Goal: Information Seeking & Learning: Learn about a topic

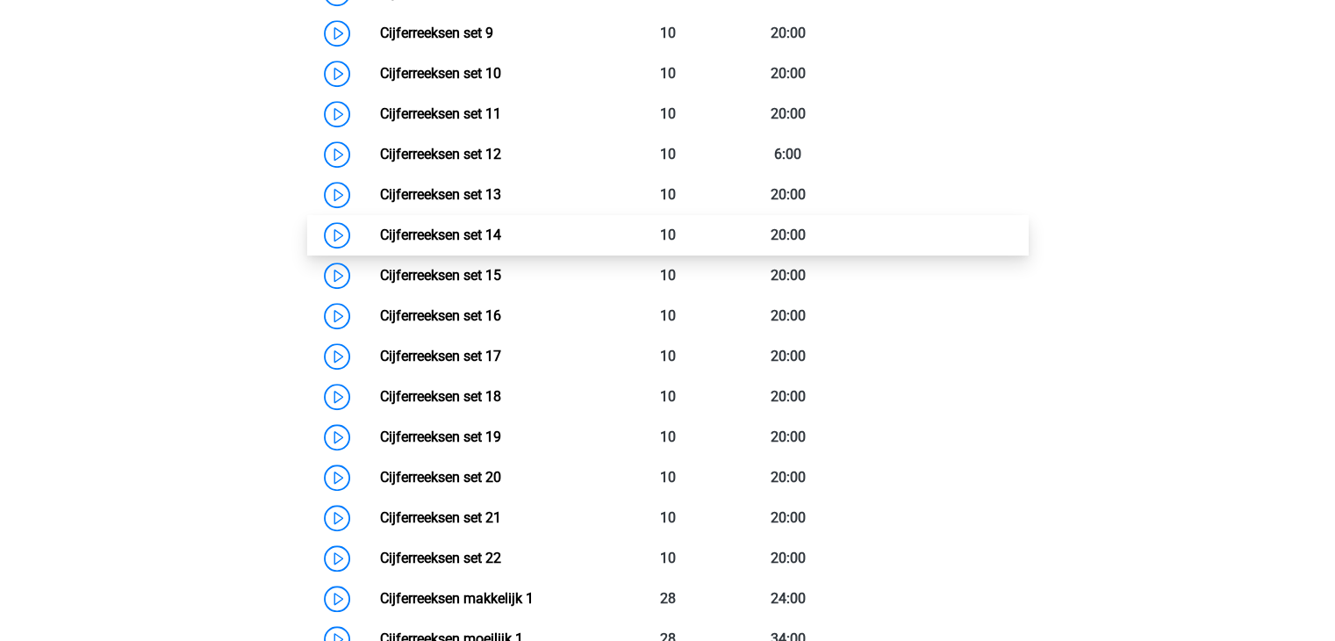
scroll to position [1222, 0]
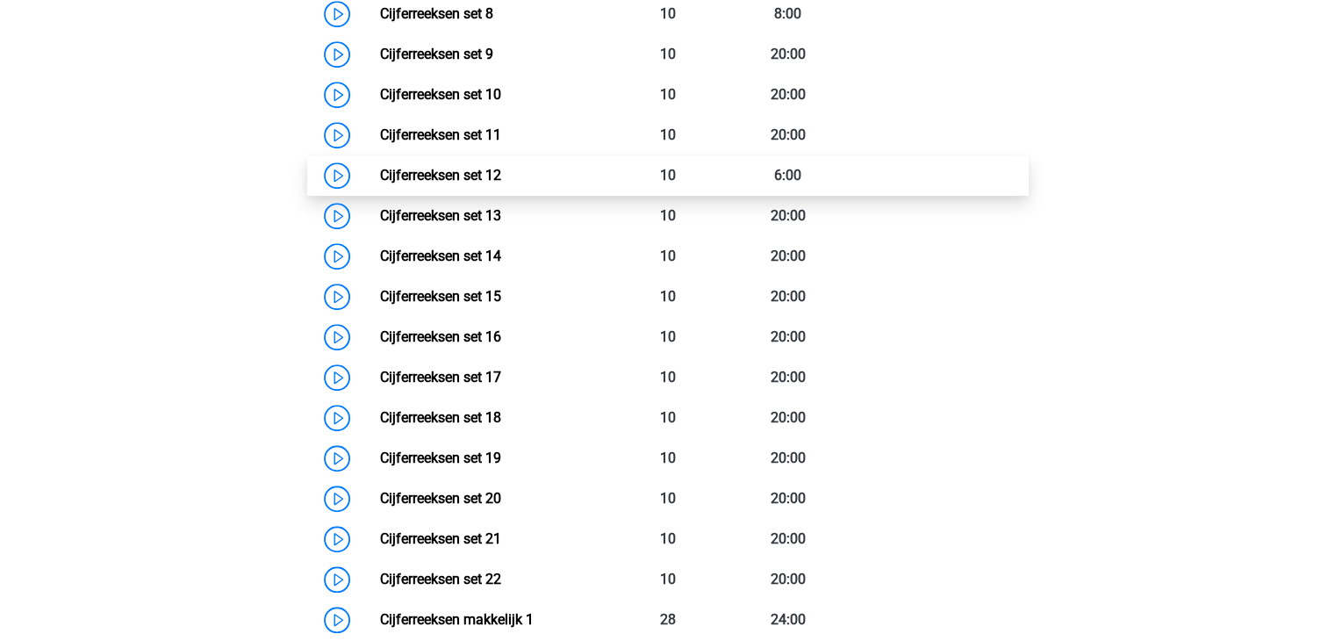
click at [426, 183] on link "Cijferreeksen set 12" at bounding box center [440, 175] width 121 height 17
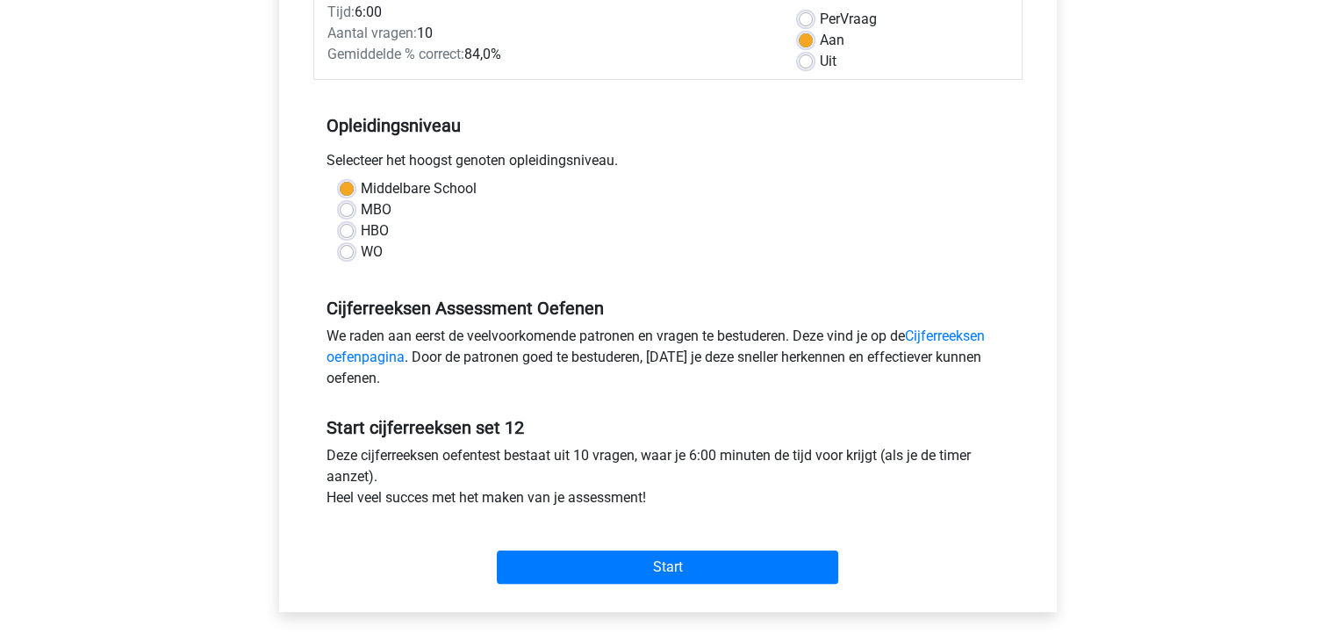
scroll to position [263, 0]
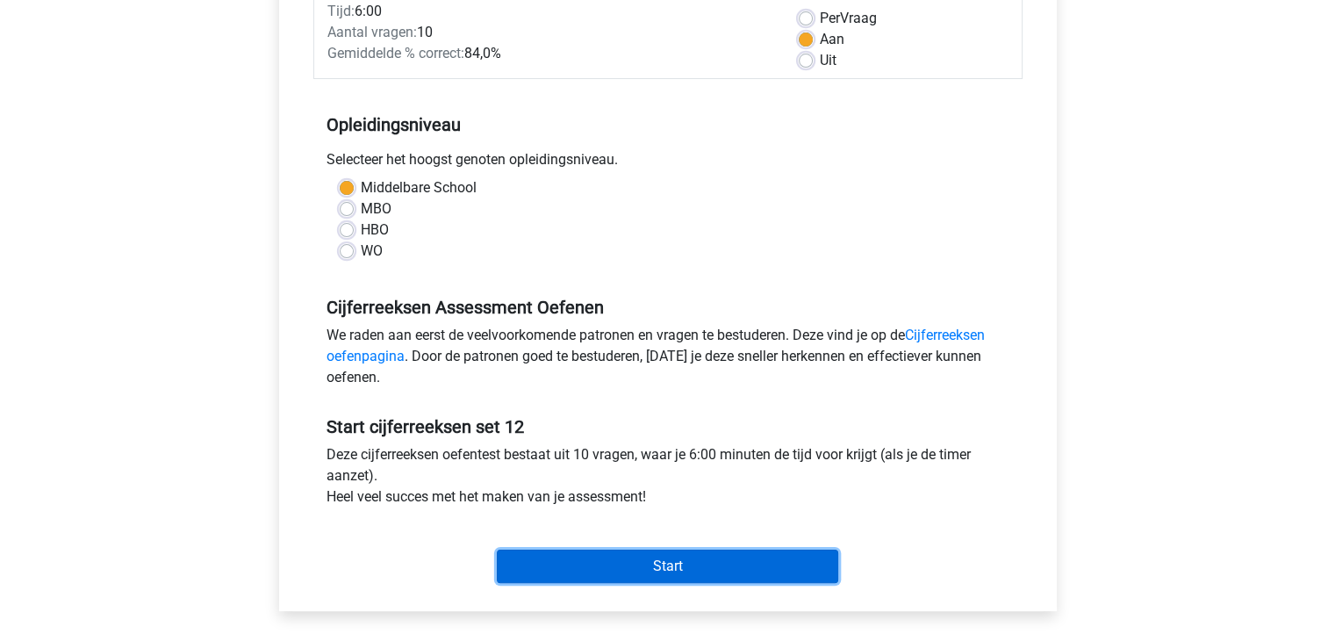
click at [674, 564] on input "Start" at bounding box center [667, 565] width 341 height 33
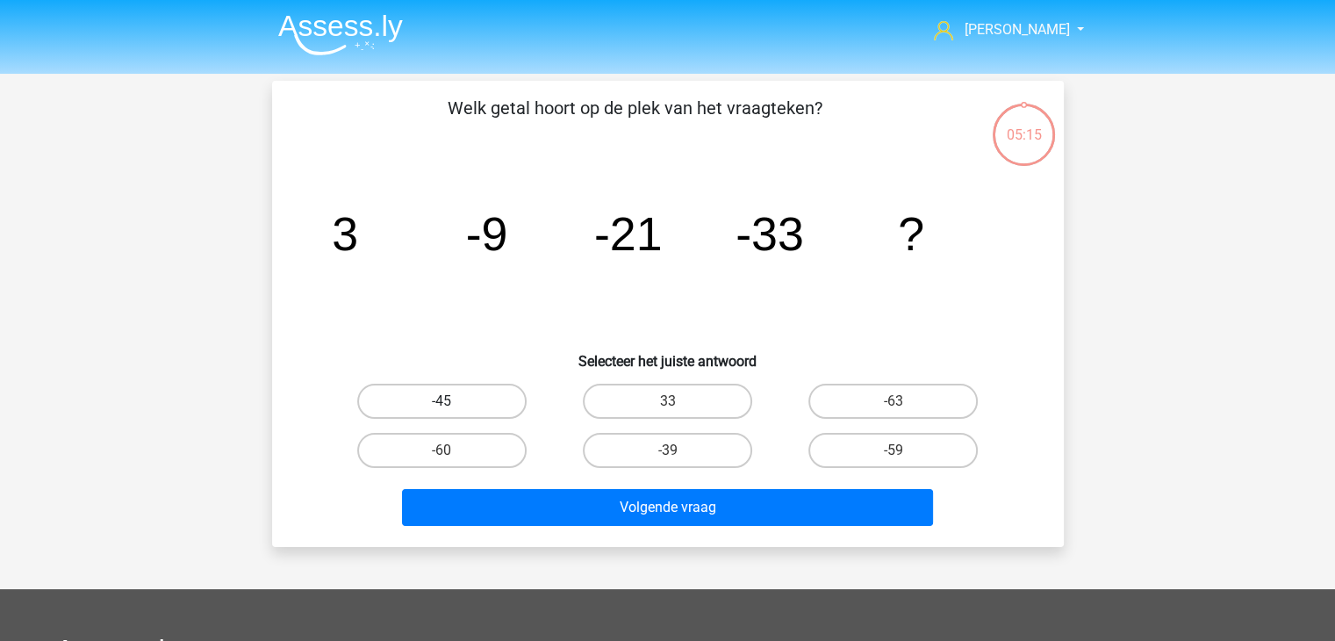
click at [436, 398] on label "-45" at bounding box center [441, 401] width 169 height 35
click at [442, 401] on input "-45" at bounding box center [447, 406] width 11 height 11
radio input "true"
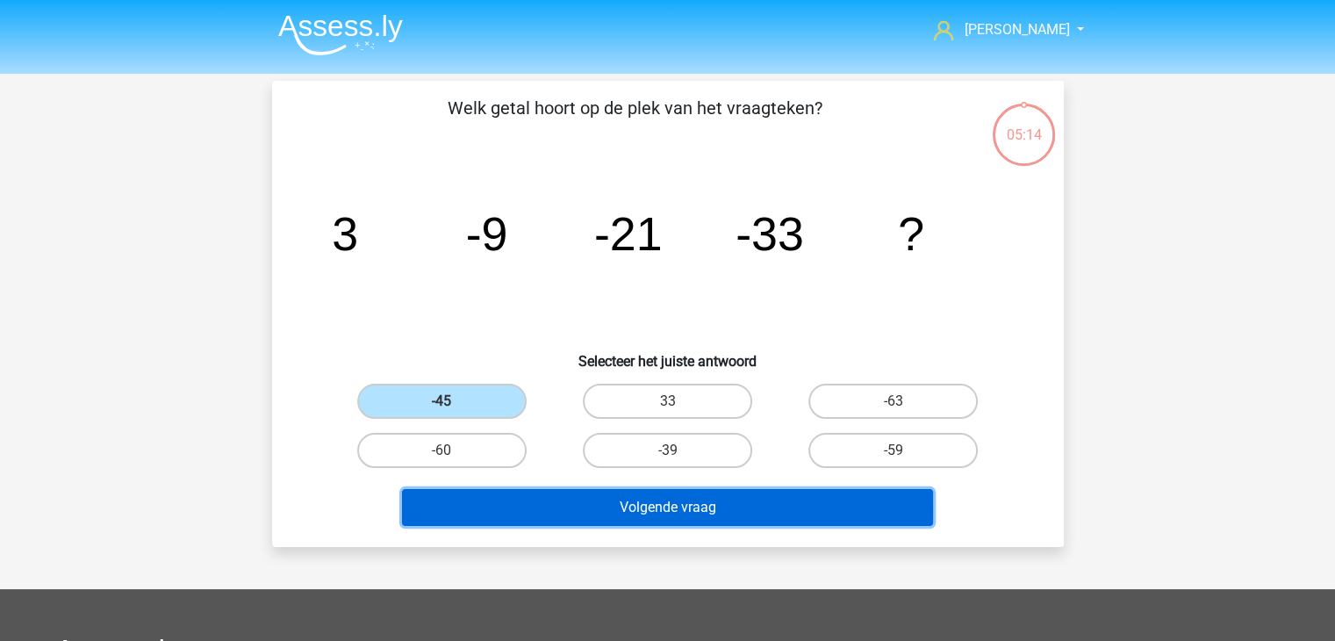
click at [695, 510] on button "Volgende vraag" at bounding box center [667, 507] width 531 height 37
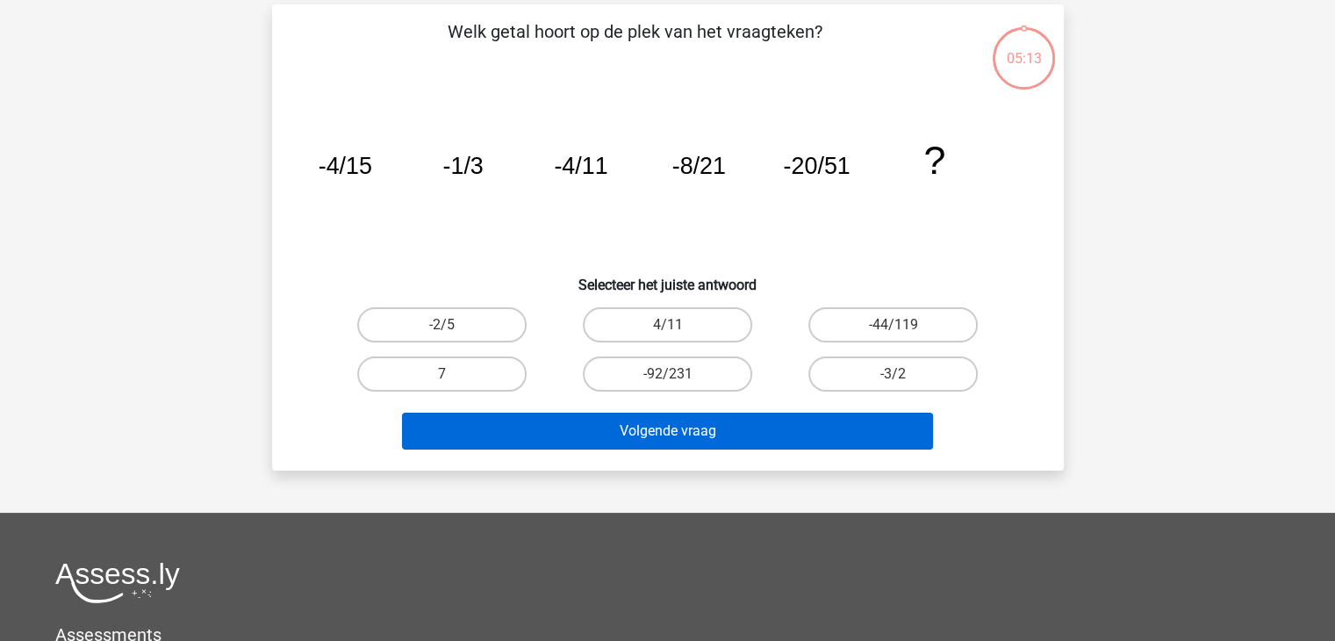
scroll to position [81, 0]
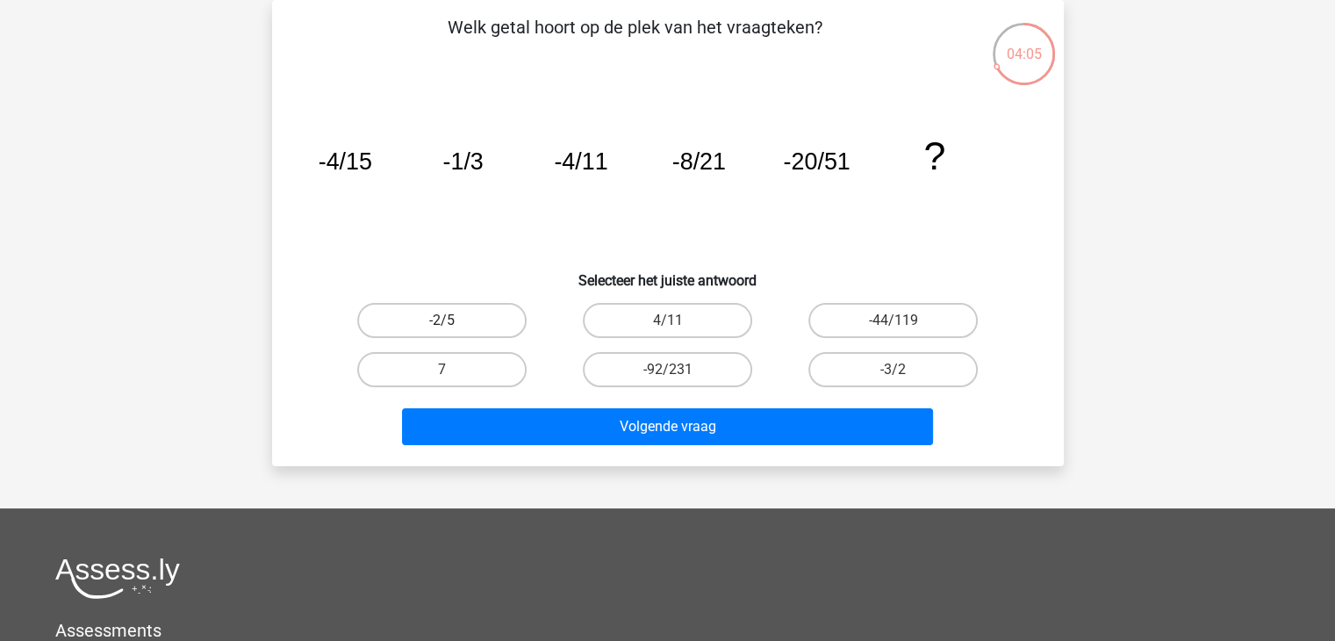
click at [481, 319] on label "-2/5" at bounding box center [441, 320] width 169 height 35
click at [453, 320] on input "-2/5" at bounding box center [447, 325] width 11 height 11
radio input "true"
click at [650, 313] on label "4/11" at bounding box center [667, 320] width 169 height 35
click at [667, 320] on input "4/11" at bounding box center [672, 325] width 11 height 11
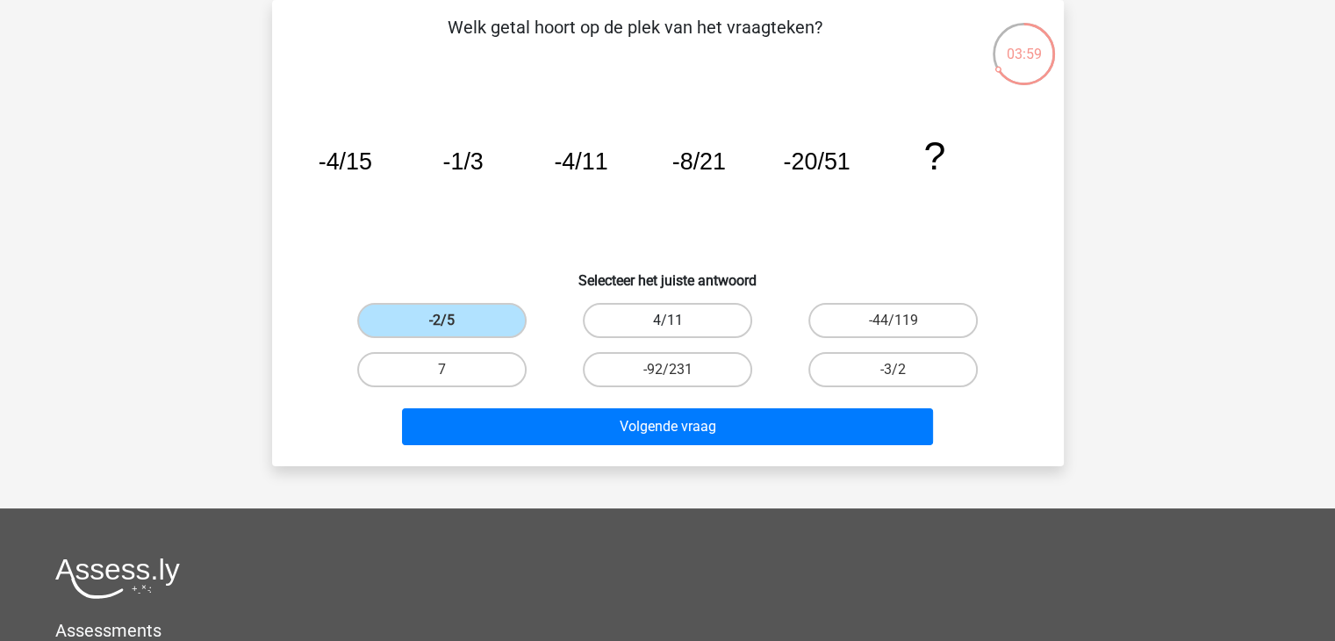
radio input "true"
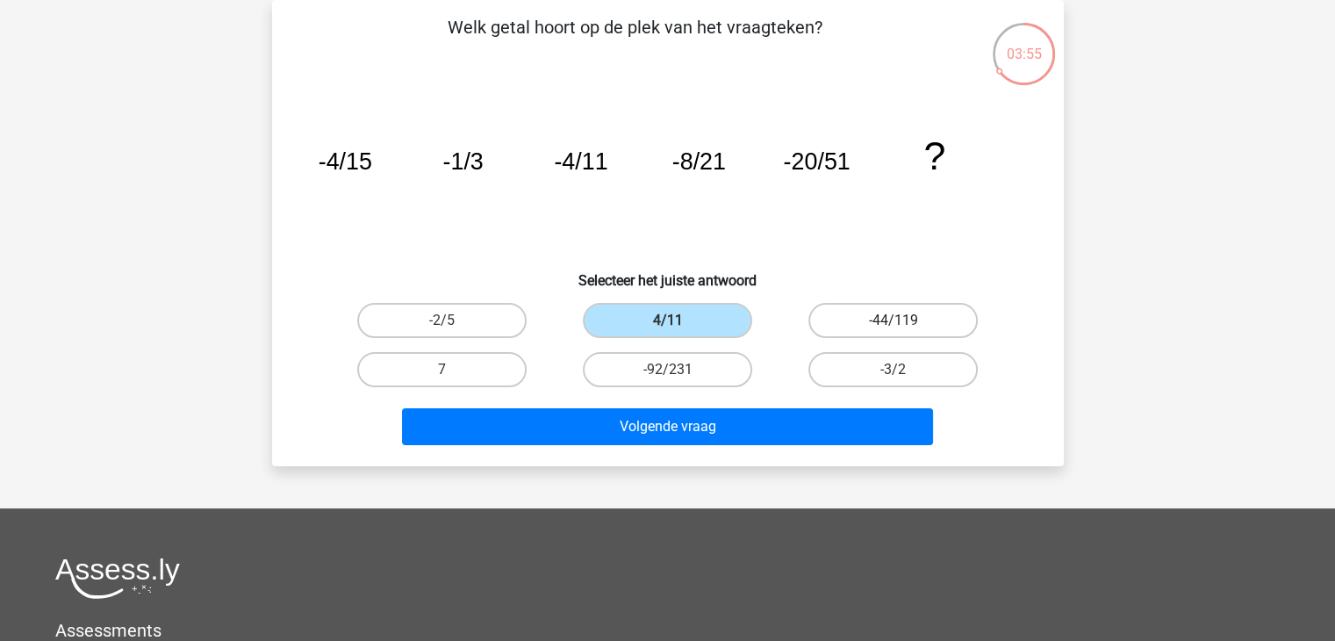
click at [881, 317] on label "-44/119" at bounding box center [892, 320] width 169 height 35
click at [894, 320] on input "-44/119" at bounding box center [899, 325] width 11 height 11
radio input "true"
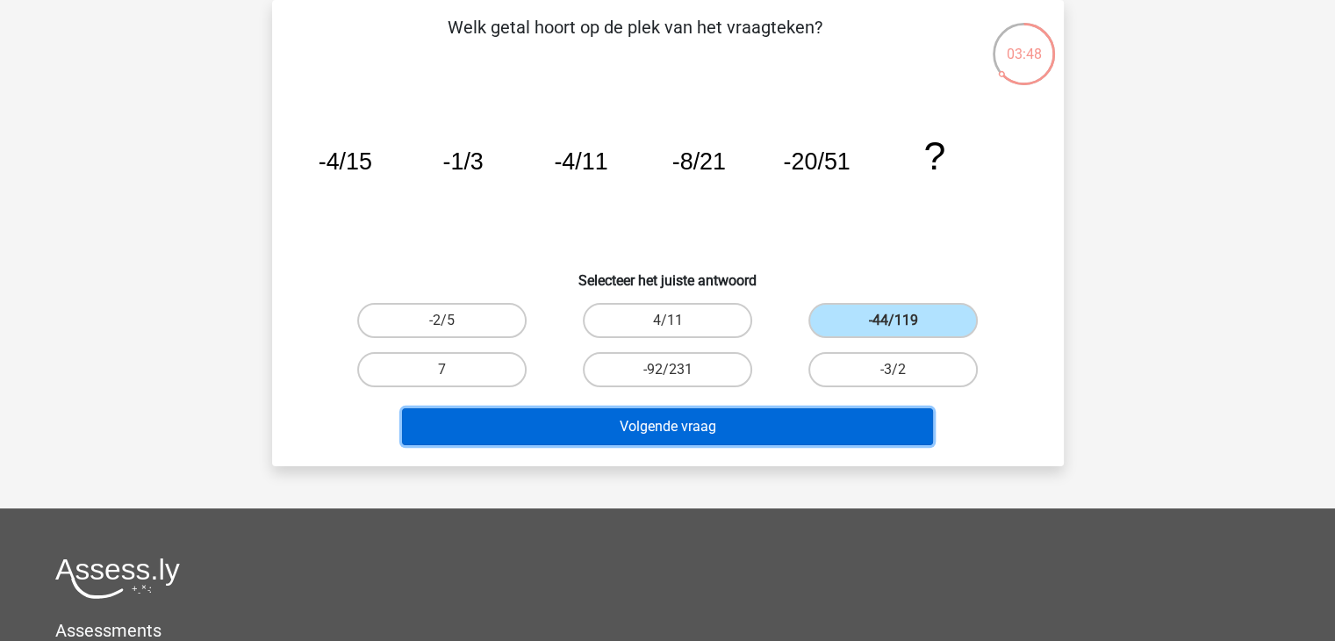
click at [772, 423] on button "Volgende vraag" at bounding box center [667, 426] width 531 height 37
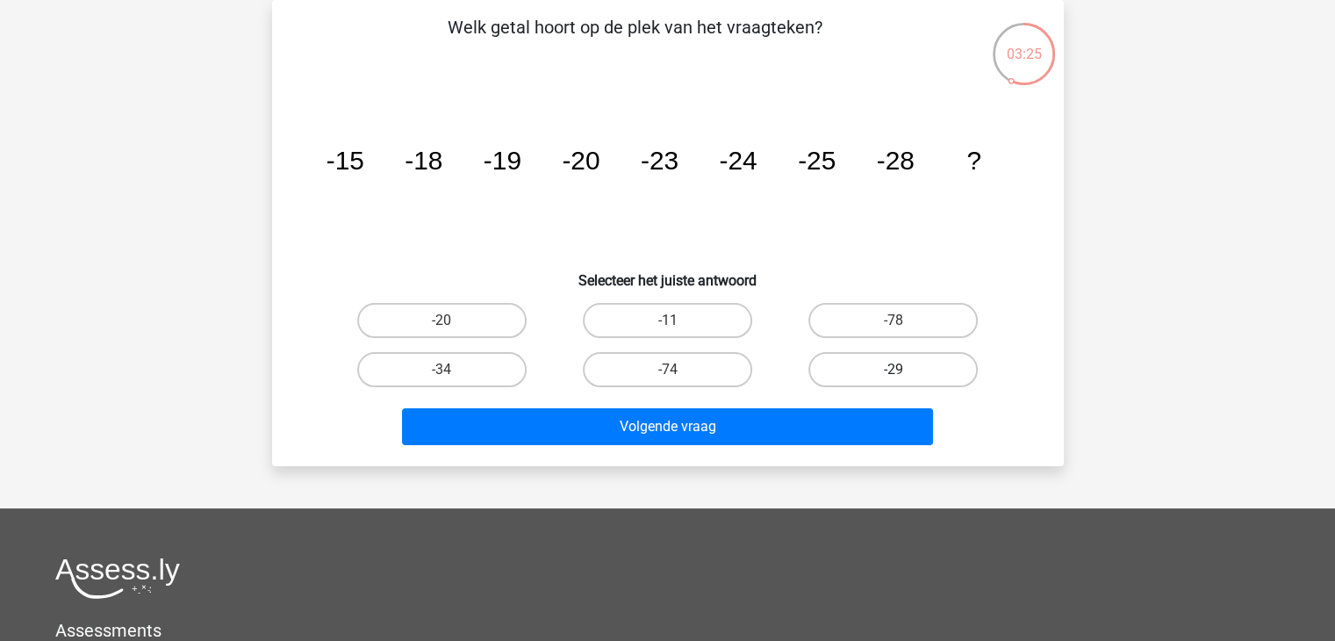
click at [864, 364] on label "-29" at bounding box center [892, 369] width 169 height 35
click at [894, 370] on input "-29" at bounding box center [899, 375] width 11 height 11
radio input "true"
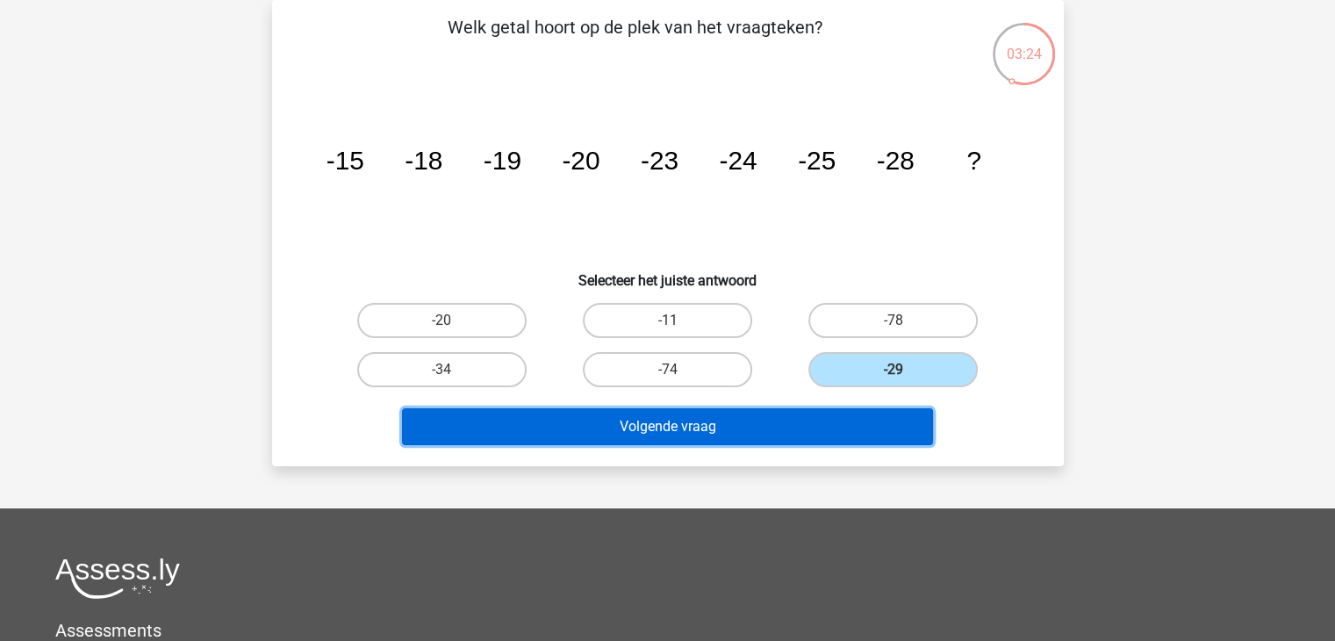
click at [757, 426] on button "Volgende vraag" at bounding box center [667, 426] width 531 height 37
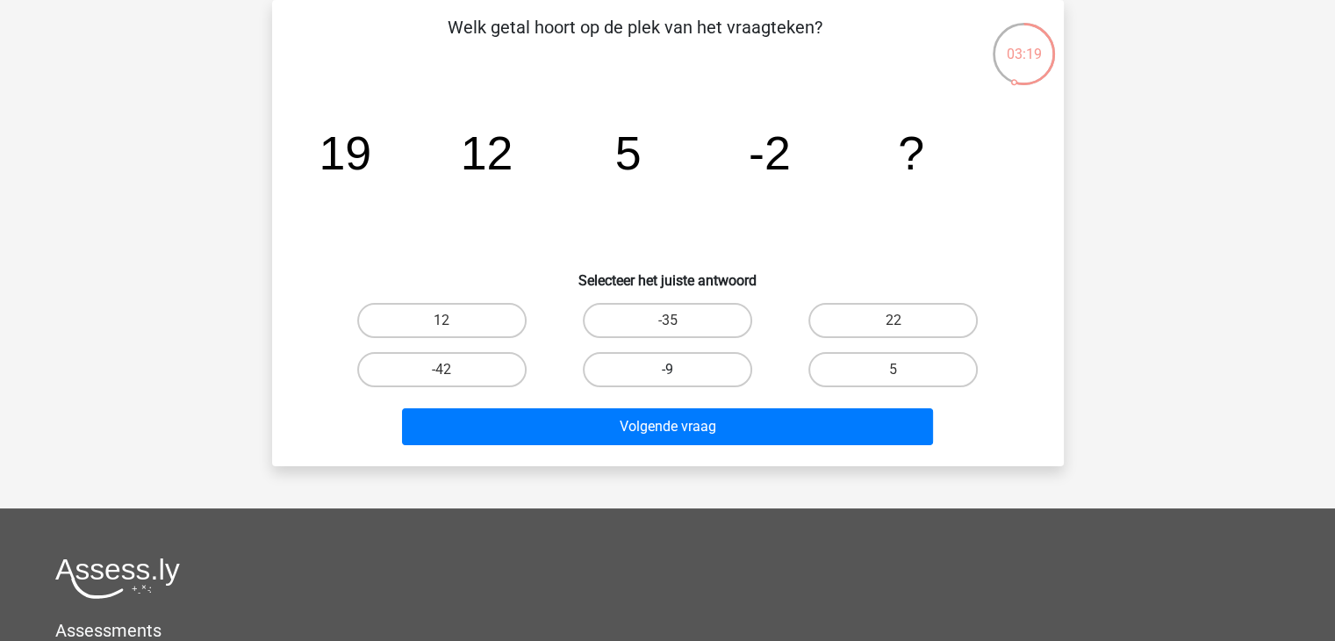
click at [713, 366] on label "-9" at bounding box center [667, 369] width 169 height 35
click at [679, 370] on input "-9" at bounding box center [672, 375] width 11 height 11
radio input "true"
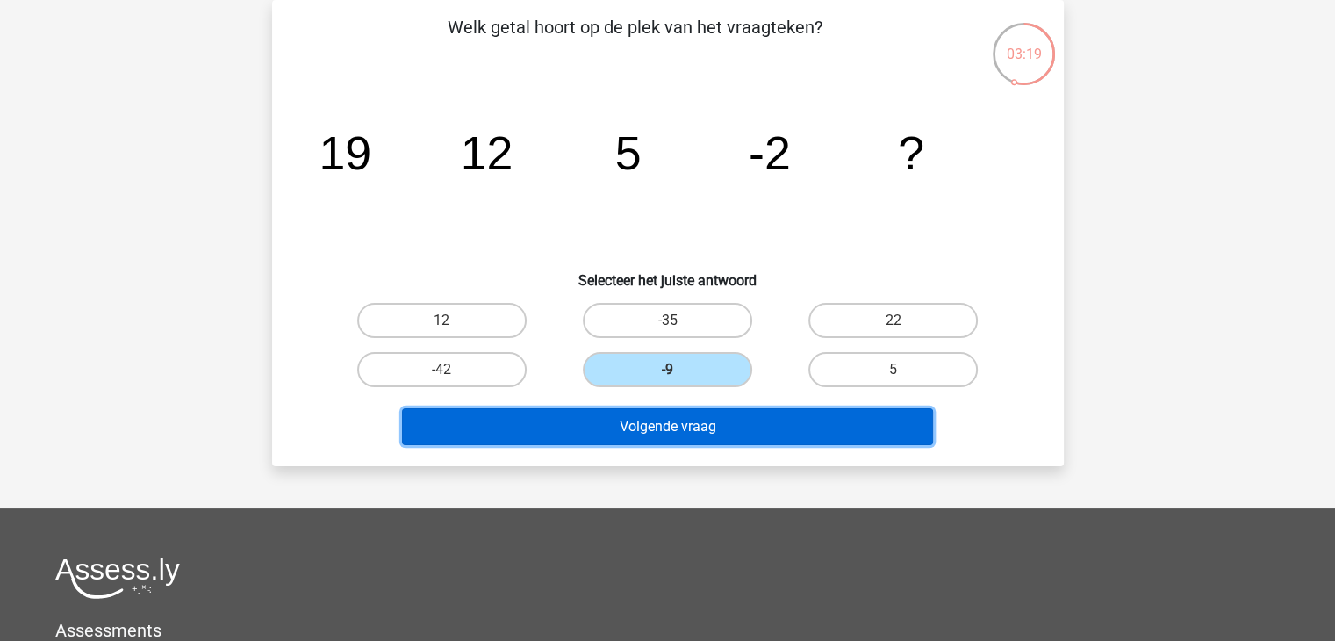
click at [699, 422] on button "Volgende vraag" at bounding box center [667, 426] width 531 height 37
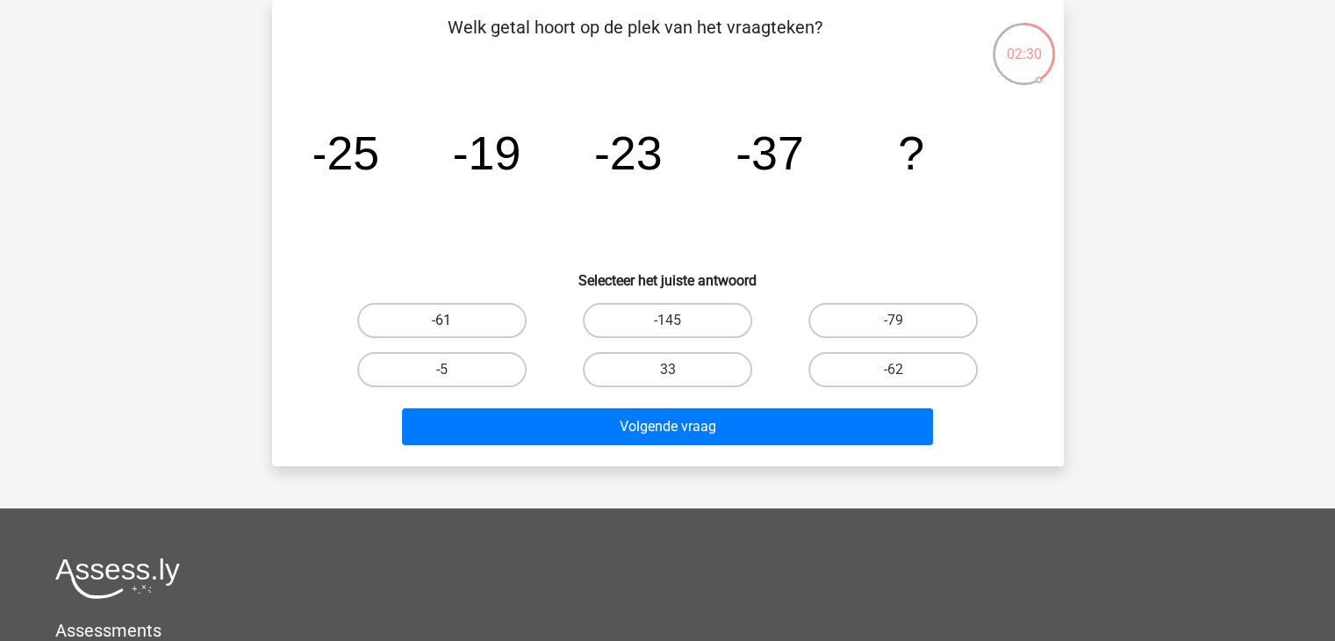
click at [449, 312] on label "-61" at bounding box center [441, 320] width 169 height 35
click at [449, 320] on input "-61" at bounding box center [447, 325] width 11 height 11
radio input "true"
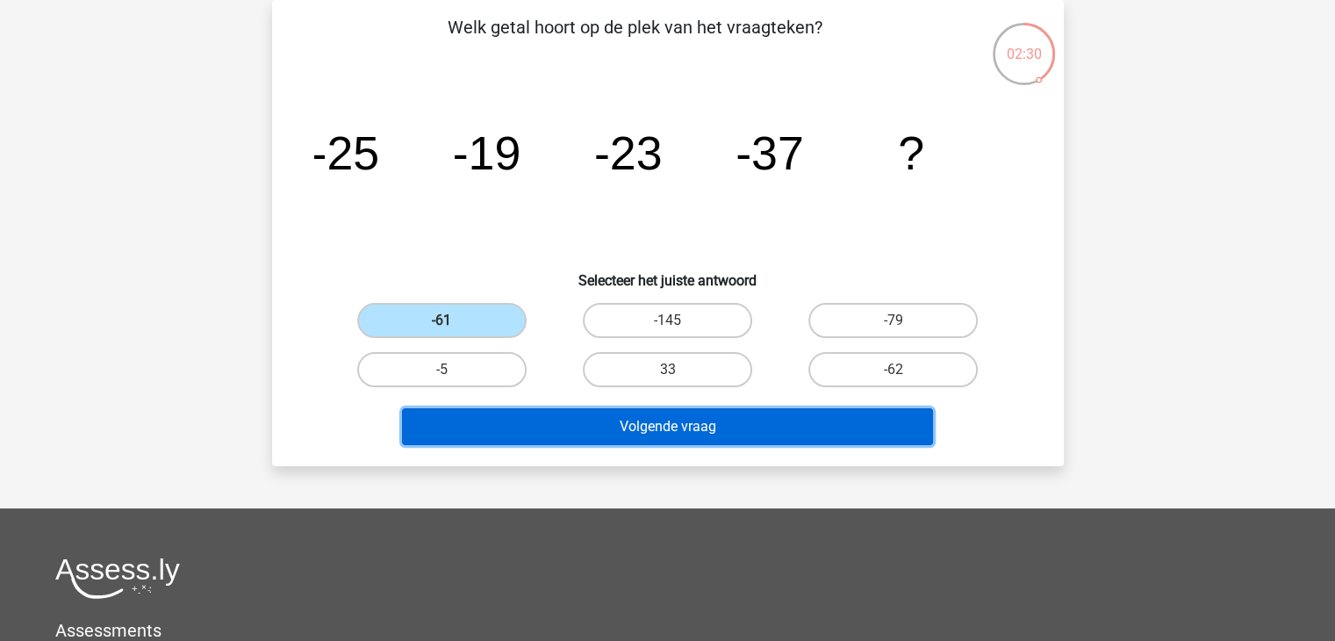
click at [625, 426] on button "Volgende vraag" at bounding box center [667, 426] width 531 height 37
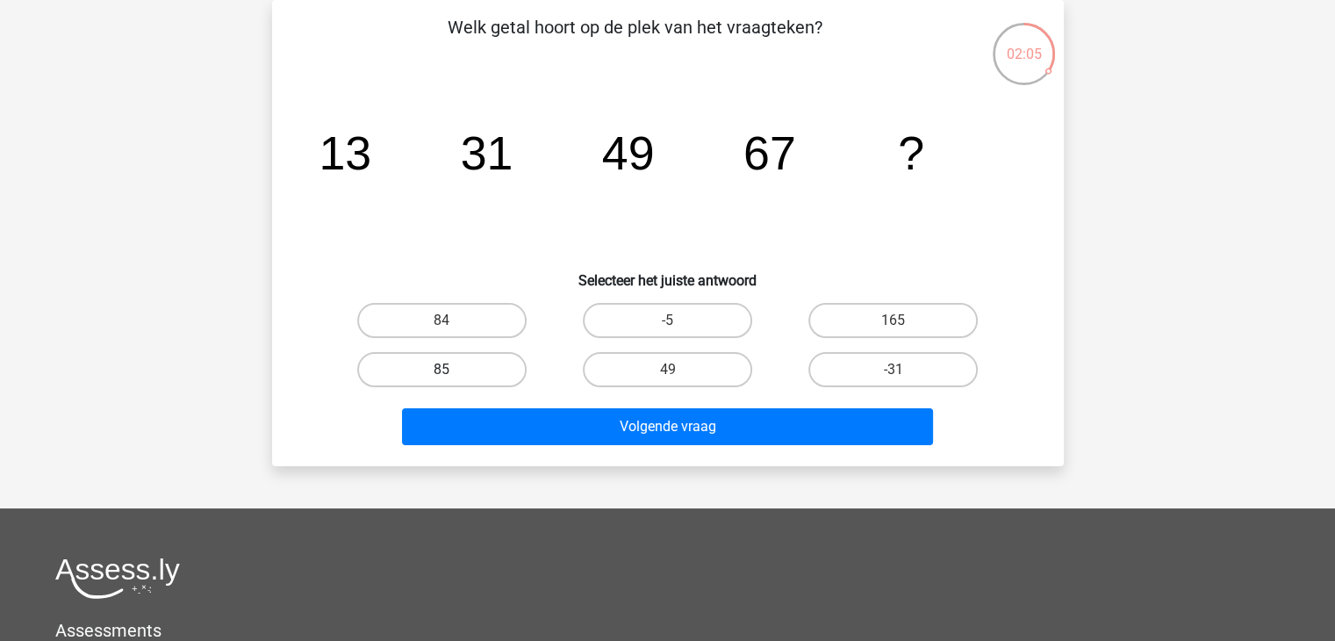
click at [489, 369] on label "85" at bounding box center [441, 369] width 169 height 35
click at [453, 370] on input "85" at bounding box center [447, 375] width 11 height 11
radio input "true"
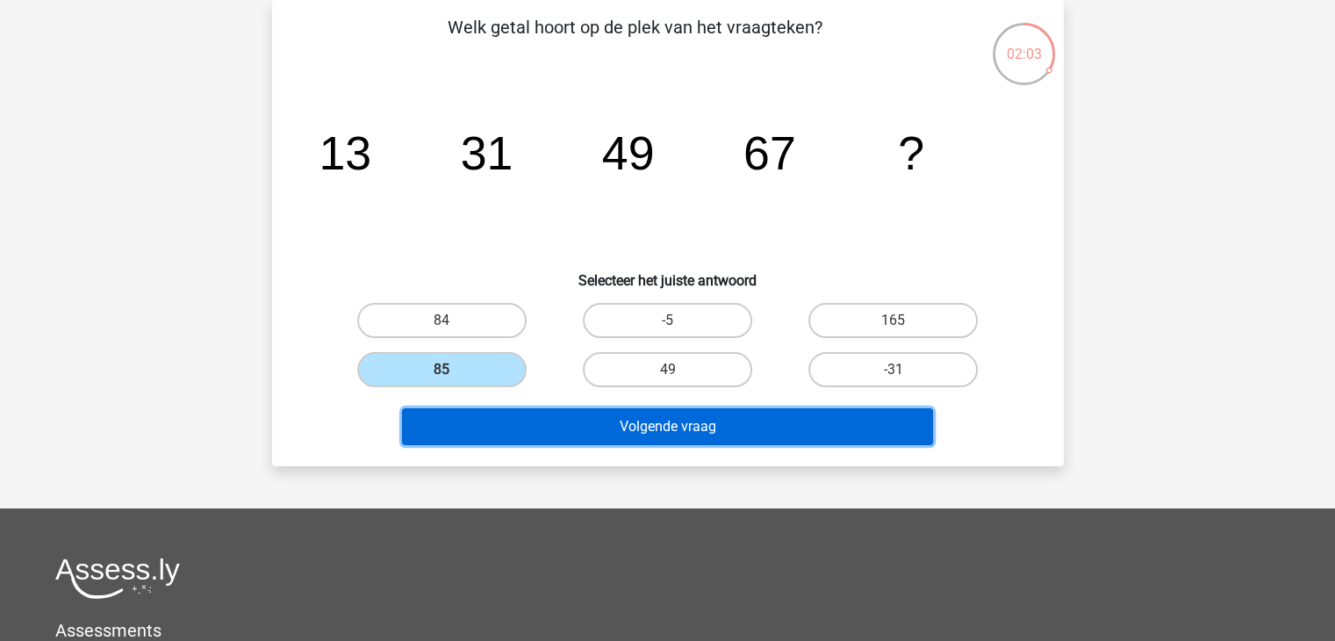
click at [629, 417] on button "Volgende vraag" at bounding box center [667, 426] width 531 height 37
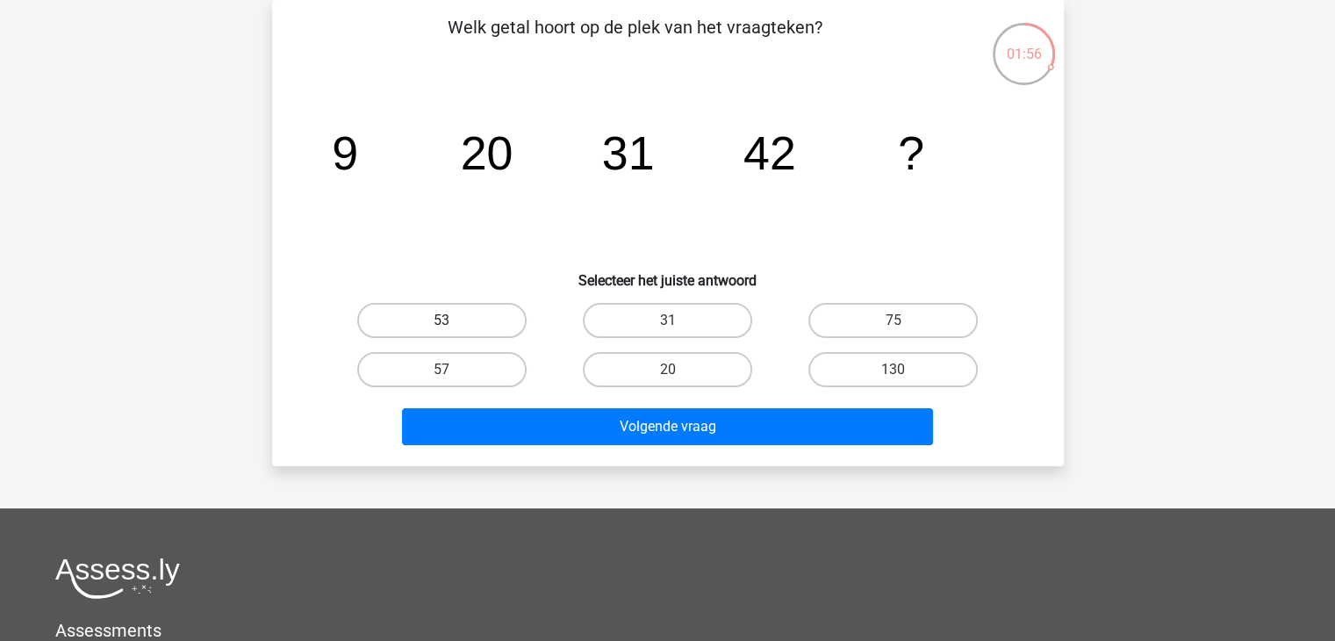
click at [473, 320] on label "53" at bounding box center [441, 320] width 169 height 35
click at [453, 320] on input "53" at bounding box center [447, 325] width 11 height 11
radio input "true"
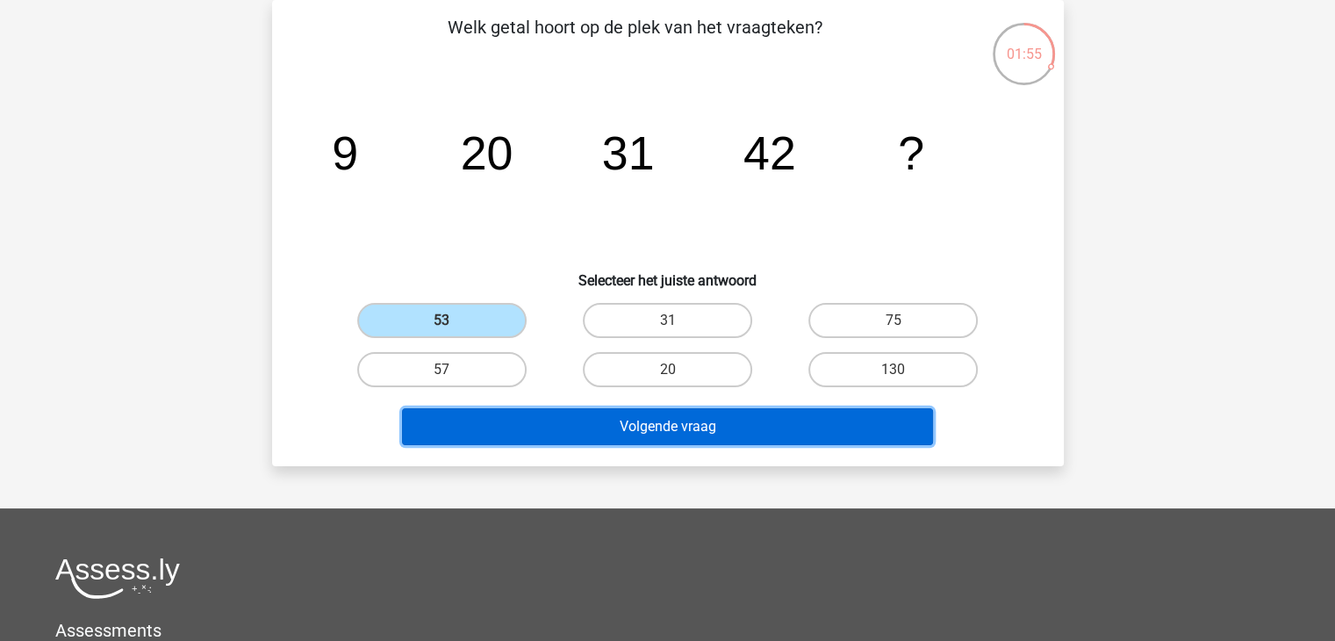
click at [632, 425] on button "Volgende vraag" at bounding box center [667, 426] width 531 height 37
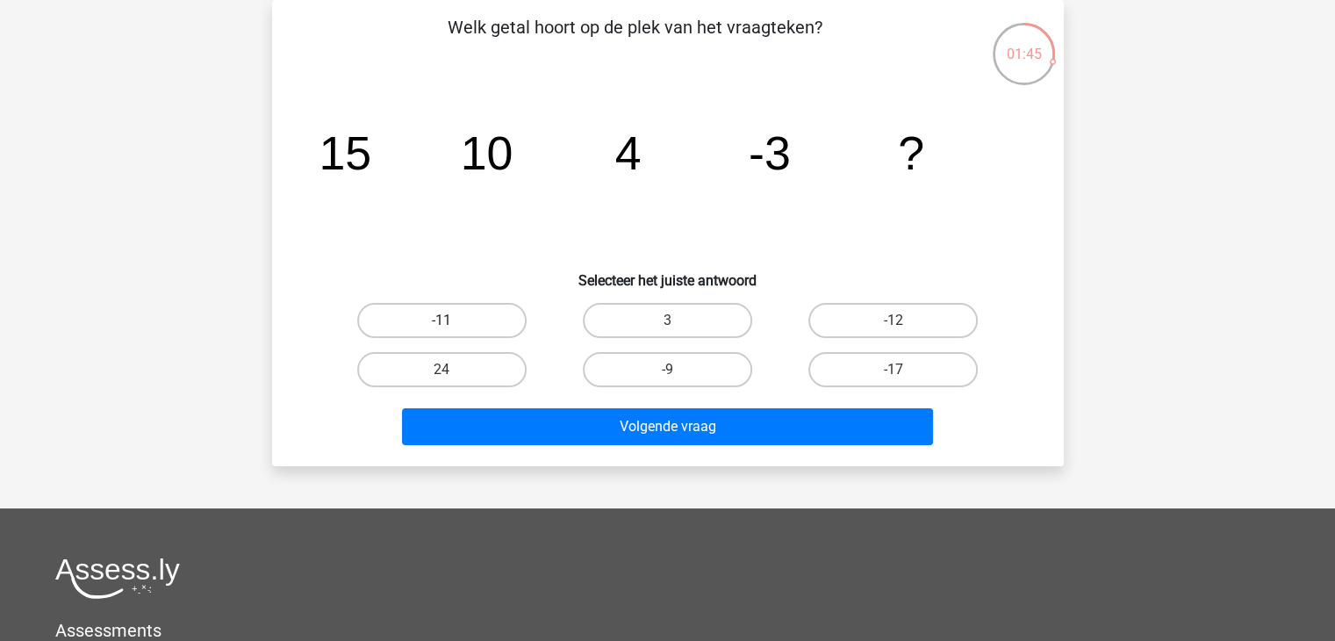
click at [406, 310] on label "-11" at bounding box center [441, 320] width 169 height 35
click at [442, 320] on input "-11" at bounding box center [447, 325] width 11 height 11
radio input "true"
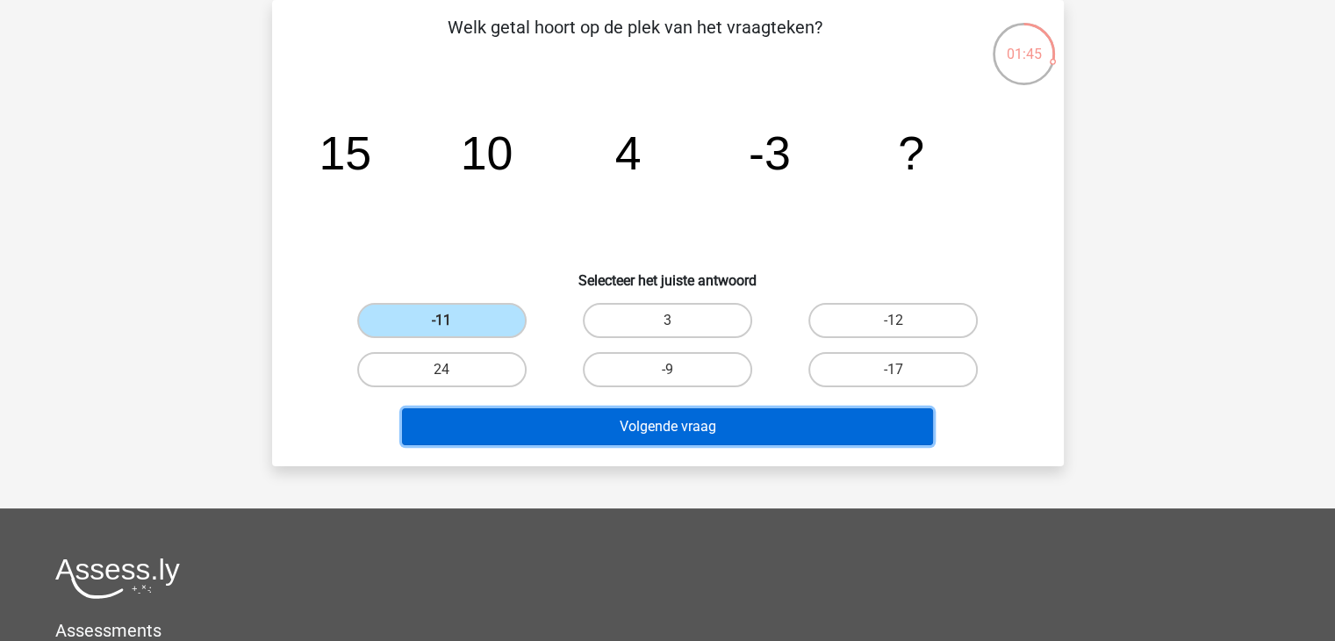
click at [685, 425] on button "Volgende vraag" at bounding box center [667, 426] width 531 height 37
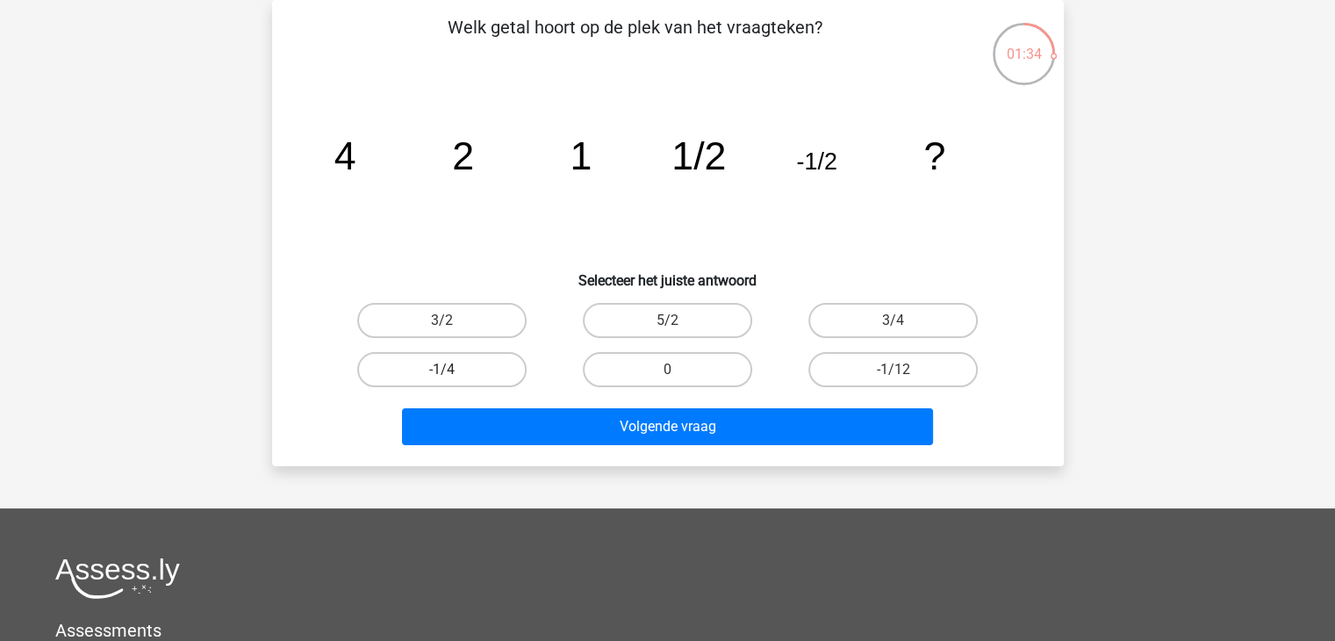
click at [409, 360] on label "-1/4" at bounding box center [441, 369] width 169 height 35
click at [442, 370] on input "-1/4" at bounding box center [447, 375] width 11 height 11
radio input "true"
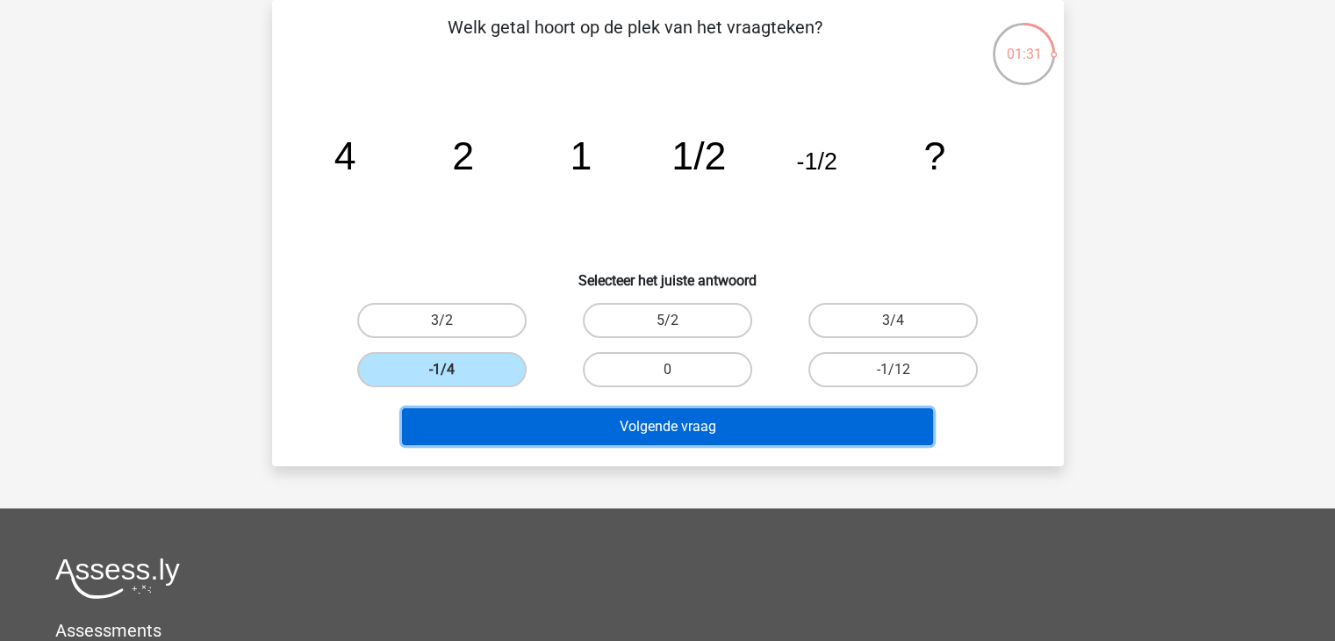
click at [643, 424] on button "Volgende vraag" at bounding box center [667, 426] width 531 height 37
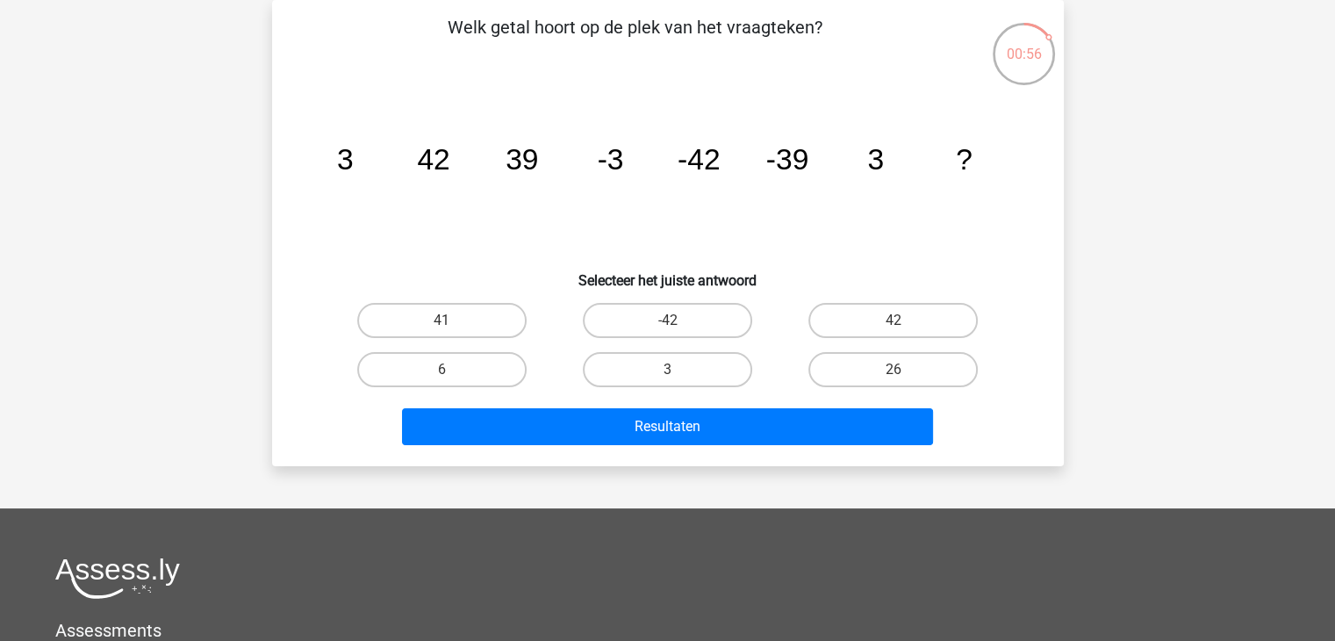
click at [897, 320] on input "42" at bounding box center [899, 325] width 11 height 11
radio input "true"
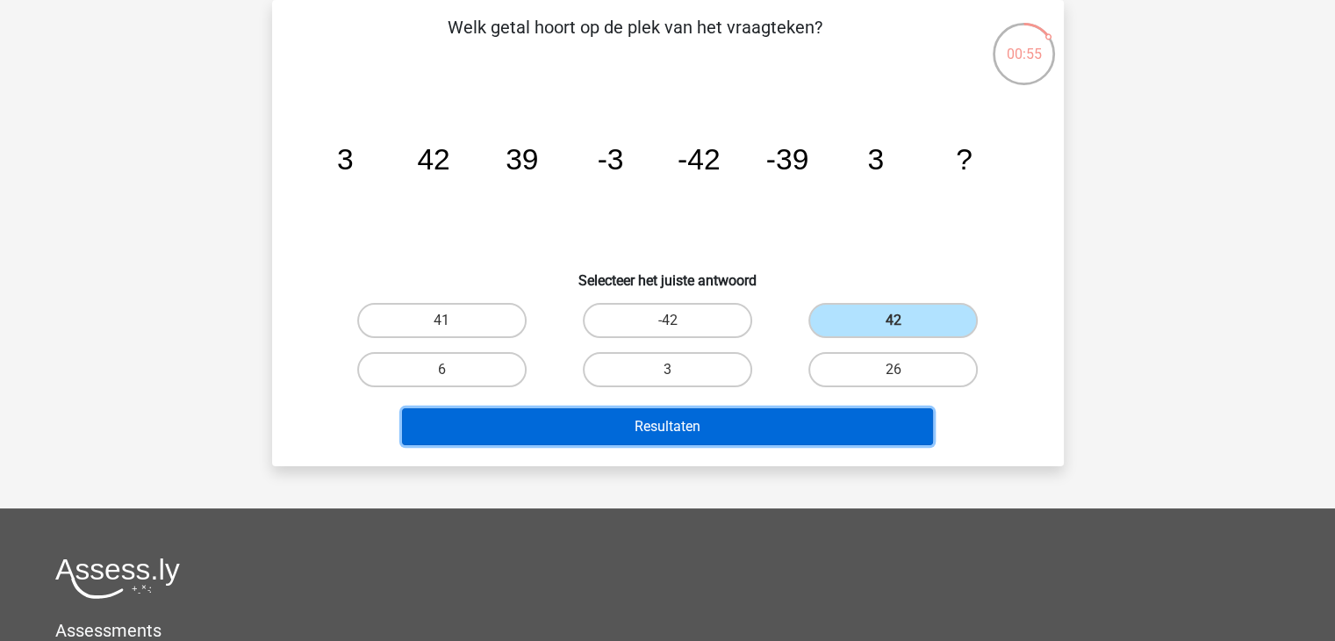
click at [796, 429] on button "Resultaten" at bounding box center [667, 426] width 531 height 37
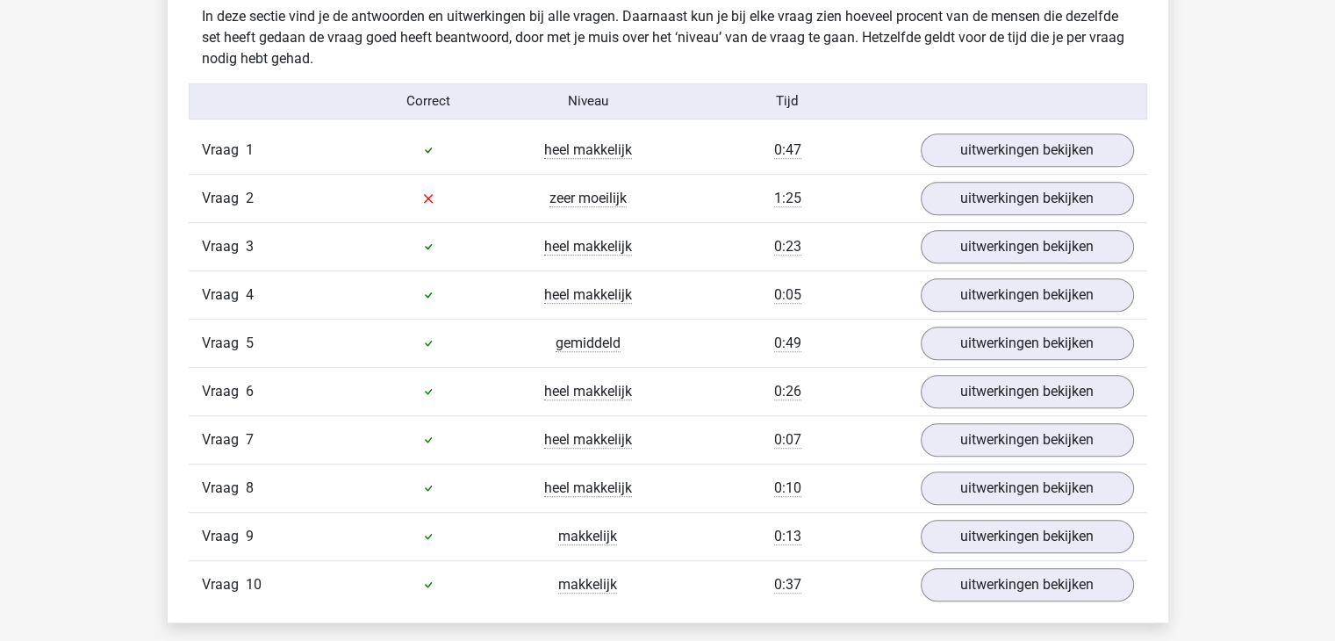
scroll to position [1053, 0]
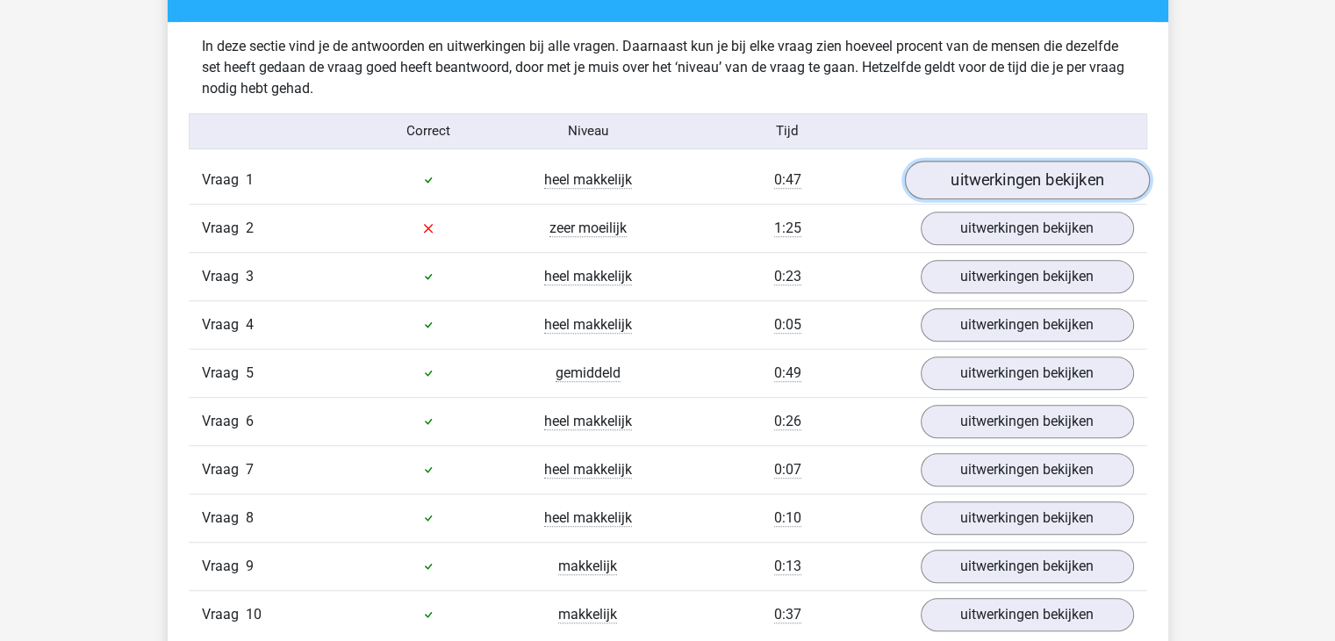
click at [1034, 174] on link "uitwerkingen bekijken" at bounding box center [1026, 180] width 245 height 39
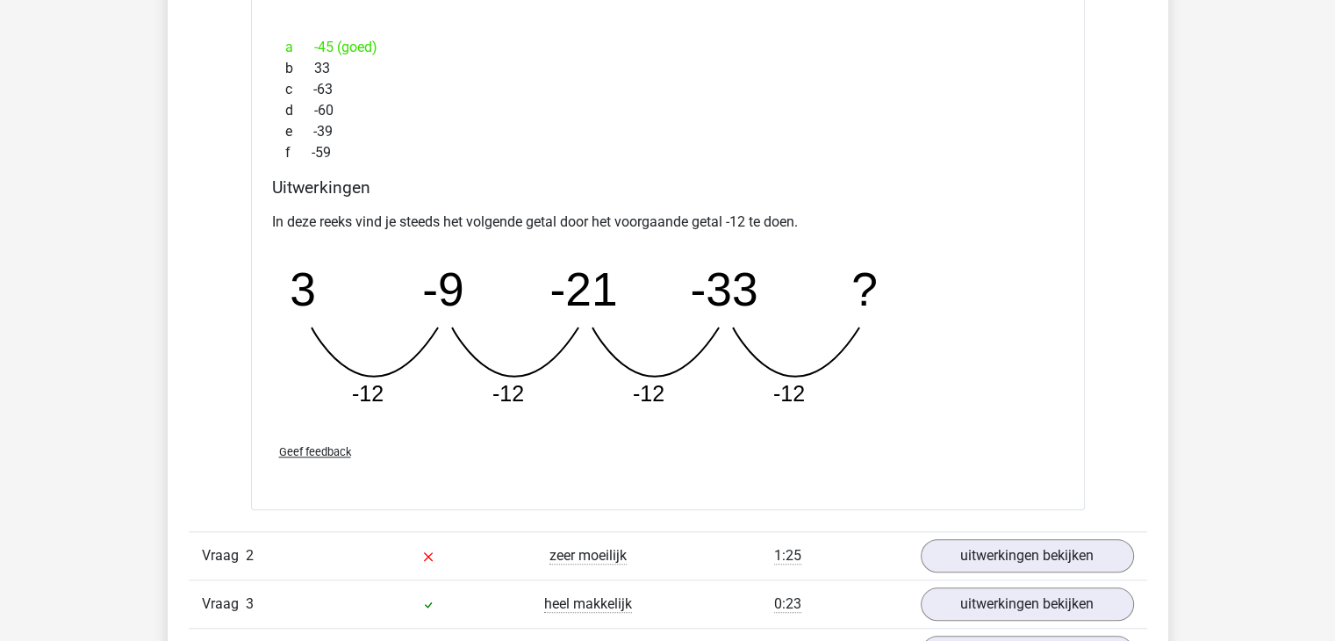
scroll to position [1580, 0]
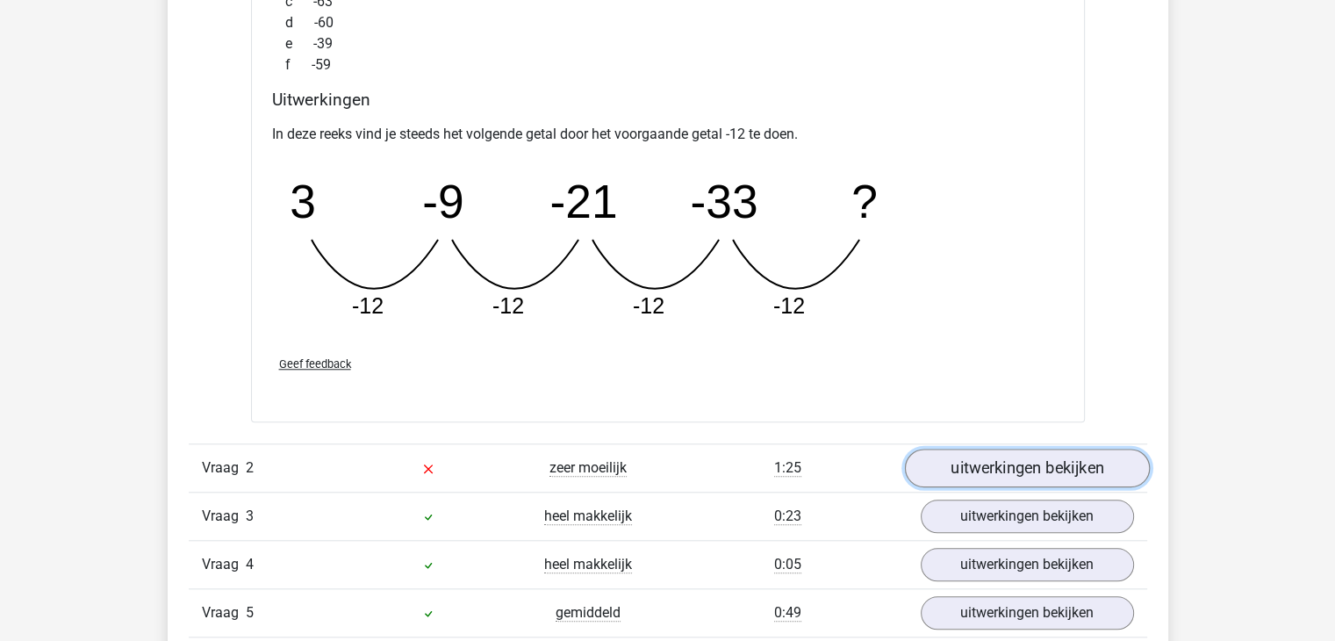
click at [1012, 467] on link "uitwerkingen bekijken" at bounding box center [1026, 468] width 245 height 39
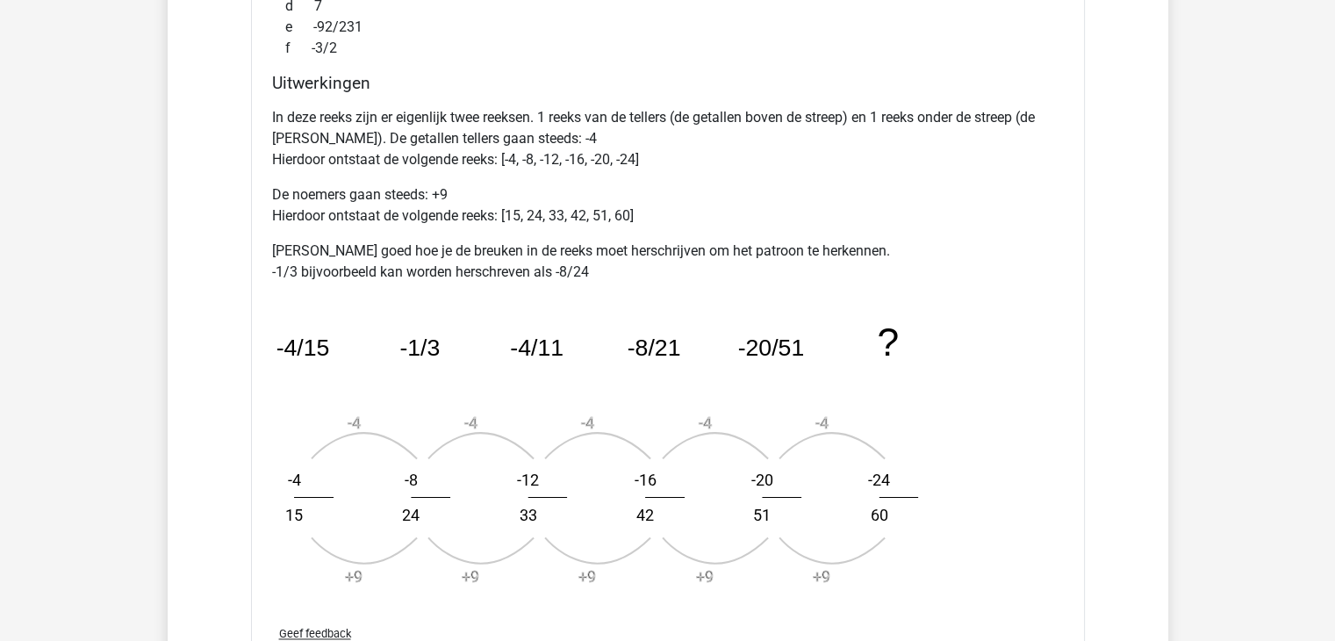
scroll to position [2633, 0]
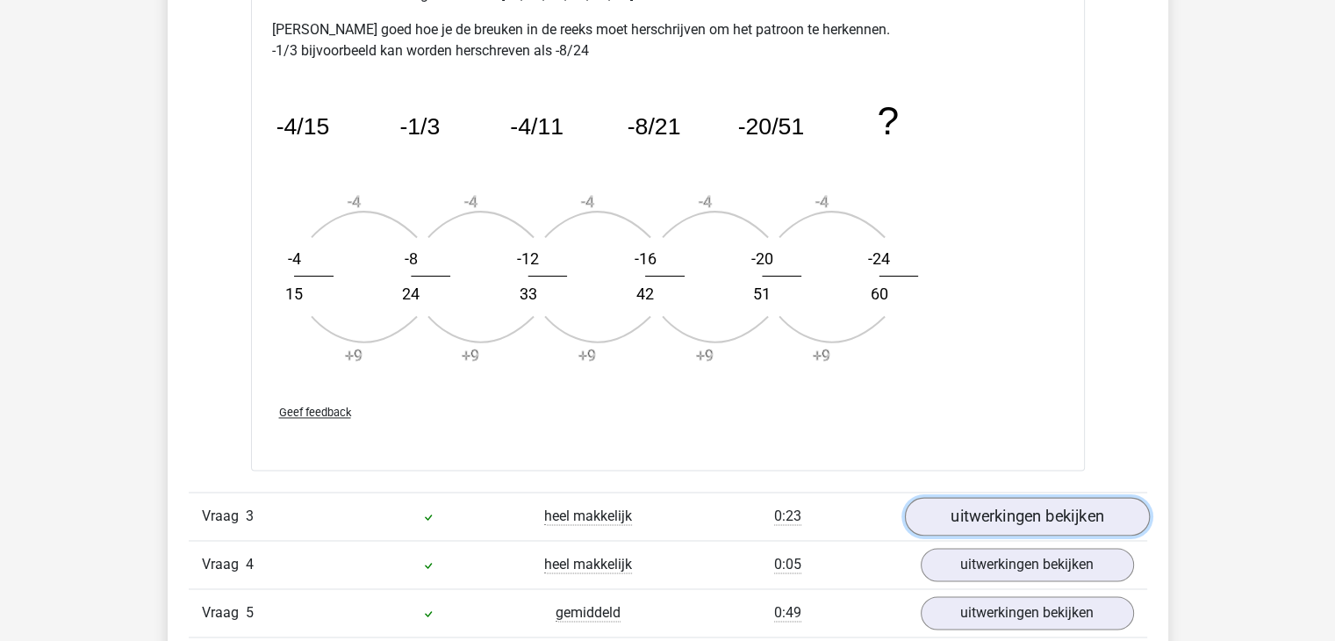
click at [1029, 517] on link "uitwerkingen bekijken" at bounding box center [1026, 516] width 245 height 39
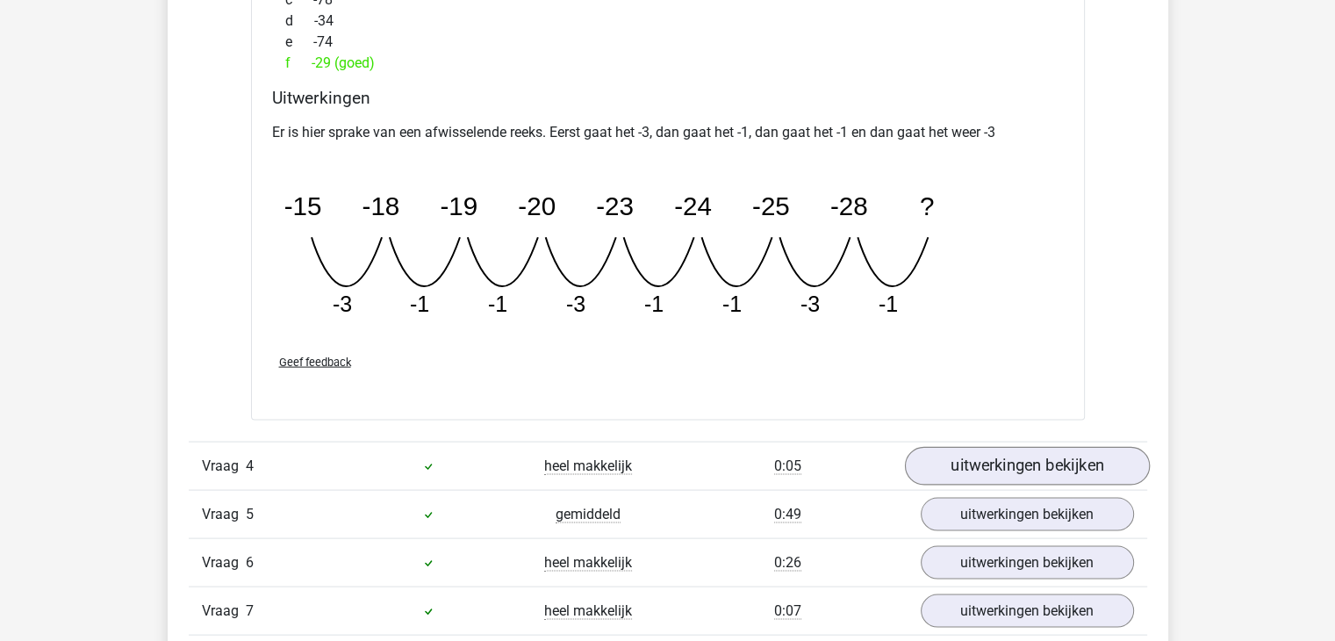
scroll to position [3511, 0]
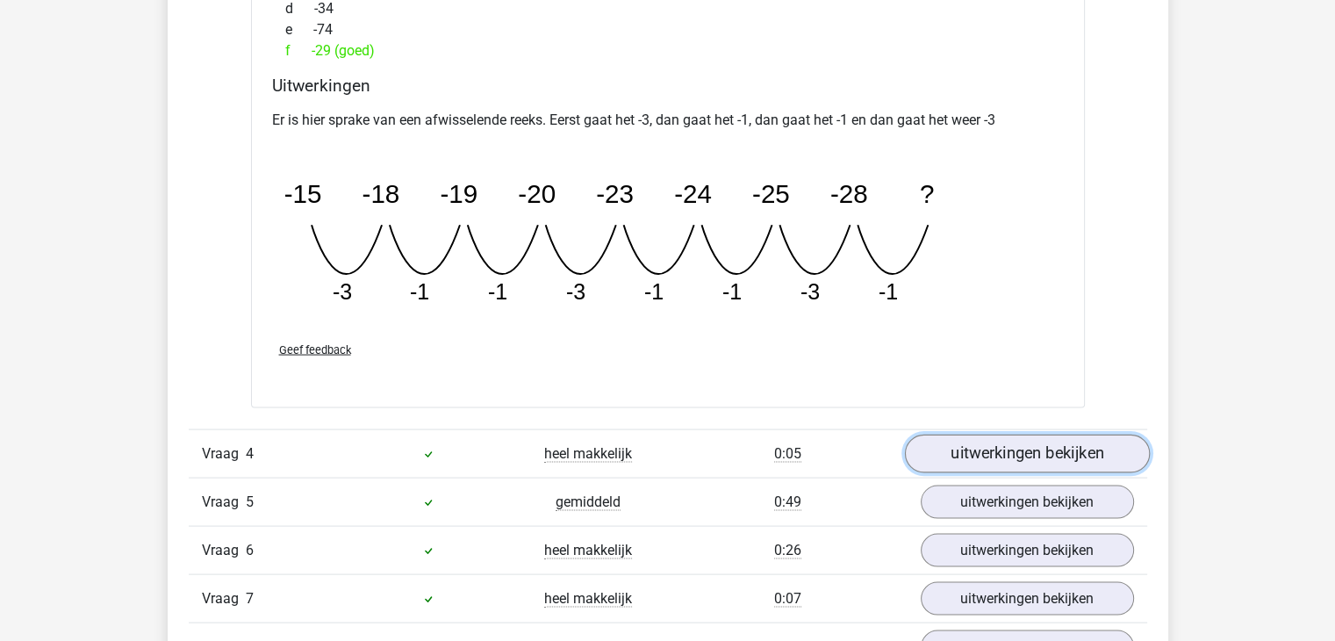
click at [958, 448] on link "uitwerkingen bekijken" at bounding box center [1026, 454] width 245 height 39
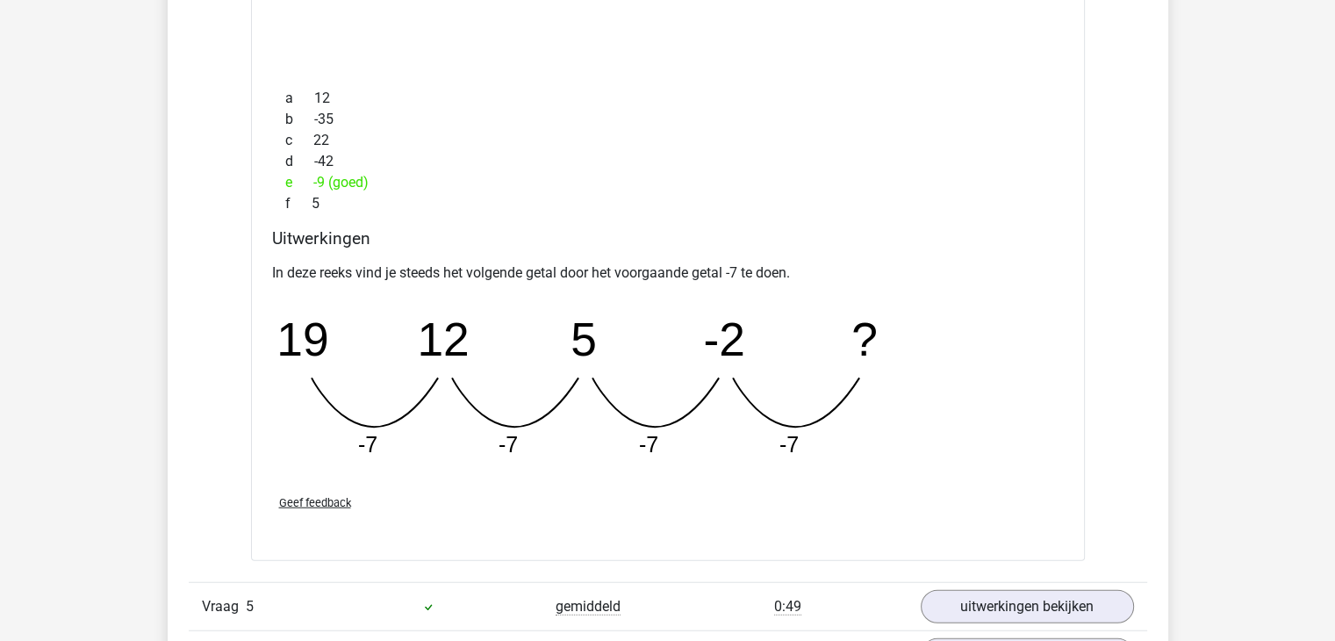
scroll to position [4213, 0]
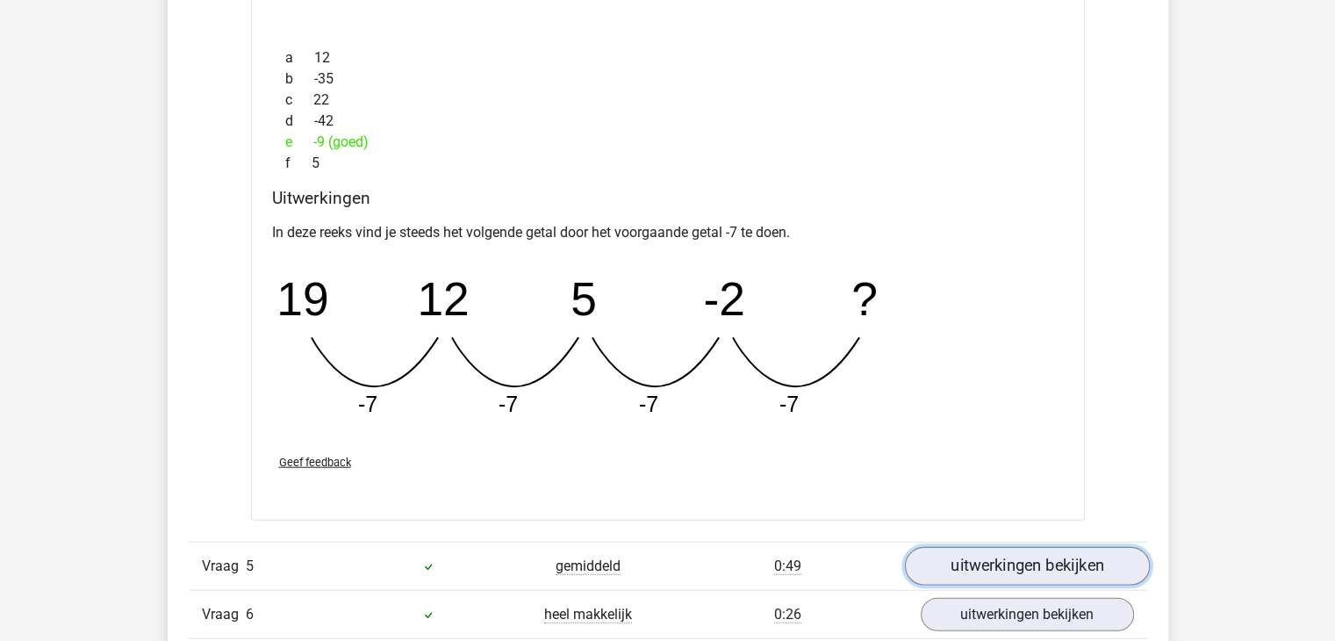
click at [1022, 562] on link "uitwerkingen bekijken" at bounding box center [1026, 567] width 245 height 39
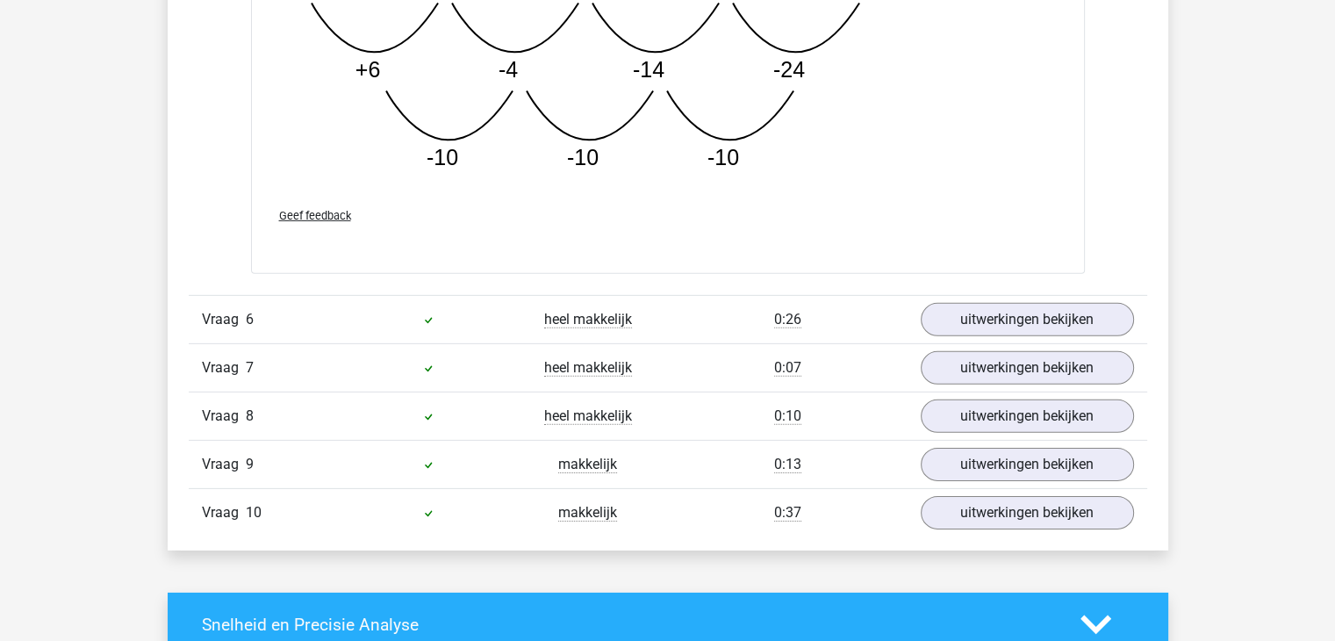
scroll to position [5442, 0]
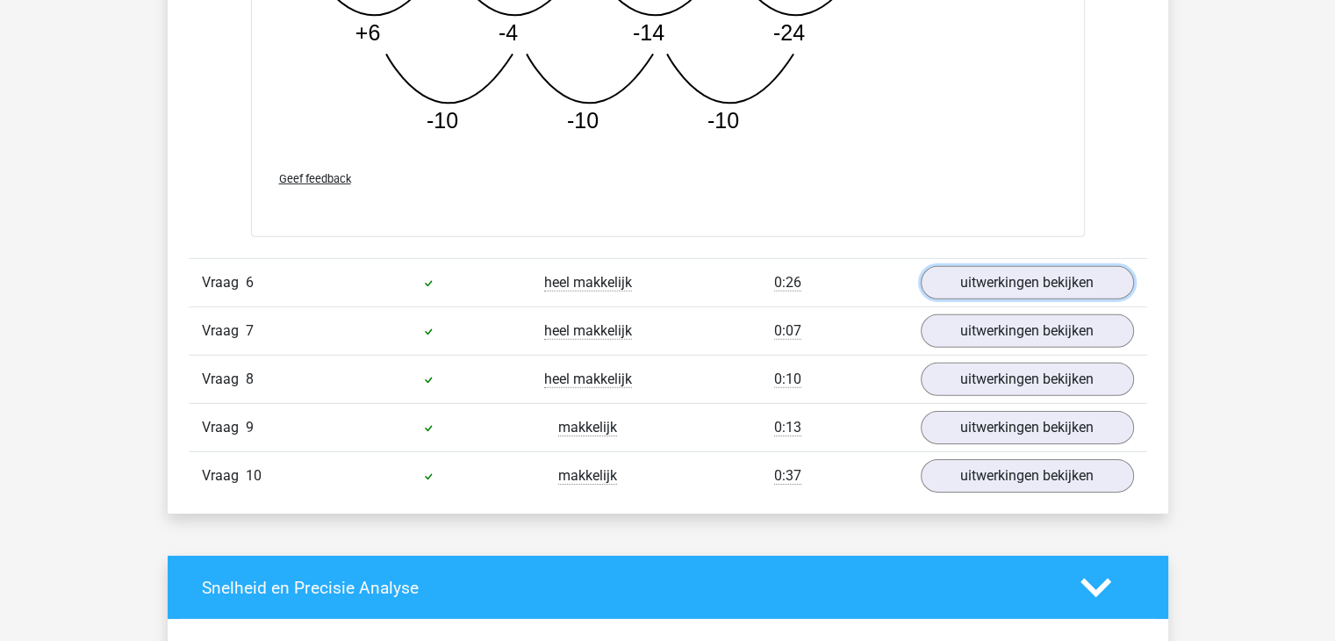
drag, startPoint x: 1002, startPoint y: 283, endPoint x: 988, endPoint y: 312, distance: 32.2
click at [1002, 284] on link "uitwerkingen bekijken" at bounding box center [1027, 282] width 213 height 33
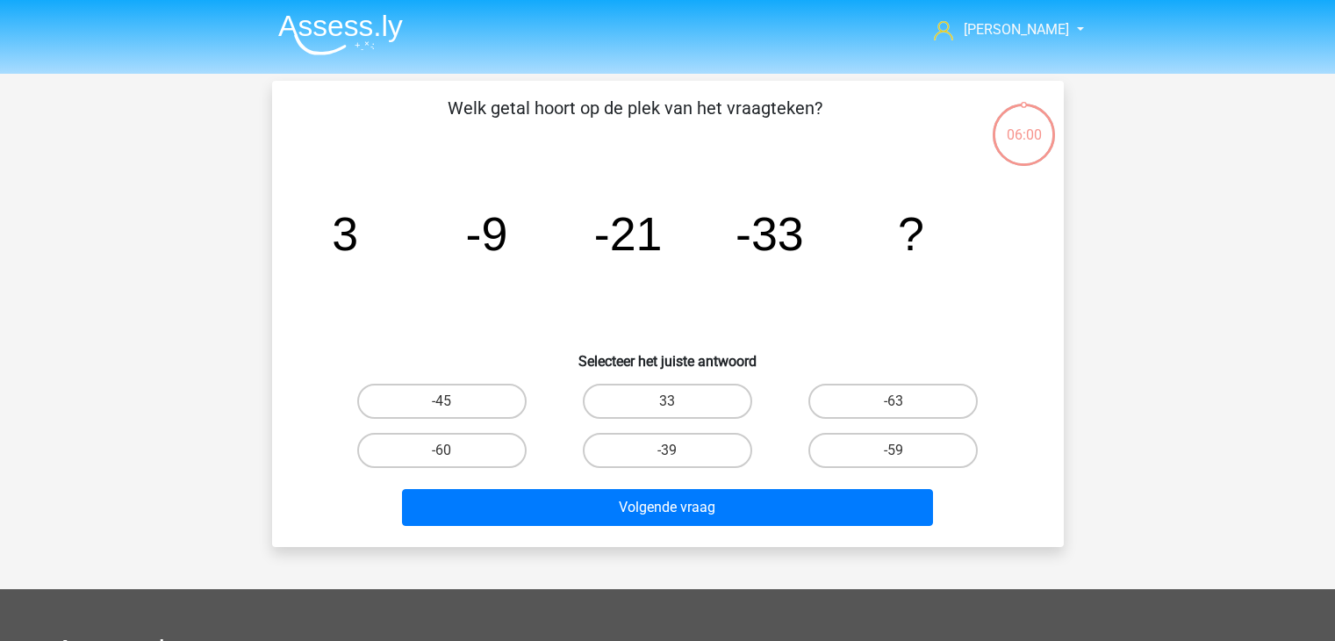
scroll to position [81, 0]
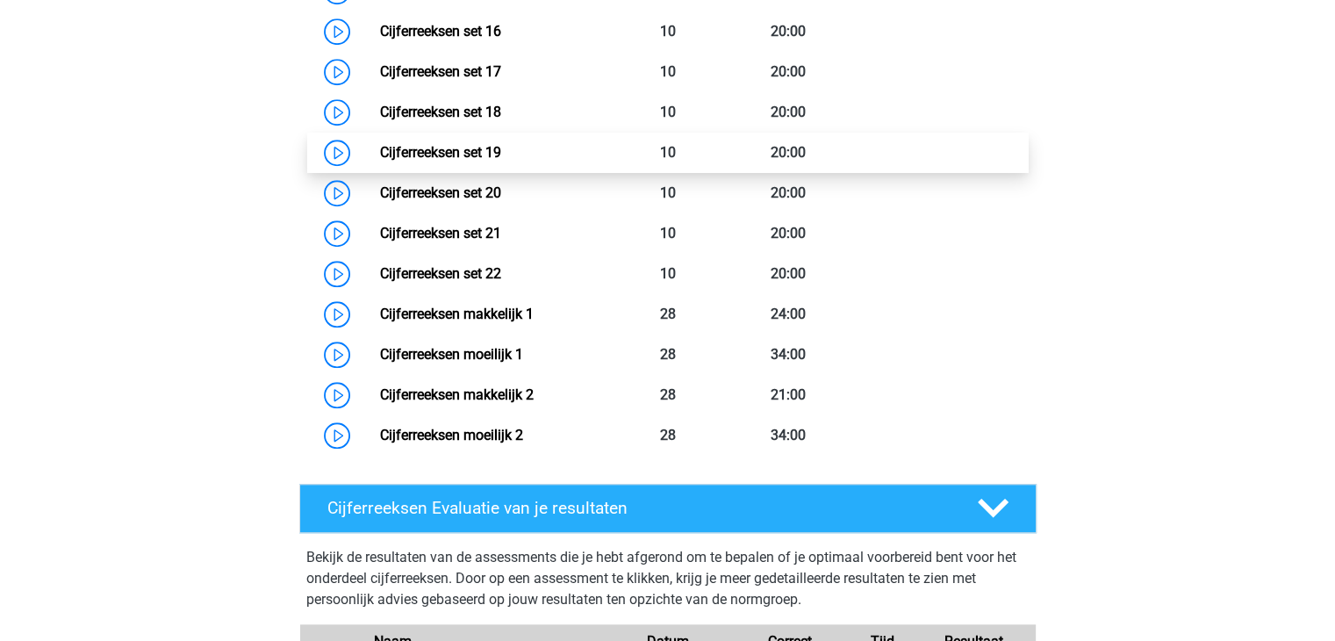
scroll to position [1573, 0]
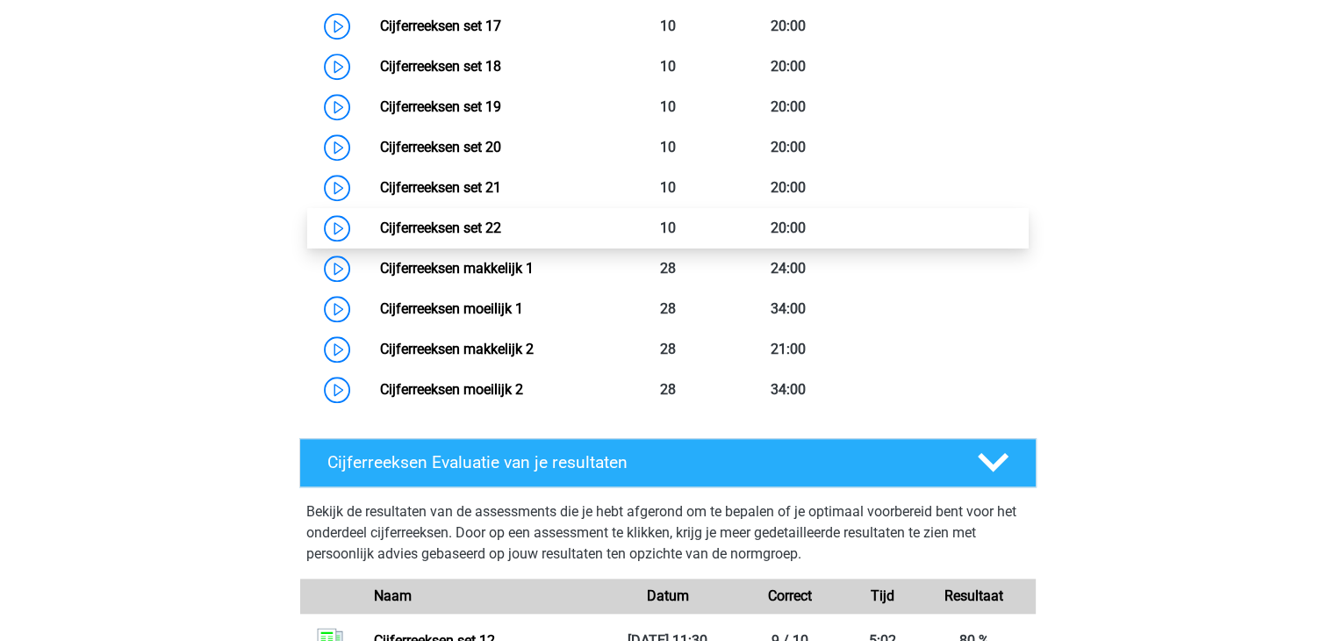
click at [451, 236] on link "Cijferreeksen set 22" at bounding box center [440, 227] width 121 height 17
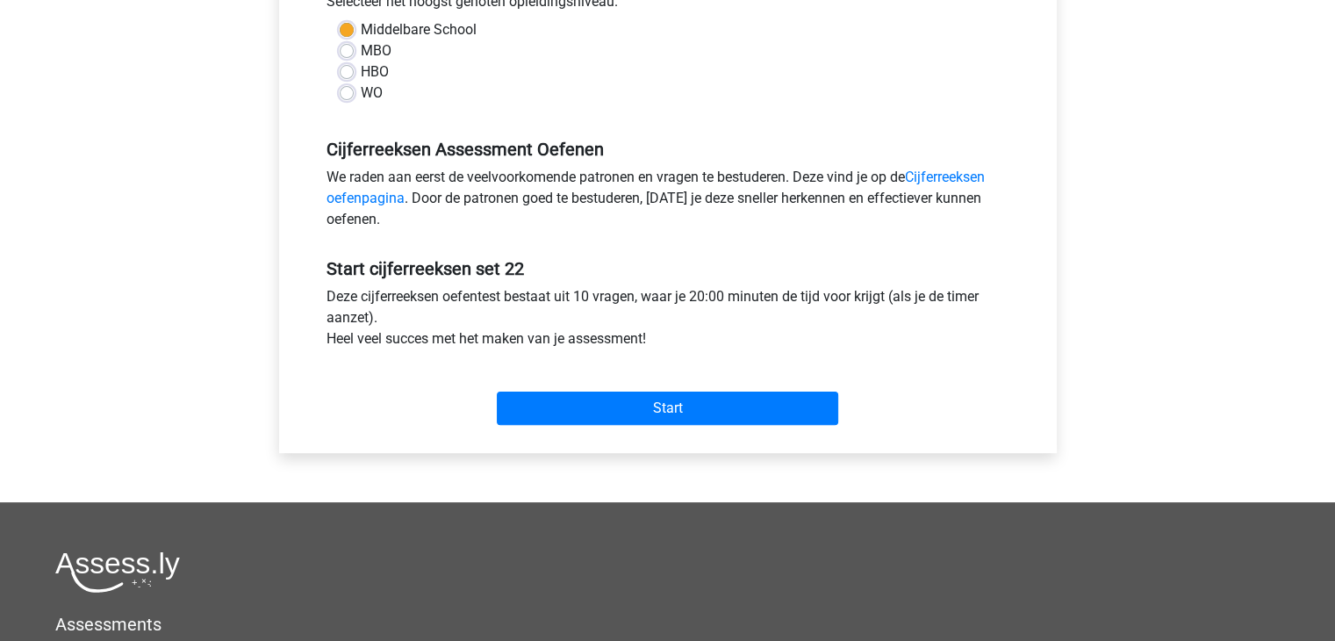
scroll to position [439, 0]
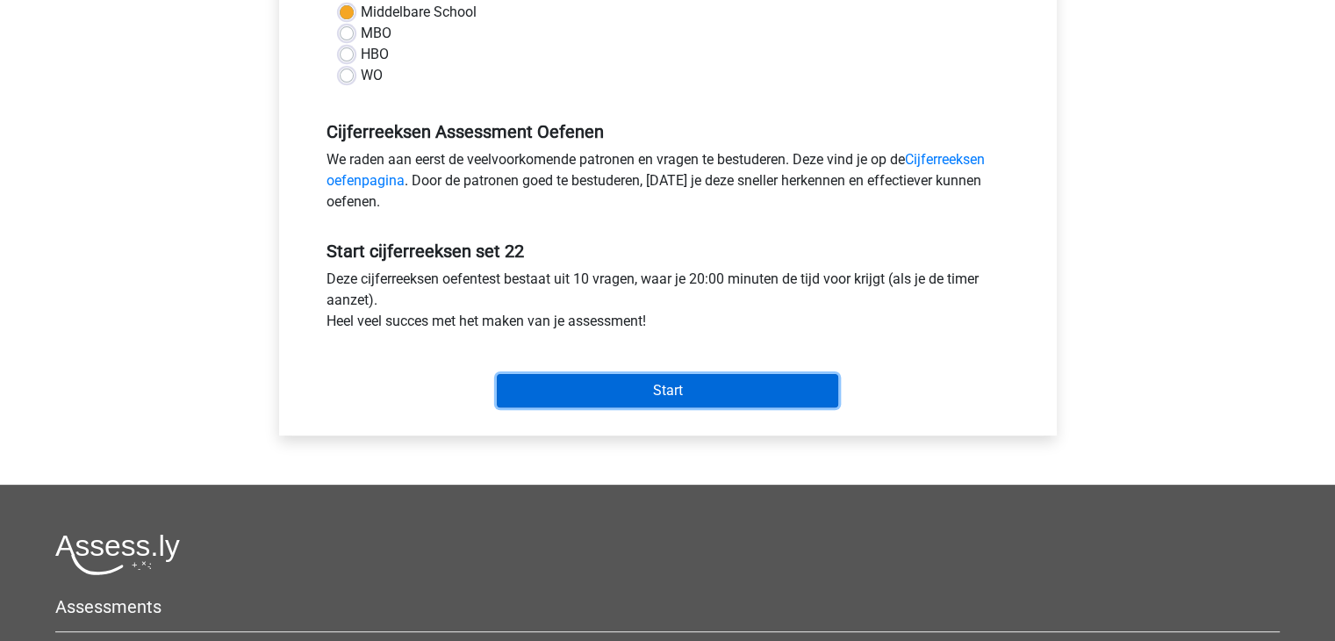
click at [679, 390] on input "Start" at bounding box center [667, 390] width 341 height 33
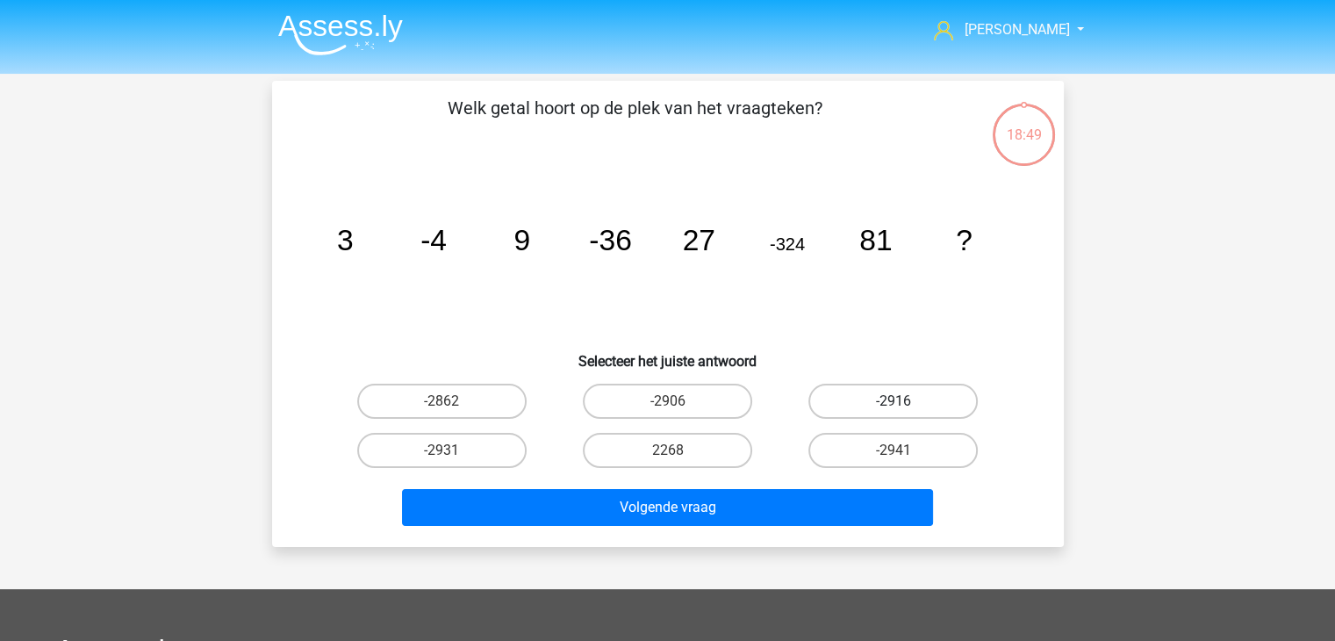
click at [881, 392] on label "-2916" at bounding box center [892, 401] width 169 height 35
click at [894, 401] on input "-2916" at bounding box center [899, 406] width 11 height 11
radio input "true"
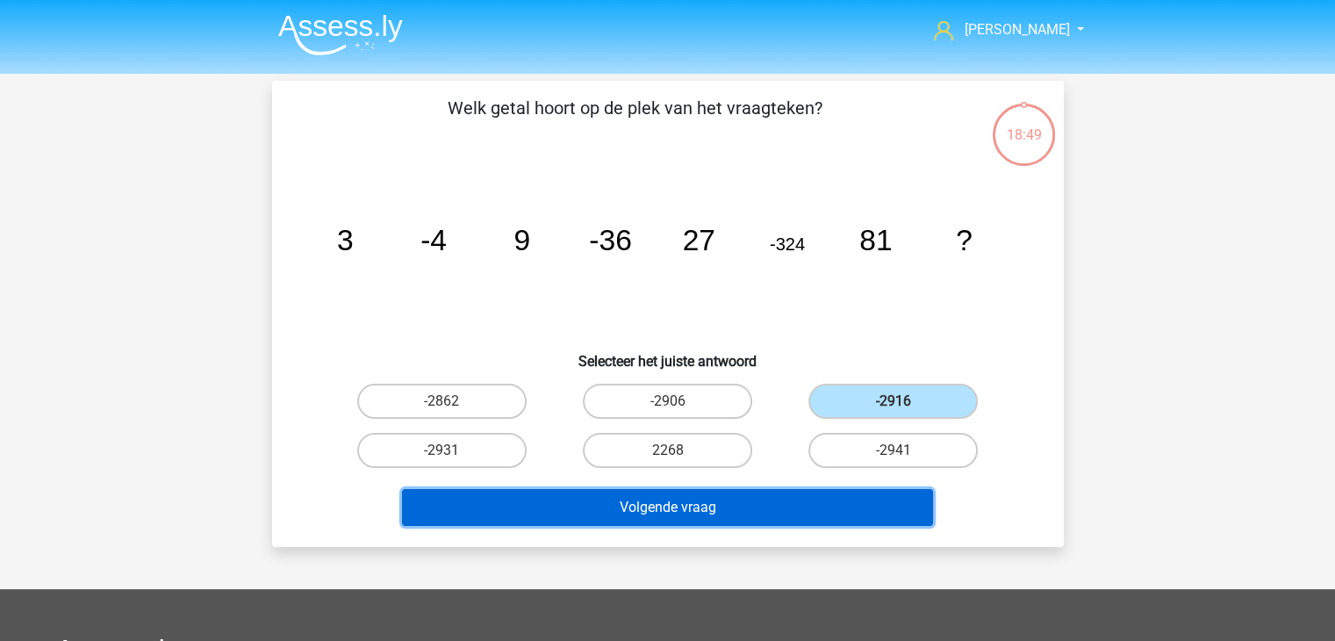
click at [664, 503] on button "Volgende vraag" at bounding box center [667, 507] width 531 height 37
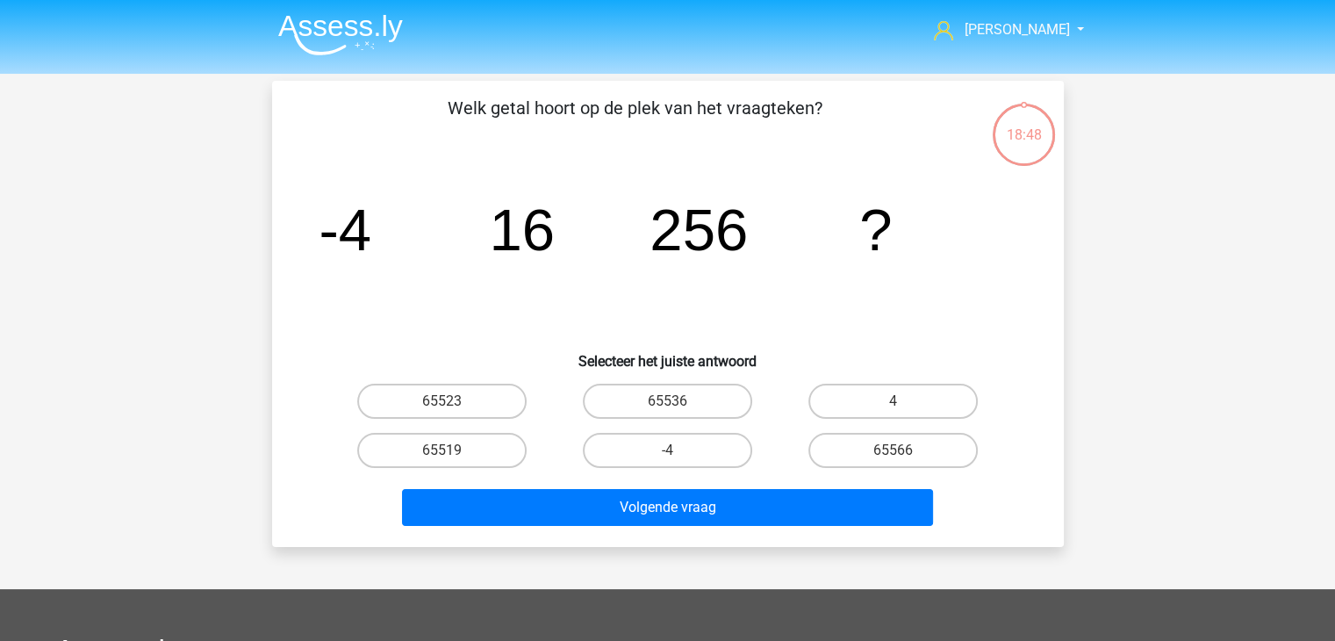
scroll to position [81, 0]
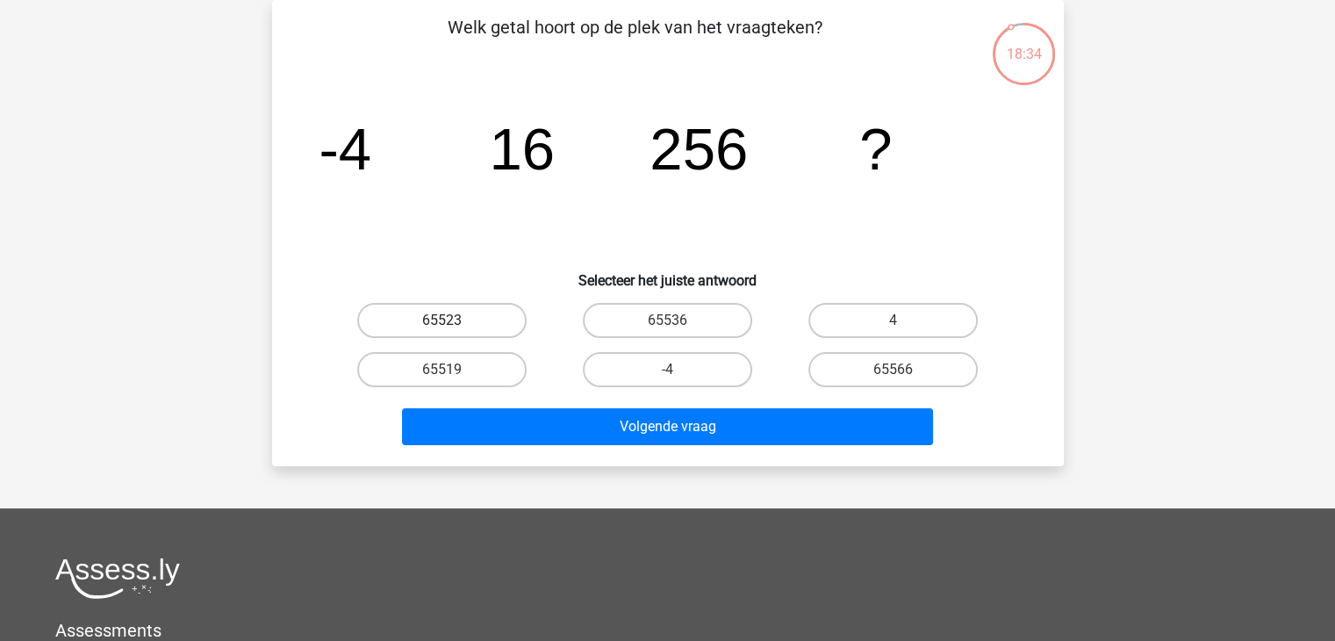
click at [421, 313] on label "65523" at bounding box center [441, 320] width 169 height 35
click at [442, 320] on input "65523" at bounding box center [447, 325] width 11 height 11
radio input "true"
click at [678, 326] on input "65536" at bounding box center [672, 325] width 11 height 11
radio input "true"
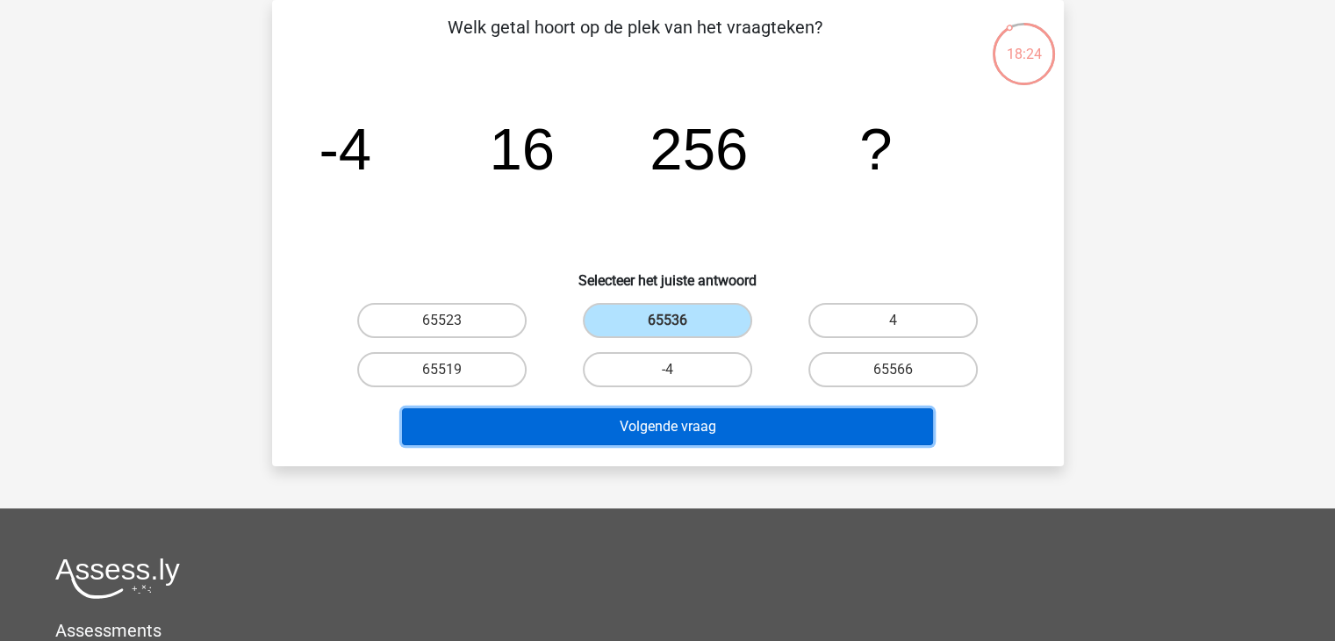
click at [657, 426] on button "Volgende vraag" at bounding box center [667, 426] width 531 height 37
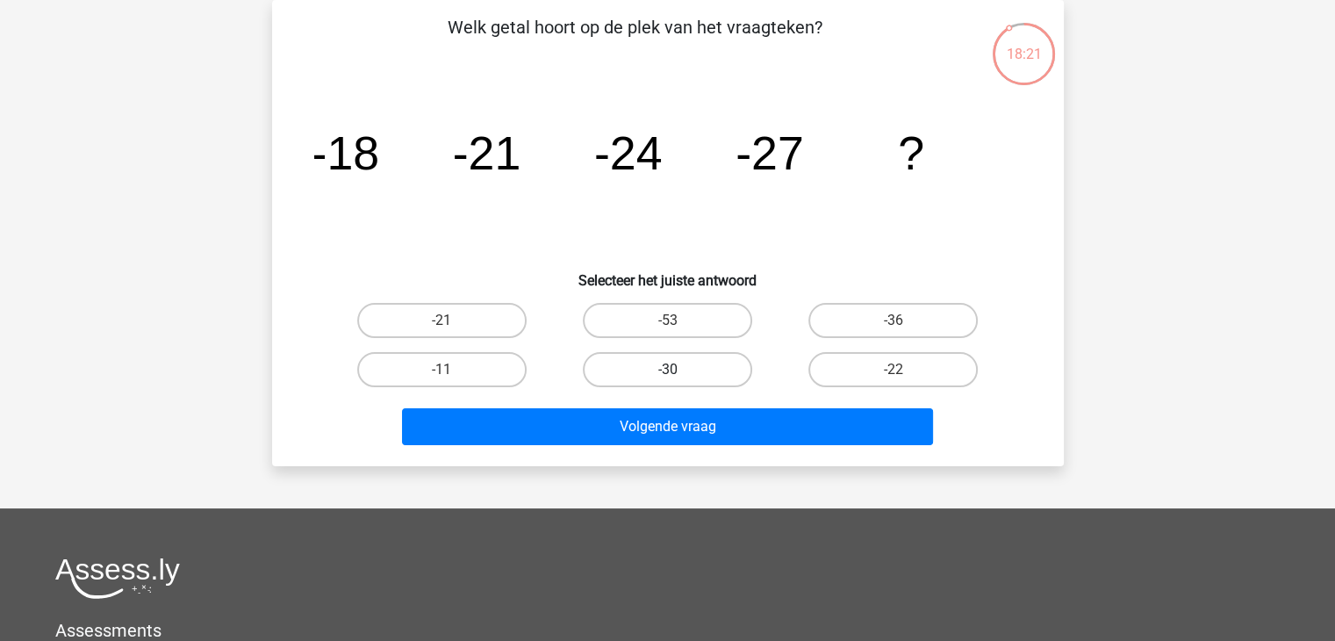
click at [637, 371] on label "-30" at bounding box center [667, 369] width 169 height 35
click at [667, 371] on input "-30" at bounding box center [672, 375] width 11 height 11
radio input "true"
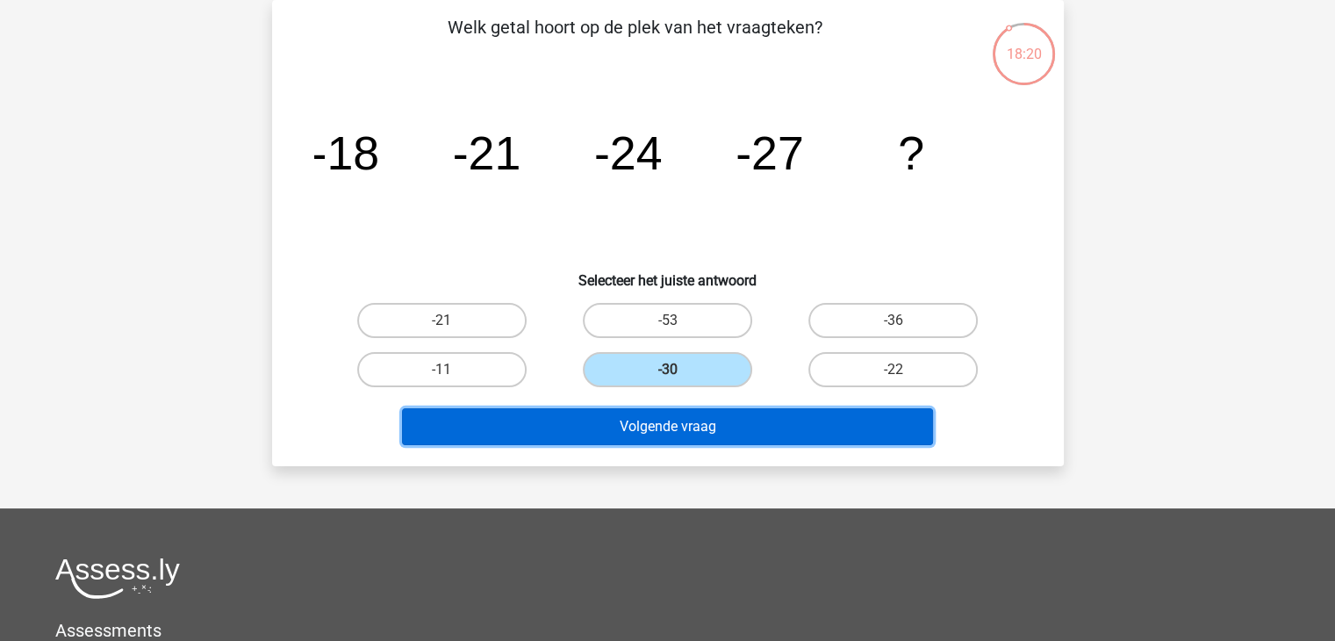
click at [637, 424] on button "Volgende vraag" at bounding box center [667, 426] width 531 height 37
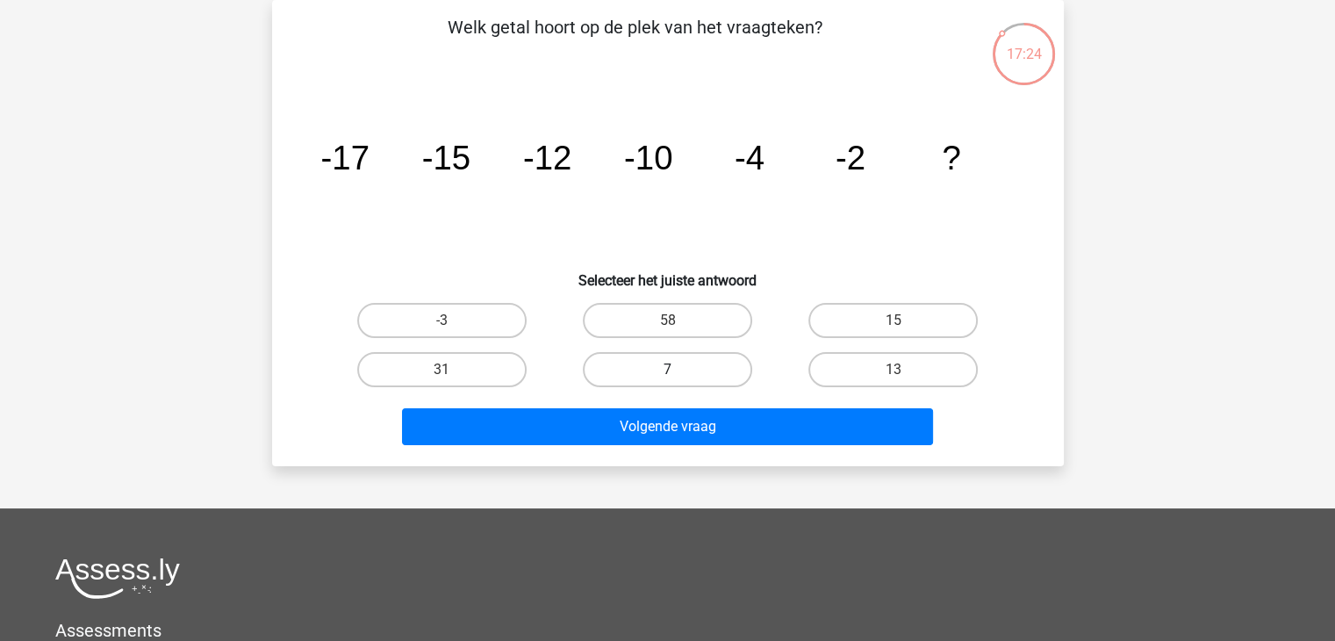
click at [708, 373] on label "7" at bounding box center [667, 369] width 169 height 35
click at [679, 373] on input "7" at bounding box center [672, 375] width 11 height 11
radio input "true"
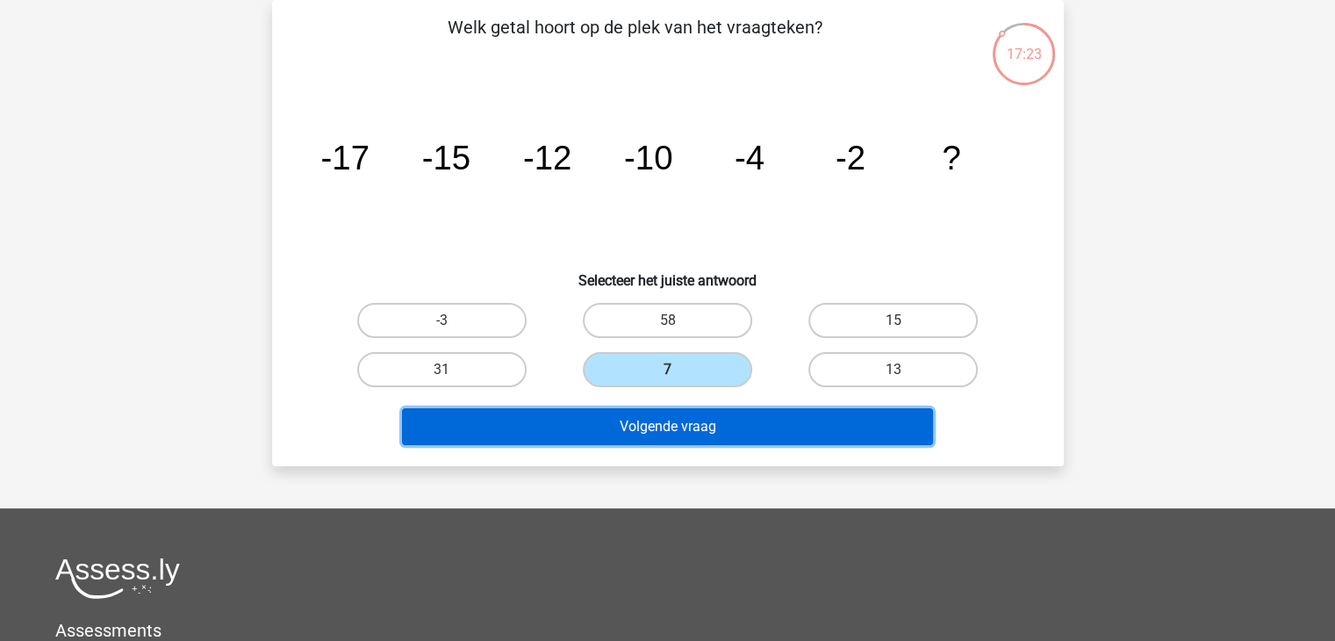
click at [671, 426] on button "Volgende vraag" at bounding box center [667, 426] width 531 height 37
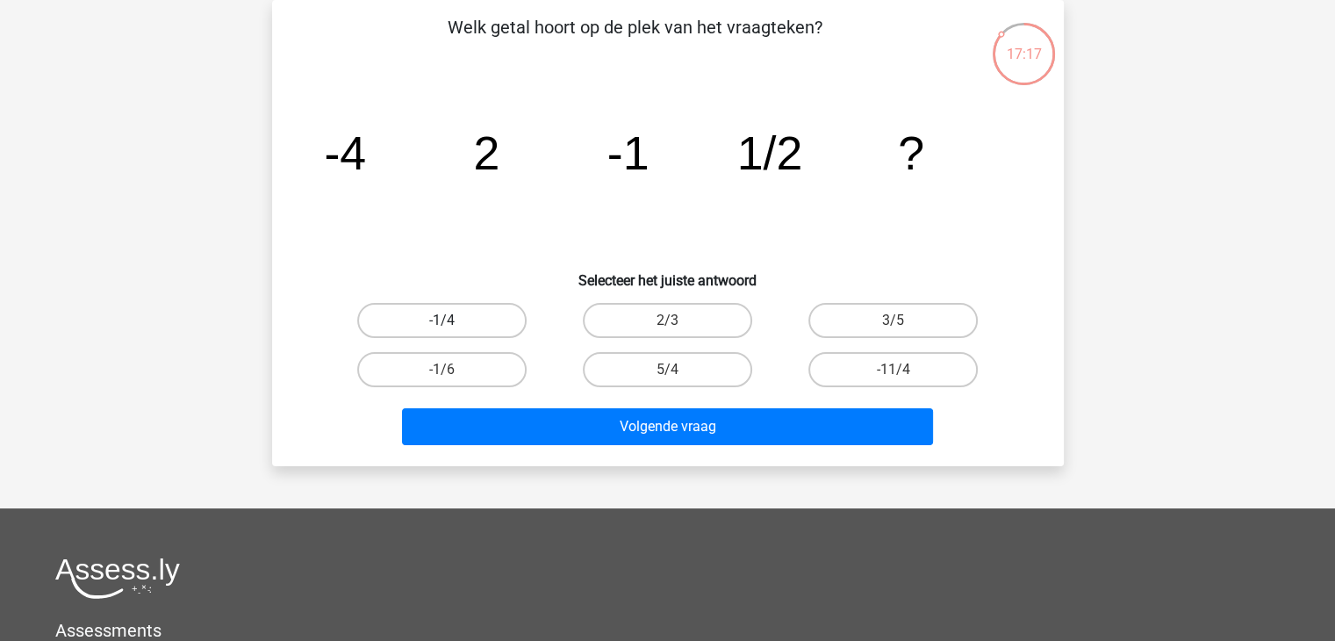
click at [478, 324] on label "-1/4" at bounding box center [441, 320] width 169 height 35
click at [453, 324] on input "-1/4" at bounding box center [447, 325] width 11 height 11
radio input "true"
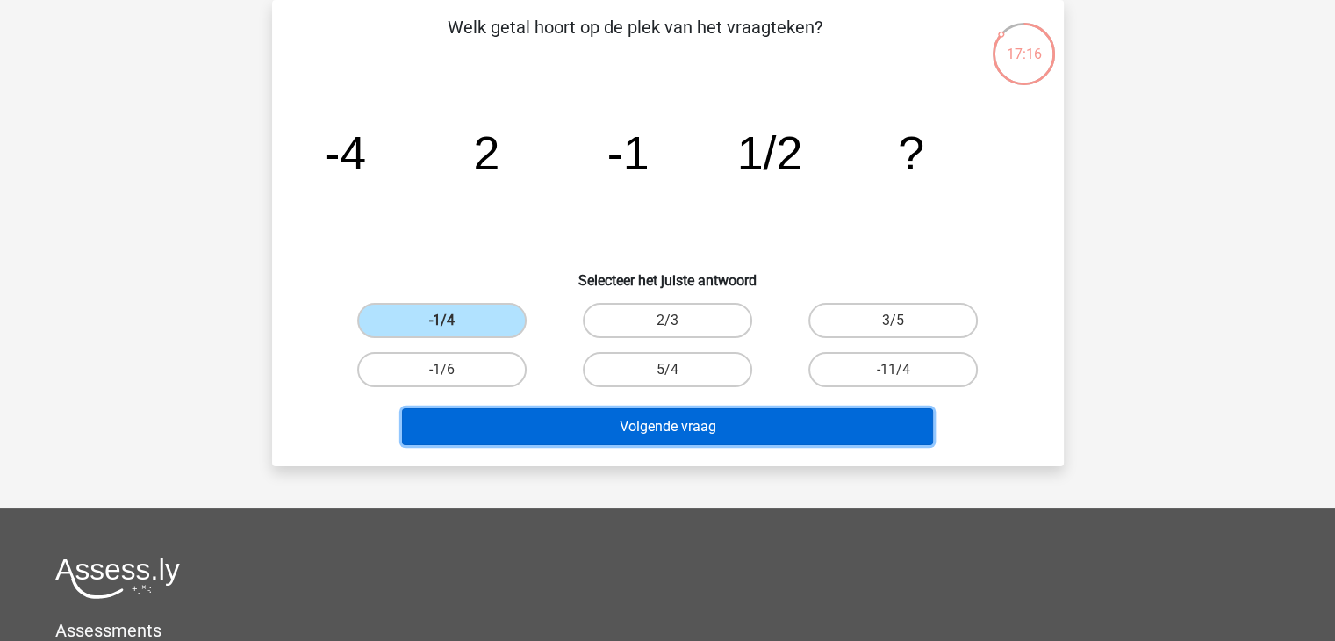
click at [655, 427] on button "Volgende vraag" at bounding box center [667, 426] width 531 height 37
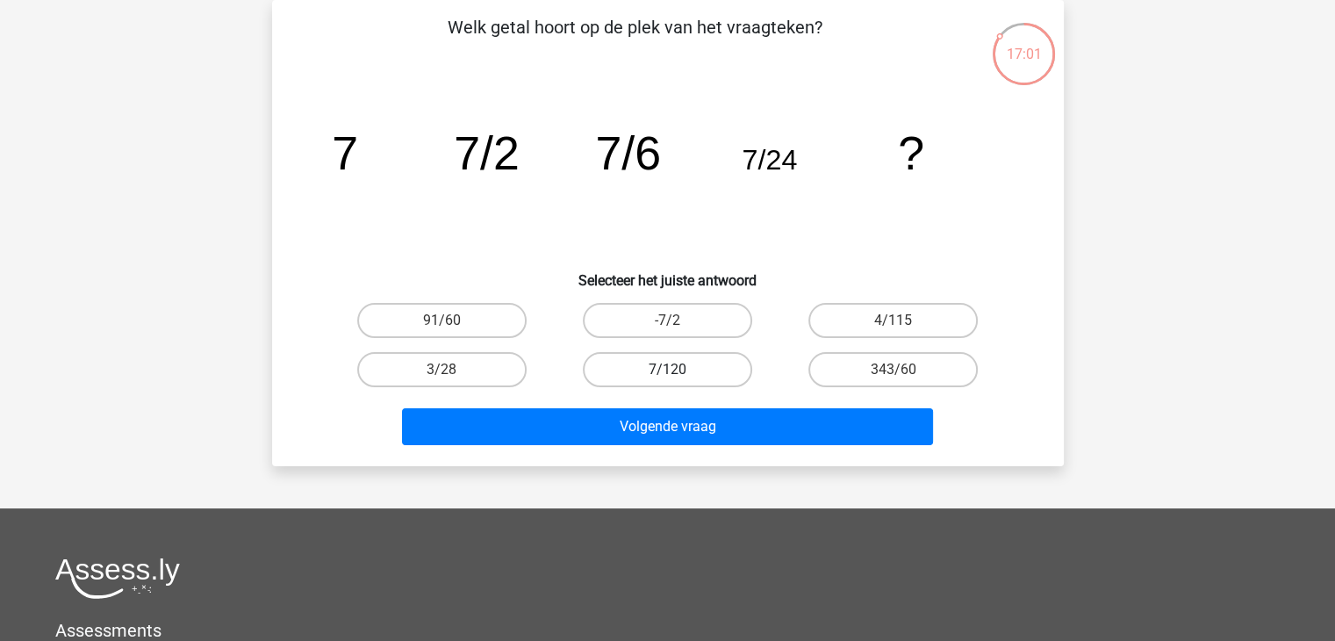
click at [650, 379] on label "7/120" at bounding box center [667, 369] width 169 height 35
click at [667, 379] on input "7/120" at bounding box center [672, 375] width 11 height 11
radio input "true"
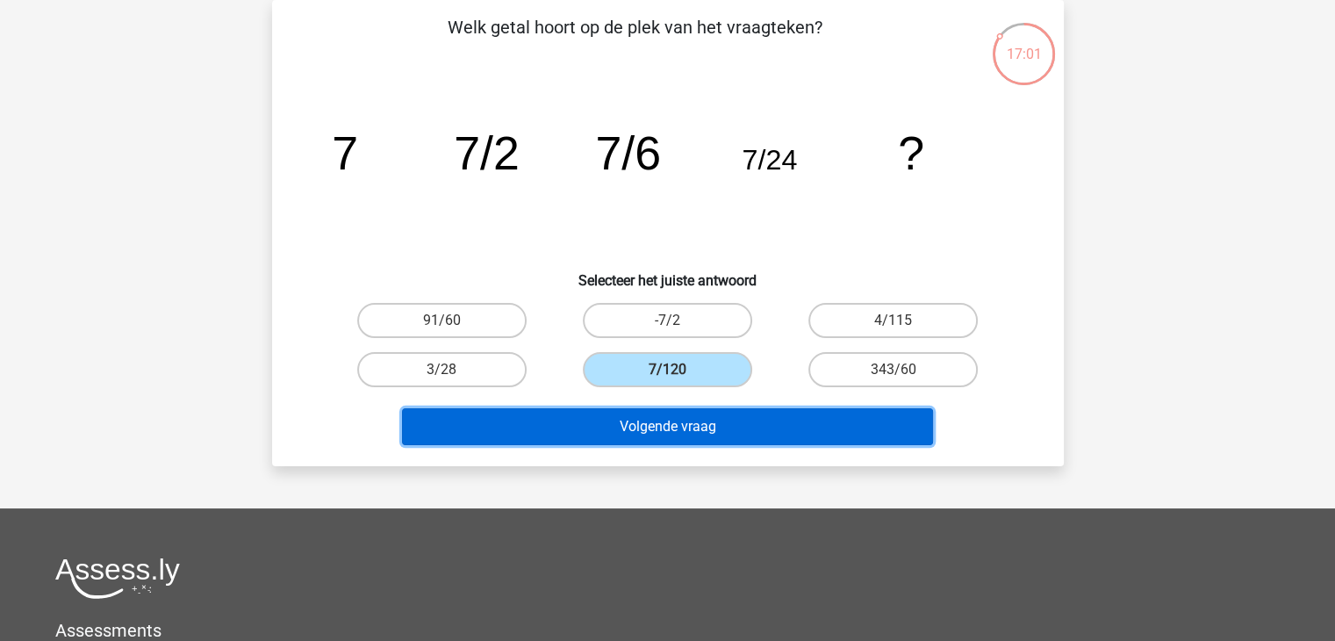
click at [677, 435] on button "Volgende vraag" at bounding box center [667, 426] width 531 height 37
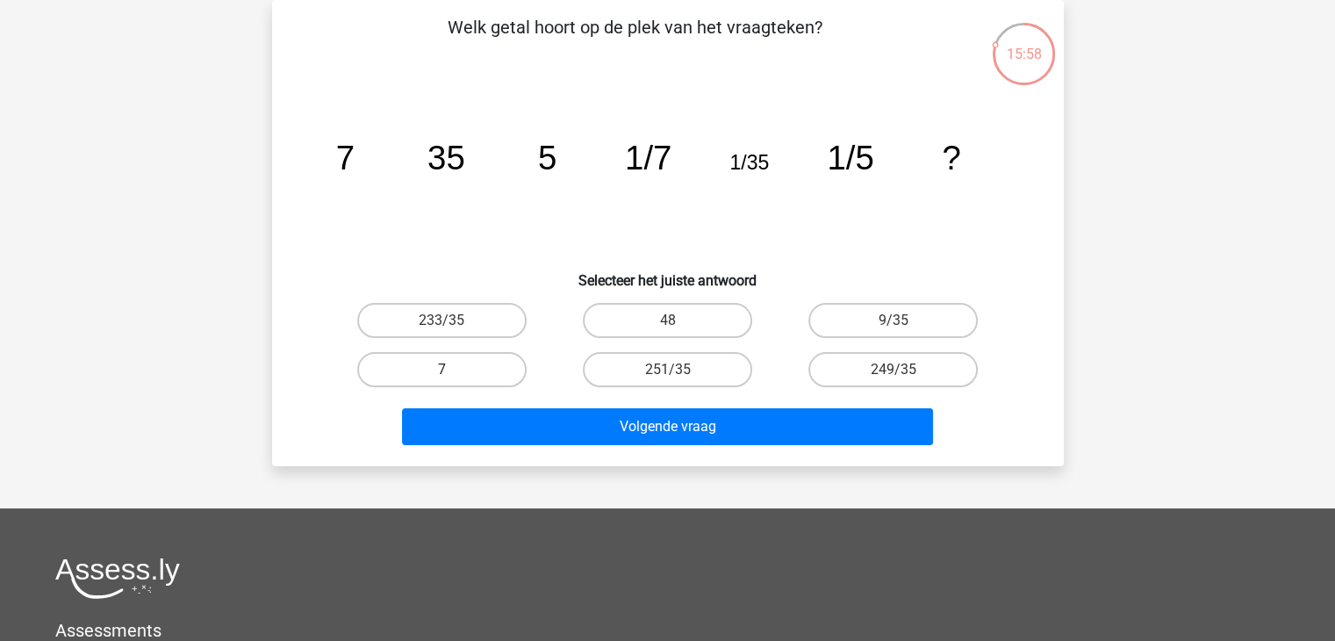
click at [451, 366] on label "7" at bounding box center [441, 369] width 169 height 35
click at [451, 370] on input "7" at bounding box center [447, 375] width 11 height 11
radio input "true"
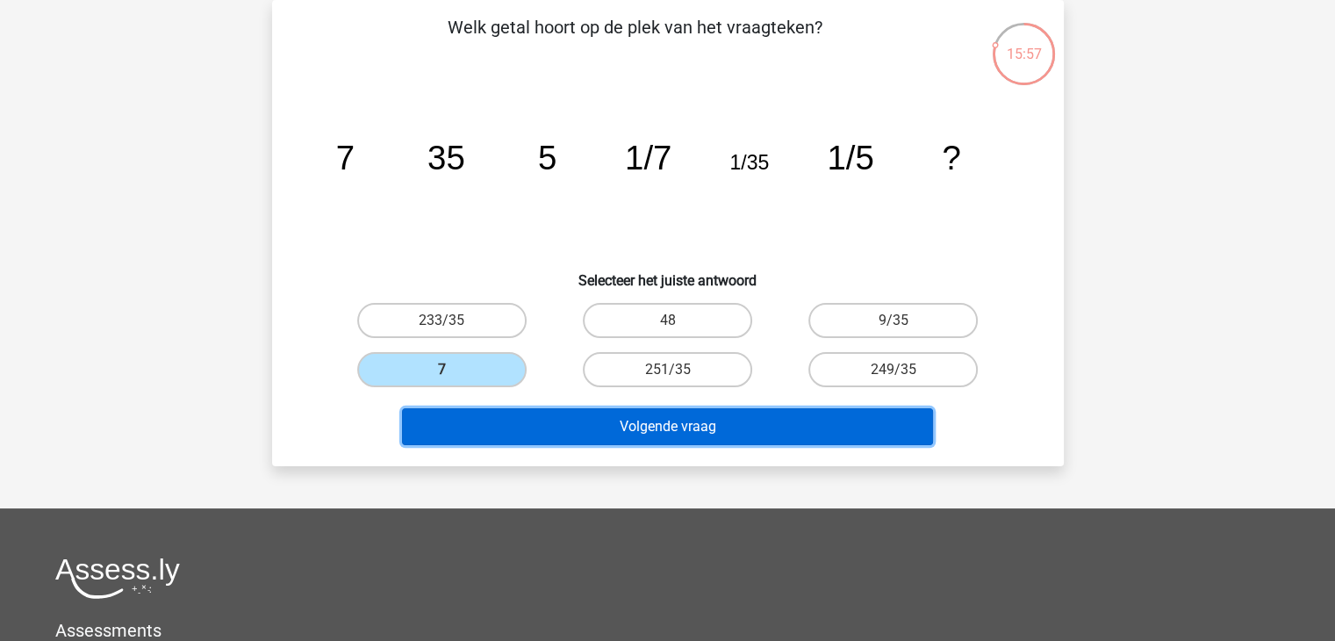
click at [598, 426] on button "Volgende vraag" at bounding box center [667, 426] width 531 height 37
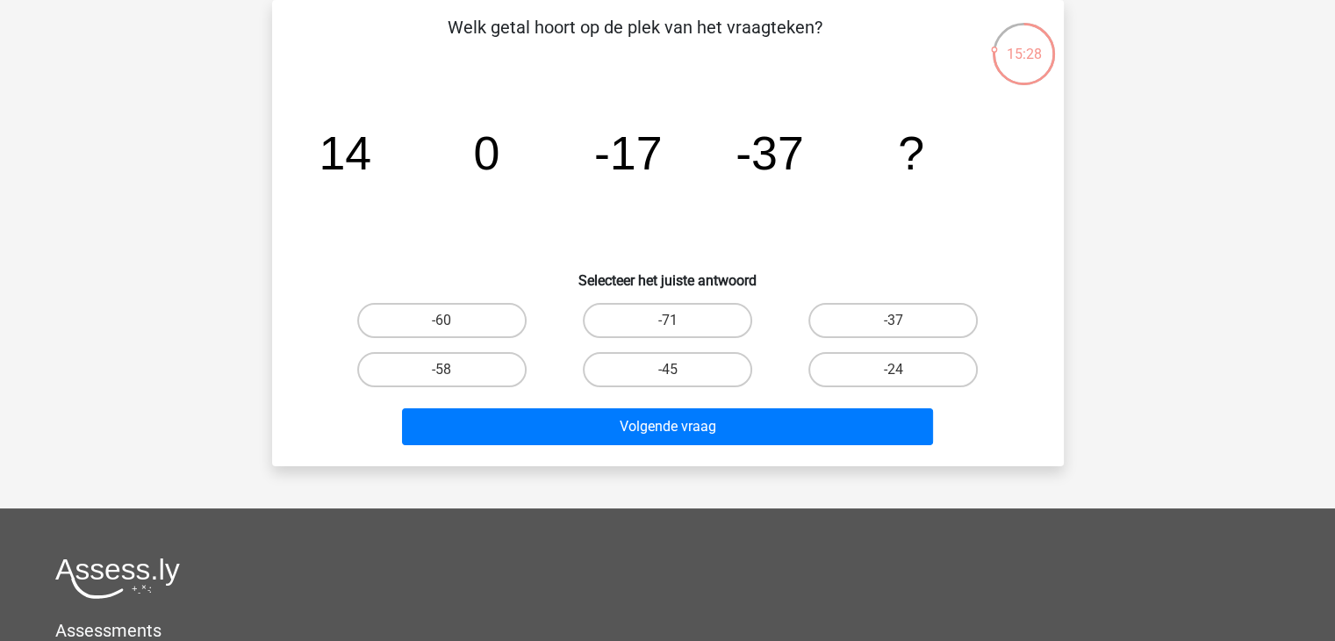
drag, startPoint x: 474, startPoint y: 314, endPoint x: 623, endPoint y: 392, distance: 168.4
click at [474, 314] on label "-60" at bounding box center [441, 320] width 169 height 35
click at [453, 320] on input "-60" at bounding box center [447, 325] width 11 height 11
radio input "true"
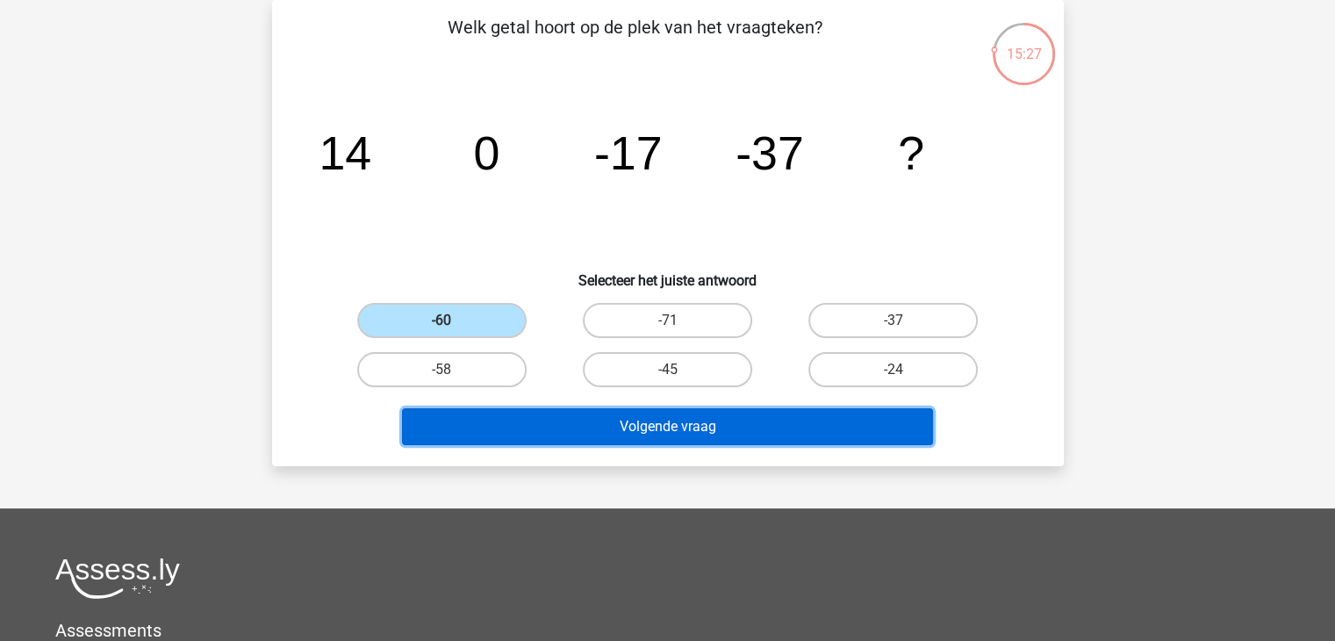
click at [639, 427] on button "Volgende vraag" at bounding box center [667, 426] width 531 height 37
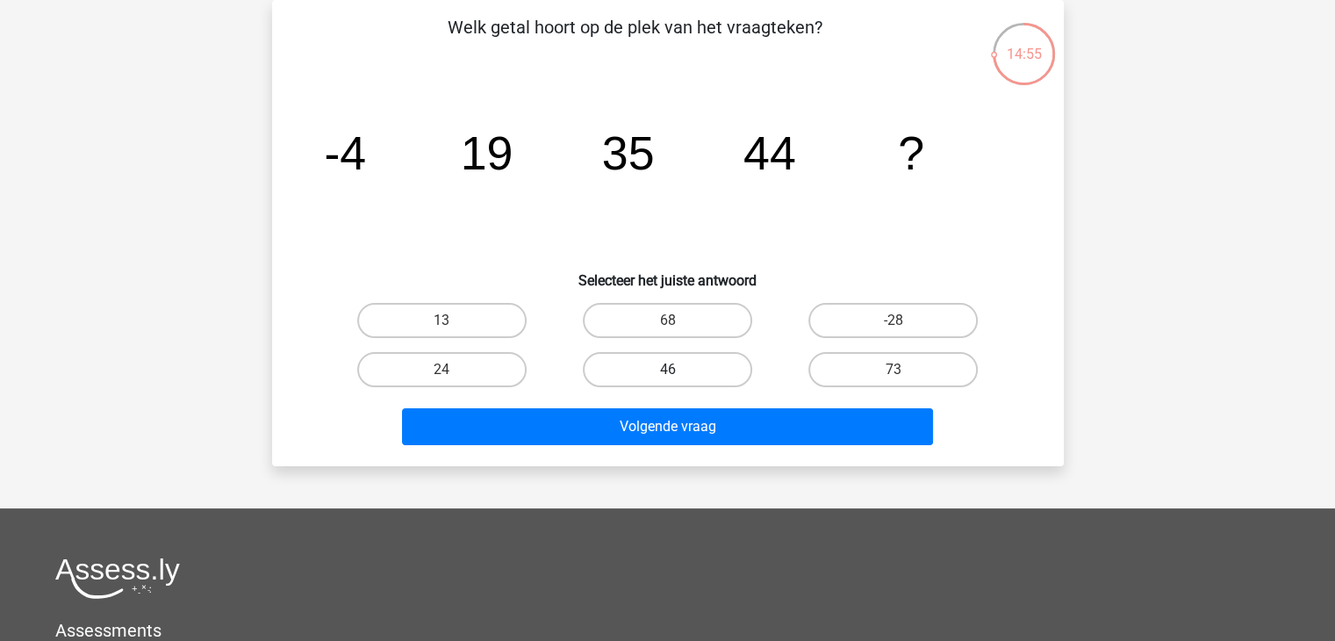
click at [684, 363] on label "46" at bounding box center [667, 369] width 169 height 35
click at [679, 370] on input "46" at bounding box center [672, 375] width 11 height 11
radio input "true"
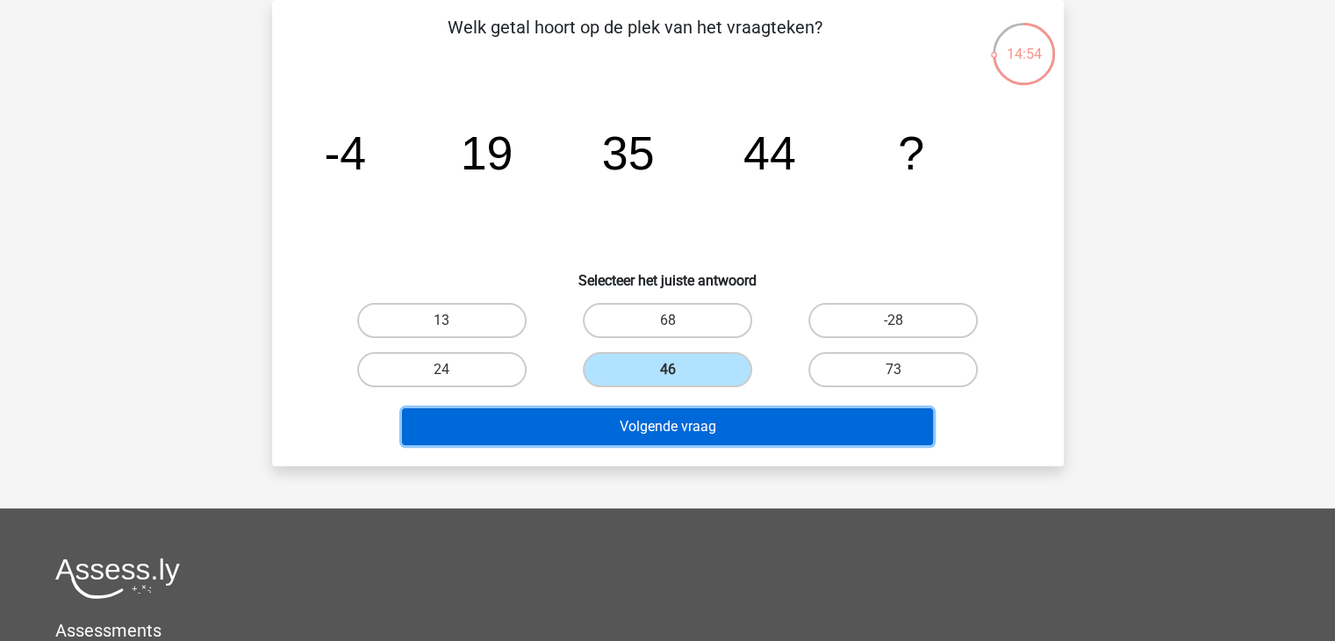
click at [678, 425] on button "Volgende vraag" at bounding box center [667, 426] width 531 height 37
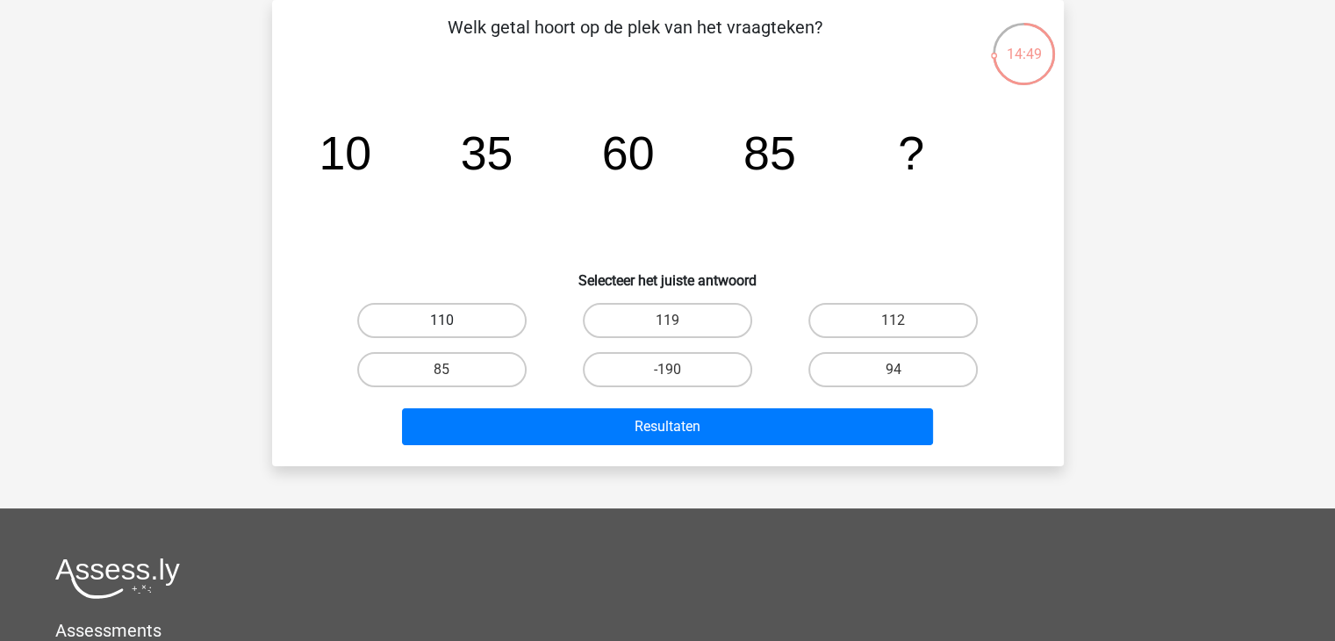
click at [456, 326] on label "110" at bounding box center [441, 320] width 169 height 35
click at [453, 326] on input "110" at bounding box center [447, 325] width 11 height 11
radio input "true"
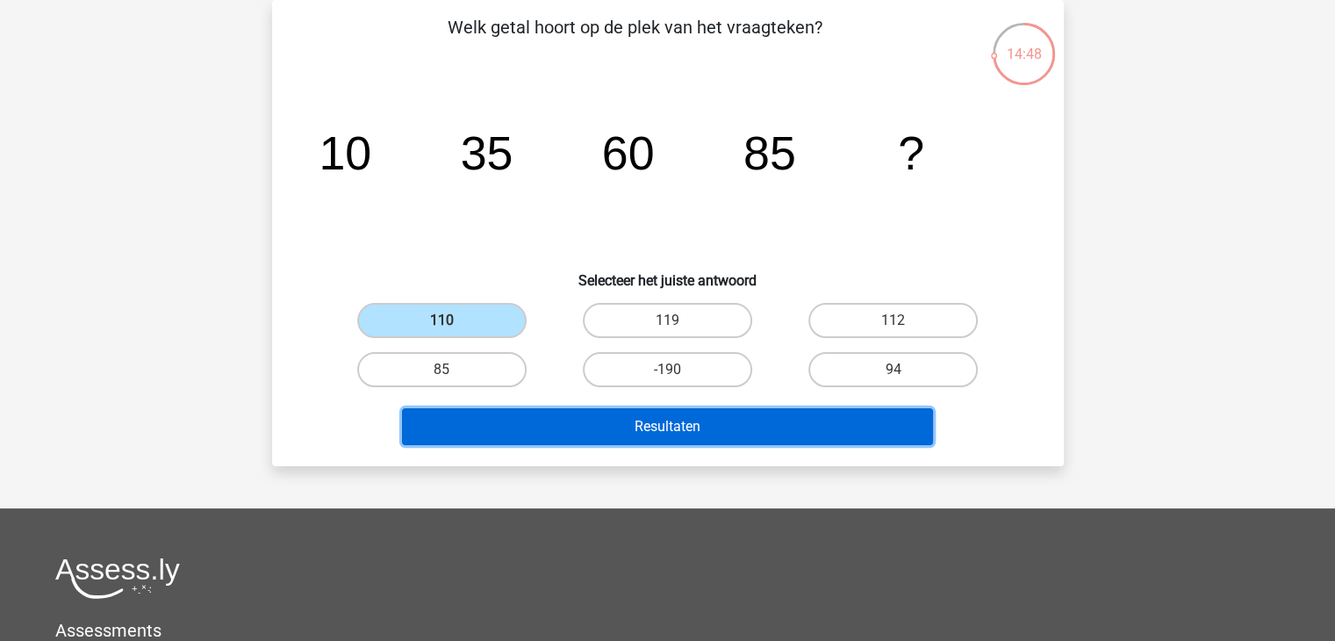
click at [650, 420] on button "Resultaten" at bounding box center [667, 426] width 531 height 37
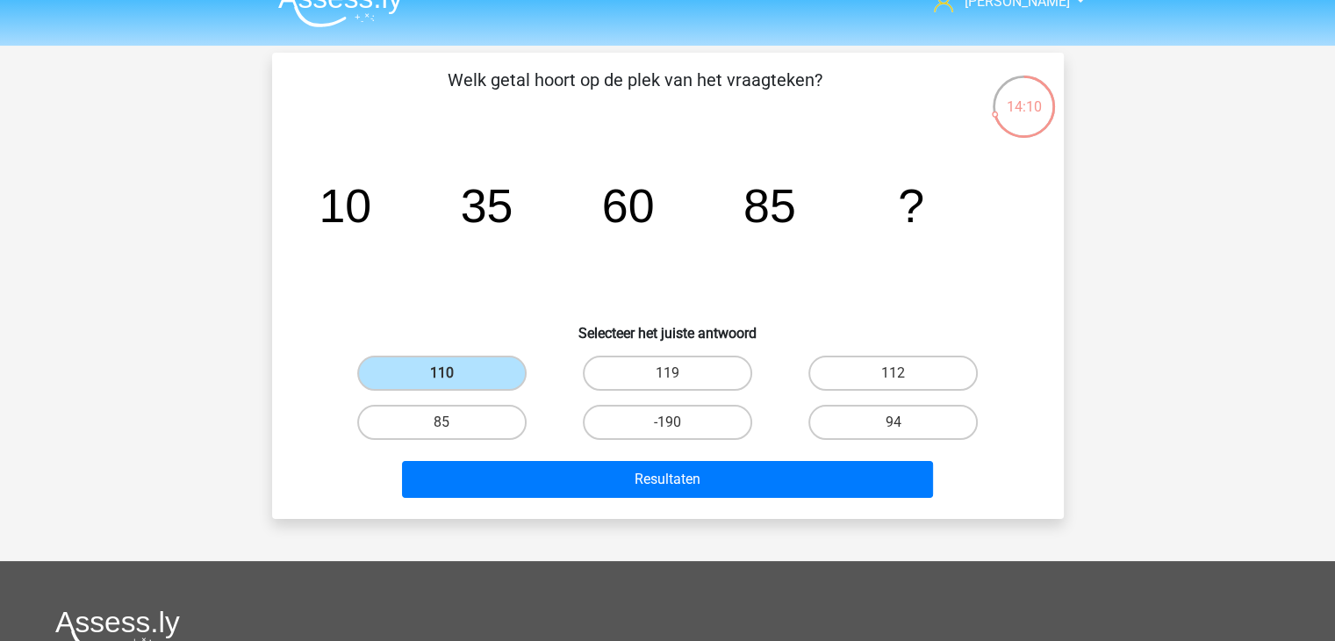
scroll to position [0, 0]
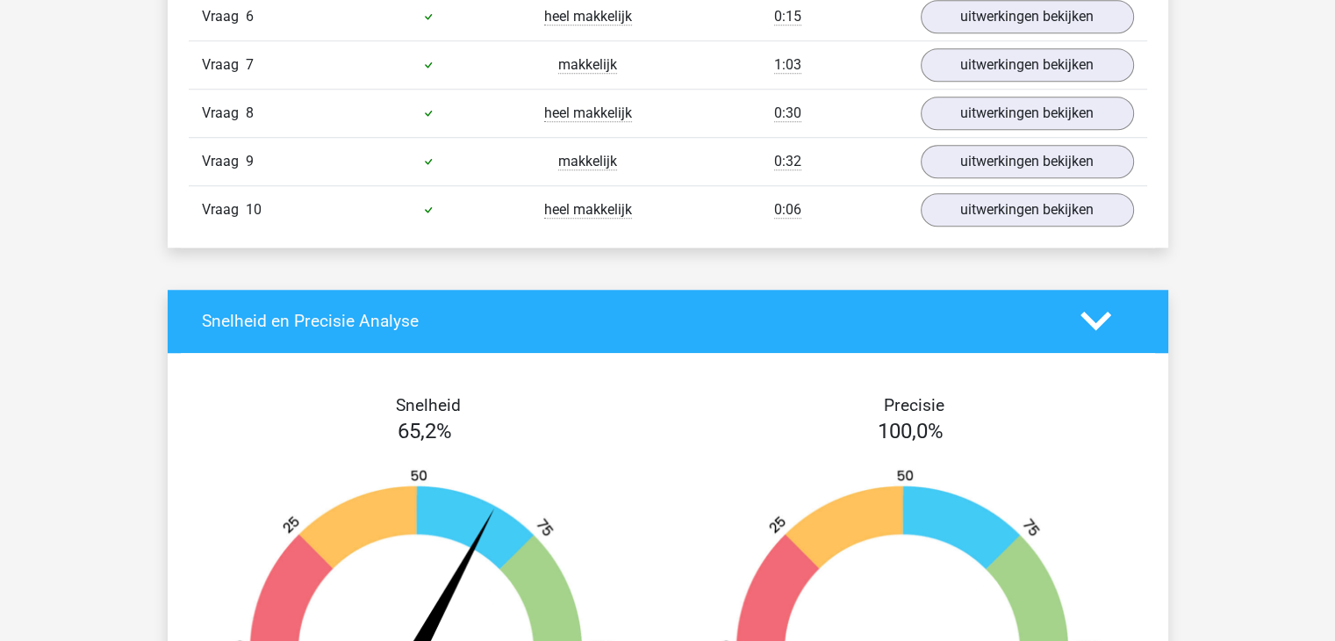
scroll to position [1141, 0]
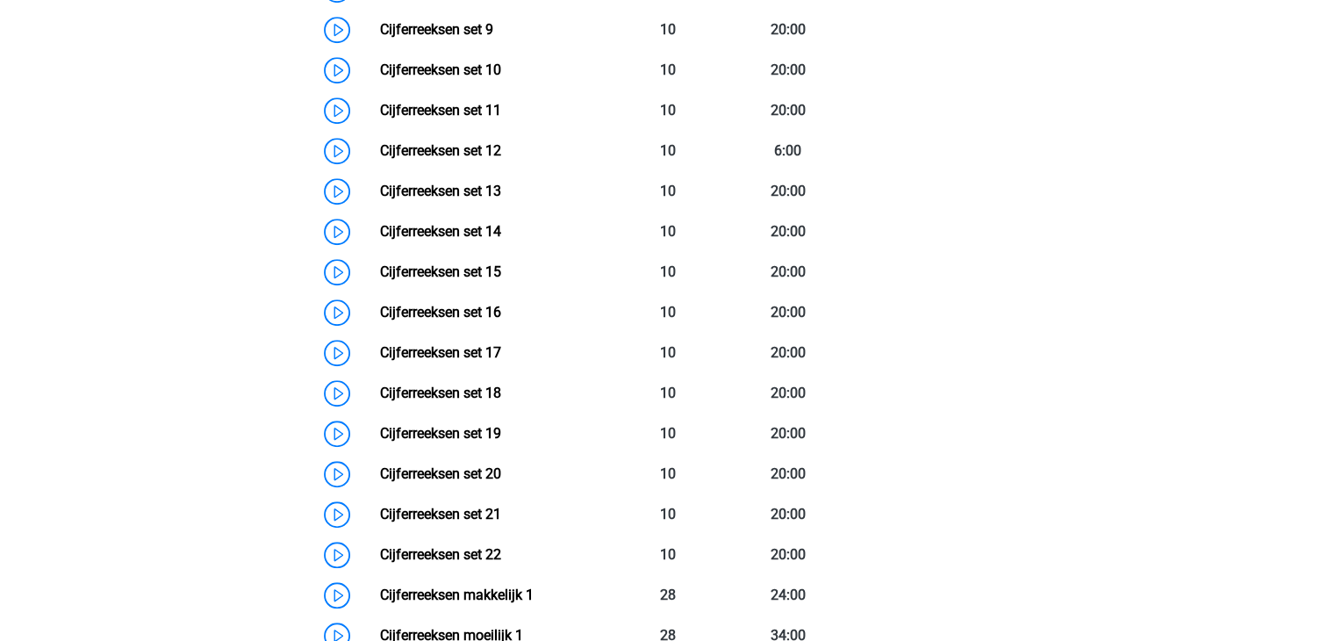
scroll to position [1485, 0]
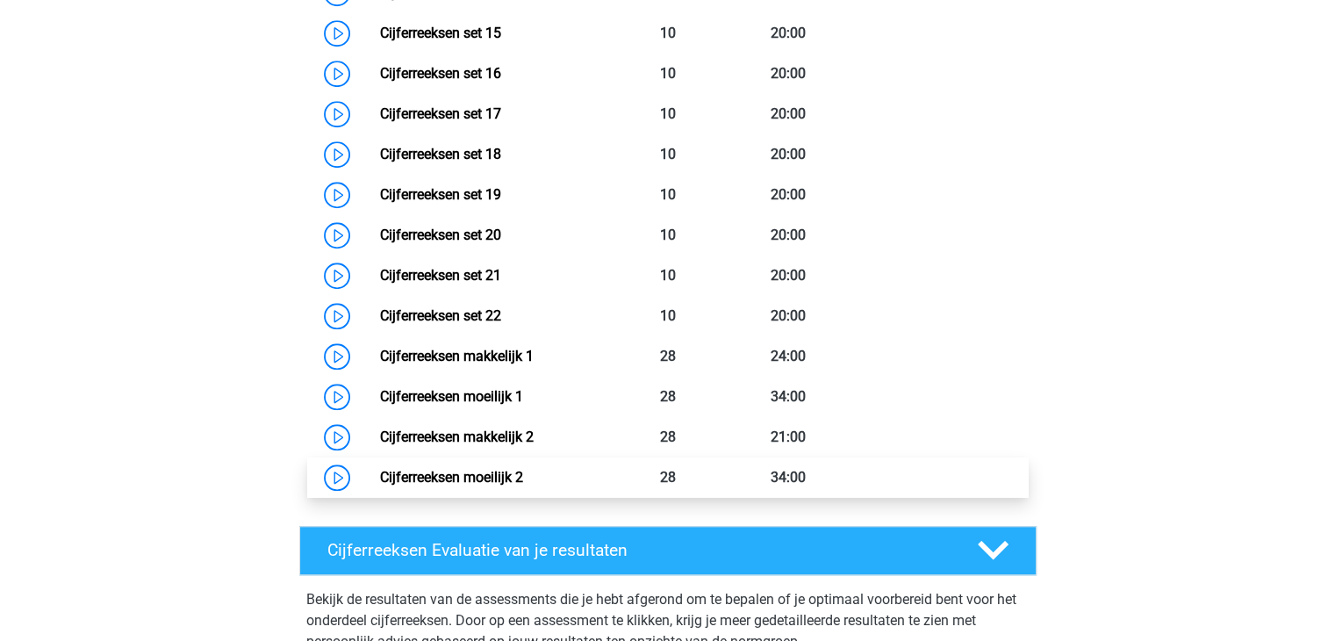
click at [462, 485] on link "Cijferreeksen moeilijk 2" at bounding box center [451, 477] width 143 height 17
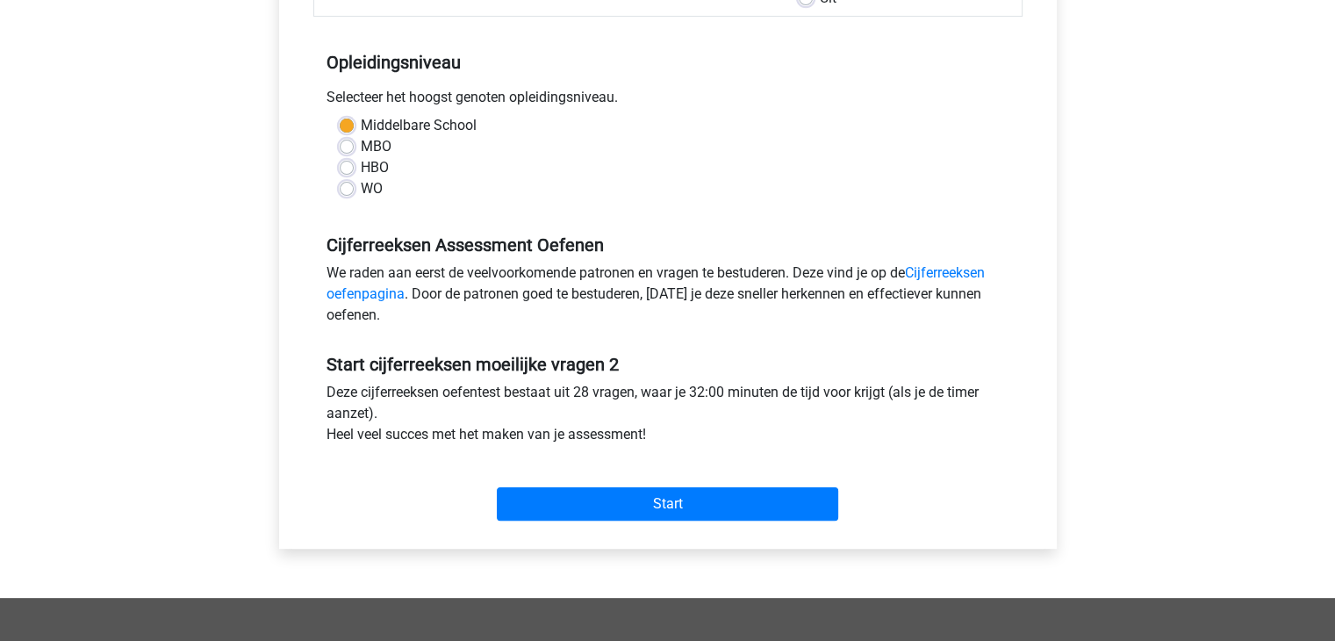
scroll to position [351, 0]
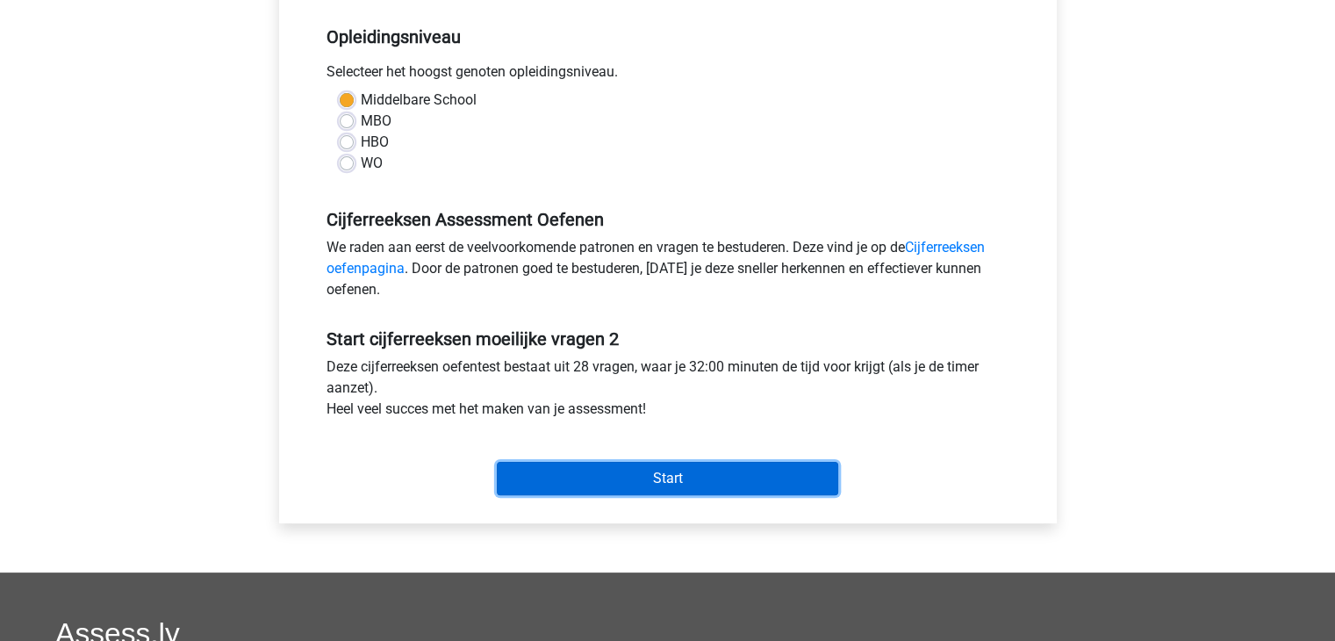
click at [670, 475] on input "Start" at bounding box center [667, 478] width 341 height 33
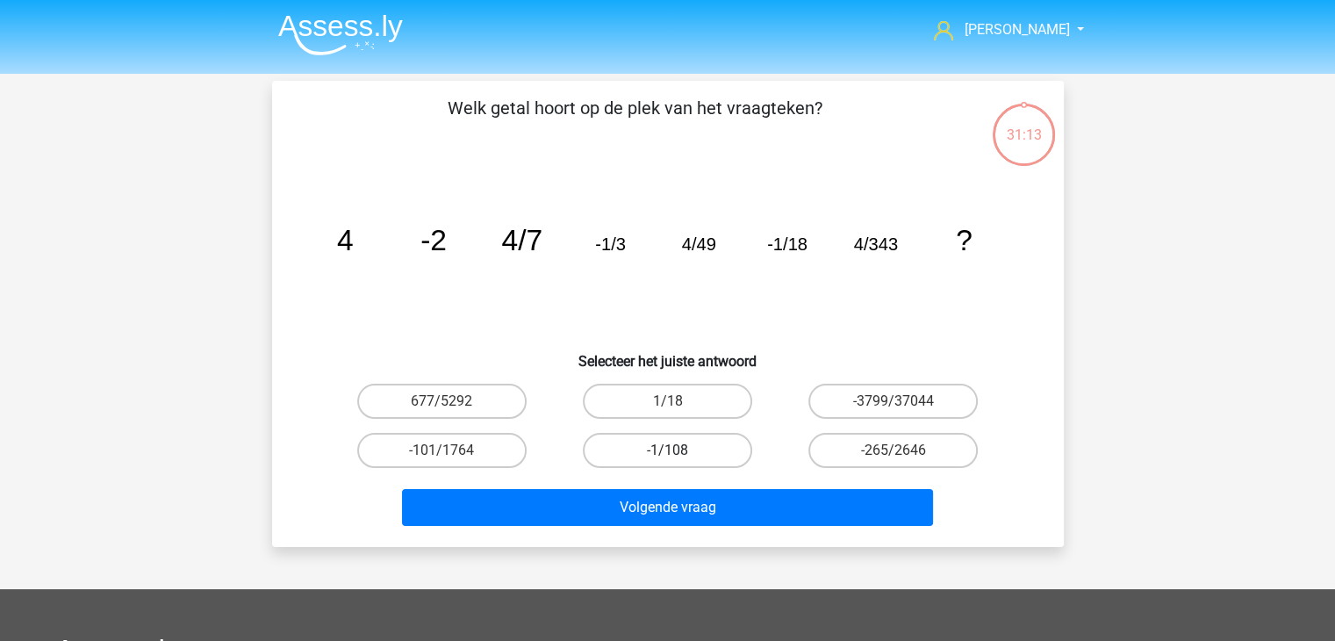
drag, startPoint x: 631, startPoint y: 446, endPoint x: 643, endPoint y: 451, distance: 12.6
click at [631, 446] on label "-1/108" at bounding box center [667, 450] width 169 height 35
click at [667, 450] on input "-1/108" at bounding box center [672, 455] width 11 height 11
radio input "true"
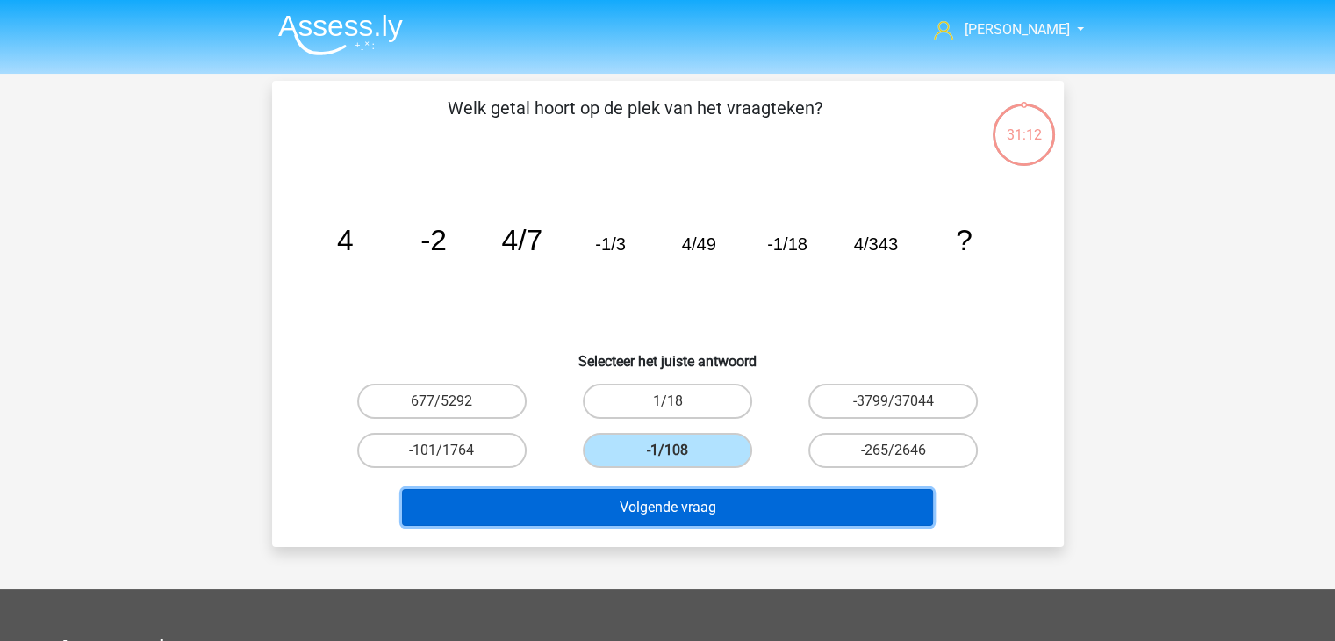
click at [651, 499] on button "Volgende vraag" at bounding box center [667, 507] width 531 height 37
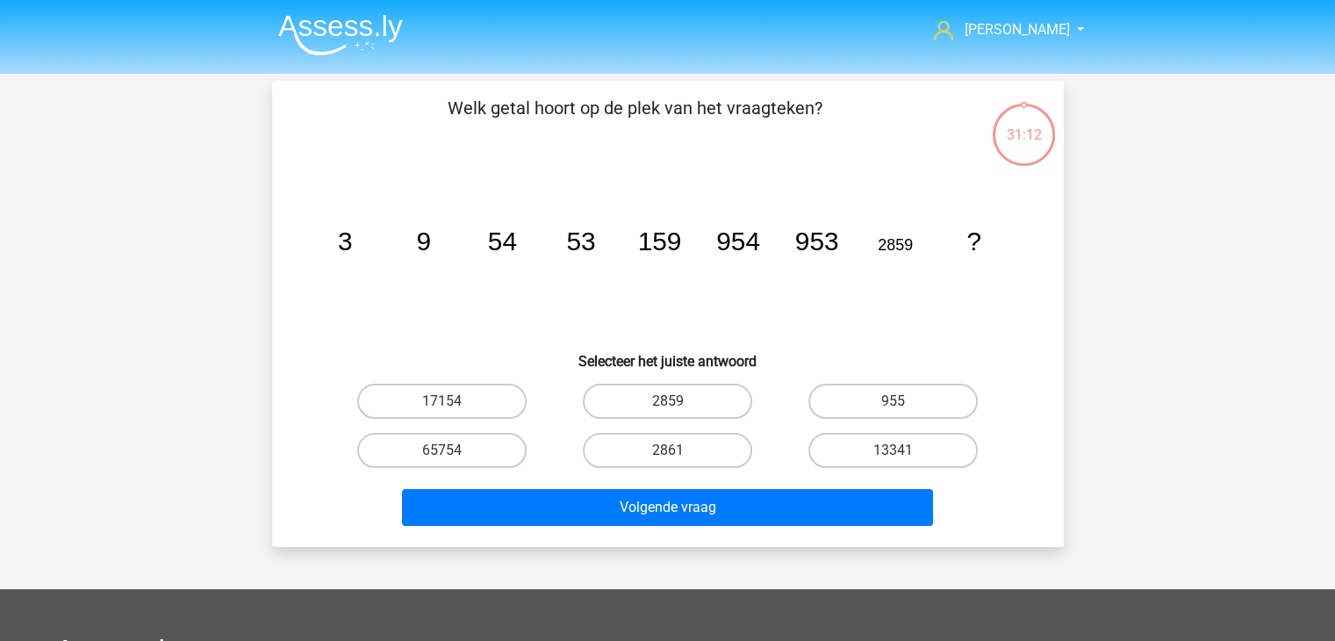
scroll to position [81, 0]
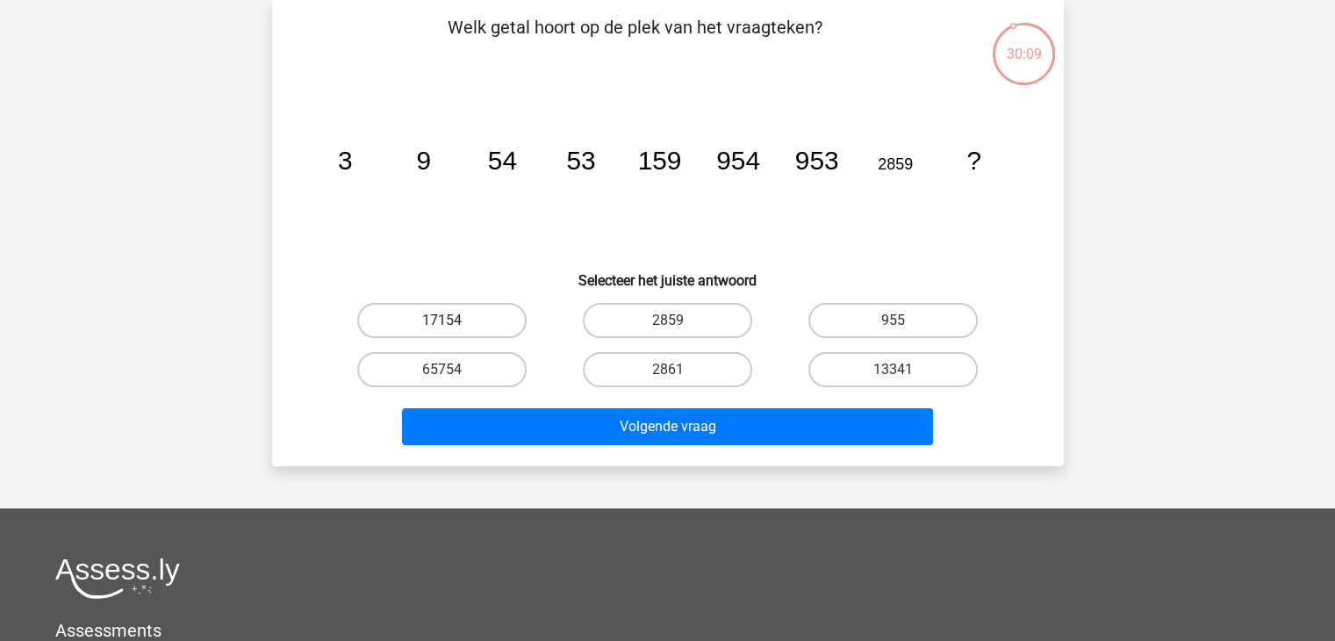
click at [464, 317] on label "17154" at bounding box center [441, 320] width 169 height 35
click at [453, 320] on input "17154" at bounding box center [447, 325] width 11 height 11
radio input "true"
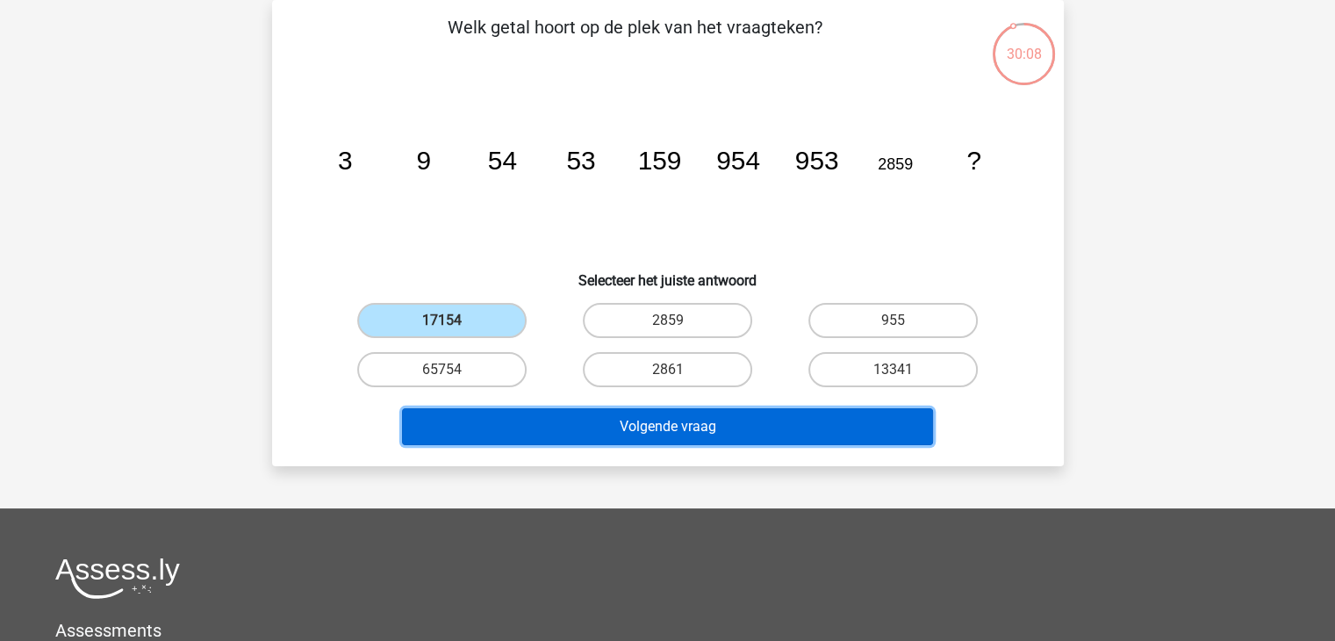
click at [629, 430] on button "Volgende vraag" at bounding box center [667, 426] width 531 height 37
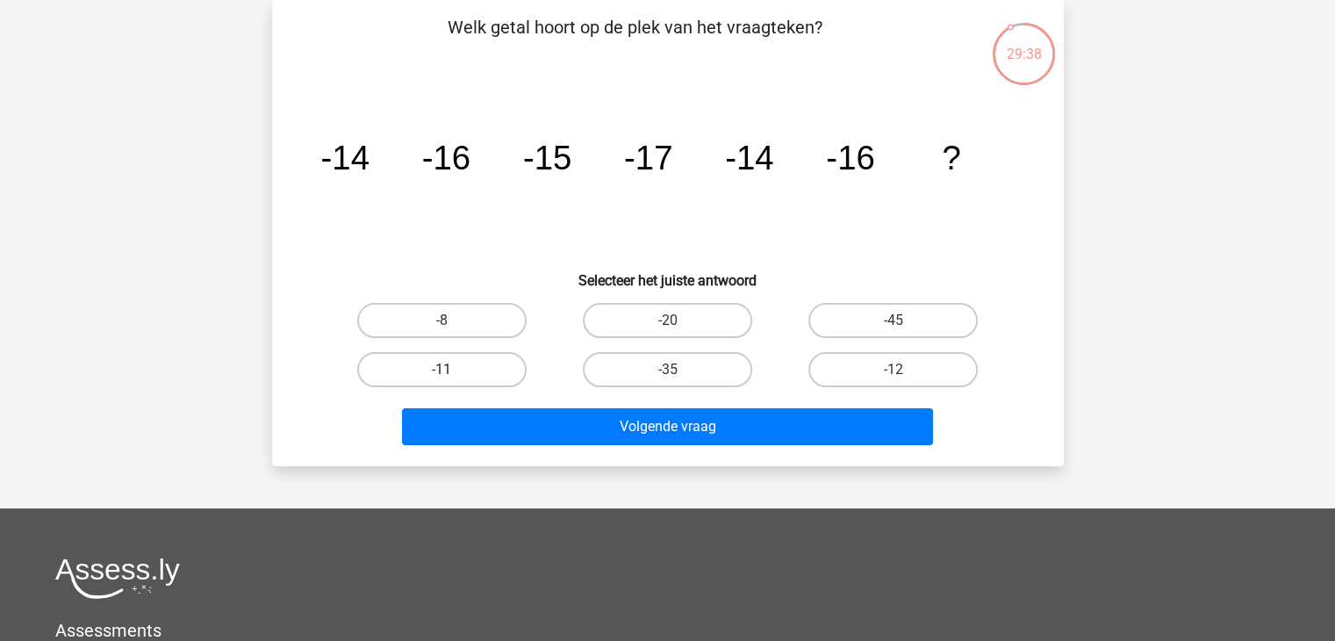
click at [408, 370] on label "-11" at bounding box center [441, 369] width 169 height 35
click at [442, 370] on input "-11" at bounding box center [447, 375] width 11 height 11
radio input "true"
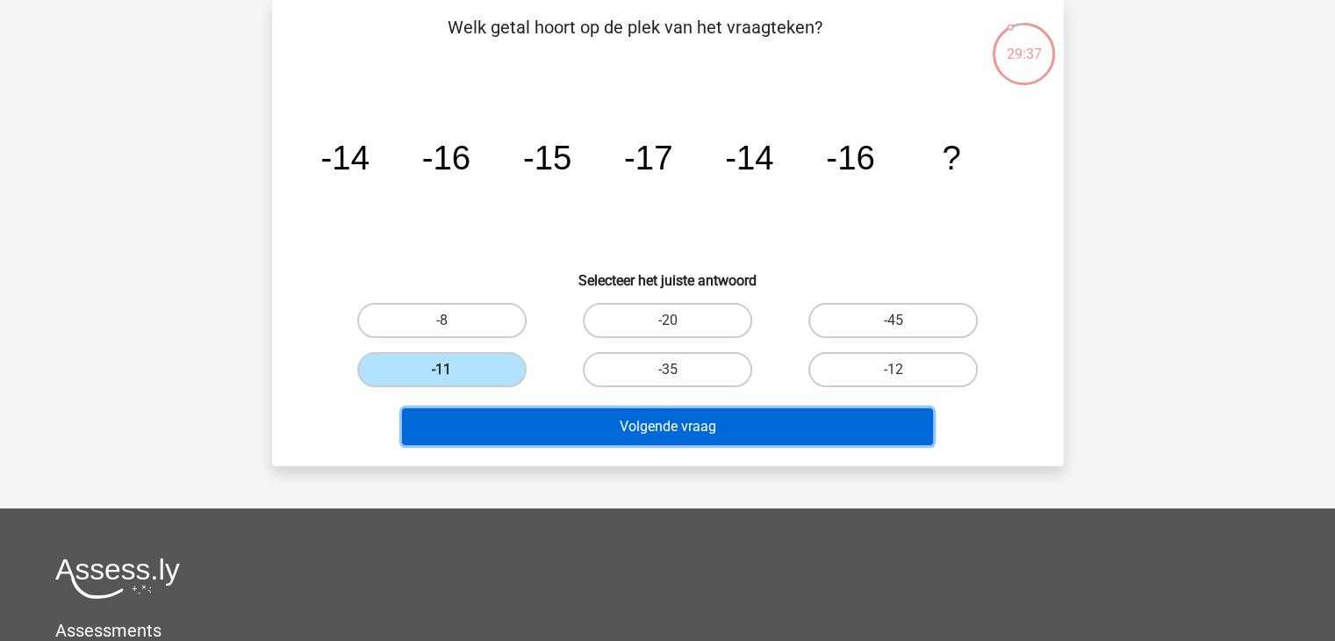
click at [619, 427] on button "Volgende vraag" at bounding box center [667, 426] width 531 height 37
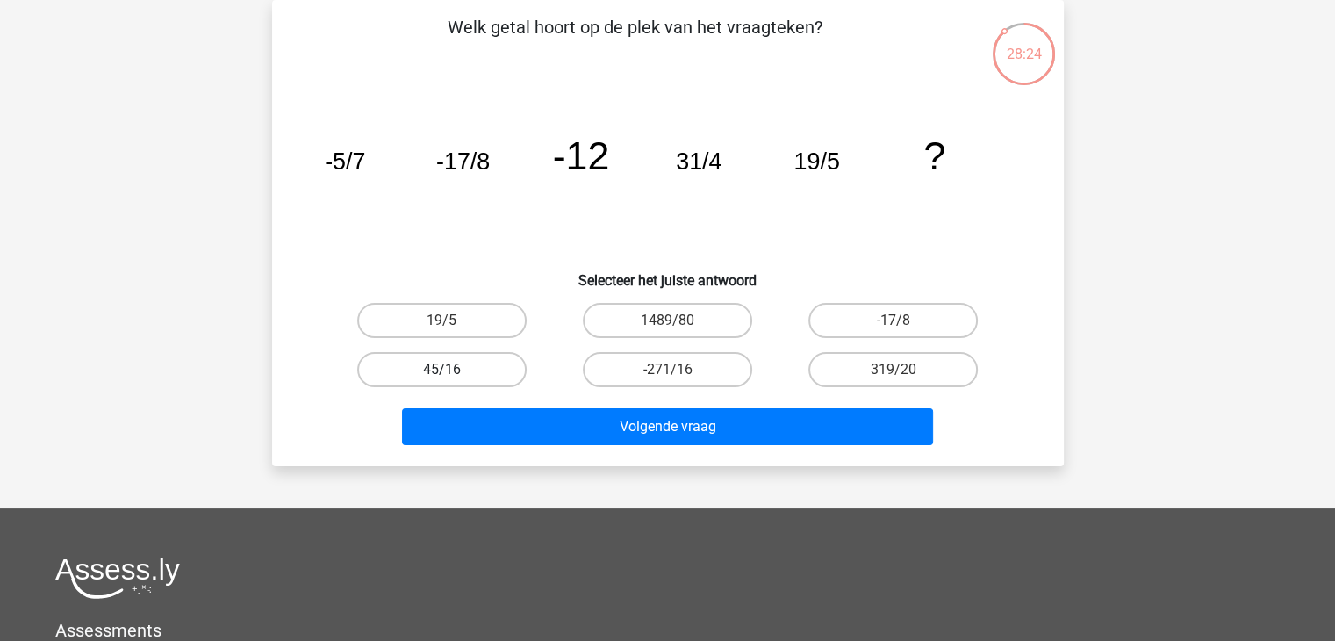
click at [467, 370] on label "45/16" at bounding box center [441, 369] width 169 height 35
click at [453, 370] on input "45/16" at bounding box center [447, 375] width 11 height 11
radio input "true"
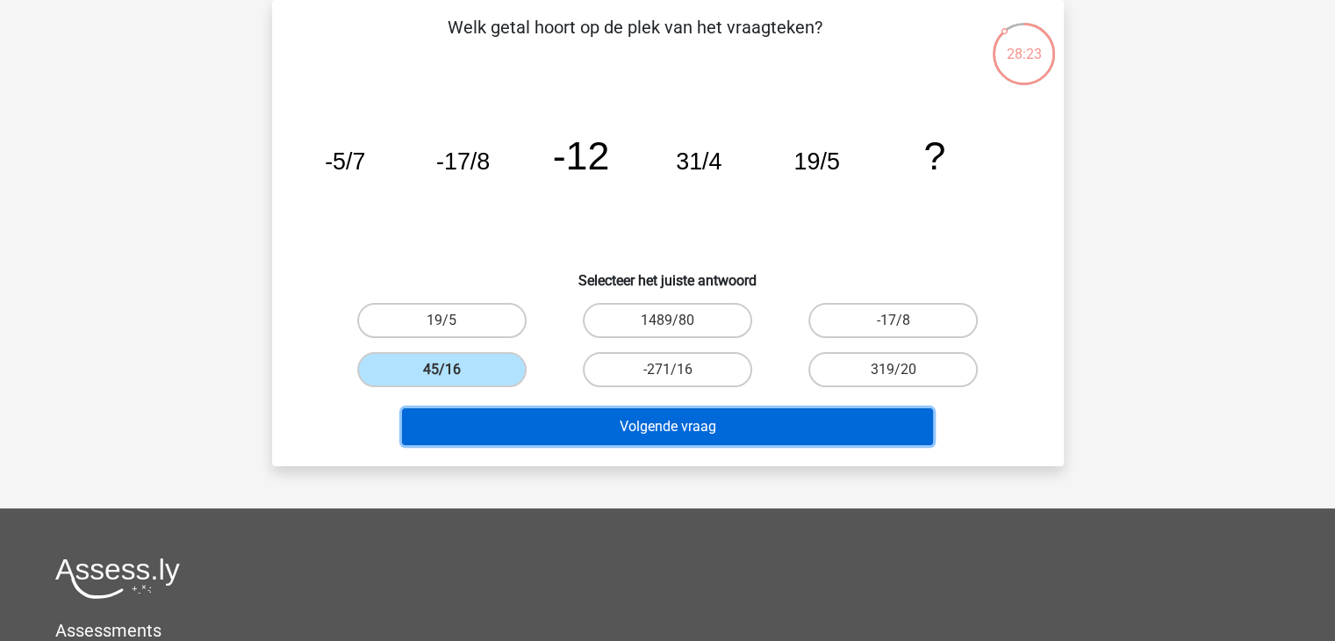
click at [688, 422] on button "Volgende vraag" at bounding box center [667, 426] width 531 height 37
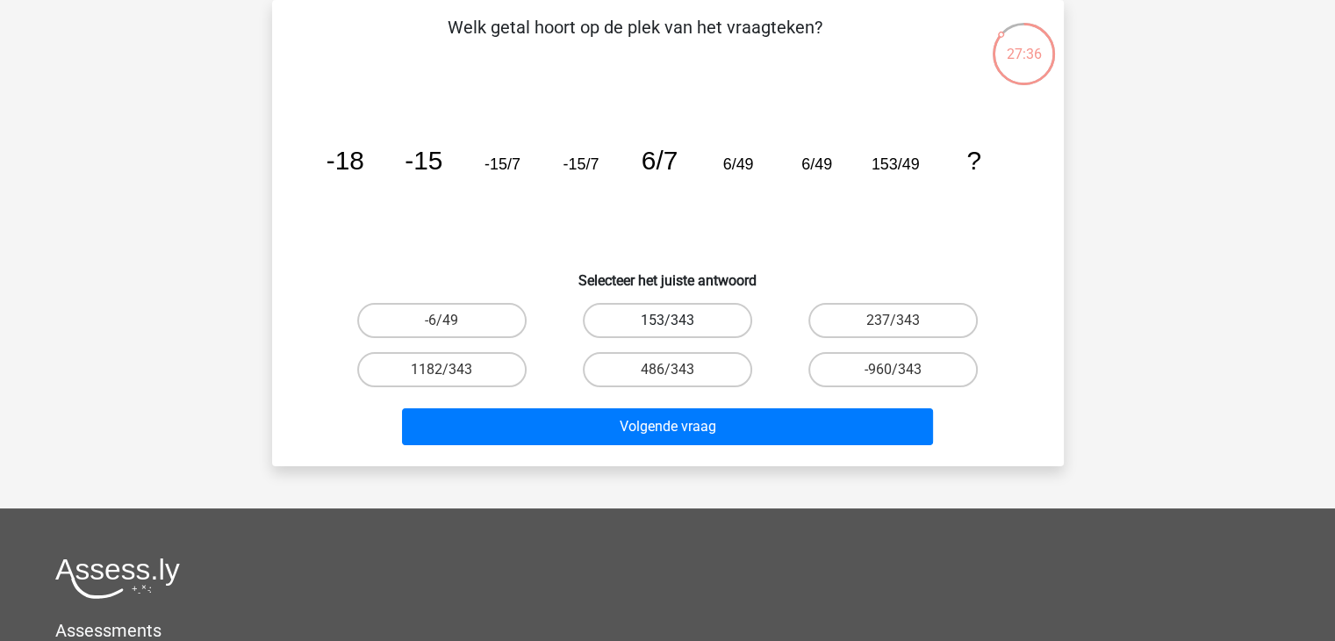
click at [675, 317] on label "153/343" at bounding box center [667, 320] width 169 height 35
click at [675, 320] on input "153/343" at bounding box center [672, 325] width 11 height 11
radio input "true"
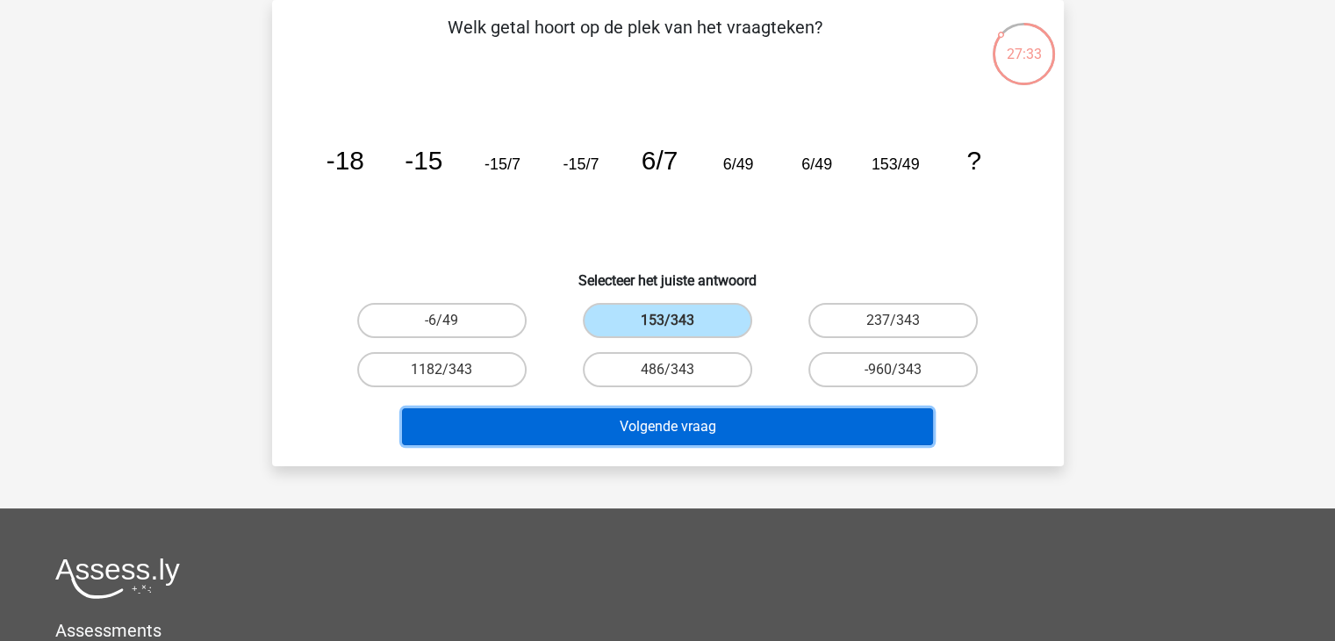
click at [682, 427] on button "Volgende vraag" at bounding box center [667, 426] width 531 height 37
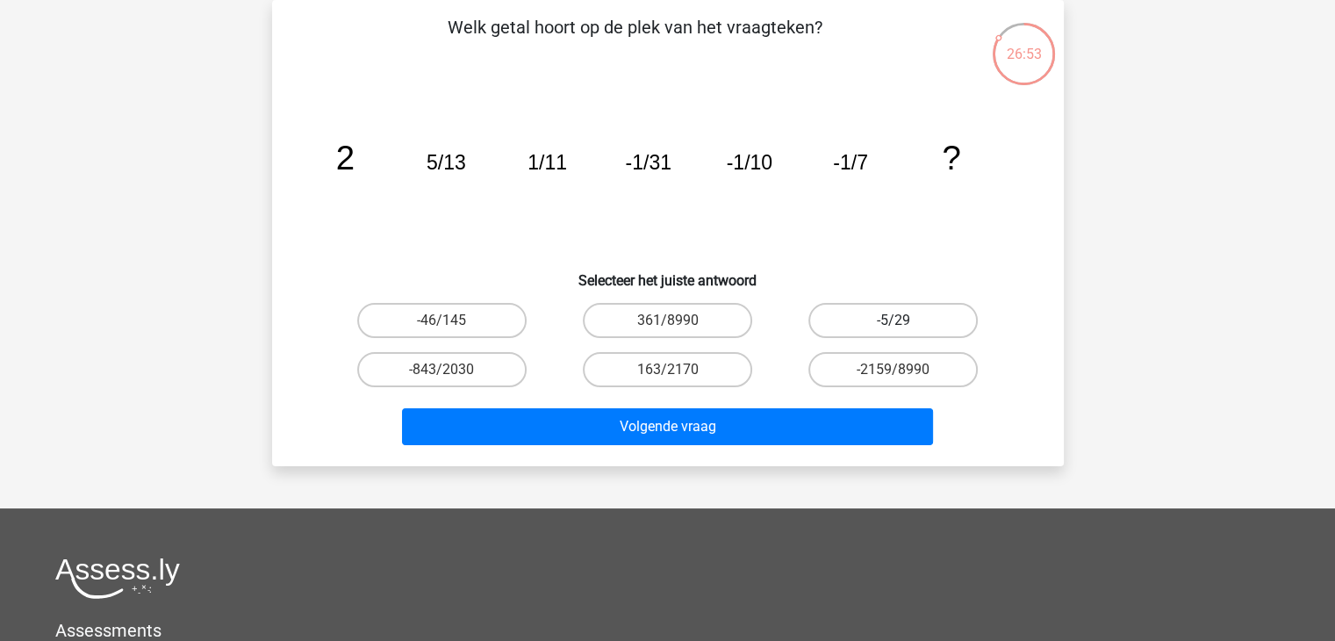
click at [899, 315] on label "-5/29" at bounding box center [892, 320] width 169 height 35
click at [899, 320] on input "-5/29" at bounding box center [899, 325] width 11 height 11
radio input "true"
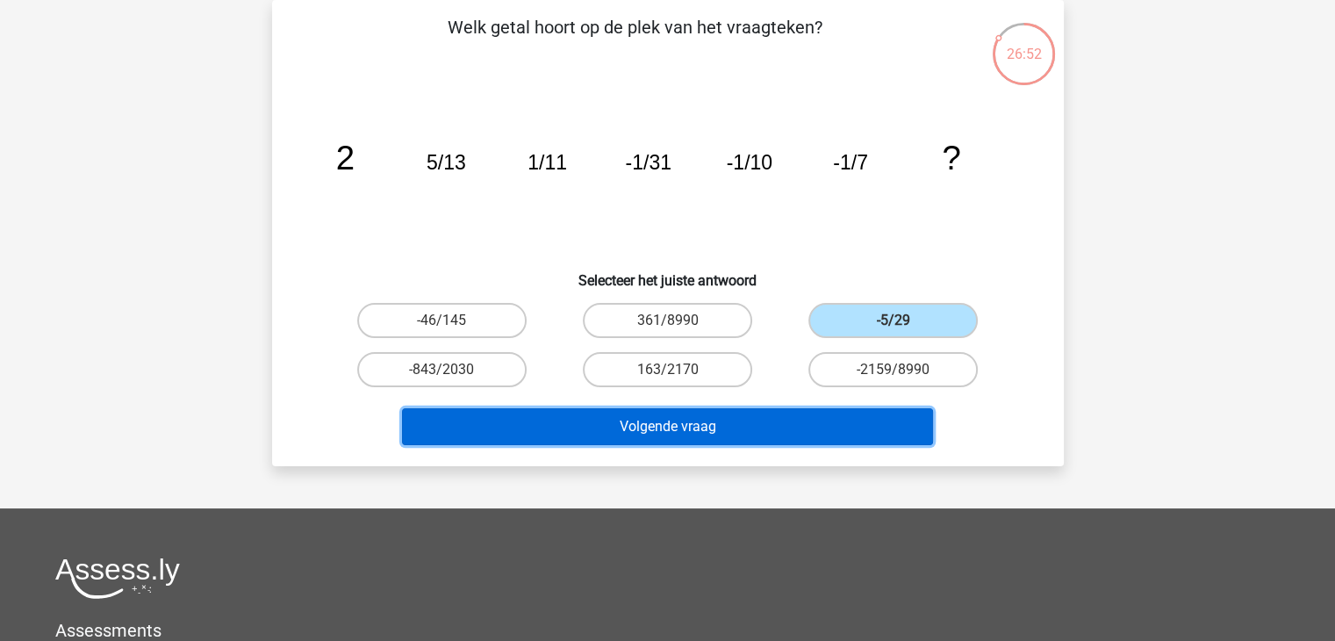
click at [777, 436] on button "Volgende vraag" at bounding box center [667, 426] width 531 height 37
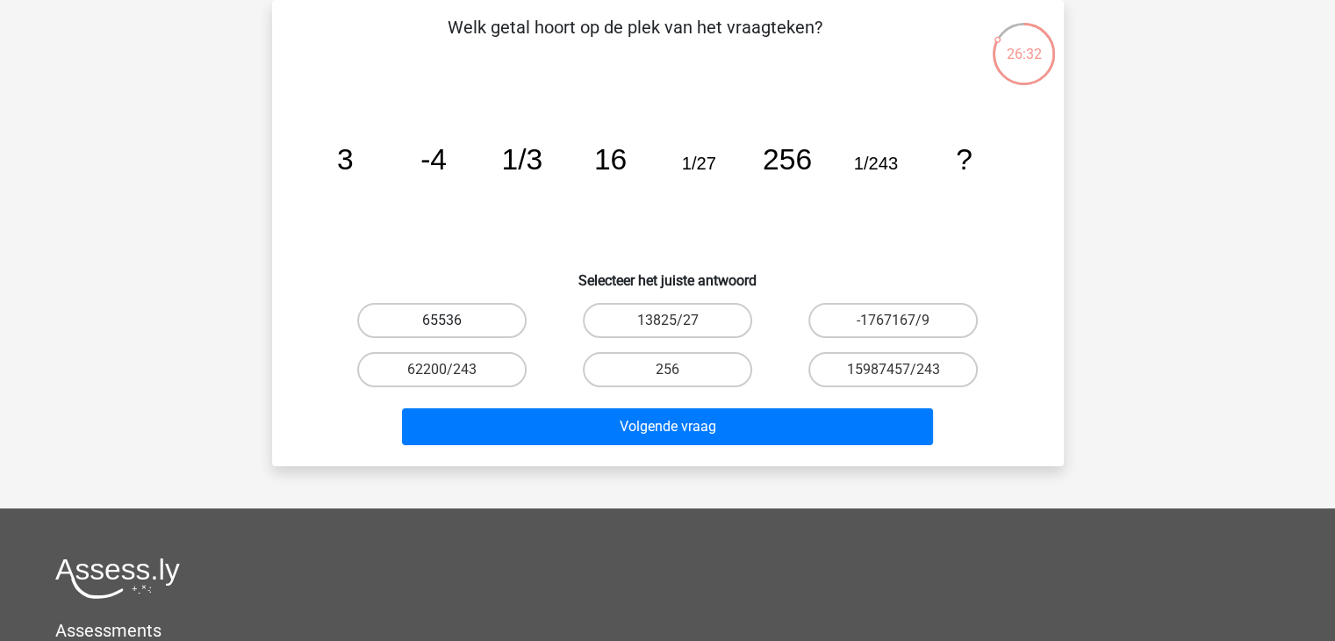
click at [454, 322] on label "65536" at bounding box center [441, 320] width 169 height 35
click at [453, 322] on input "65536" at bounding box center [447, 325] width 11 height 11
radio input "true"
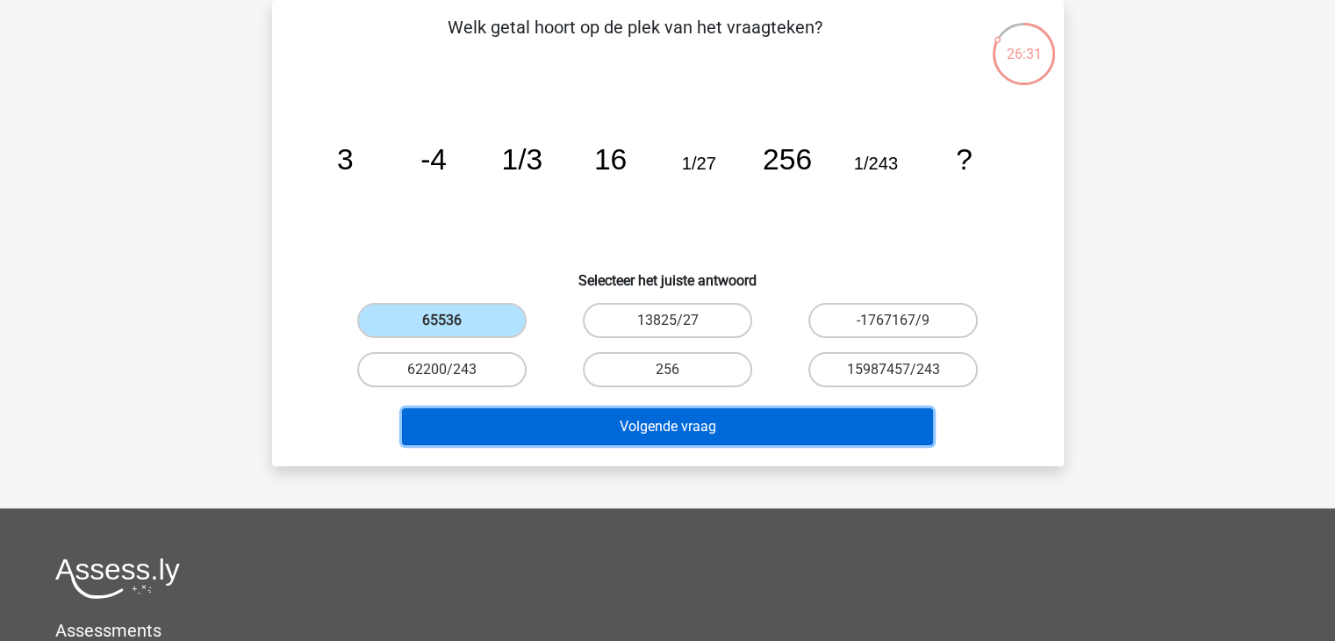
click at [692, 422] on button "Volgende vraag" at bounding box center [667, 426] width 531 height 37
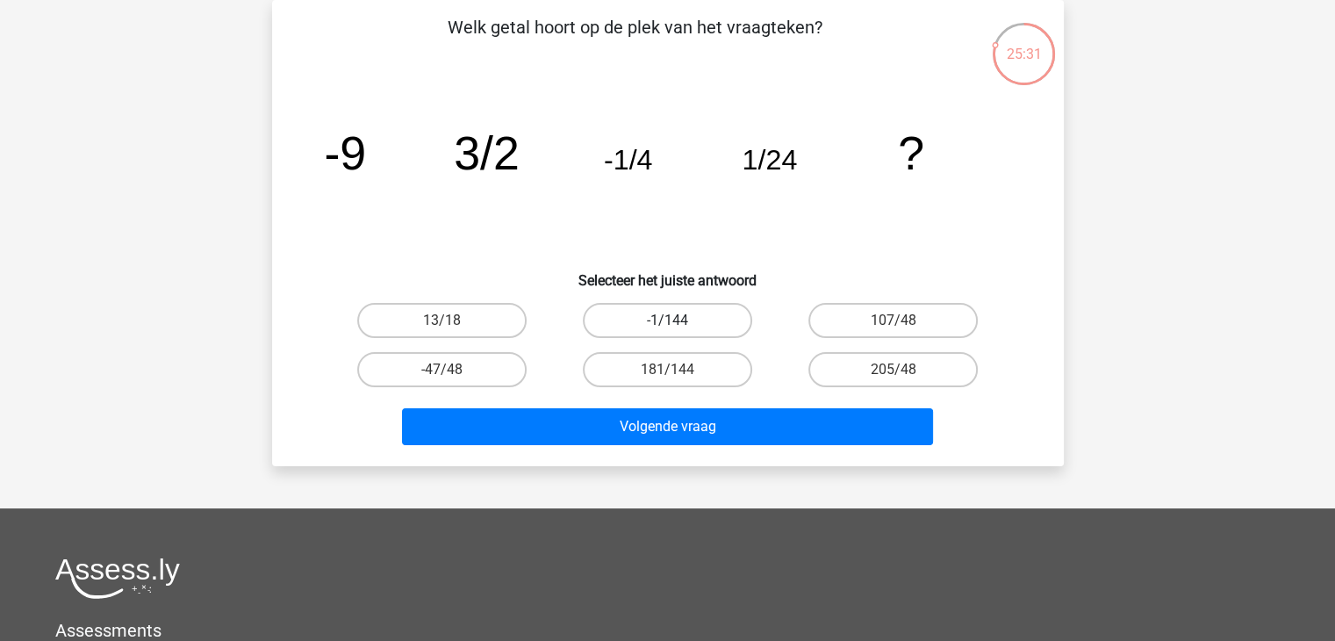
click at [670, 315] on label "-1/144" at bounding box center [667, 320] width 169 height 35
click at [670, 320] on input "-1/144" at bounding box center [672, 325] width 11 height 11
radio input "true"
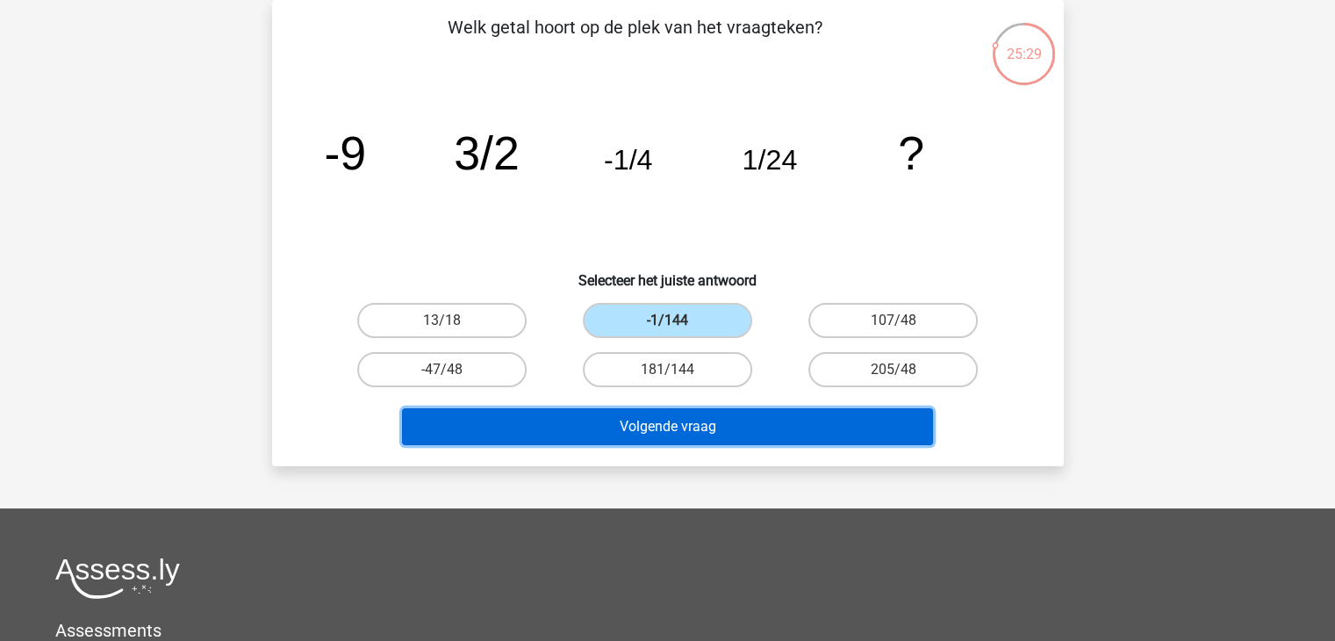
click at [677, 424] on button "Volgende vraag" at bounding box center [667, 426] width 531 height 37
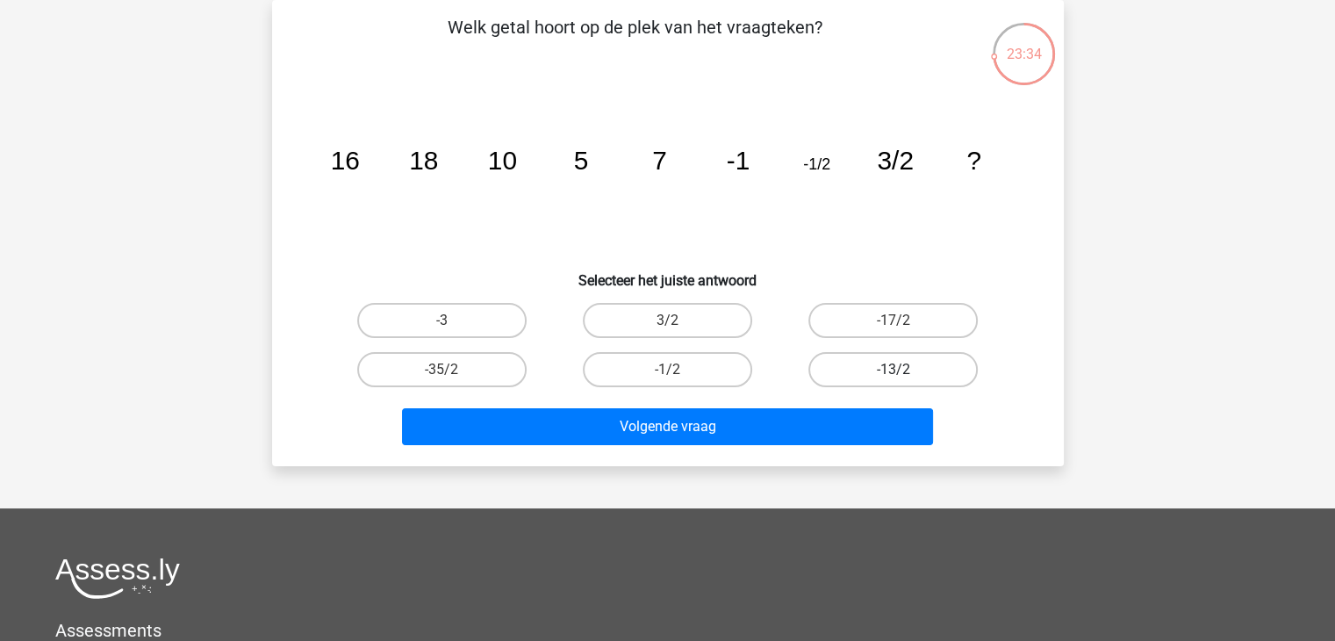
click at [890, 366] on label "-13/2" at bounding box center [892, 369] width 169 height 35
click at [894, 370] on input "-13/2" at bounding box center [899, 375] width 11 height 11
radio input "true"
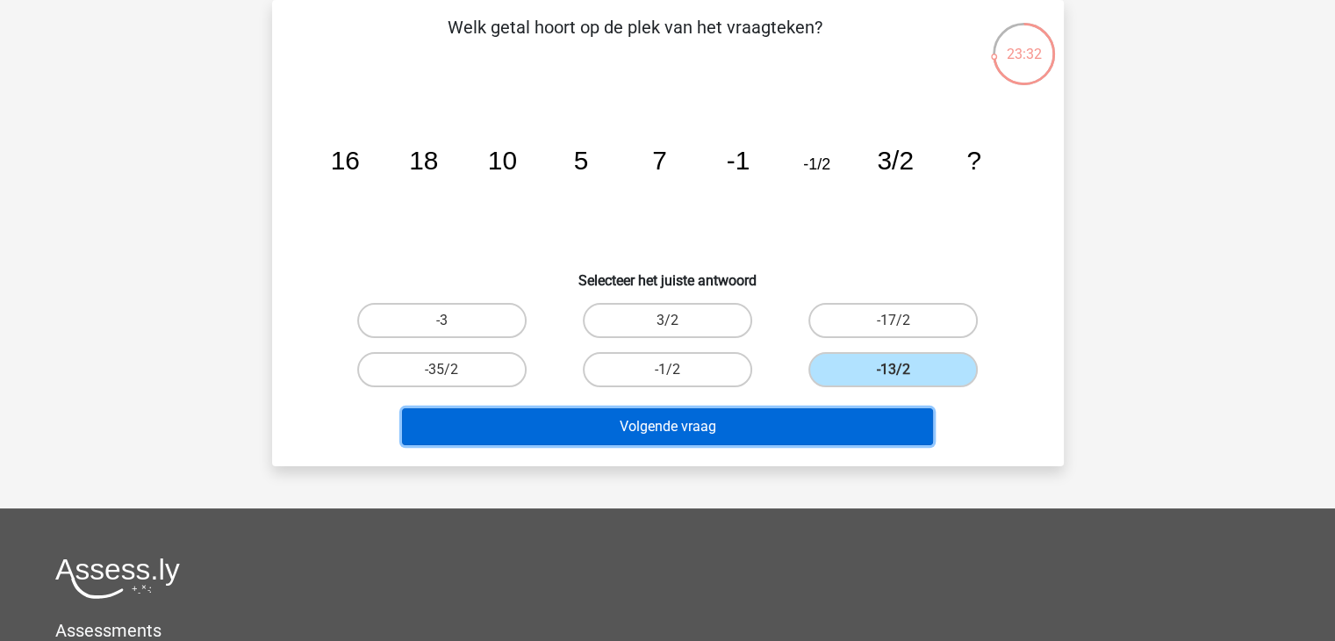
click at [777, 424] on button "Volgende vraag" at bounding box center [667, 426] width 531 height 37
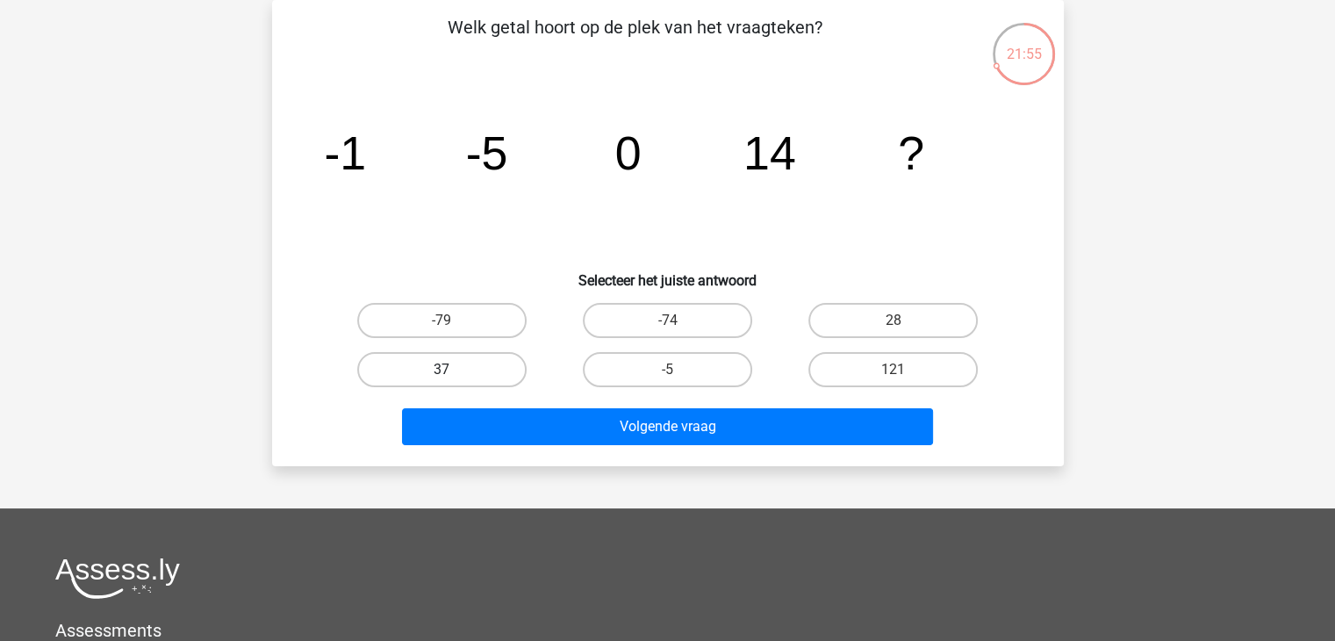
click at [439, 363] on label "37" at bounding box center [441, 369] width 169 height 35
click at [442, 370] on input "37" at bounding box center [447, 375] width 11 height 11
radio input "true"
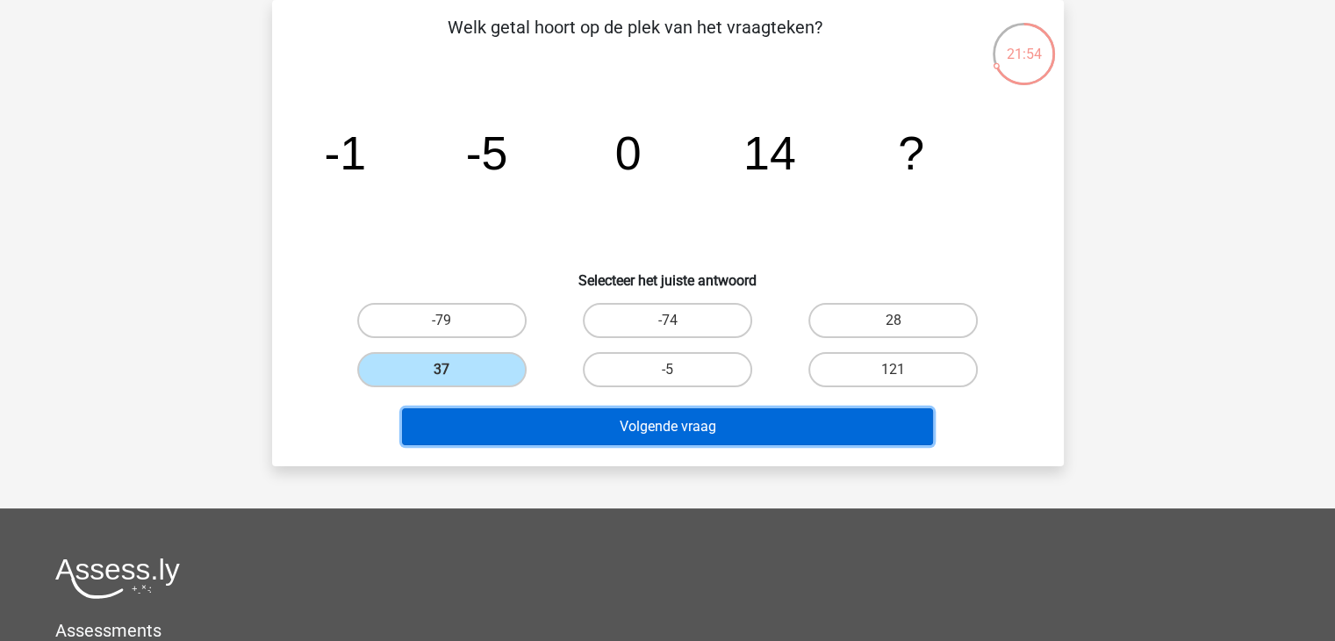
click at [615, 426] on button "Volgende vraag" at bounding box center [667, 426] width 531 height 37
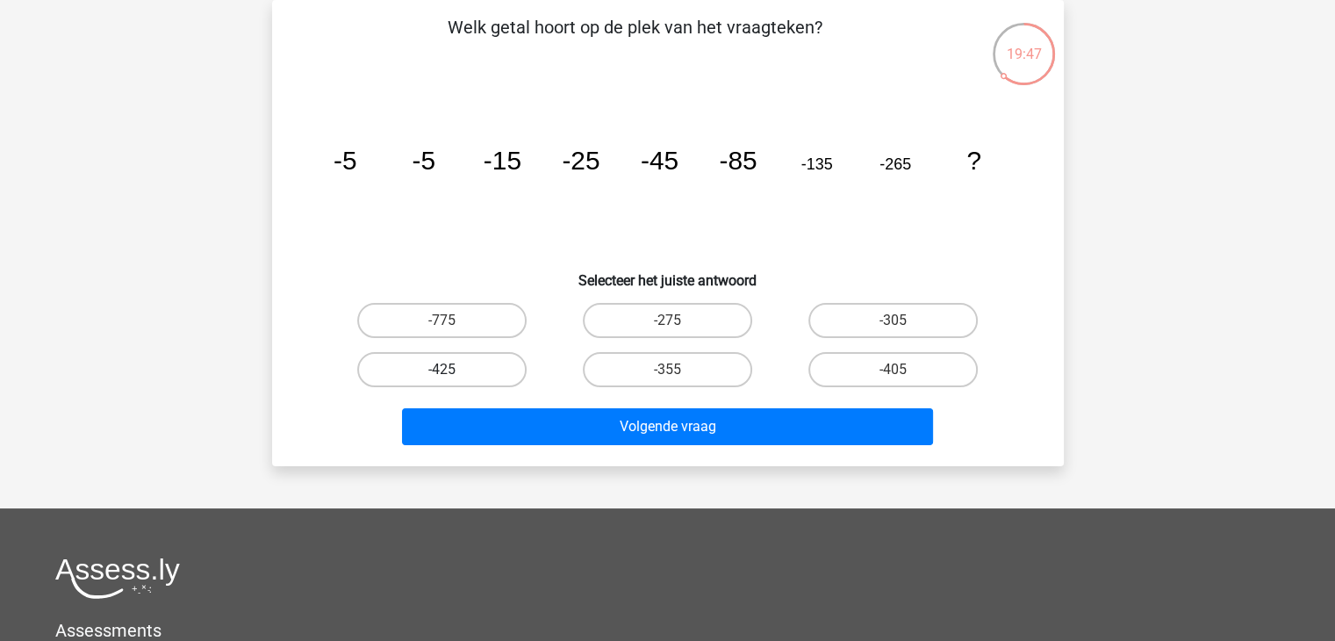
click at [465, 362] on label "-425" at bounding box center [441, 369] width 169 height 35
click at [453, 370] on input "-425" at bounding box center [447, 375] width 11 height 11
radio input "true"
click at [933, 373] on label "-405" at bounding box center [892, 369] width 169 height 35
click at [905, 373] on input "-405" at bounding box center [899, 375] width 11 height 11
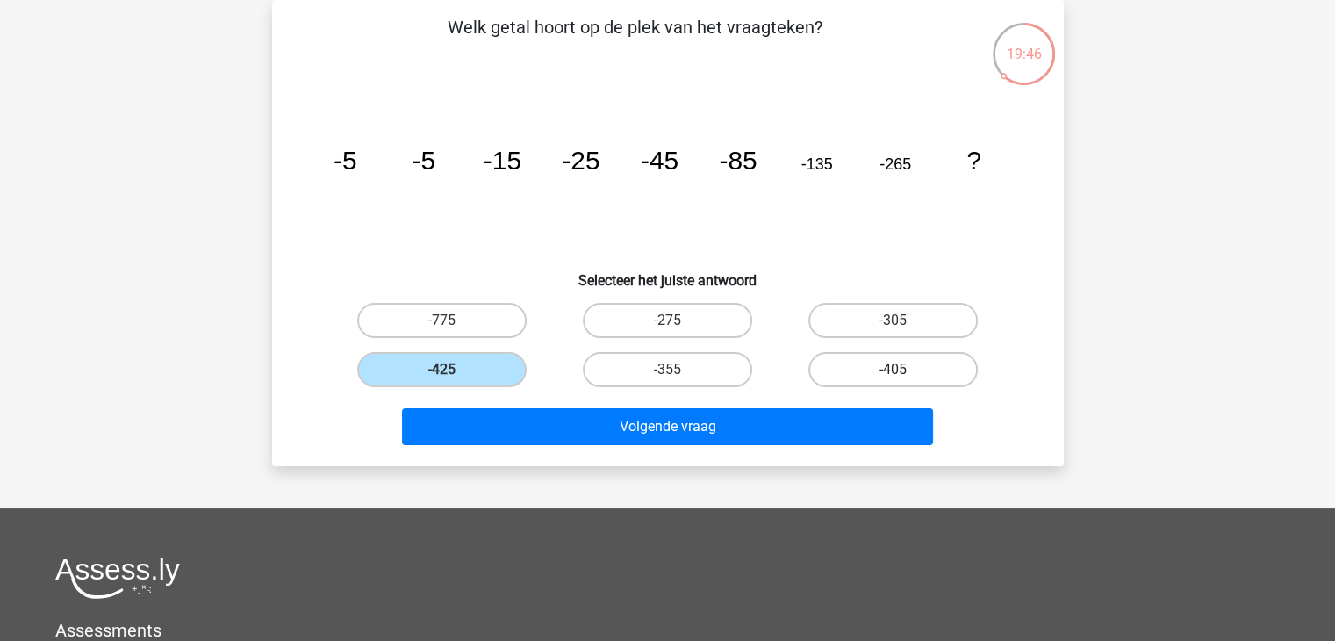
radio input "true"
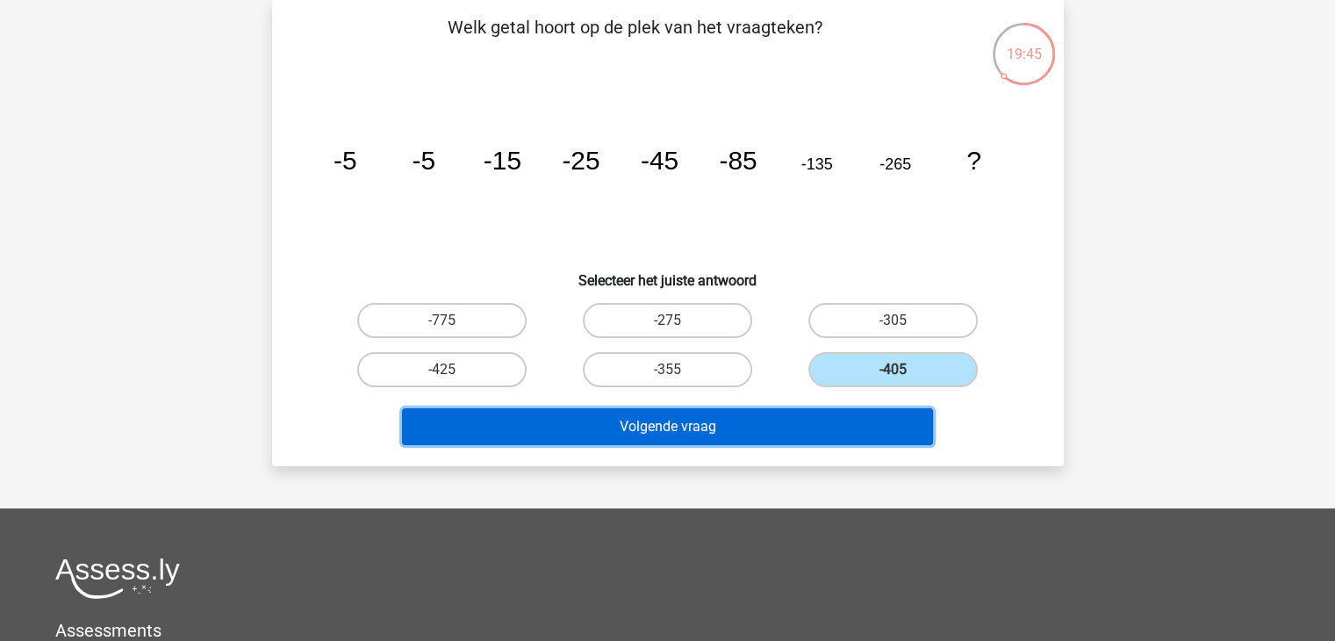
click at [822, 414] on button "Volgende vraag" at bounding box center [667, 426] width 531 height 37
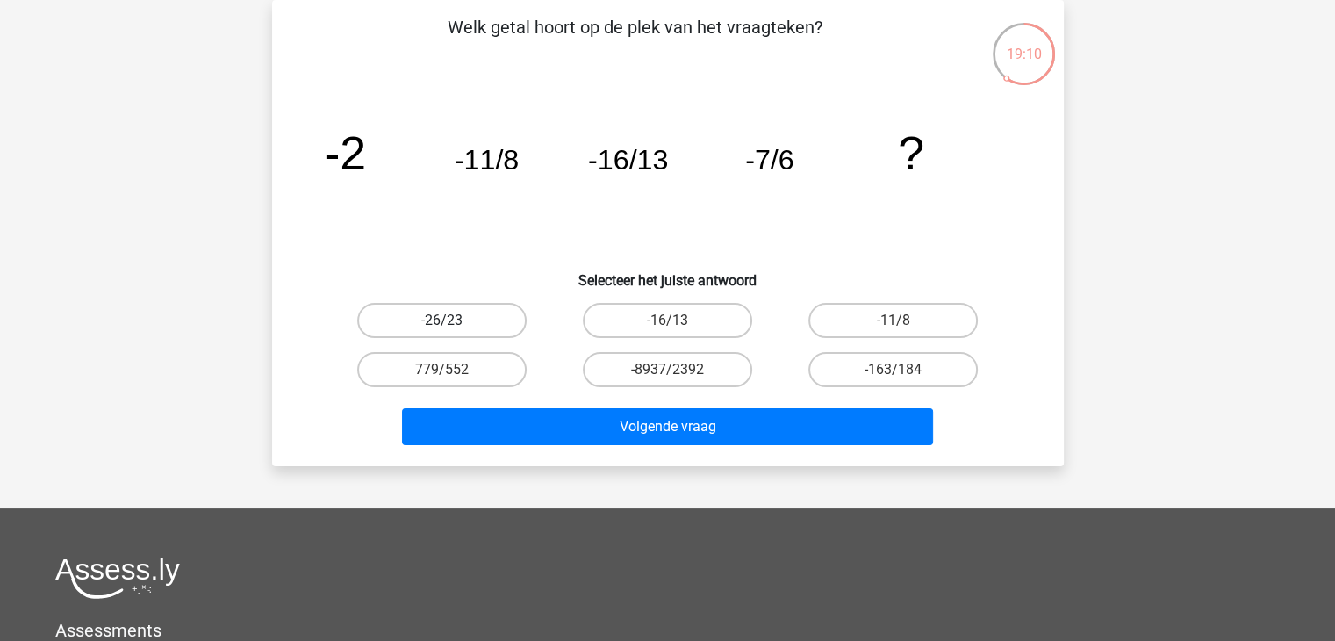
click at [465, 323] on label "-26/23" at bounding box center [441, 320] width 169 height 35
click at [453, 323] on input "-26/23" at bounding box center [447, 325] width 11 height 11
radio input "true"
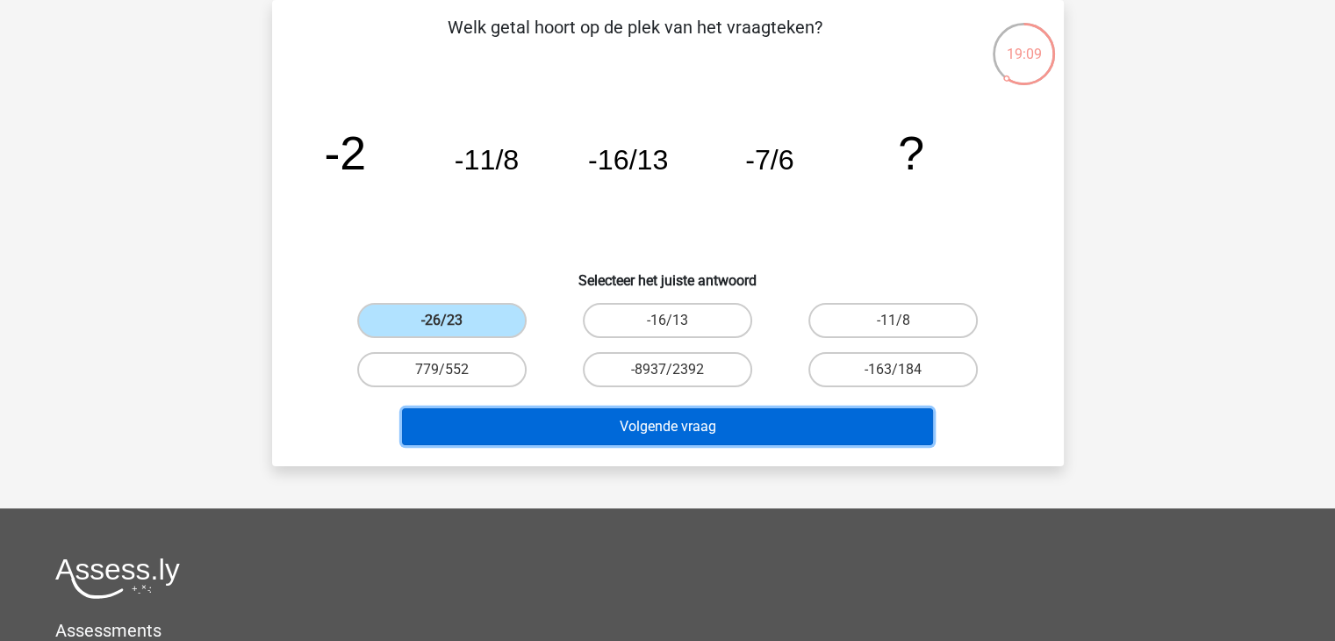
click at [583, 424] on button "Volgende vraag" at bounding box center [667, 426] width 531 height 37
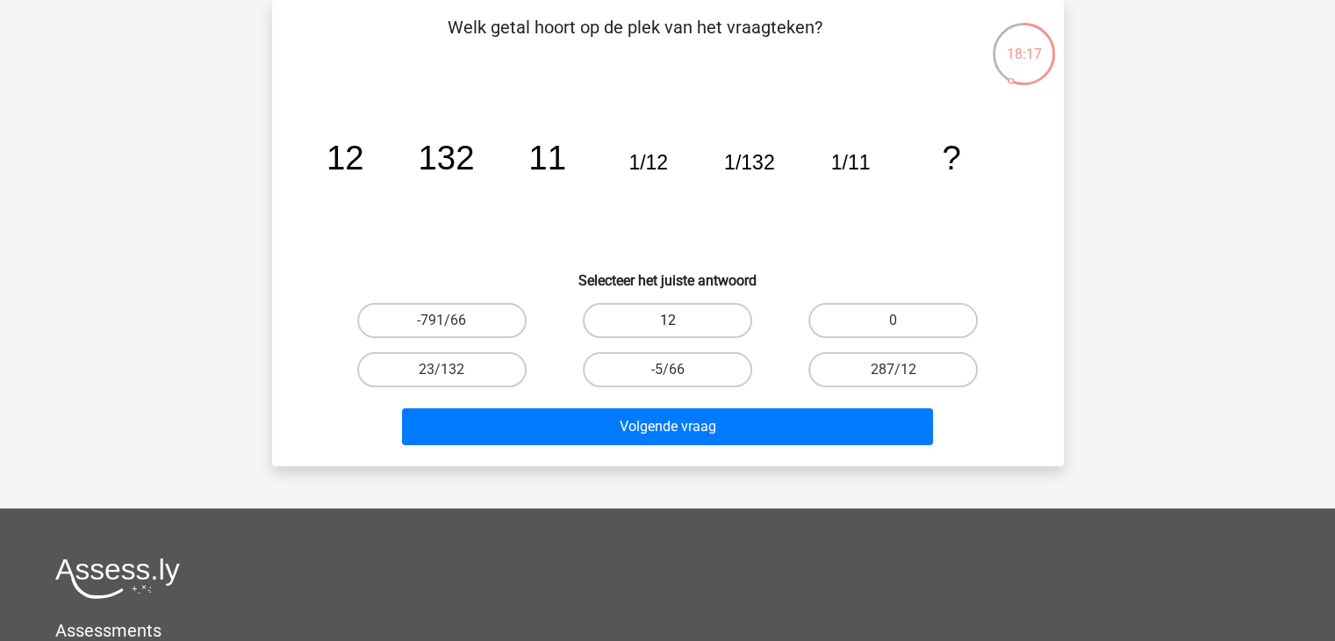
click at [664, 321] on label "12" at bounding box center [667, 320] width 169 height 35
click at [667, 321] on input "12" at bounding box center [672, 325] width 11 height 11
radio input "true"
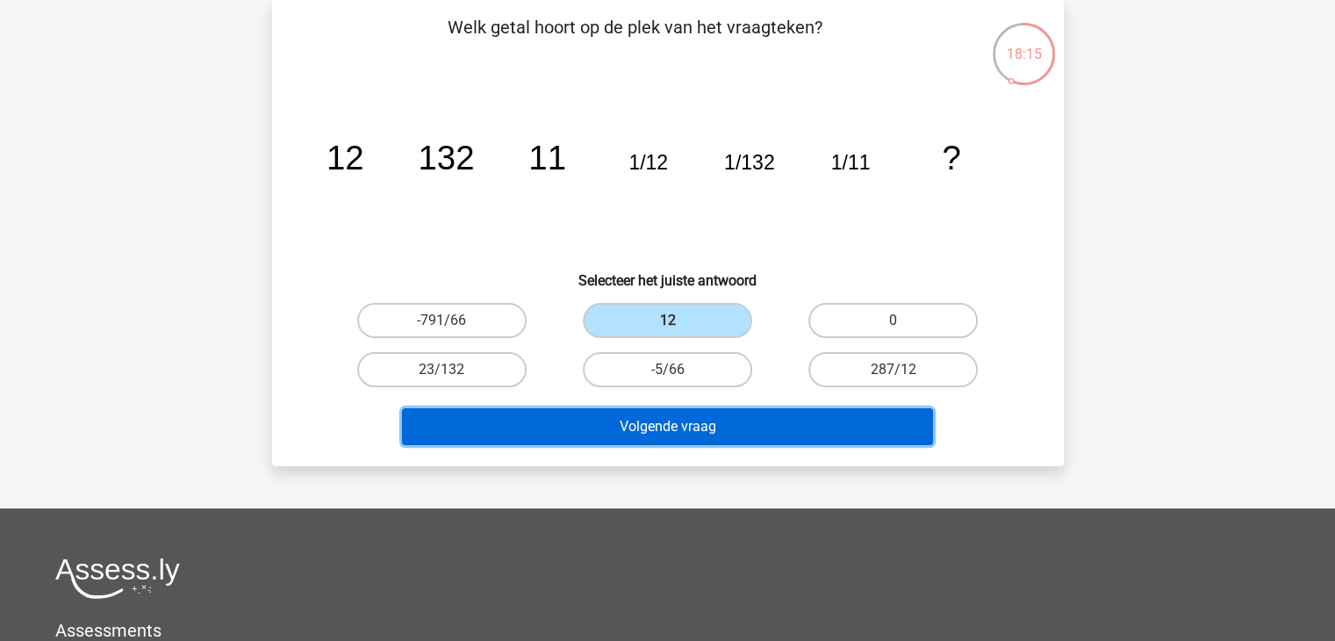
click at [694, 422] on button "Volgende vraag" at bounding box center [667, 426] width 531 height 37
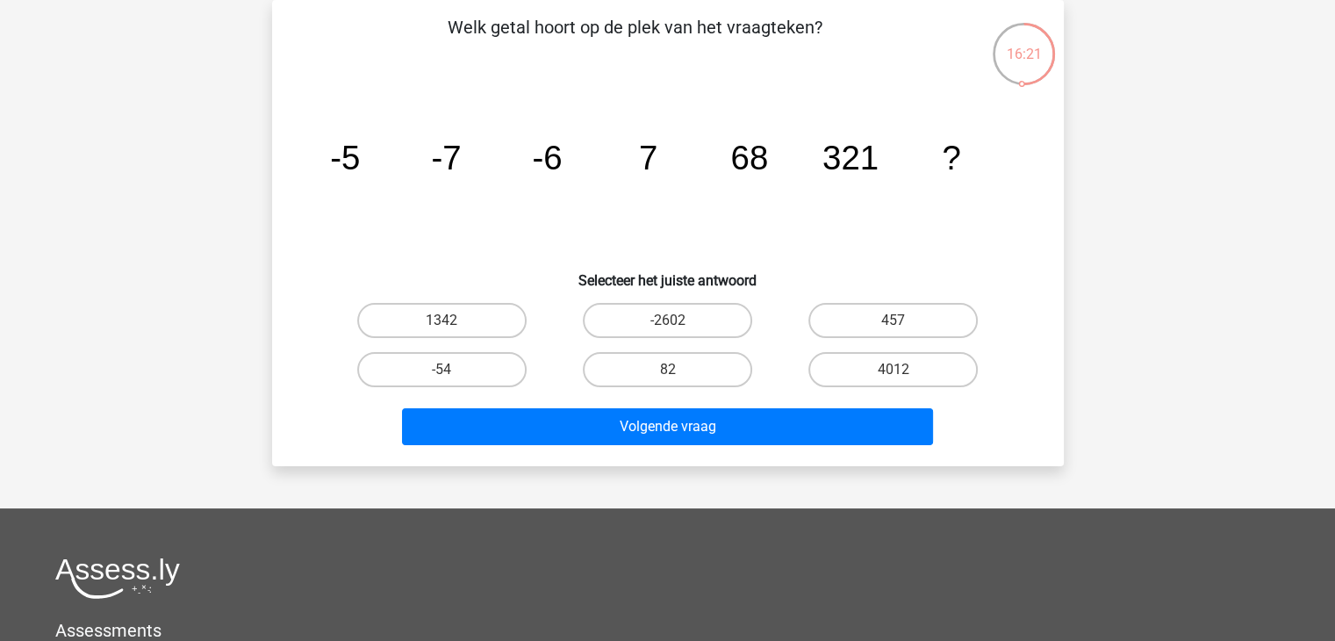
drag, startPoint x: 864, startPoint y: 370, endPoint x: 871, endPoint y: 401, distance: 31.5
click at [866, 370] on label "4012" at bounding box center [892, 369] width 169 height 35
click at [894, 370] on input "4012" at bounding box center [899, 375] width 11 height 11
radio input "true"
click at [878, 316] on label "457" at bounding box center [892, 320] width 169 height 35
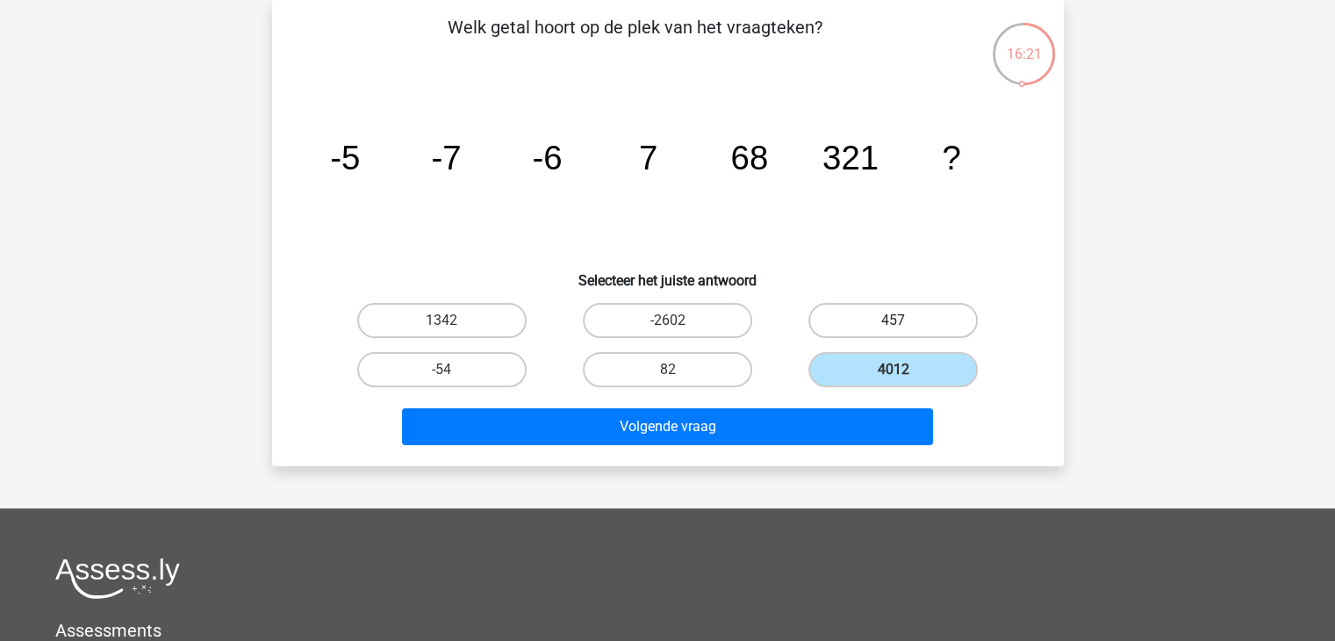
click at [894, 320] on input "457" at bounding box center [899, 325] width 11 height 11
radio input "true"
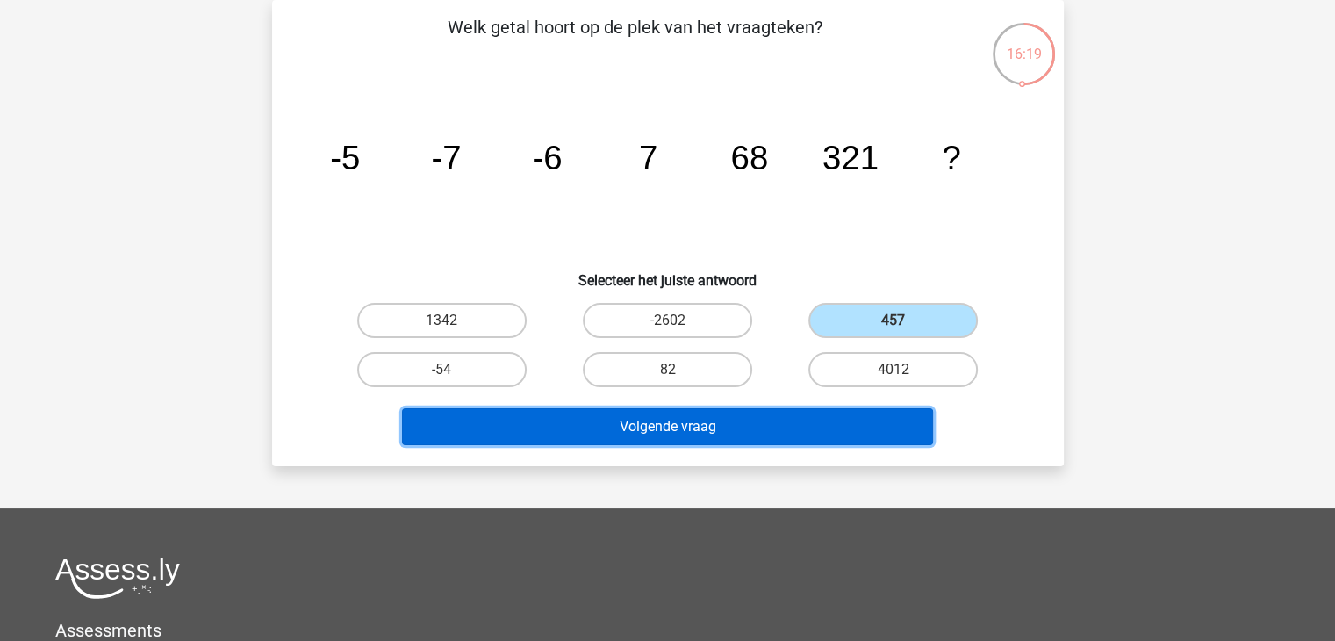
click at [741, 422] on button "Volgende vraag" at bounding box center [667, 426] width 531 height 37
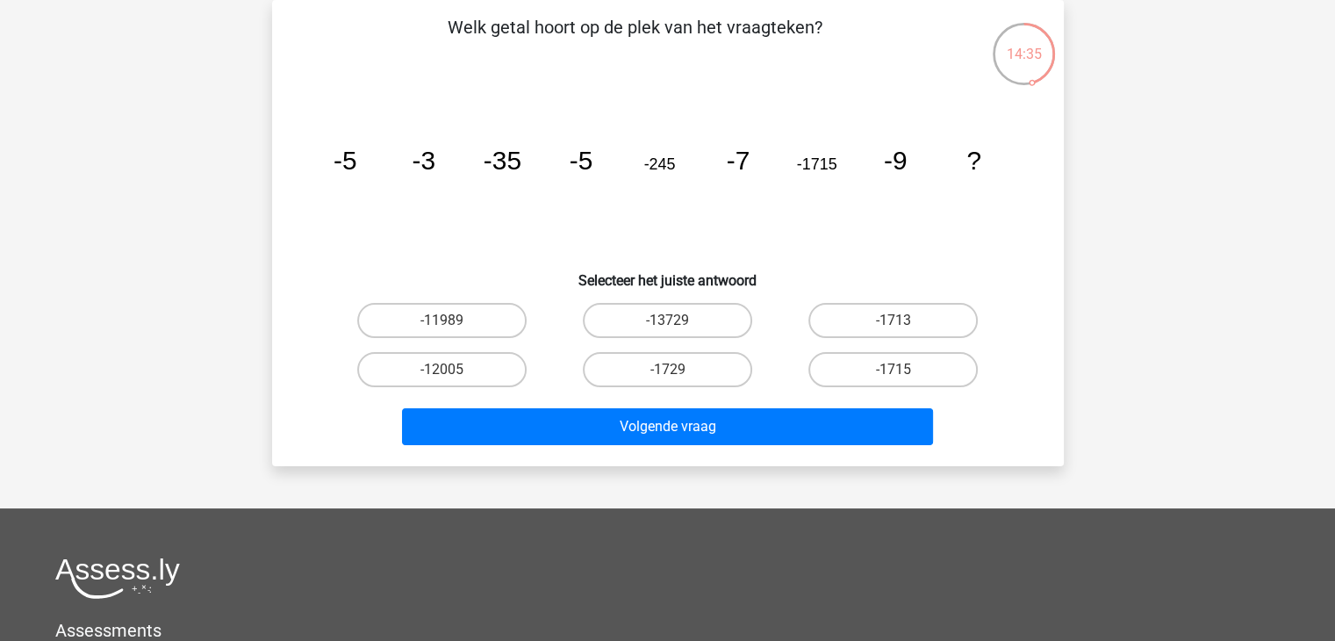
click at [449, 373] on input "-12005" at bounding box center [447, 375] width 11 height 11
radio input "true"
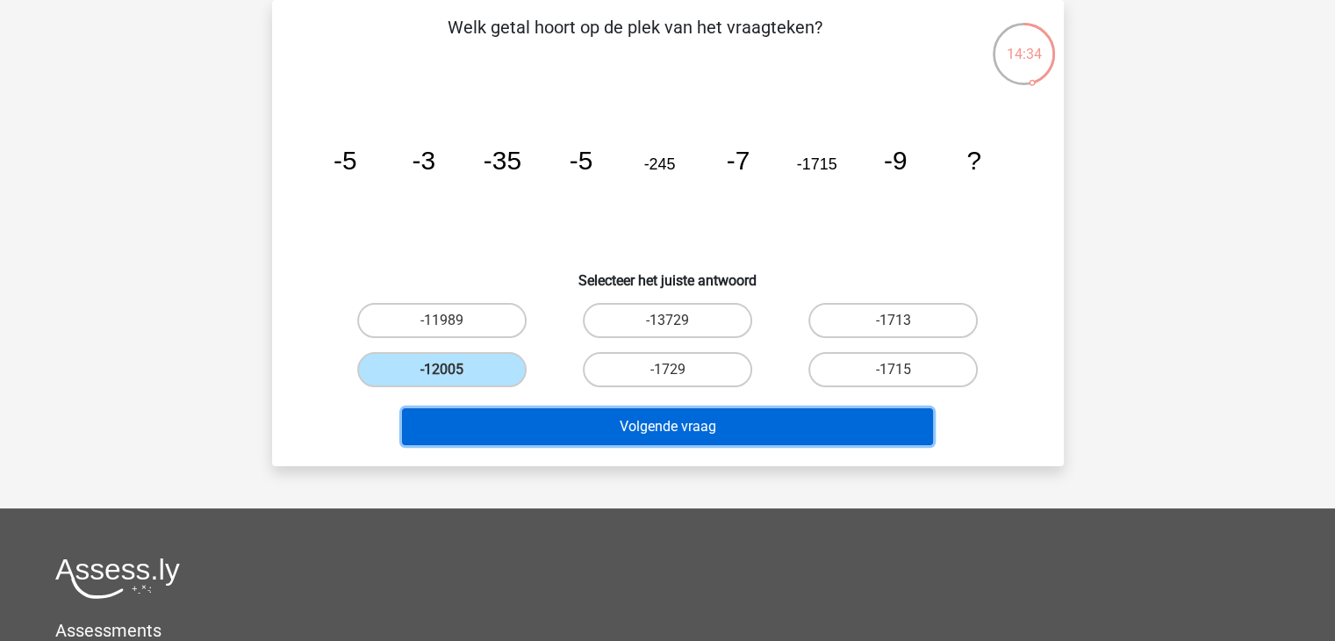
click at [557, 420] on button "Volgende vraag" at bounding box center [667, 426] width 531 height 37
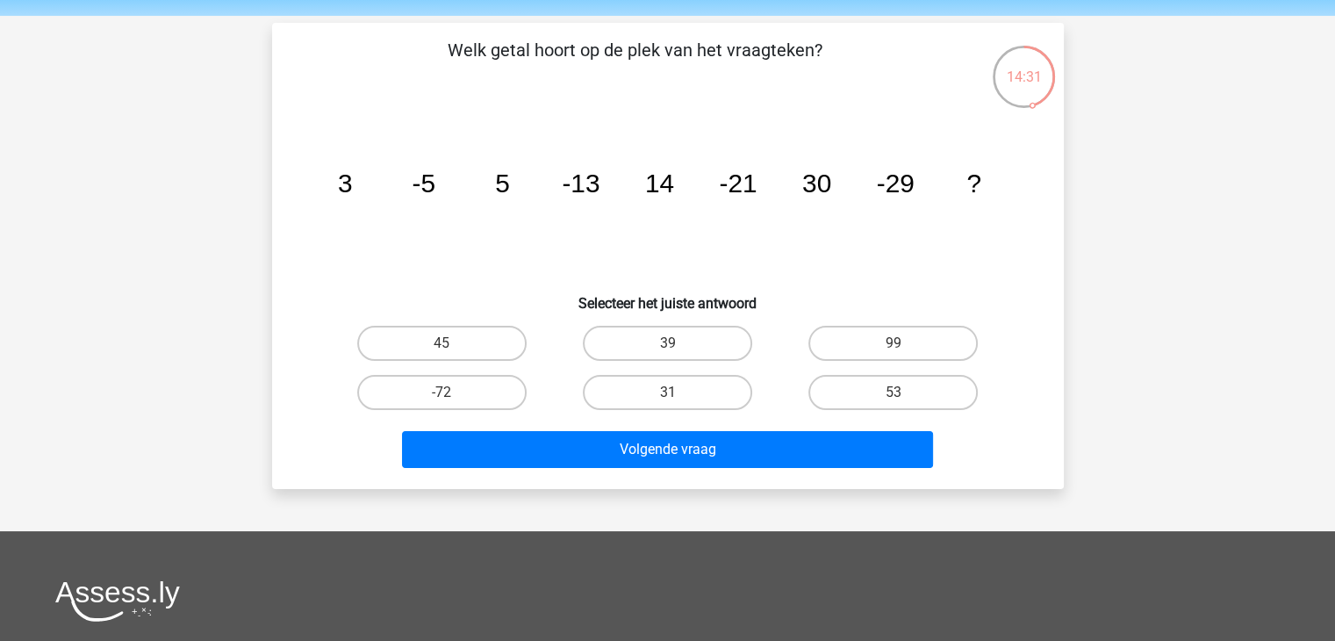
scroll to position [176, 0]
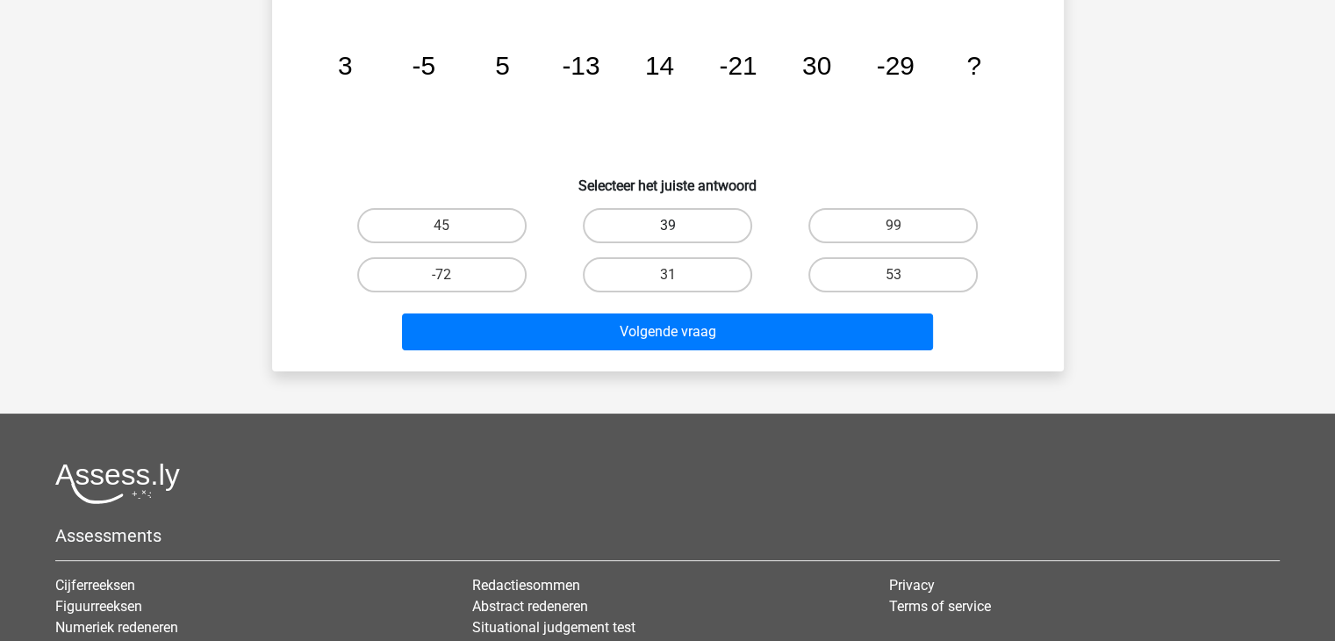
click at [657, 228] on label "39" at bounding box center [667, 225] width 169 height 35
click at [667, 228] on input "39" at bounding box center [672, 231] width 11 height 11
radio input "true"
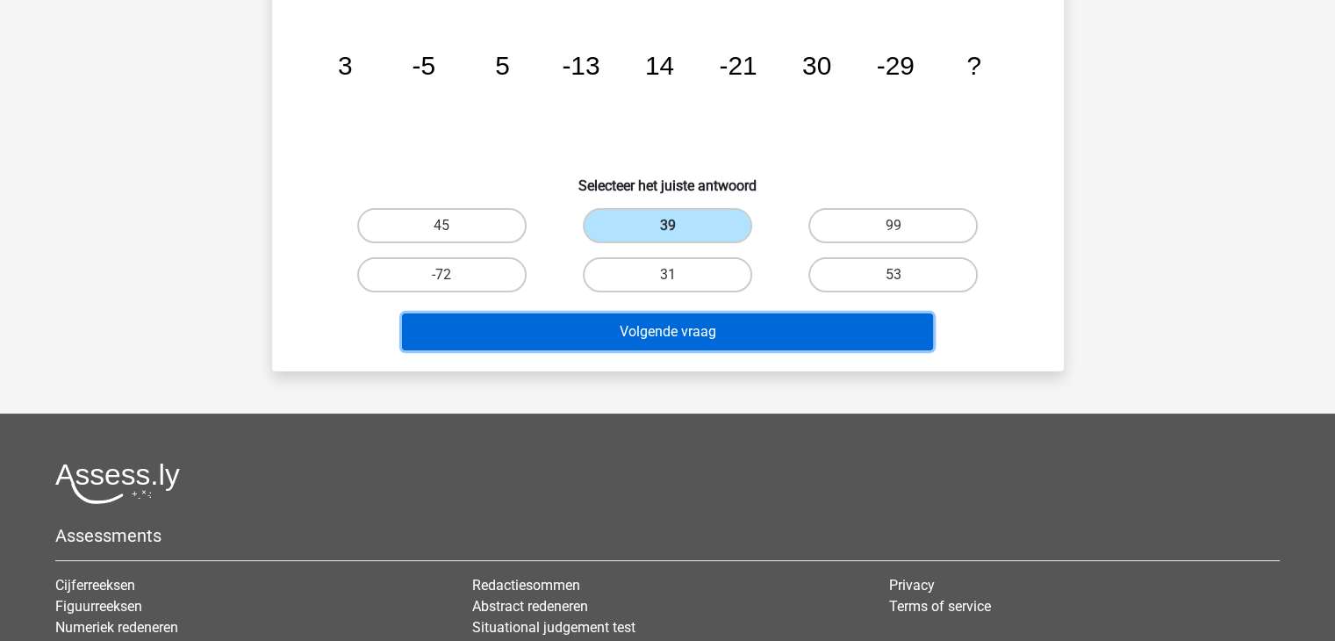
click at [692, 333] on button "Volgende vraag" at bounding box center [667, 331] width 531 height 37
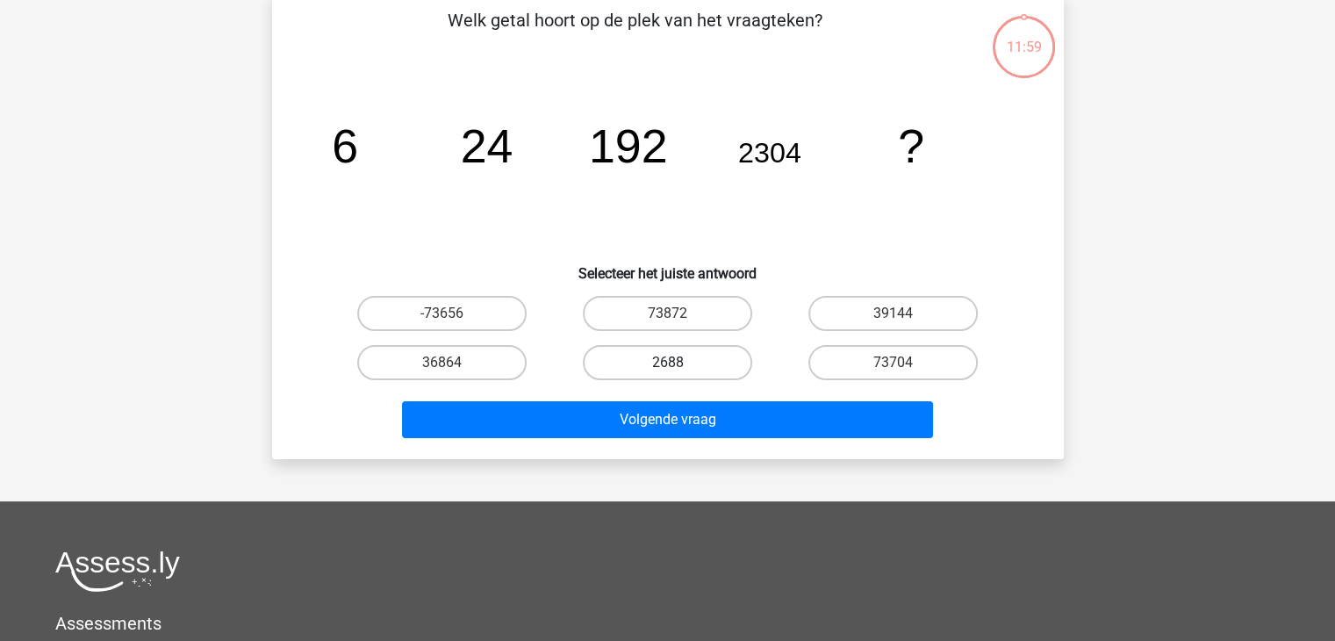
scroll to position [81, 0]
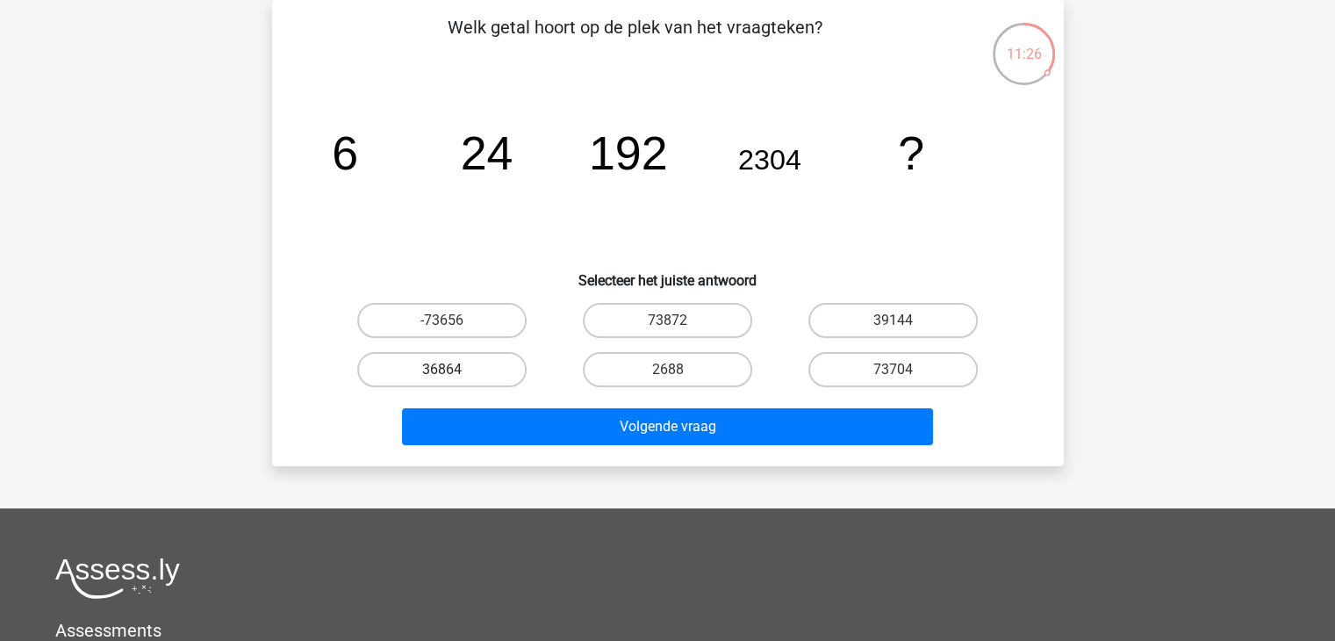
click at [469, 367] on label "36864" at bounding box center [441, 369] width 169 height 35
click at [453, 370] on input "36864" at bounding box center [447, 375] width 11 height 11
radio input "true"
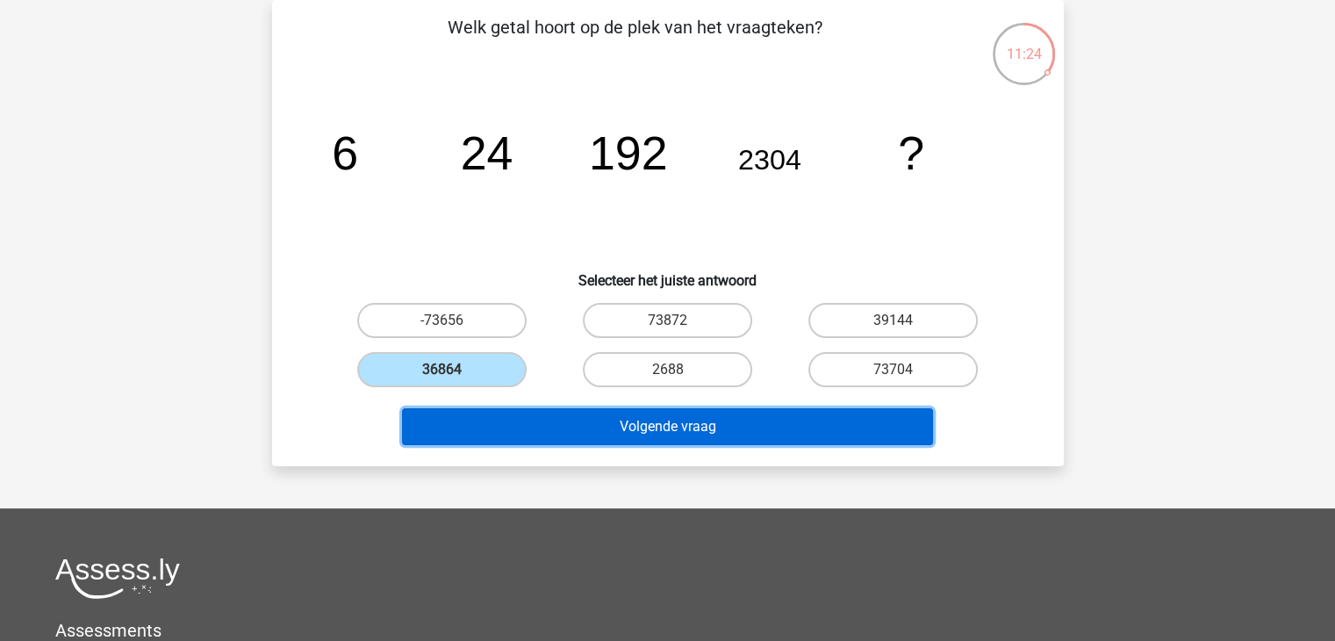
click at [567, 417] on button "Volgende vraag" at bounding box center [667, 426] width 531 height 37
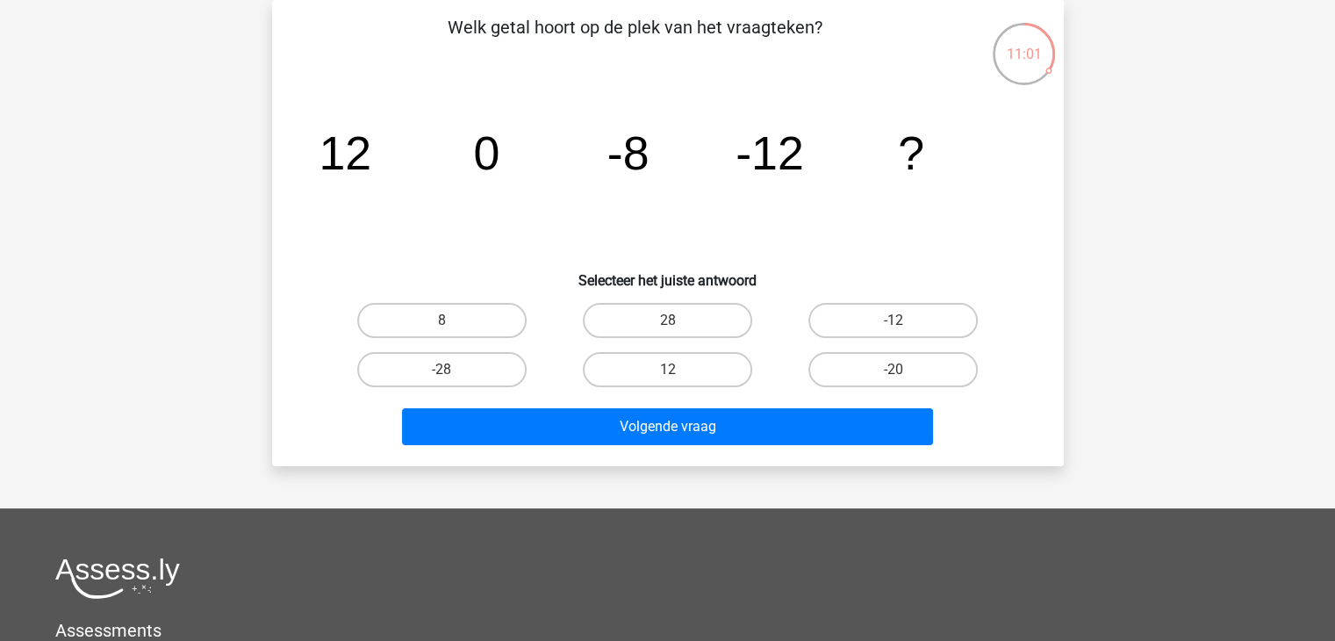
click at [895, 330] on input "-12" at bounding box center [899, 325] width 11 height 11
radio input "true"
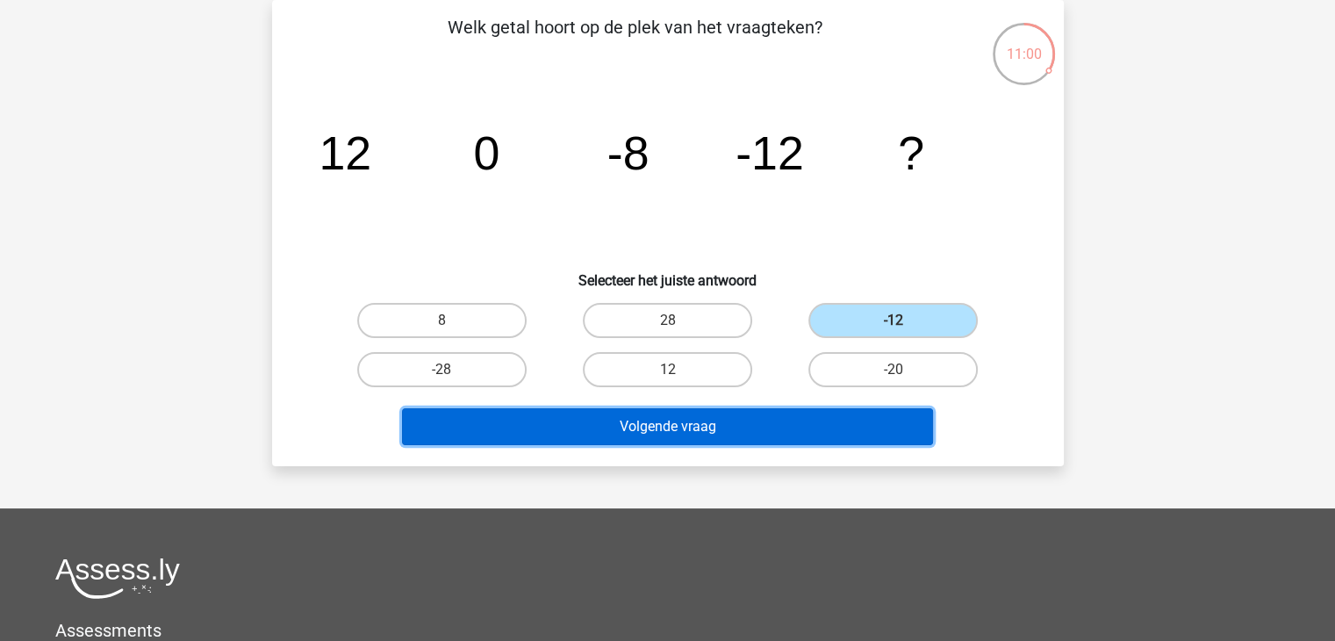
click at [776, 413] on button "Volgende vraag" at bounding box center [667, 426] width 531 height 37
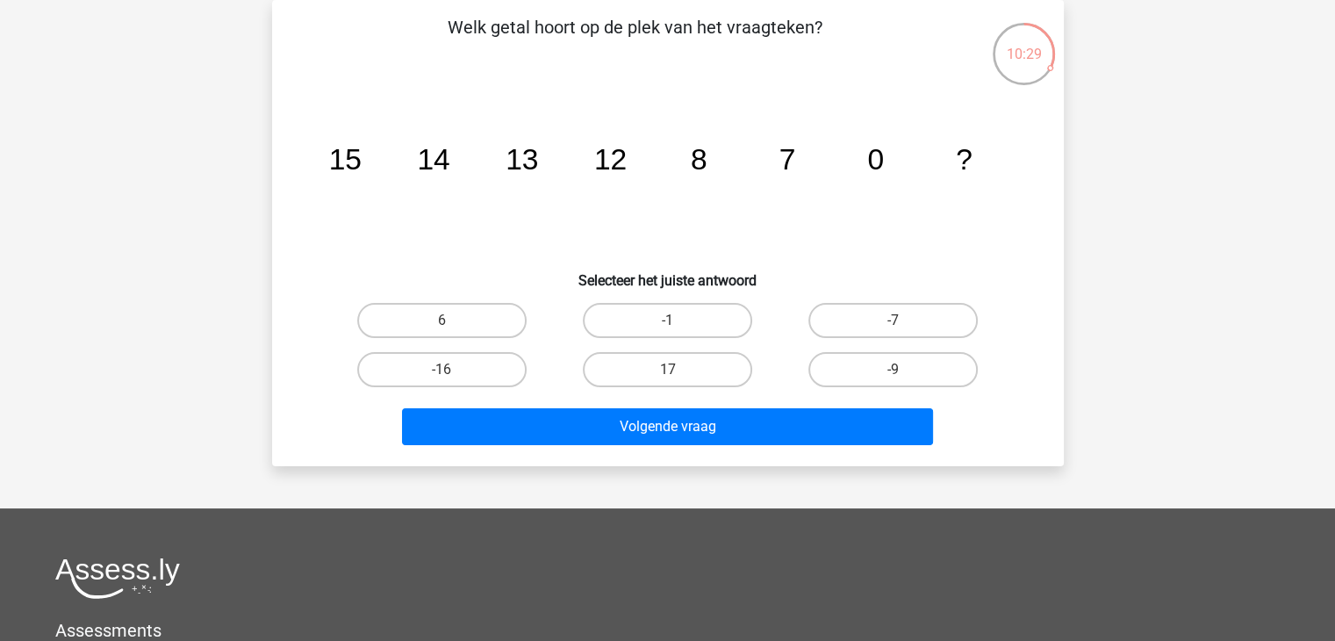
drag, startPoint x: 666, startPoint y: 315, endPoint x: 645, endPoint y: 341, distance: 33.7
click at [664, 315] on label "-1" at bounding box center [667, 320] width 169 height 35
click at [667, 320] on input "-1" at bounding box center [672, 325] width 11 height 11
radio input "true"
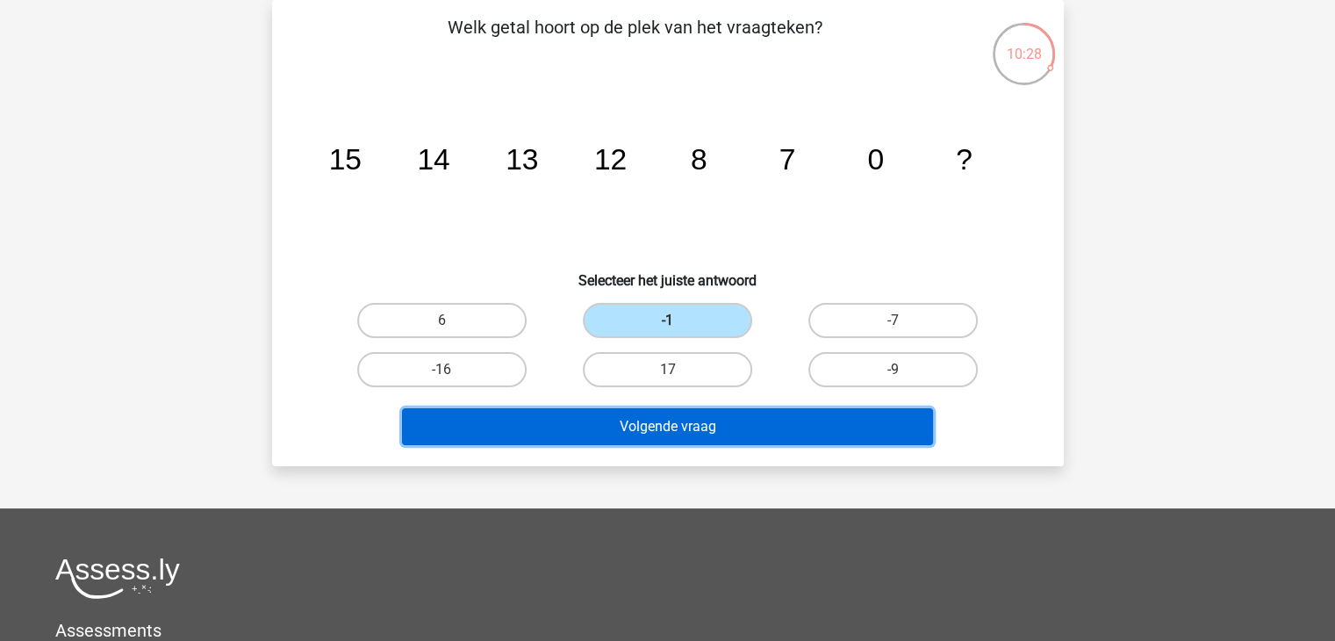
click at [615, 427] on button "Volgende vraag" at bounding box center [667, 426] width 531 height 37
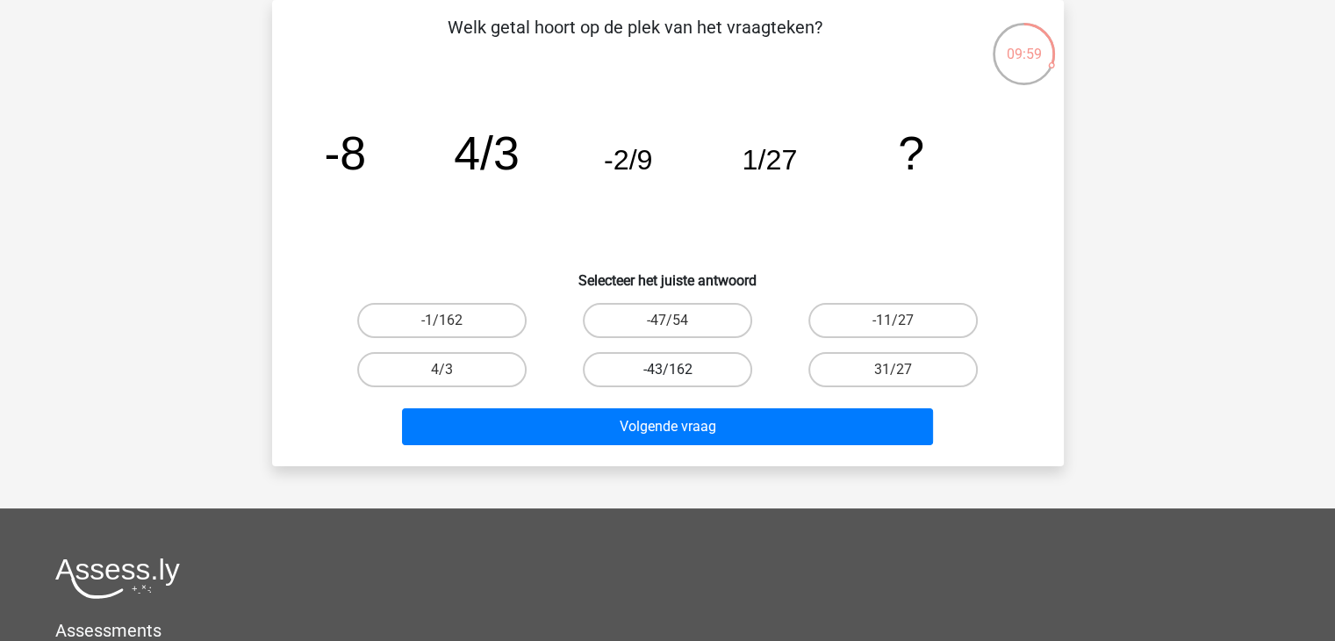
click at [695, 359] on label "-43/162" at bounding box center [667, 369] width 169 height 35
click at [679, 370] on input "-43/162" at bounding box center [672, 375] width 11 height 11
radio input "true"
drag, startPoint x: 664, startPoint y: 362, endPoint x: 679, endPoint y: 373, distance: 18.8
click at [664, 363] on label "-43/162" at bounding box center [667, 369] width 169 height 35
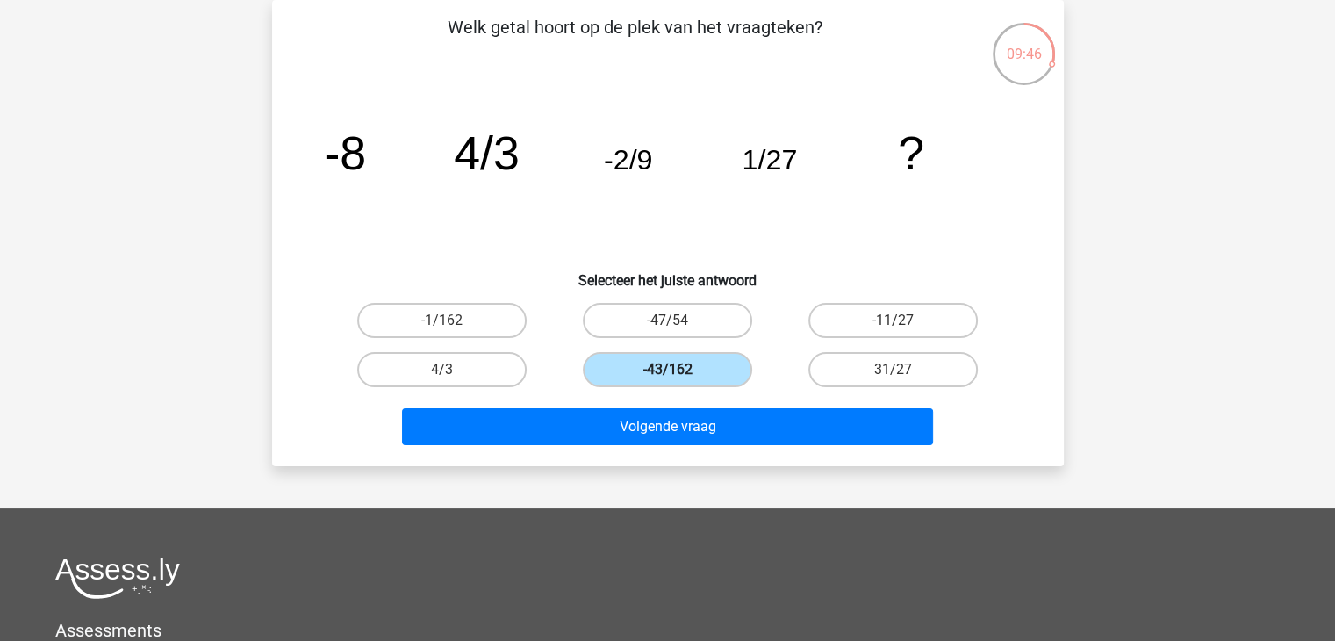
click at [667, 370] on input "-43/162" at bounding box center [672, 375] width 11 height 11
click at [491, 310] on label "-1/162" at bounding box center [441, 320] width 169 height 35
click at [453, 320] on input "-1/162" at bounding box center [447, 325] width 11 height 11
radio input "true"
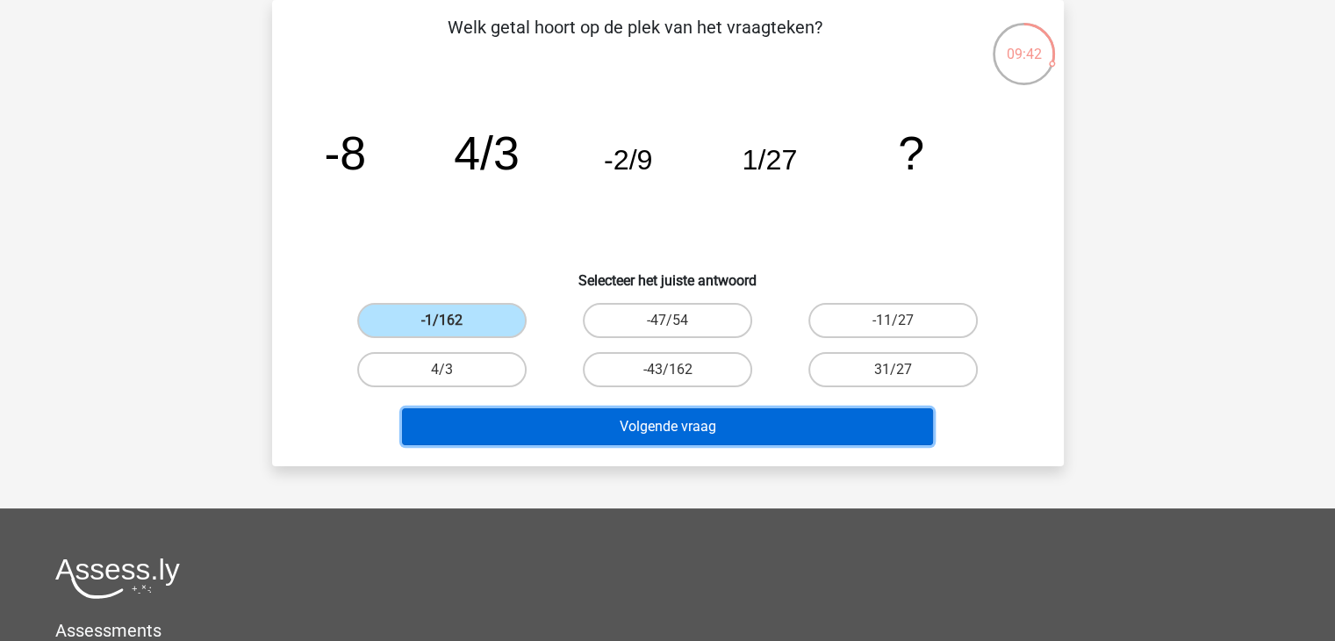
click at [683, 423] on button "Volgende vraag" at bounding box center [667, 426] width 531 height 37
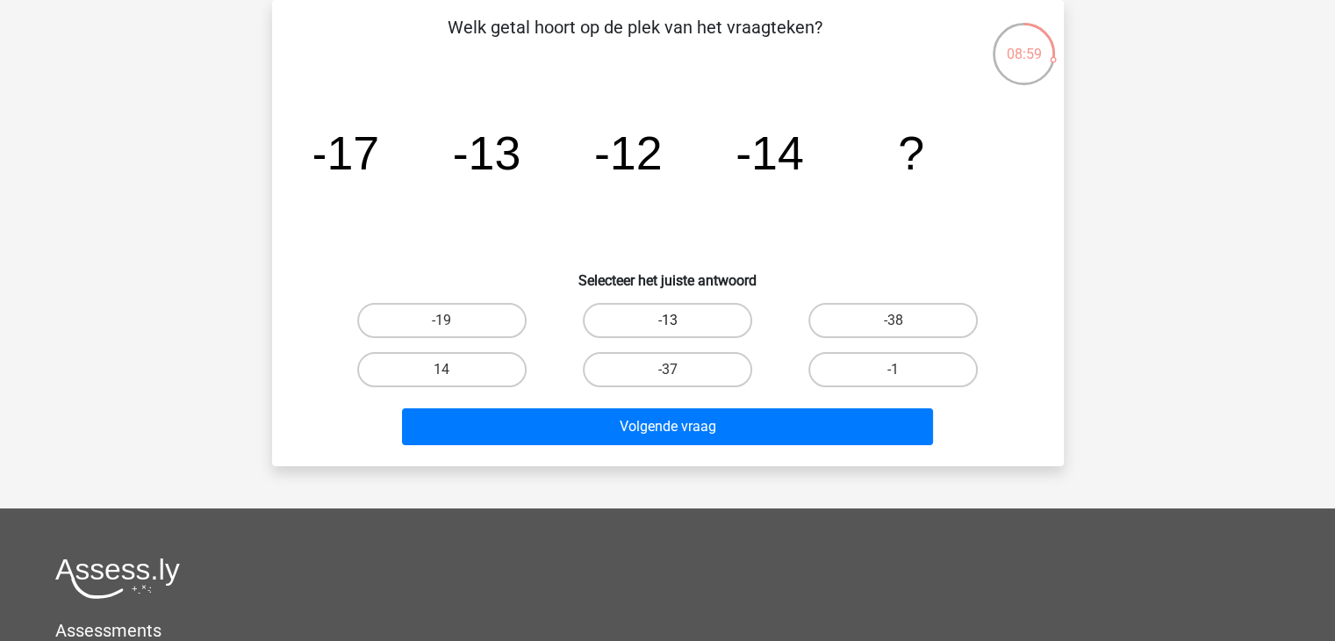
click at [718, 319] on label "-13" at bounding box center [667, 320] width 169 height 35
click at [679, 320] on input "-13" at bounding box center [672, 325] width 11 height 11
radio input "true"
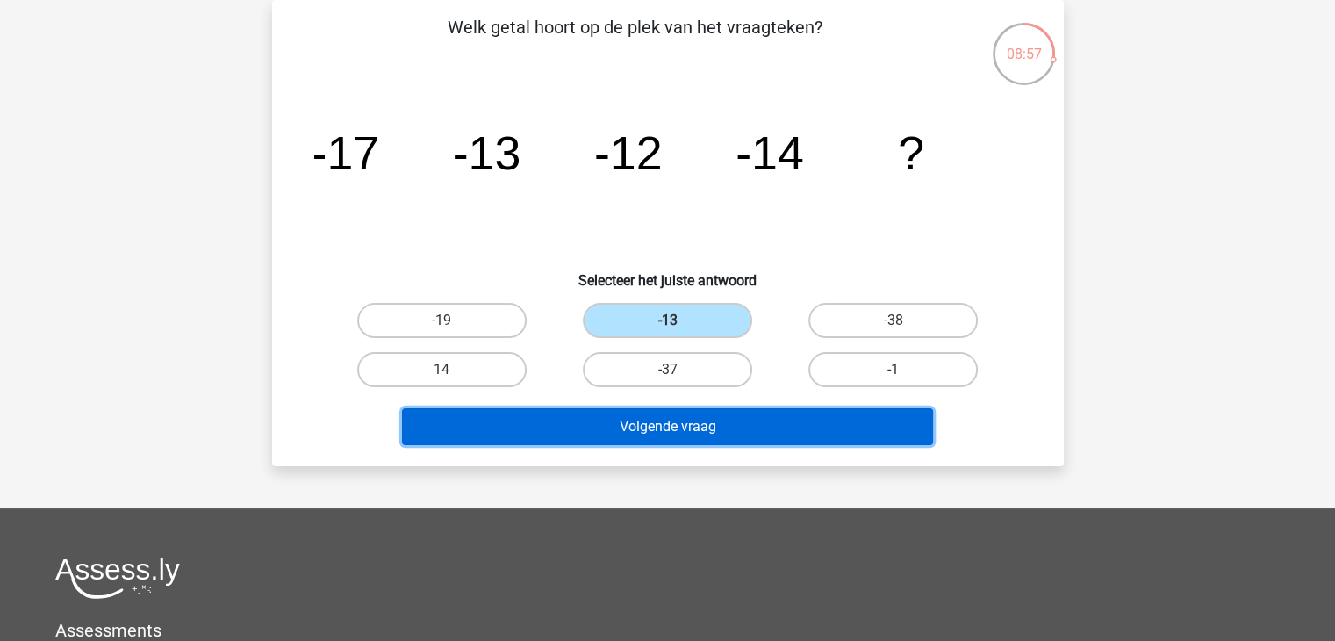
click at [750, 424] on button "Volgende vraag" at bounding box center [667, 426] width 531 height 37
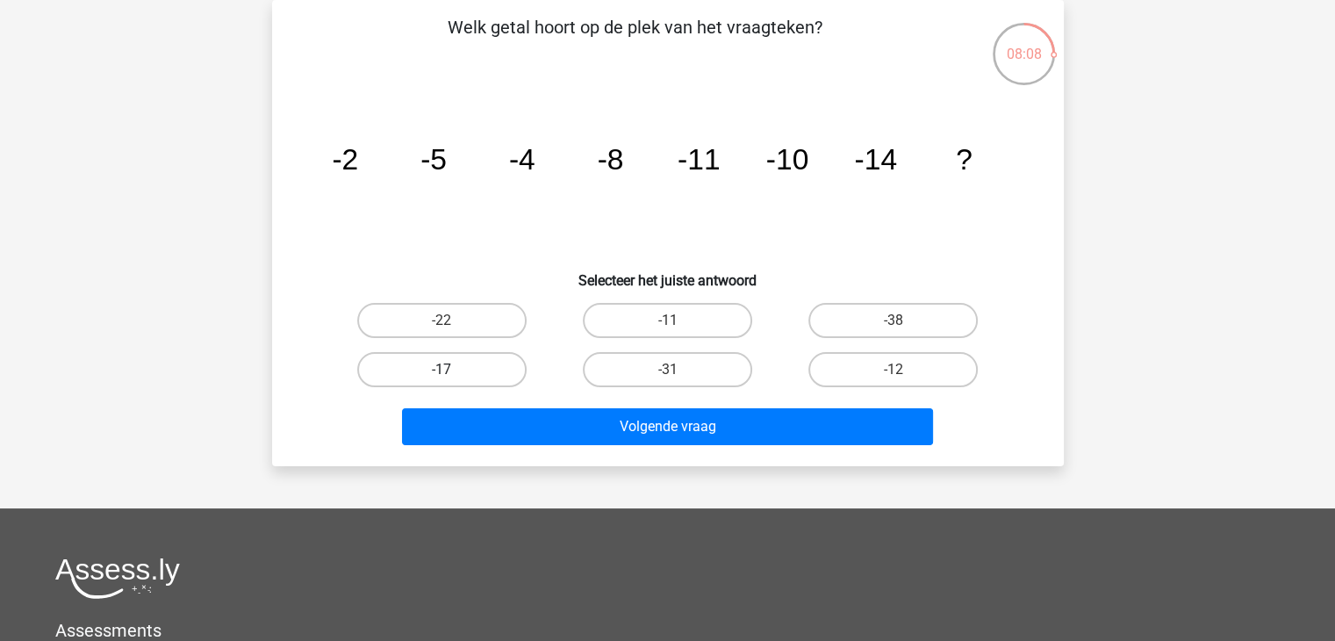
click at [474, 365] on label "-17" at bounding box center [441, 369] width 169 height 35
click at [453, 370] on input "-17" at bounding box center [447, 375] width 11 height 11
radio input "true"
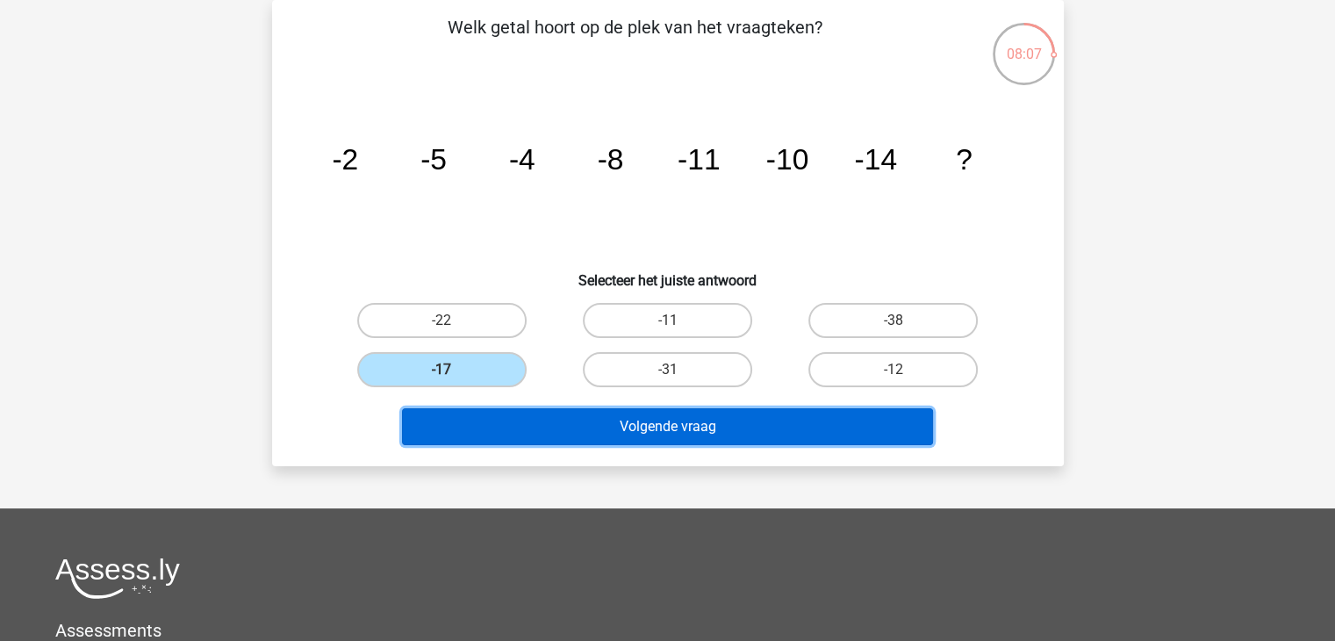
click at [635, 437] on button "Volgende vraag" at bounding box center [667, 426] width 531 height 37
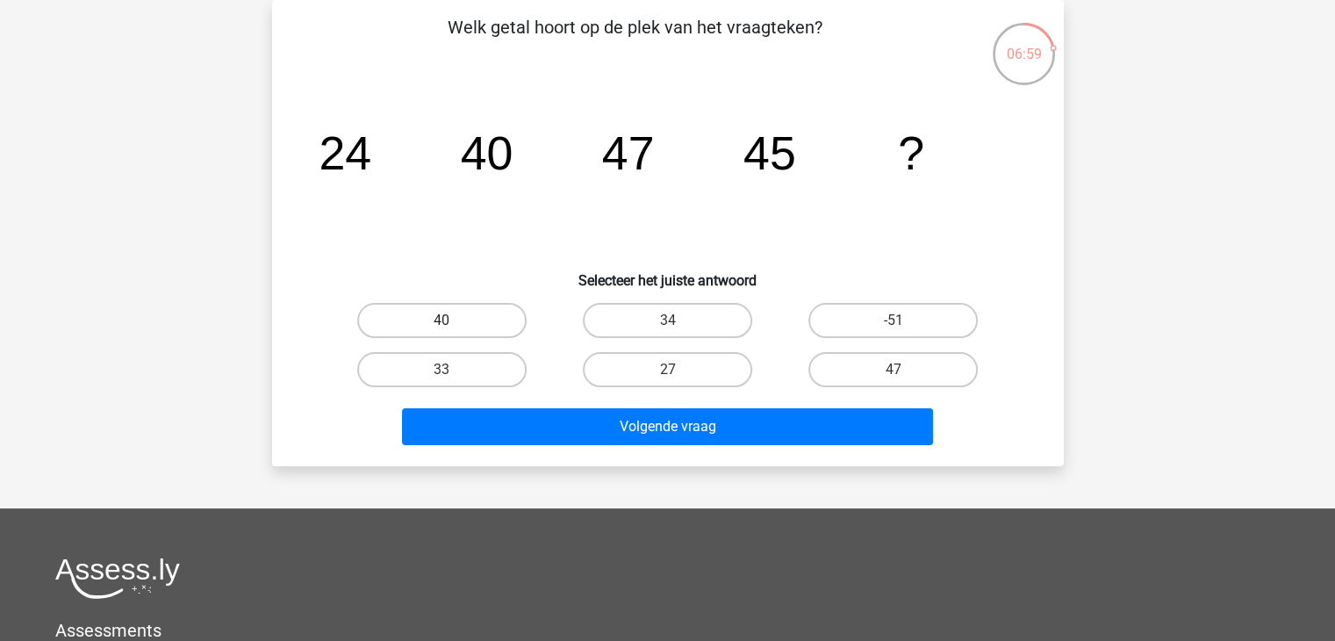
click at [466, 319] on label "40" at bounding box center [441, 320] width 169 height 35
click at [453, 320] on input "40" at bounding box center [447, 325] width 11 height 11
radio input "true"
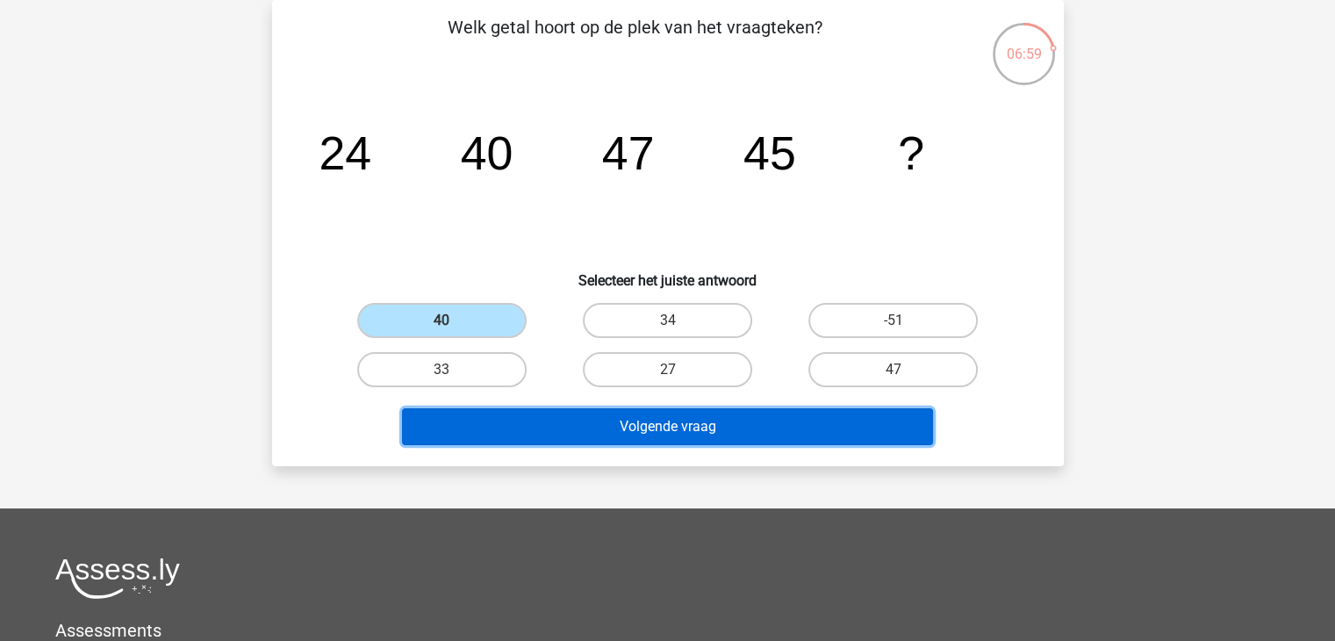
click at [655, 422] on button "Volgende vraag" at bounding box center [667, 426] width 531 height 37
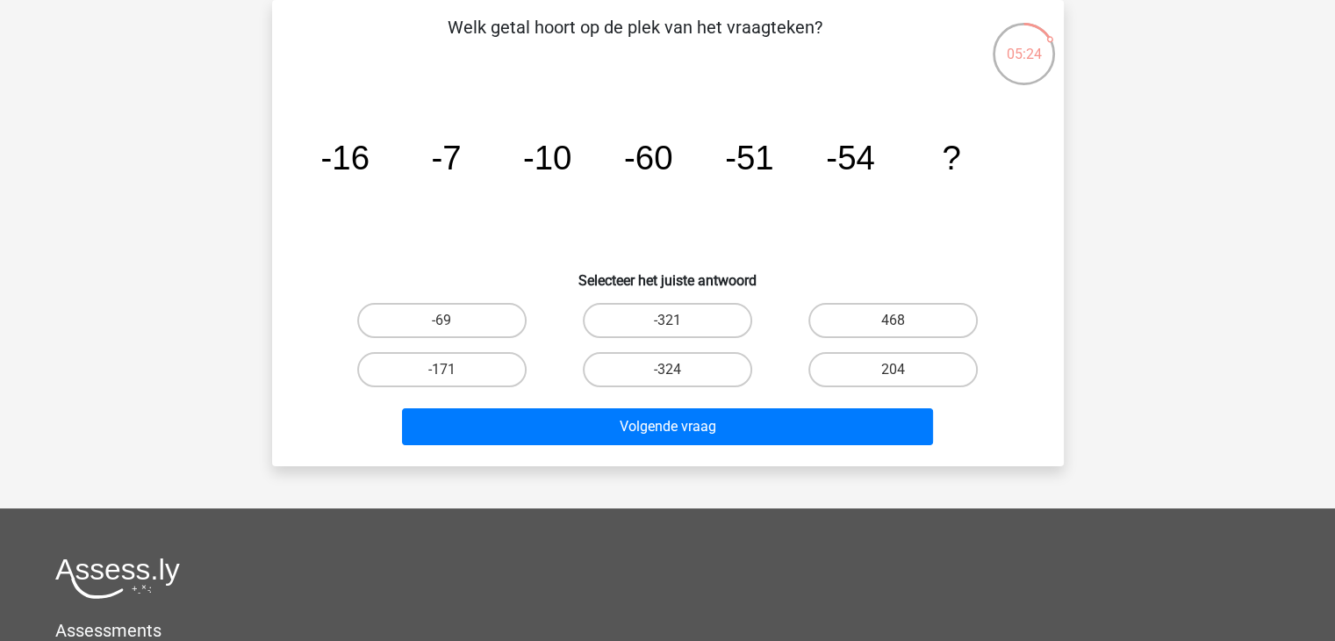
click at [670, 370] on input "-324" at bounding box center [672, 375] width 11 height 11
radio input "true"
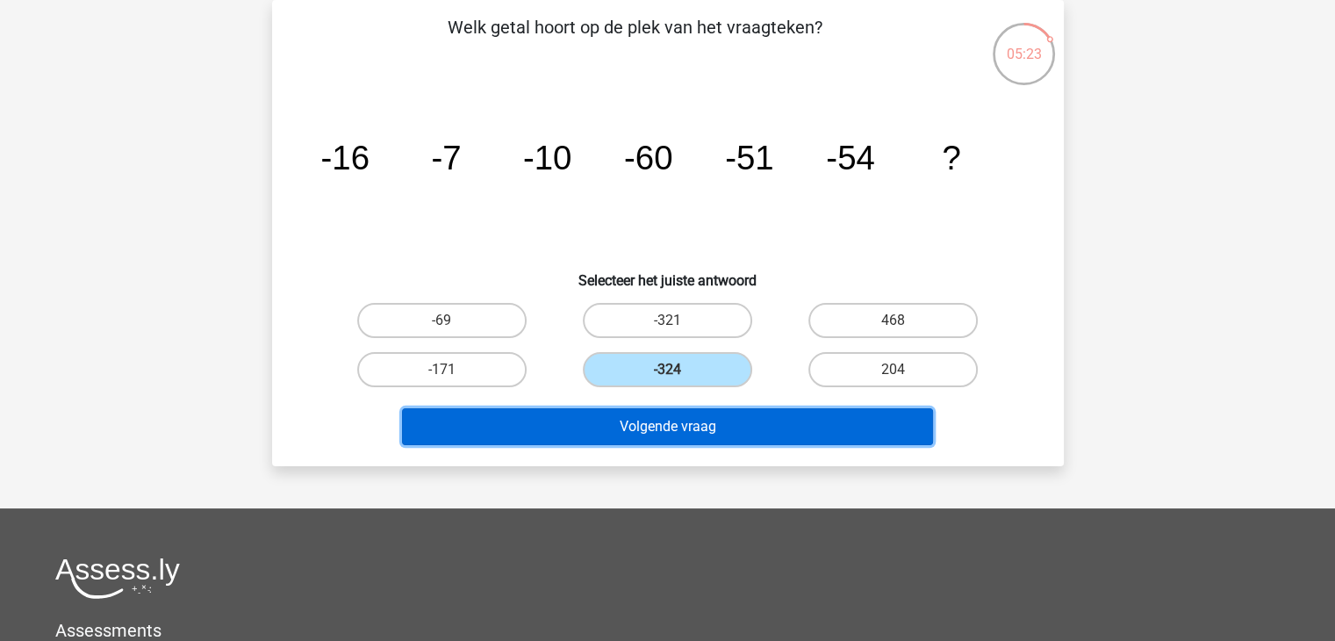
click at [666, 428] on button "Volgende vraag" at bounding box center [667, 426] width 531 height 37
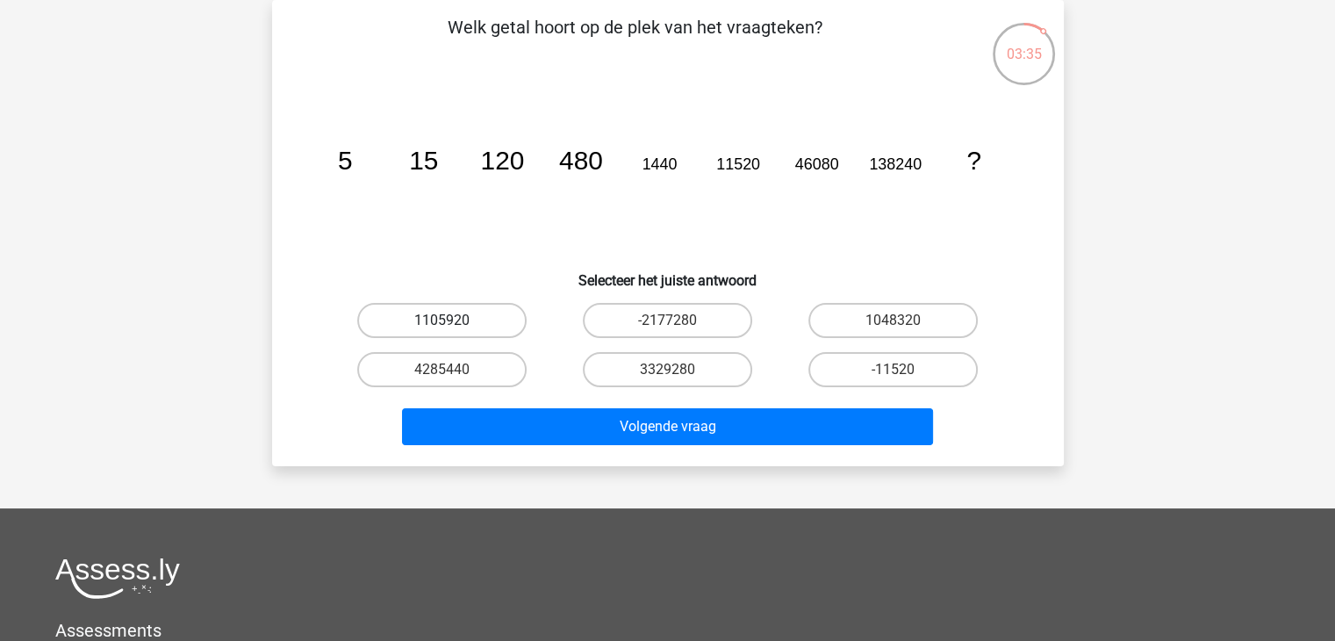
click at [379, 314] on label "1105920" at bounding box center [441, 320] width 169 height 35
click at [442, 320] on input "1105920" at bounding box center [447, 325] width 11 height 11
radio input "true"
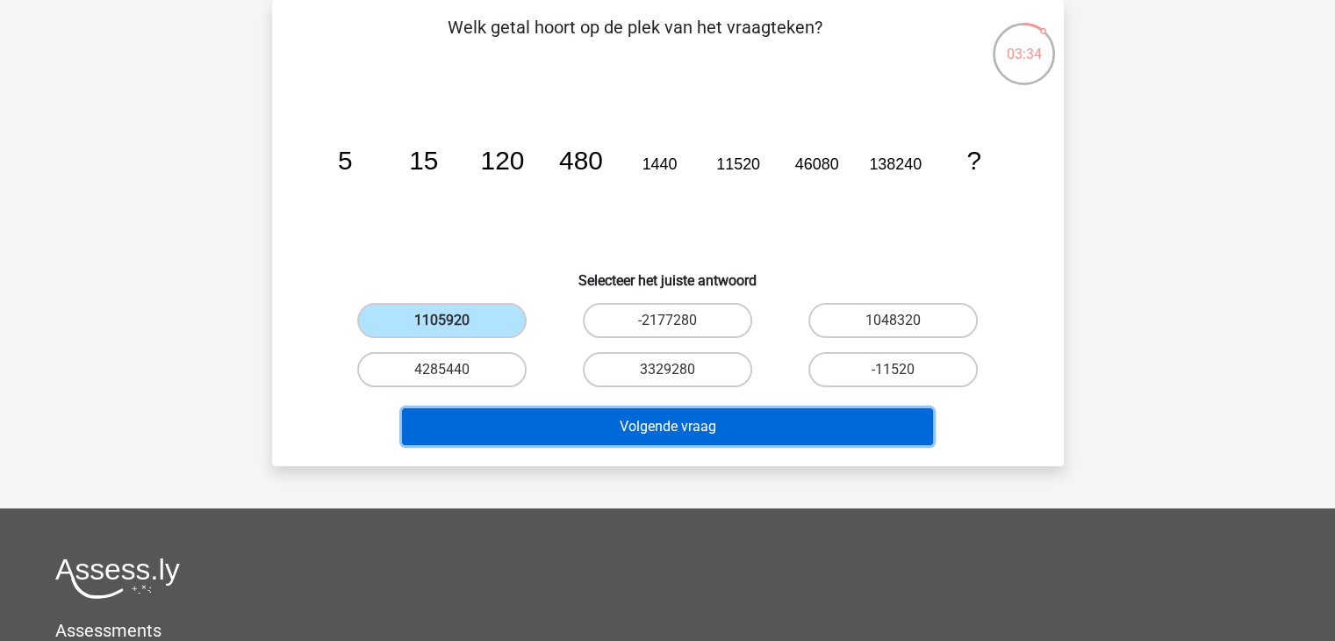
click at [607, 428] on button "Volgende vraag" at bounding box center [667, 426] width 531 height 37
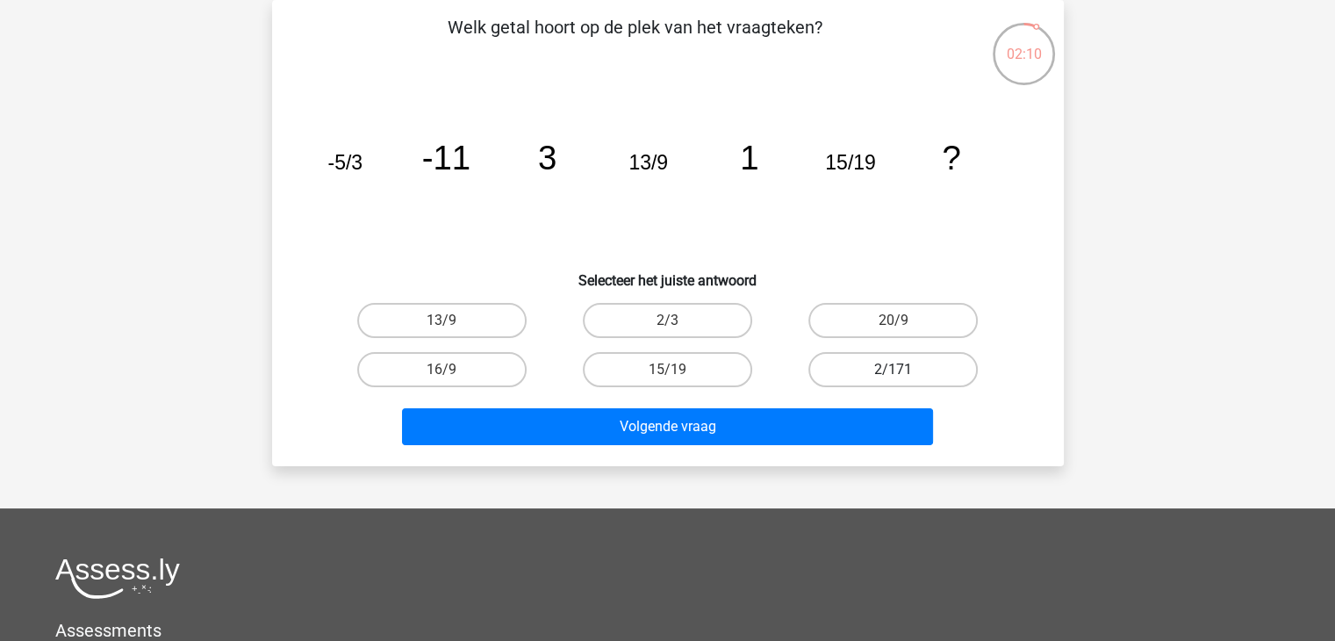
click at [864, 361] on label "2/171" at bounding box center [892, 369] width 169 height 35
click at [894, 370] on input "2/171" at bounding box center [899, 375] width 11 height 11
radio input "true"
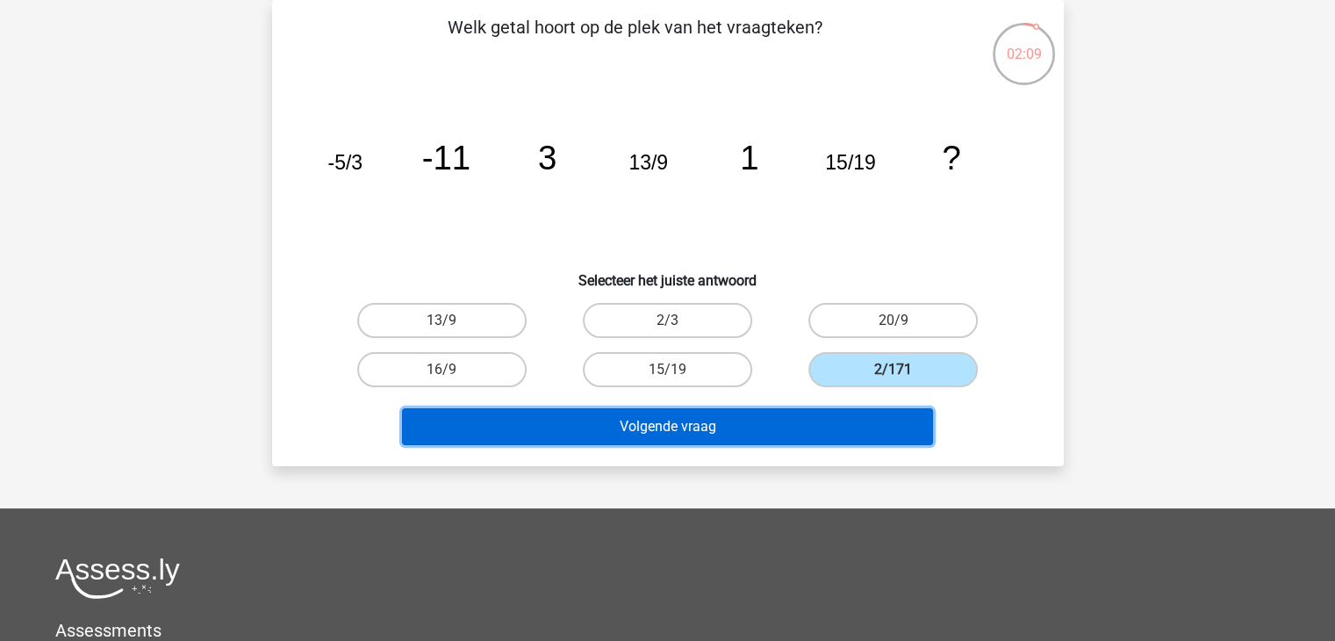
click at [806, 423] on button "Volgende vraag" at bounding box center [667, 426] width 531 height 37
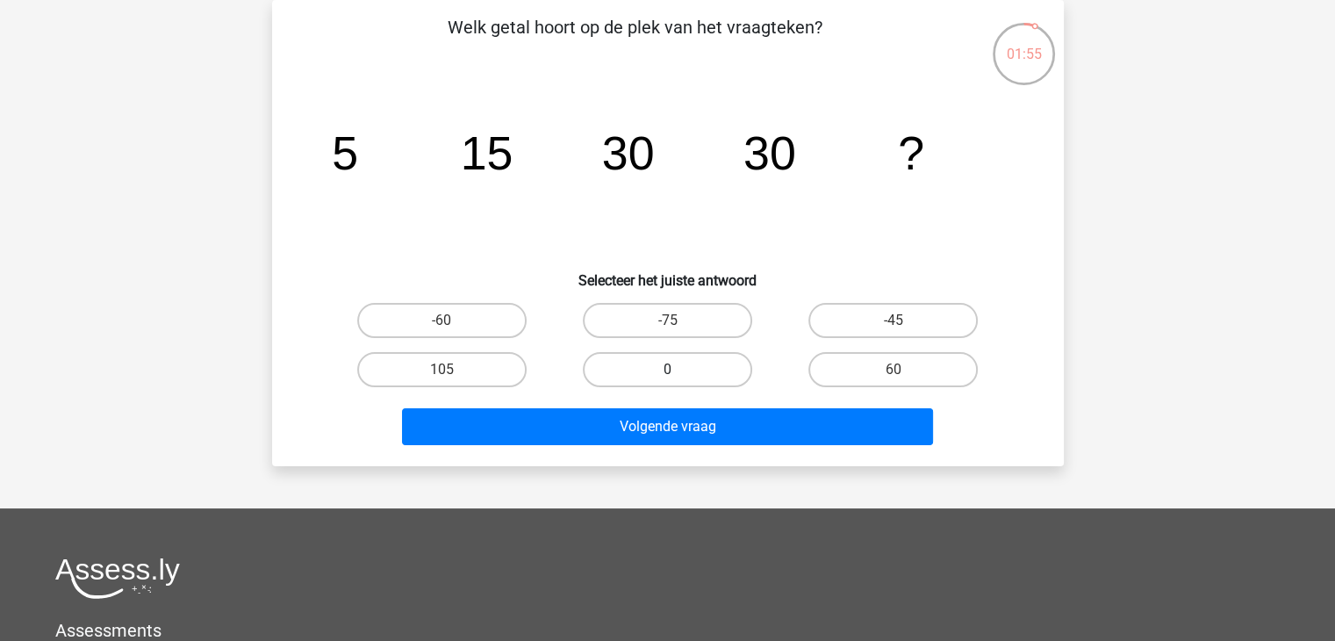
click at [679, 372] on label "0" at bounding box center [667, 369] width 169 height 35
click at [679, 372] on input "0" at bounding box center [672, 375] width 11 height 11
radio input "true"
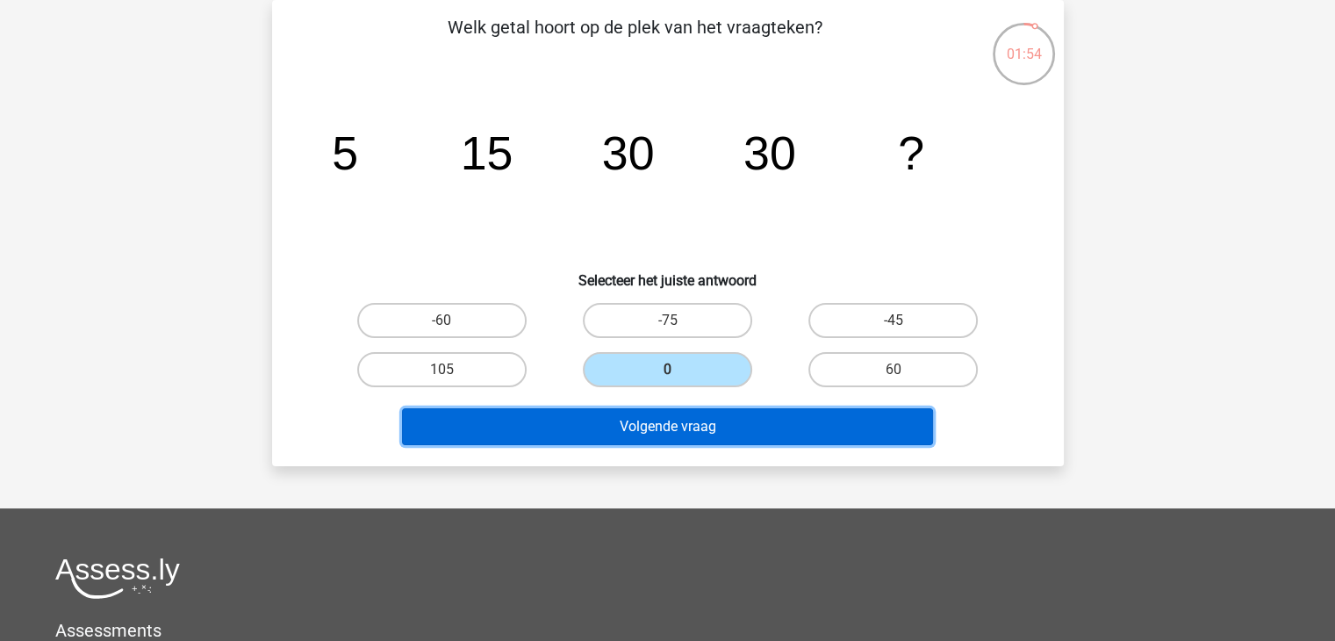
click at [729, 427] on button "Volgende vraag" at bounding box center [667, 426] width 531 height 37
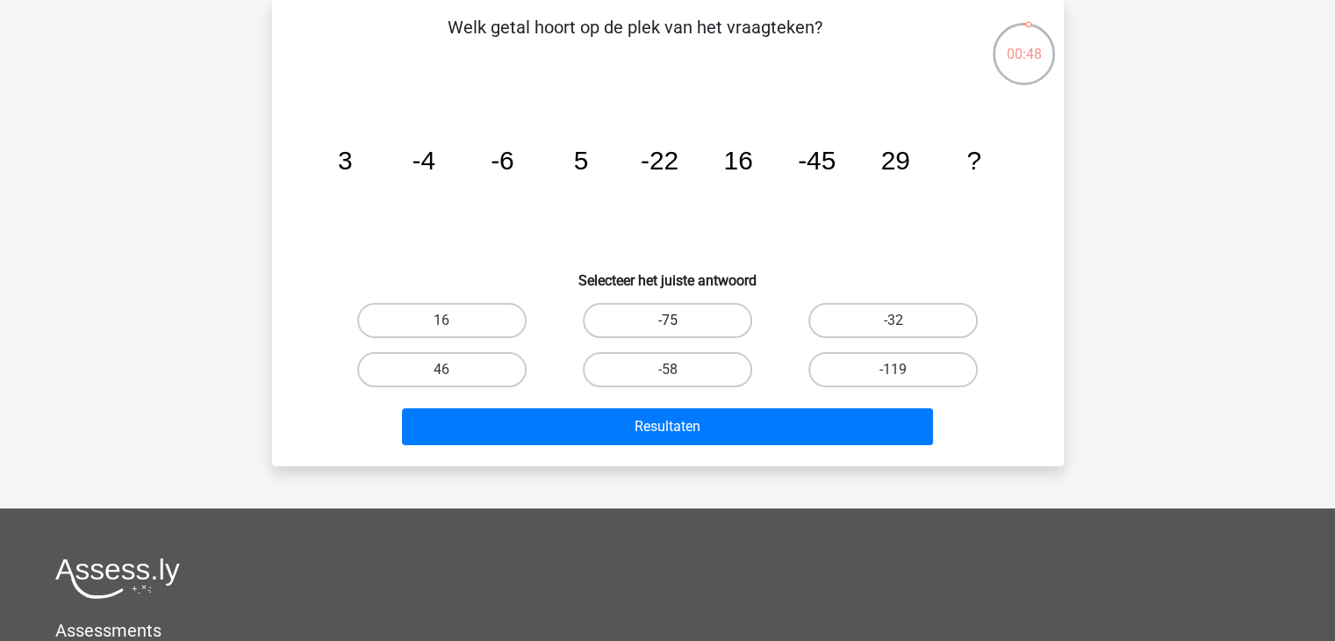
click at [729, 316] on label "-75" at bounding box center [667, 320] width 169 height 35
click at [679, 320] on input "-75" at bounding box center [672, 325] width 11 height 11
radio input "true"
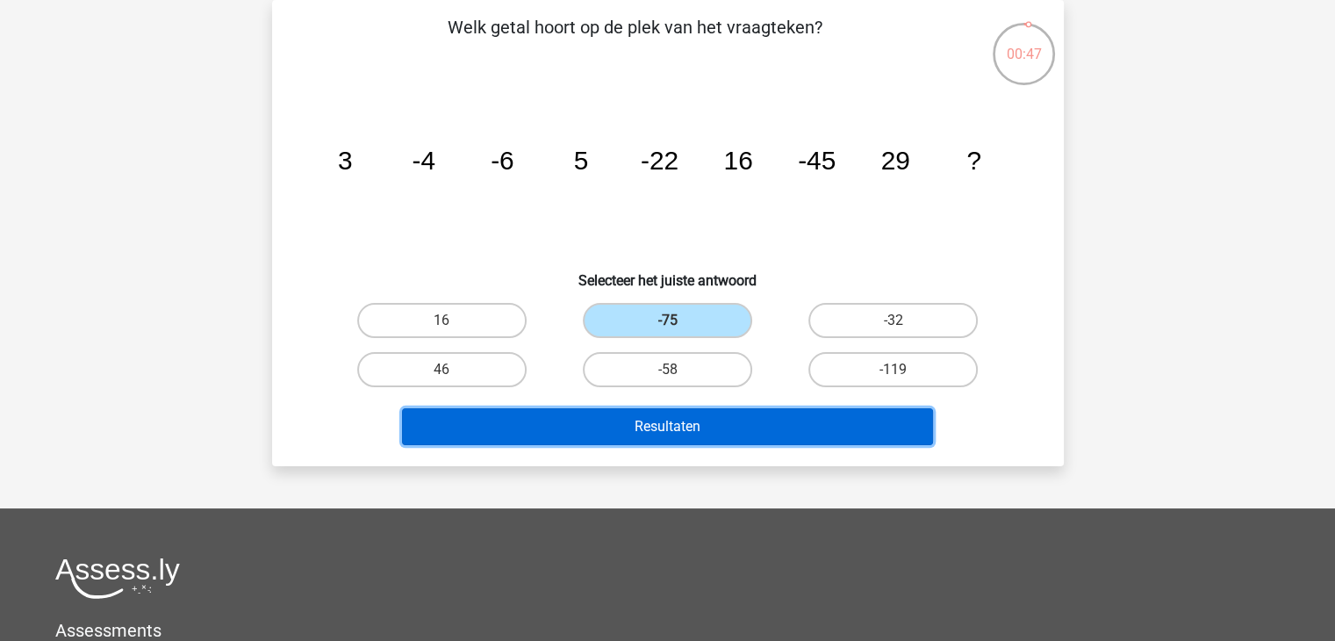
click at [741, 423] on button "Resultaten" at bounding box center [667, 426] width 531 height 37
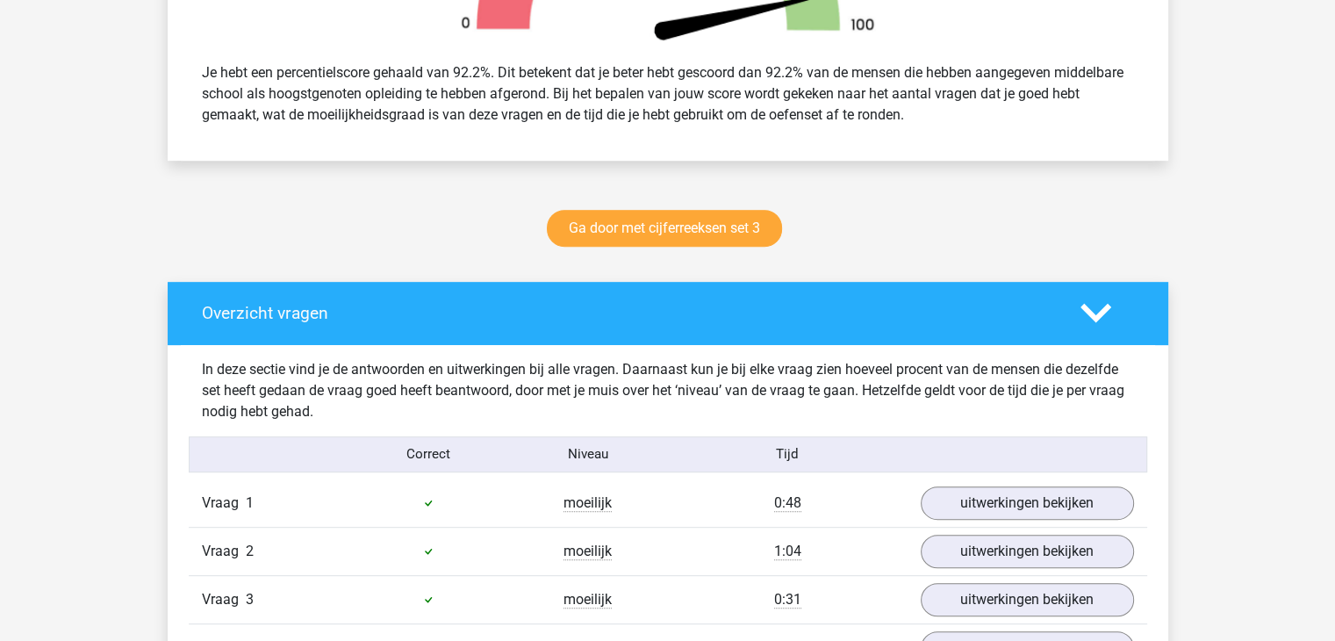
scroll to position [966, 0]
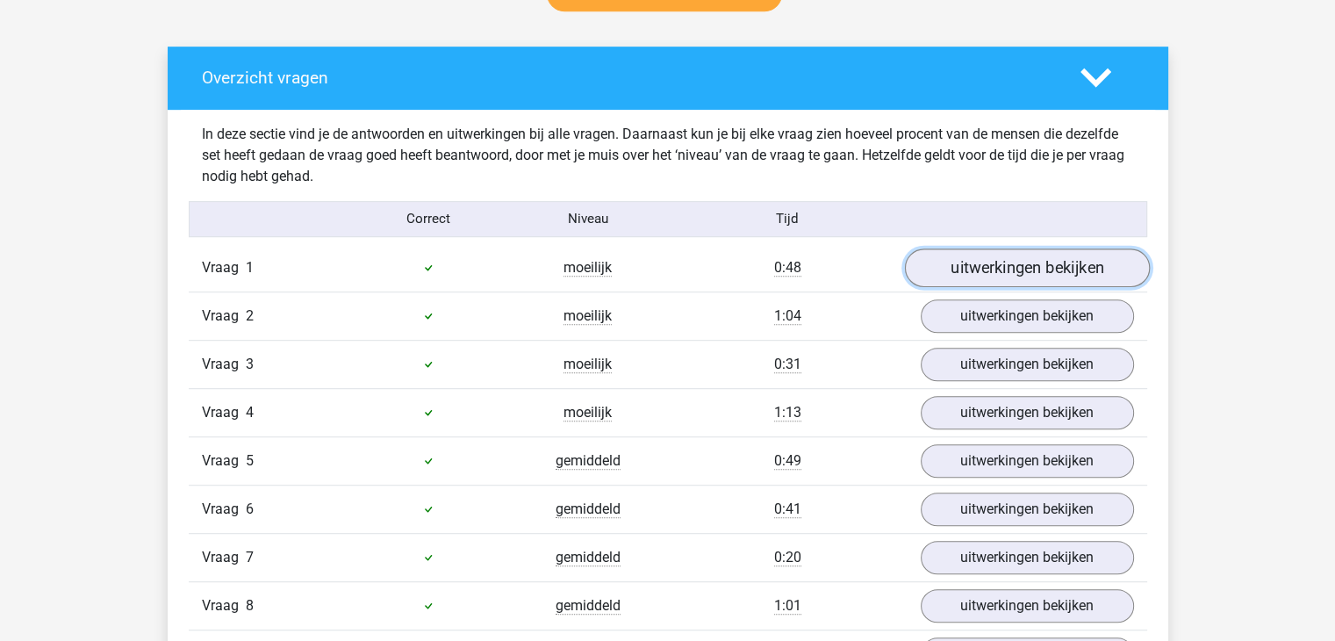
click at [1032, 269] on link "uitwerkingen bekijken" at bounding box center [1026, 267] width 245 height 39
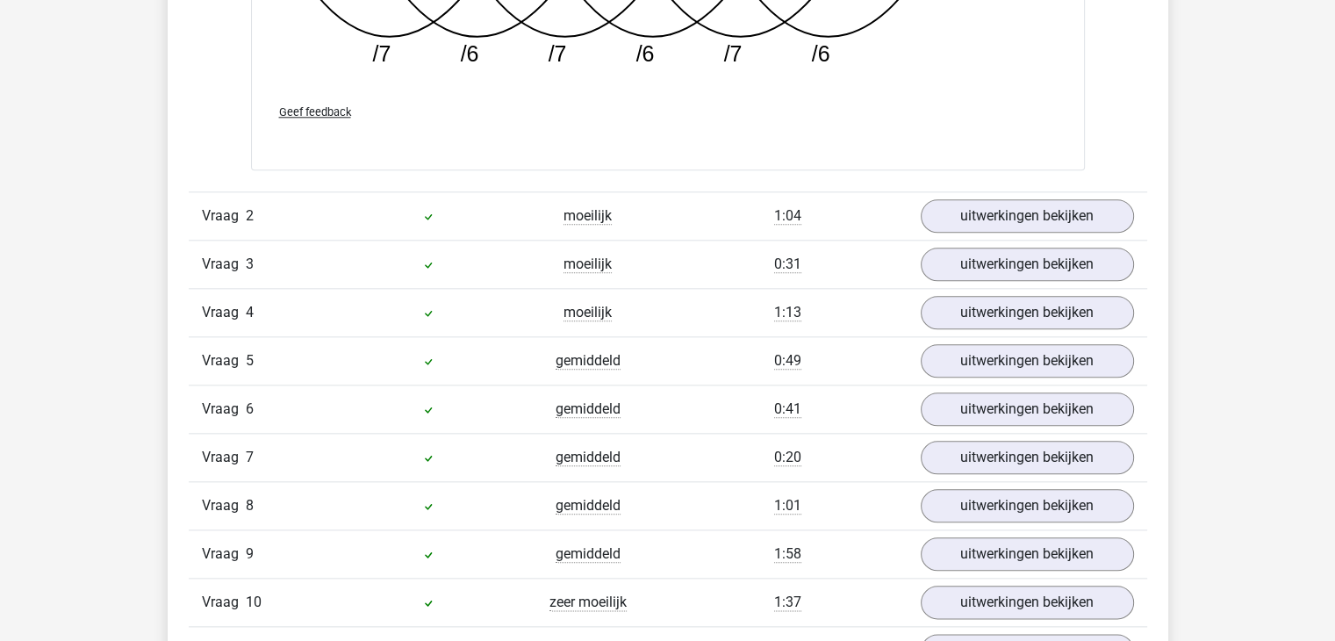
scroll to position [1931, 0]
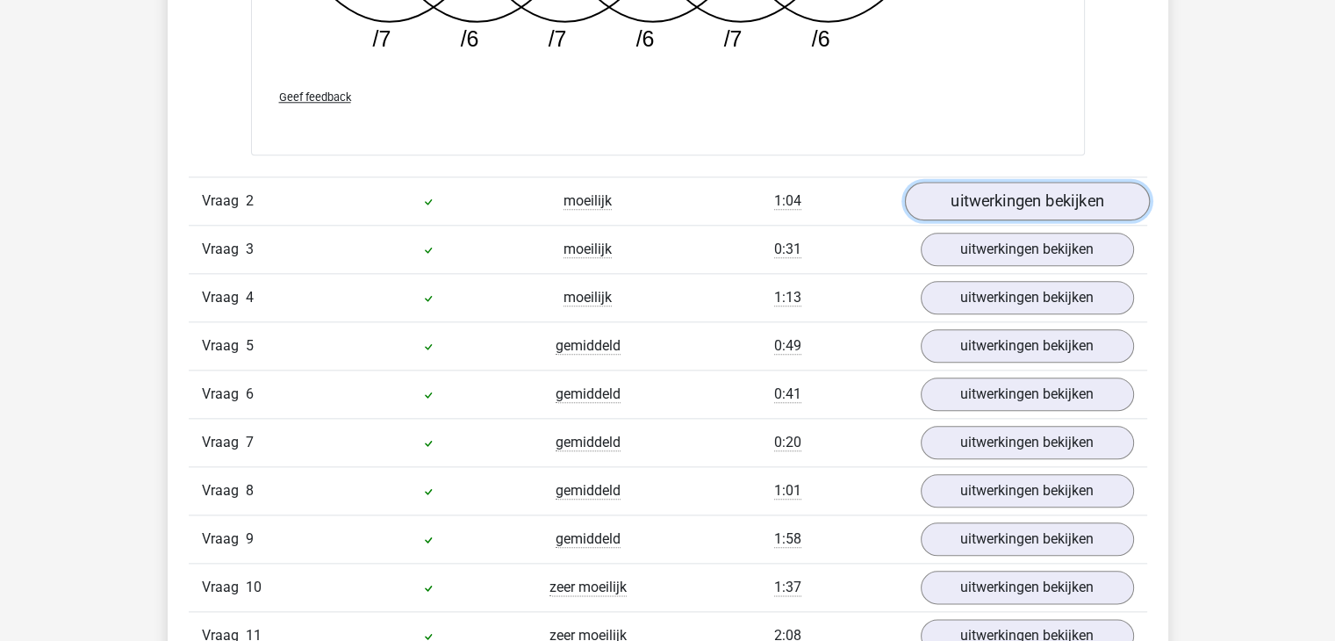
click at [1008, 202] on link "uitwerkingen bekijken" at bounding box center [1026, 201] width 245 height 39
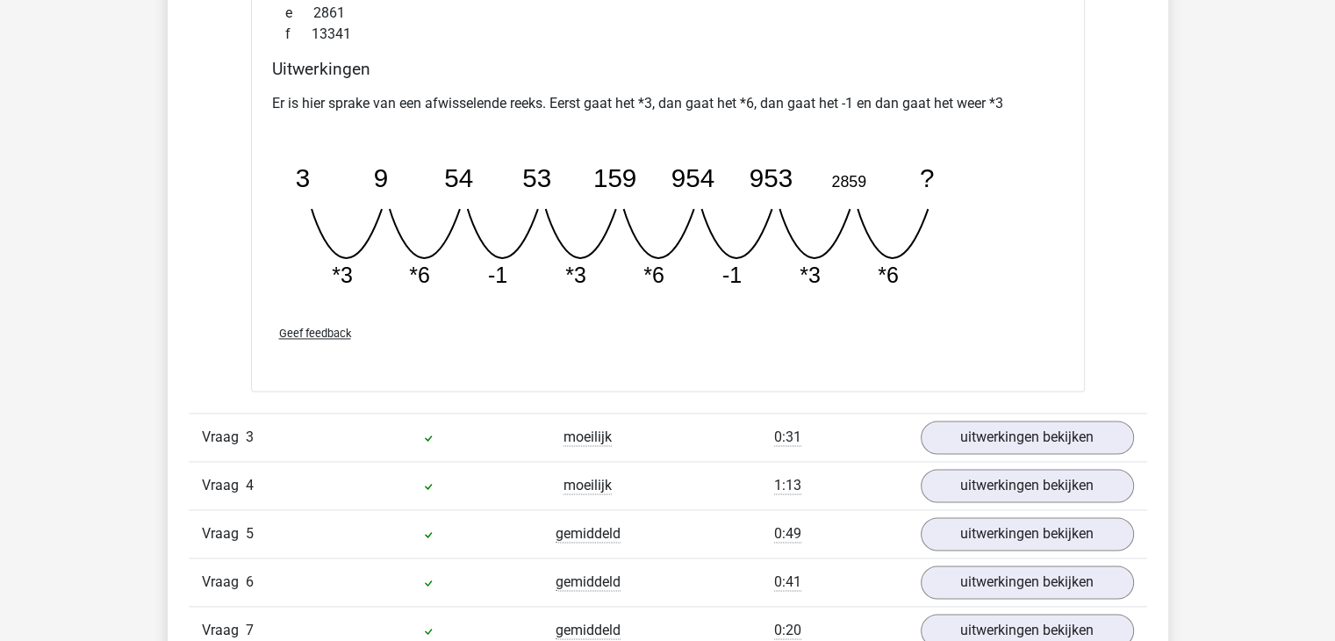
scroll to position [2546, 0]
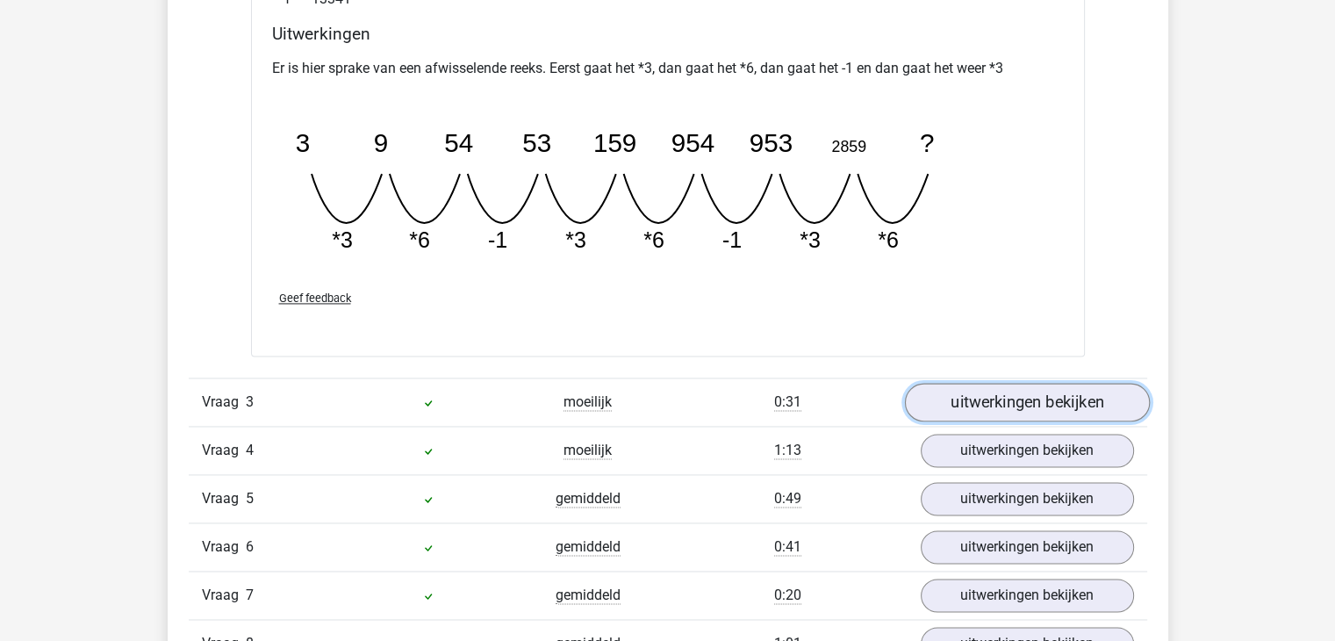
click at [988, 406] on link "uitwerkingen bekijken" at bounding box center [1026, 402] width 245 height 39
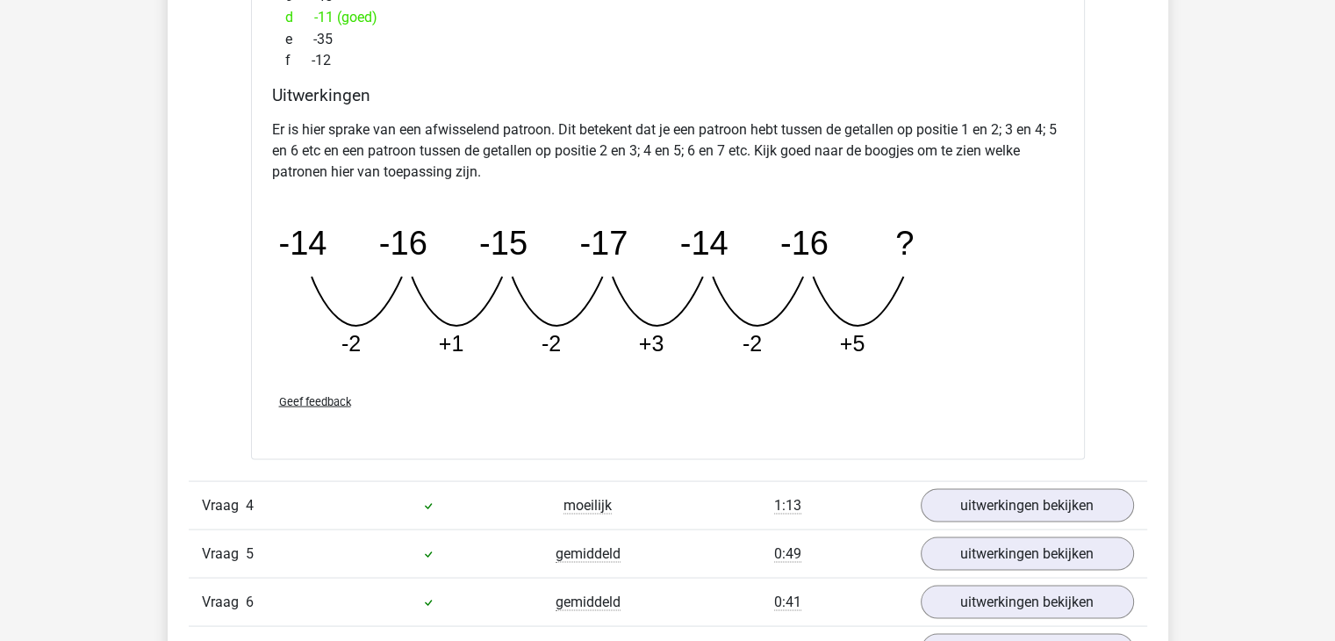
scroll to position [3336, 0]
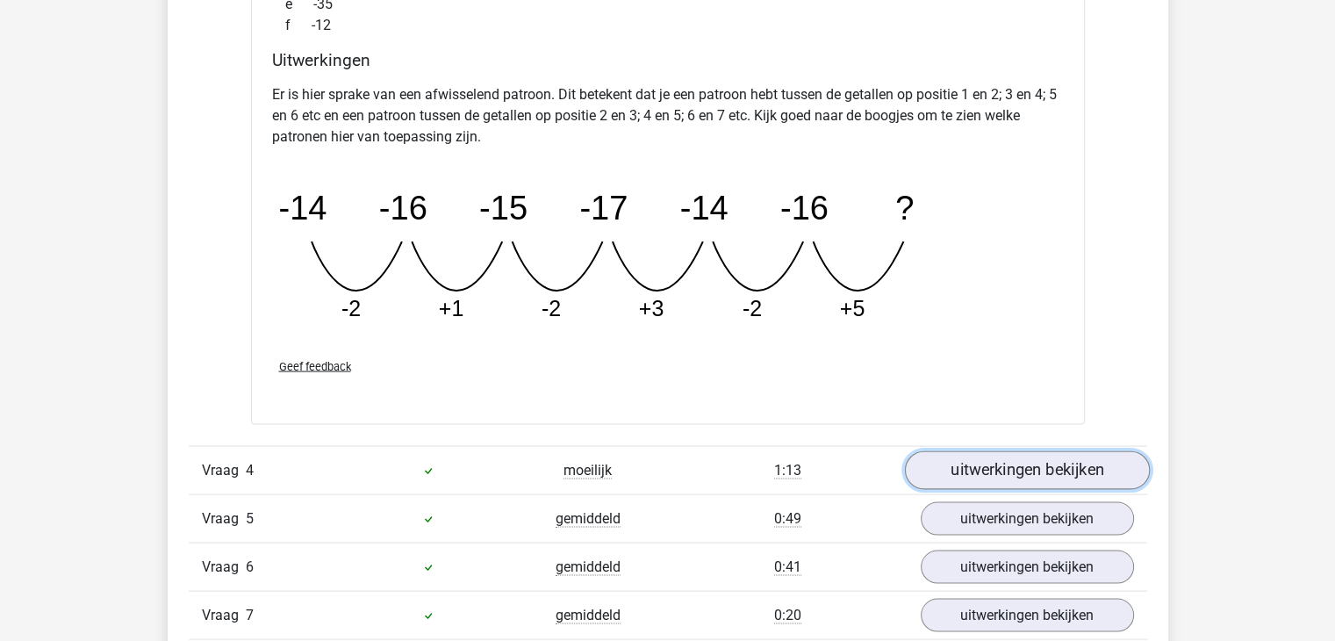
click at [984, 471] on link "uitwerkingen bekijken" at bounding box center [1026, 469] width 245 height 39
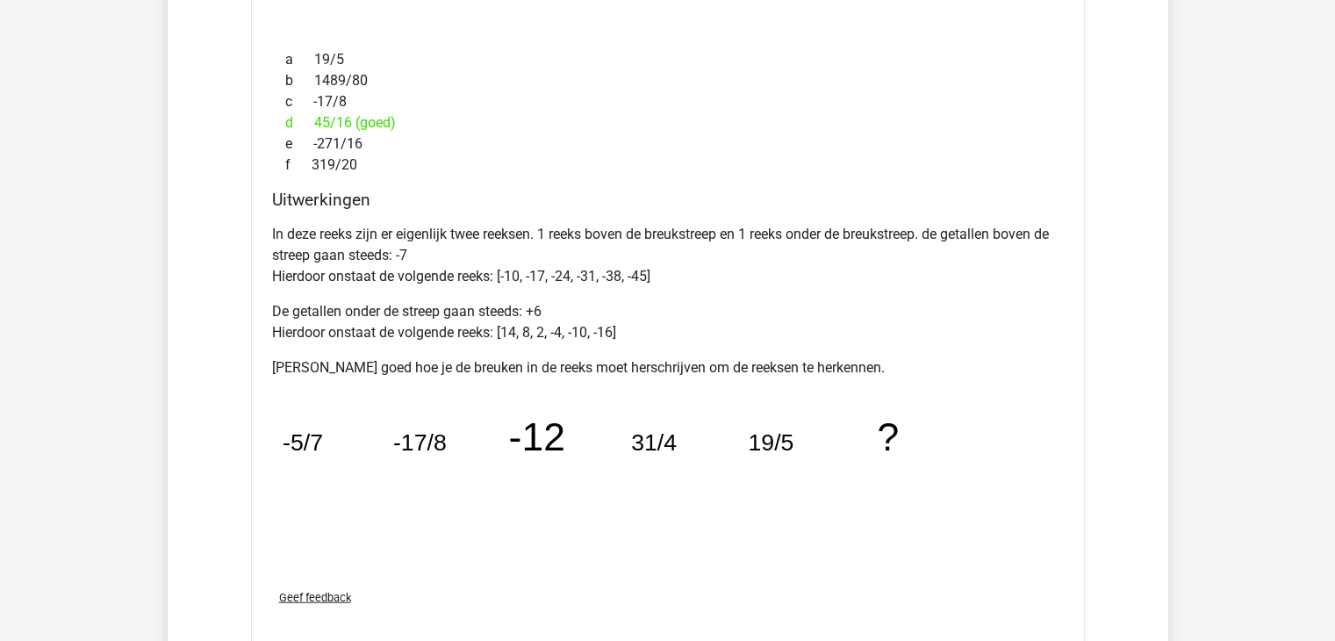
scroll to position [4213, 0]
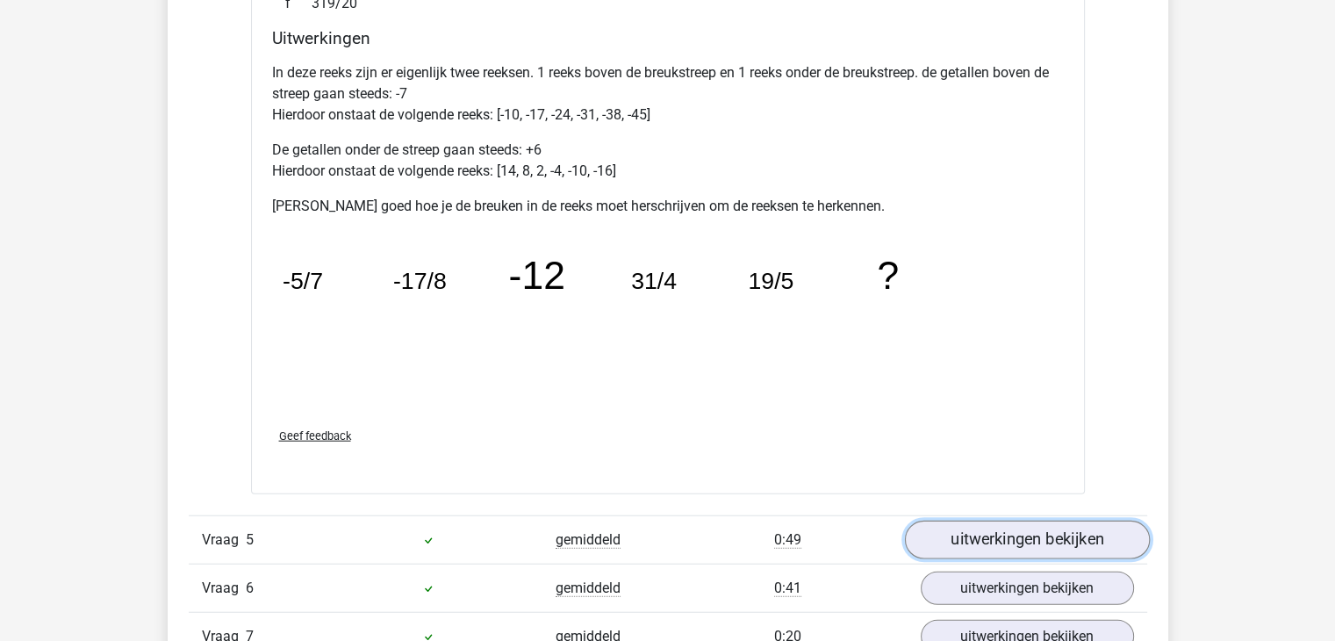
click at [1021, 537] on link "uitwerkingen bekijken" at bounding box center [1026, 540] width 245 height 39
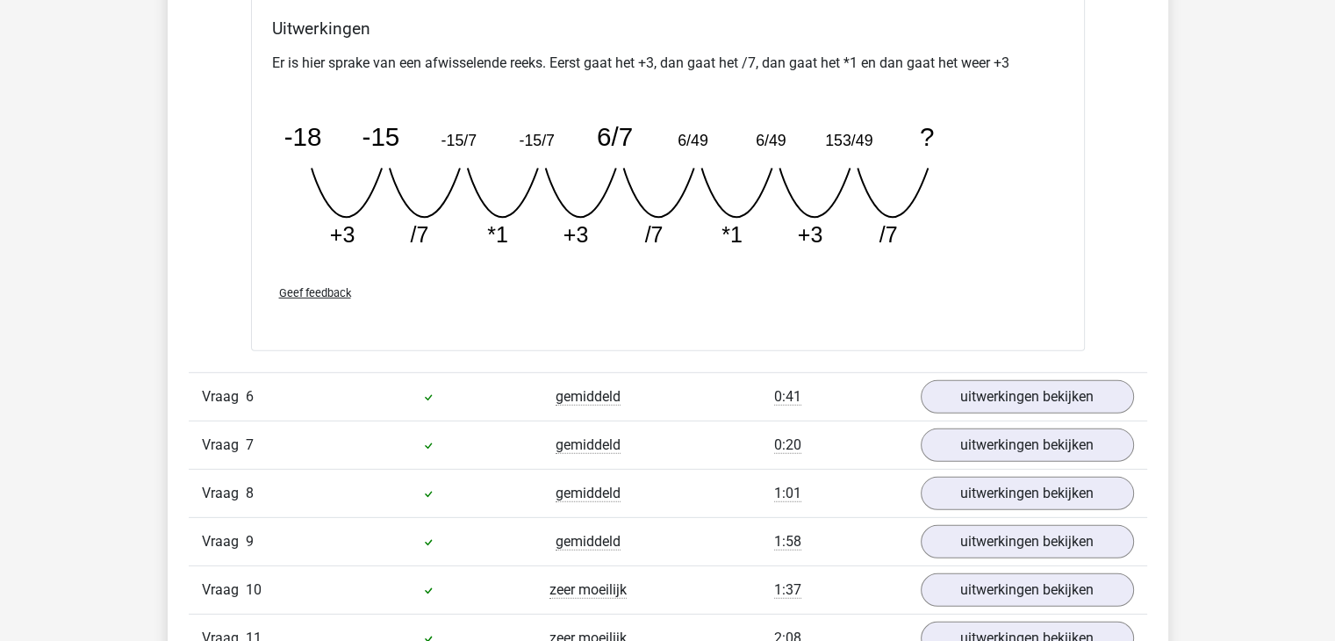
scroll to position [5179, 0]
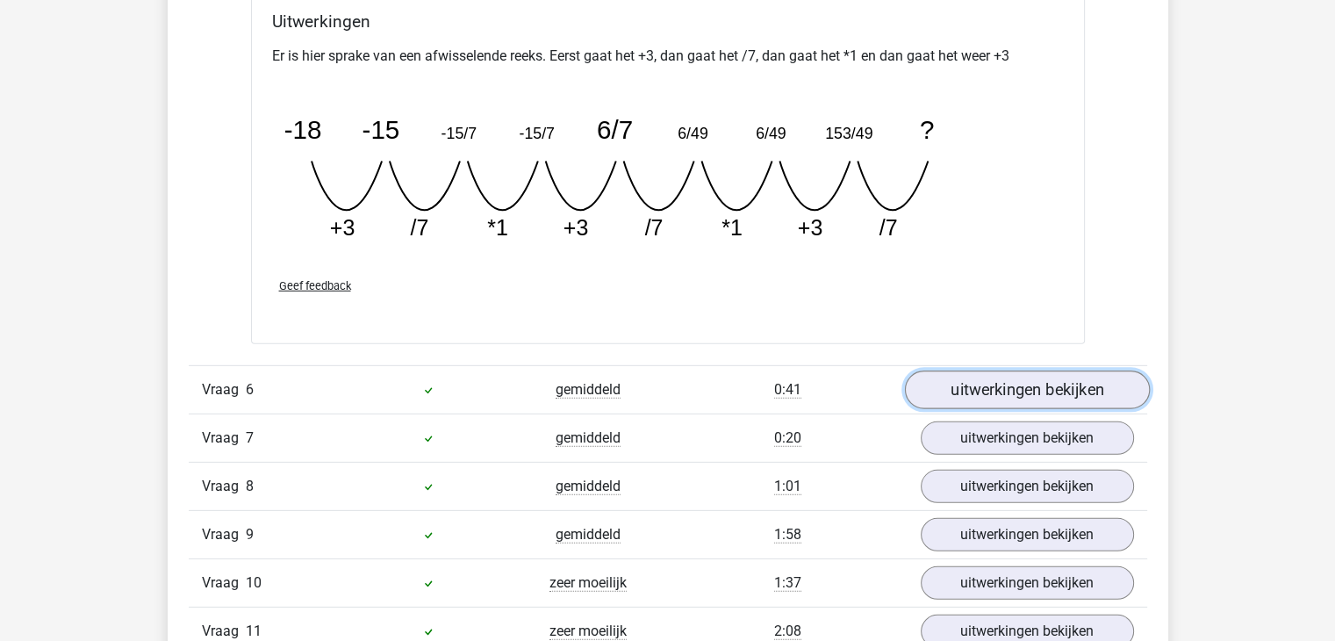
click at [1038, 391] on link "uitwerkingen bekijken" at bounding box center [1026, 389] width 245 height 39
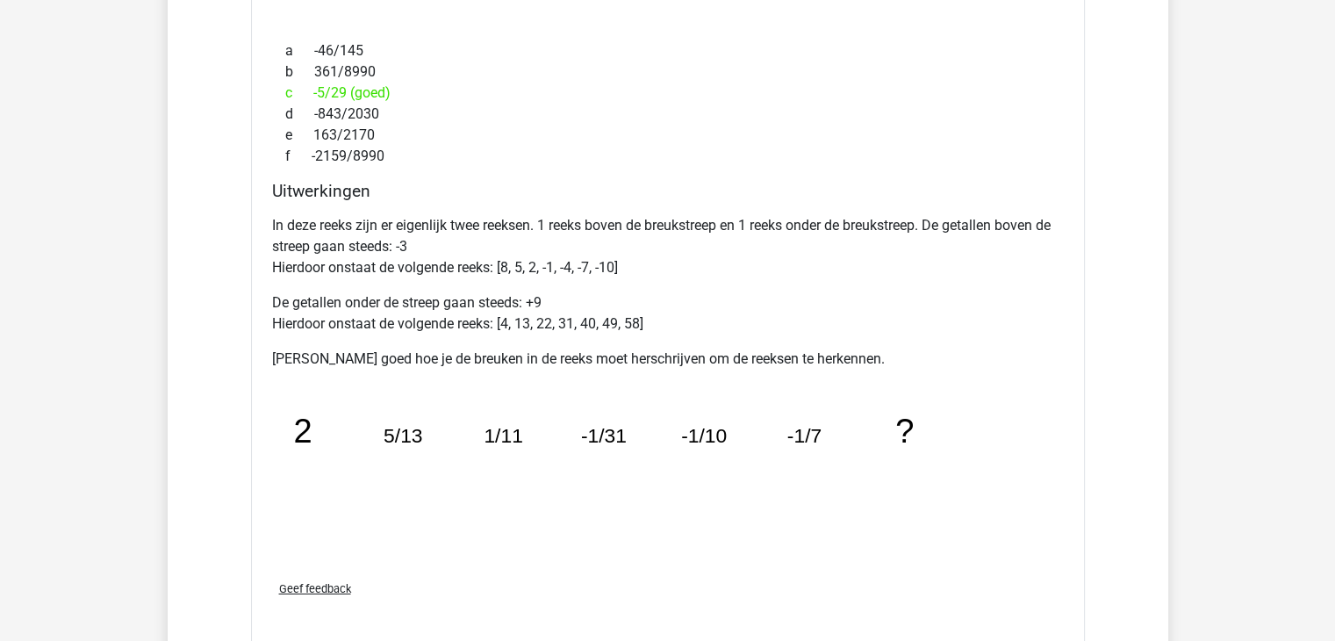
scroll to position [5969, 0]
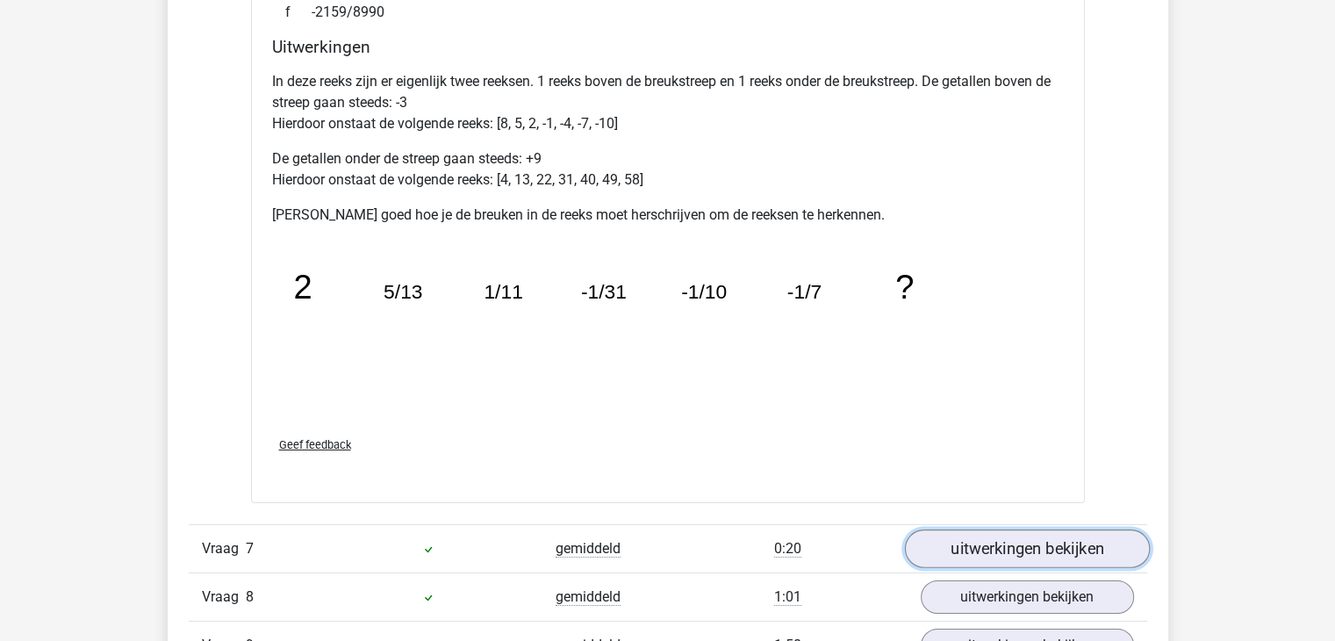
click at [1043, 537] on link "uitwerkingen bekijken" at bounding box center [1026, 548] width 245 height 39
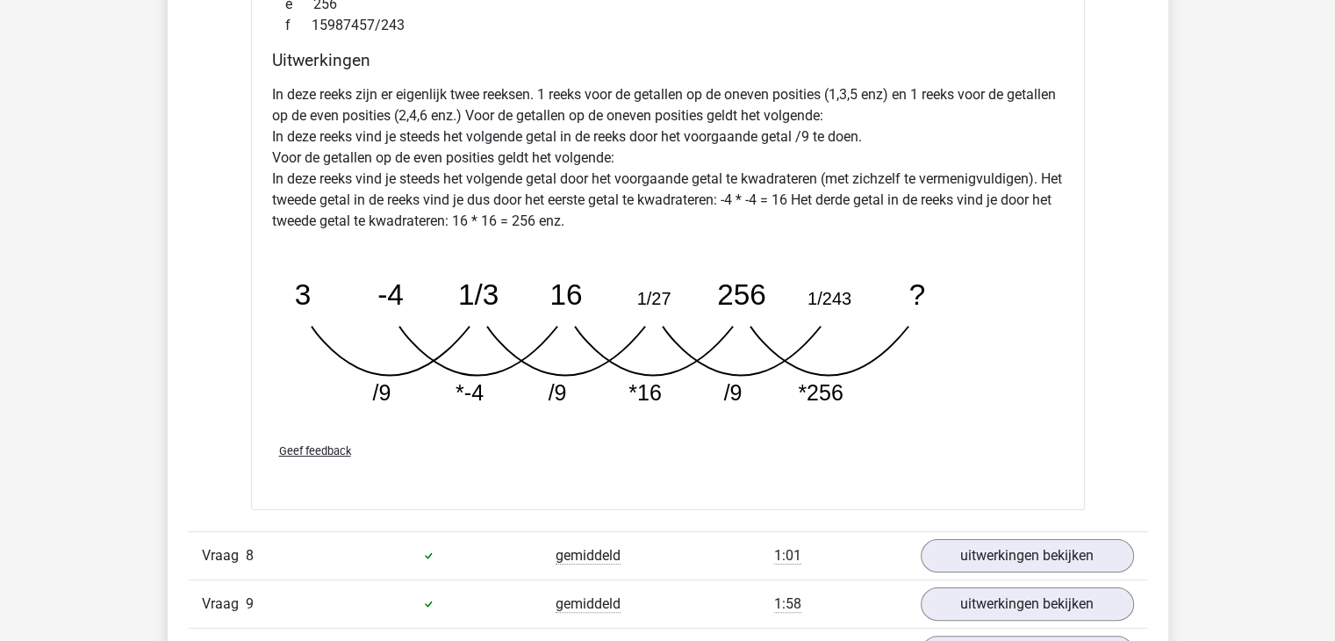
scroll to position [6935, 0]
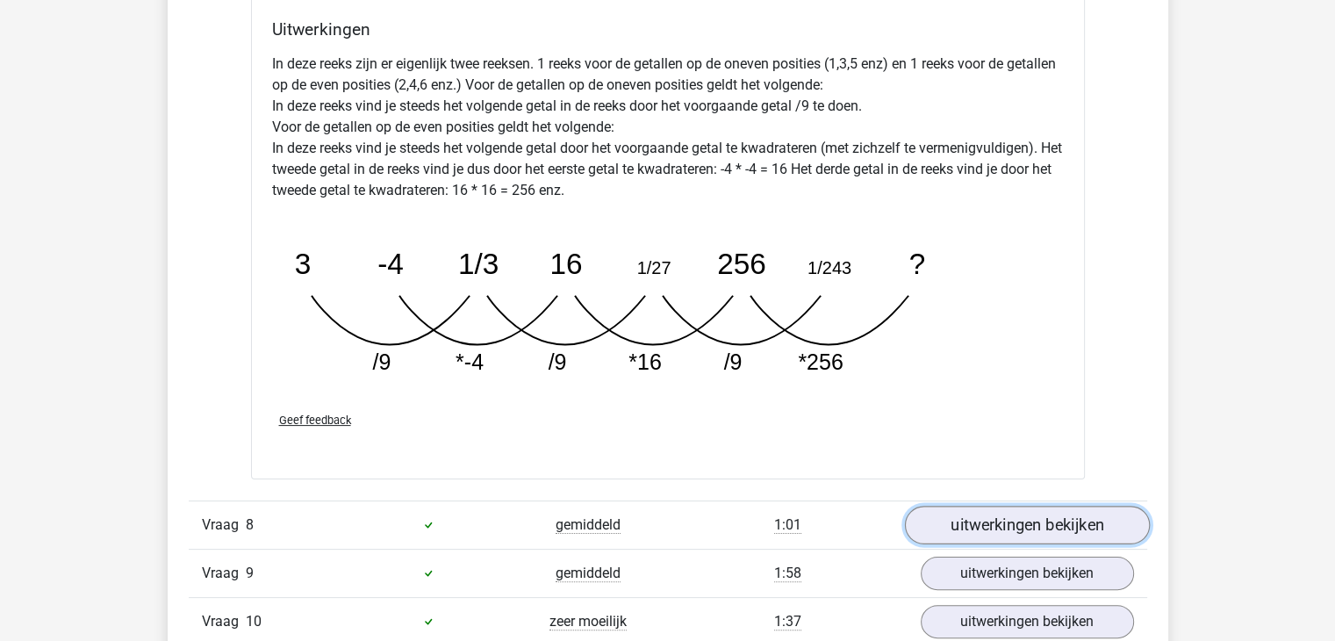
click at [1085, 528] on link "uitwerkingen bekijken" at bounding box center [1026, 525] width 245 height 39
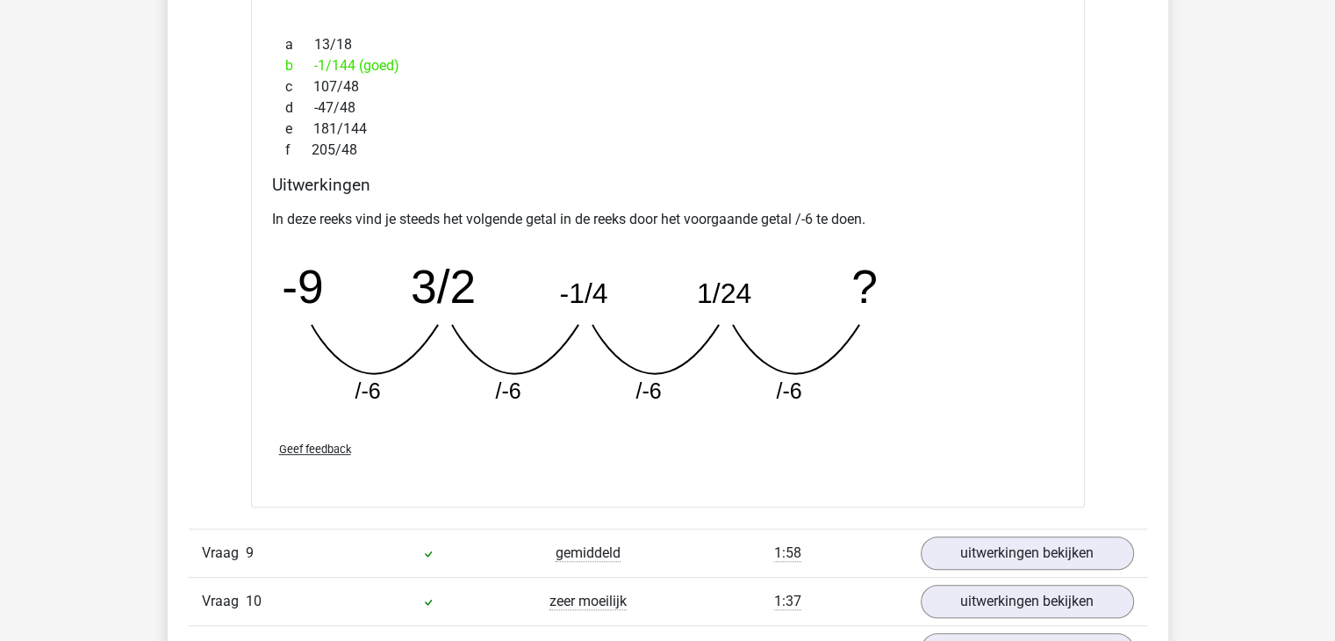
scroll to position [7812, 0]
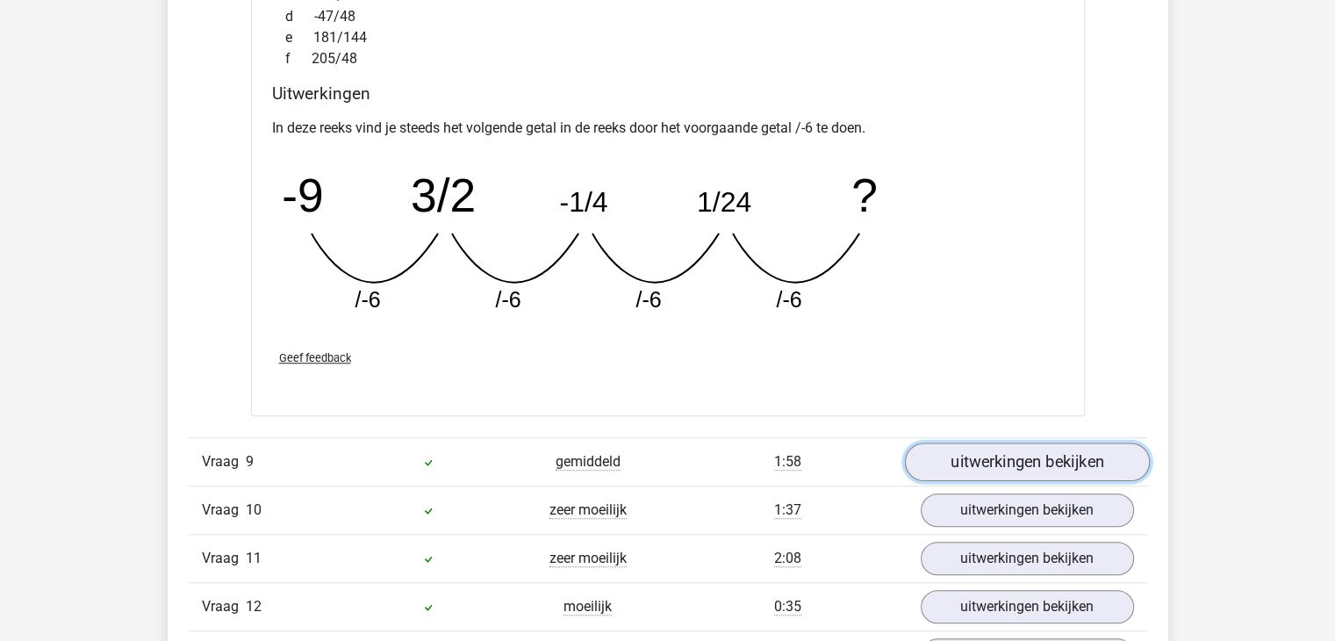
click at [1009, 442] on link "uitwerkingen bekijken" at bounding box center [1026, 461] width 245 height 39
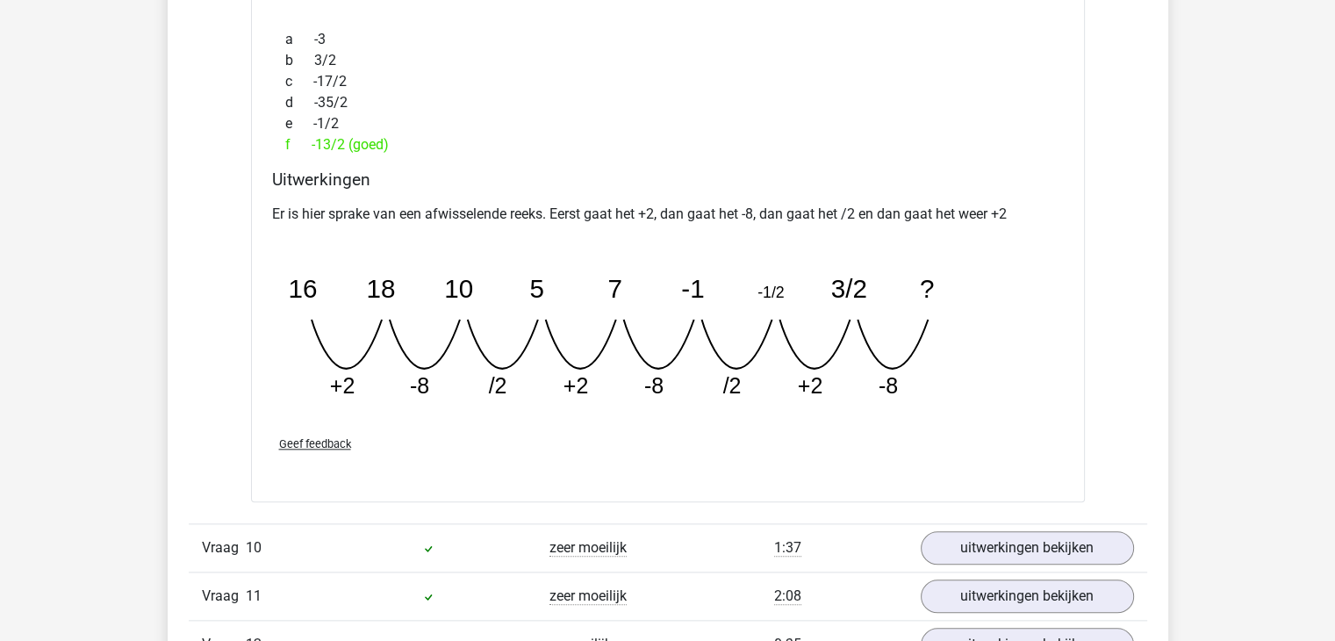
scroll to position [8602, 0]
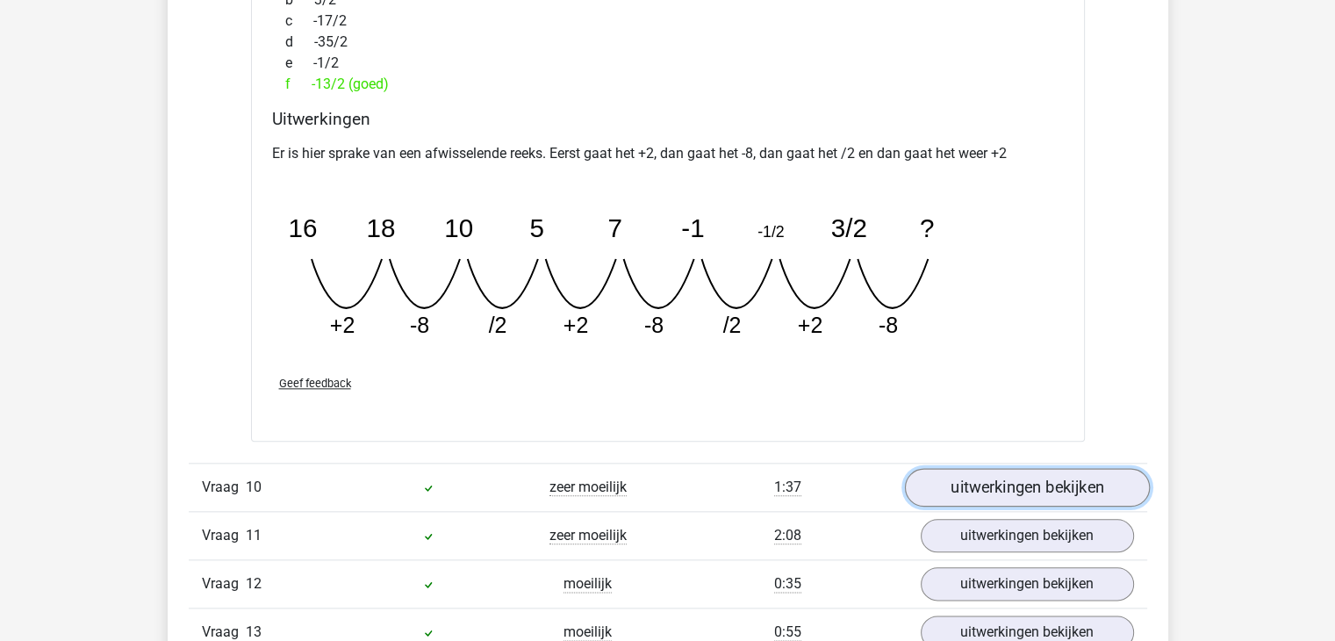
click at [1041, 475] on link "uitwerkingen bekijken" at bounding box center [1026, 487] width 245 height 39
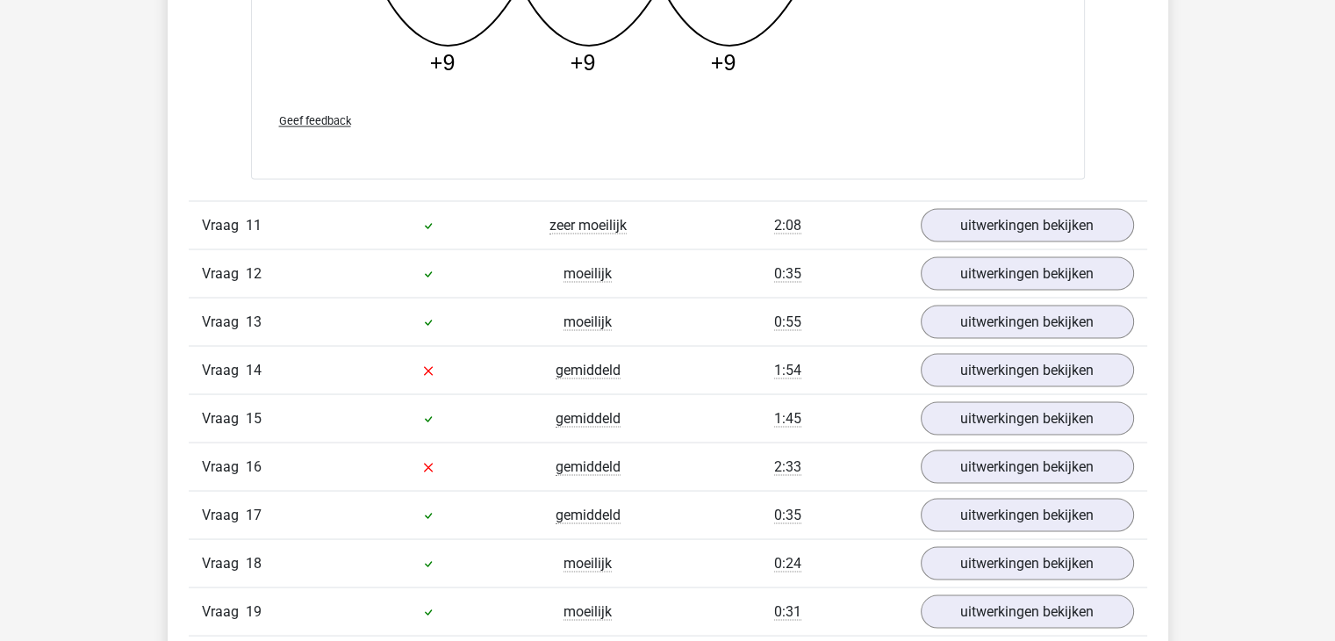
scroll to position [9831, 0]
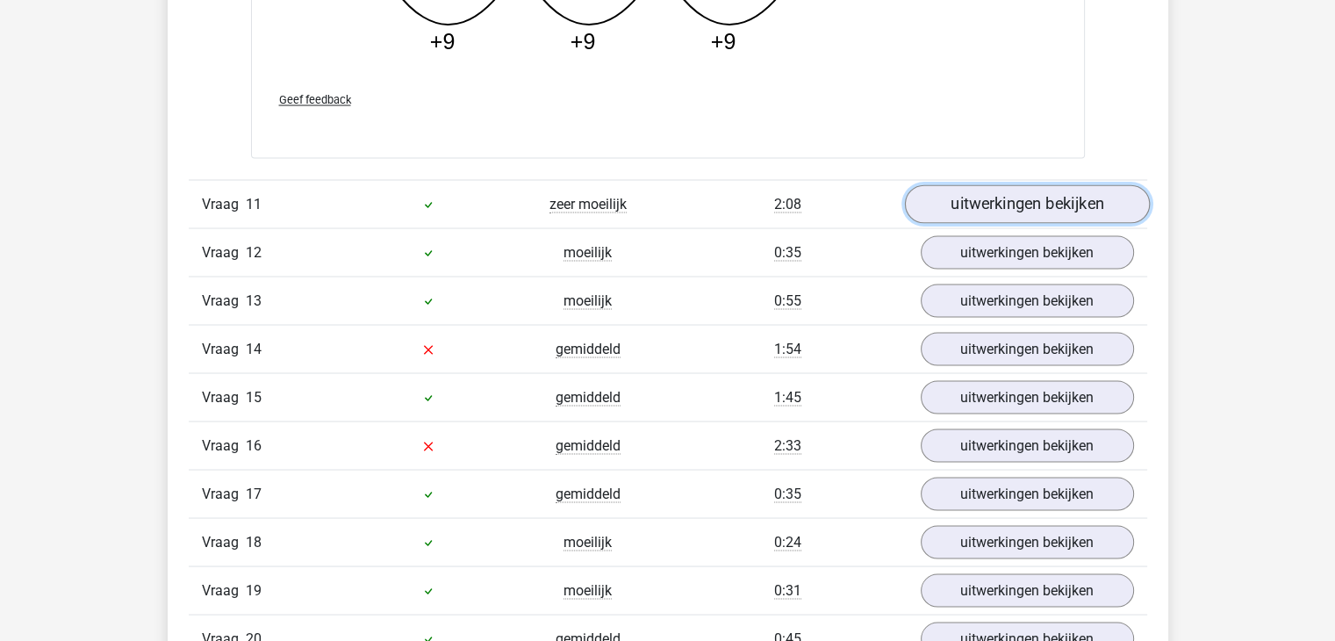
click at [1000, 198] on link "uitwerkingen bekijken" at bounding box center [1026, 203] width 245 height 39
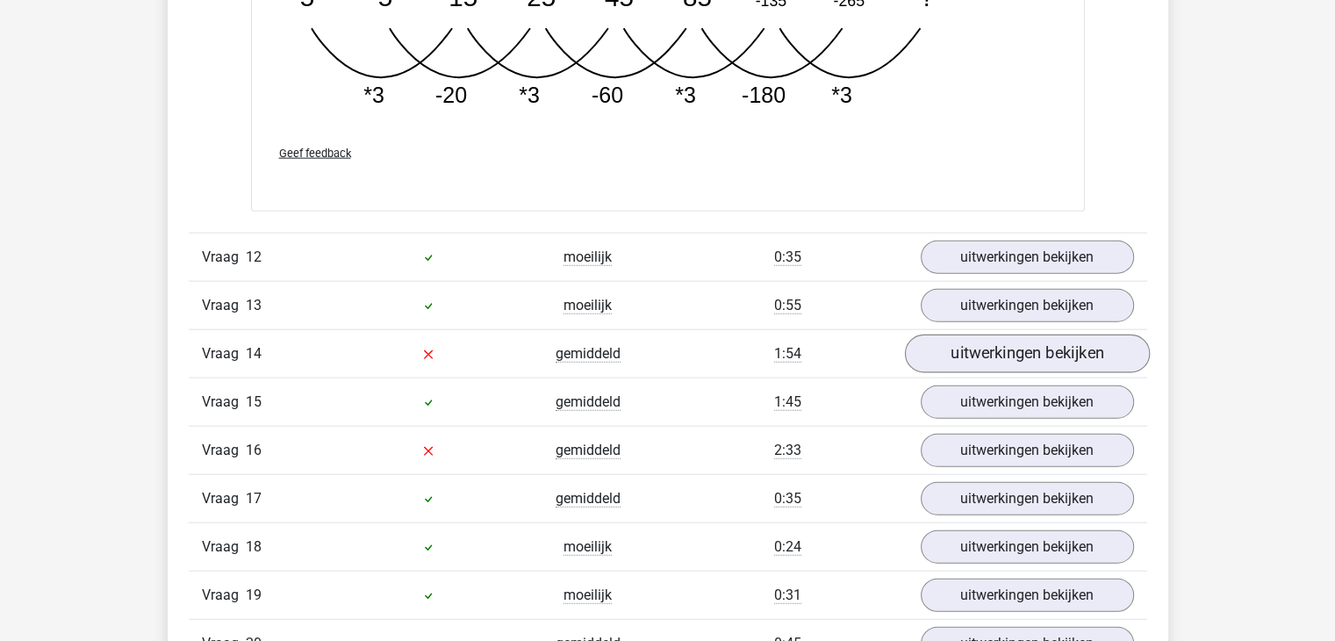
scroll to position [10709, 0]
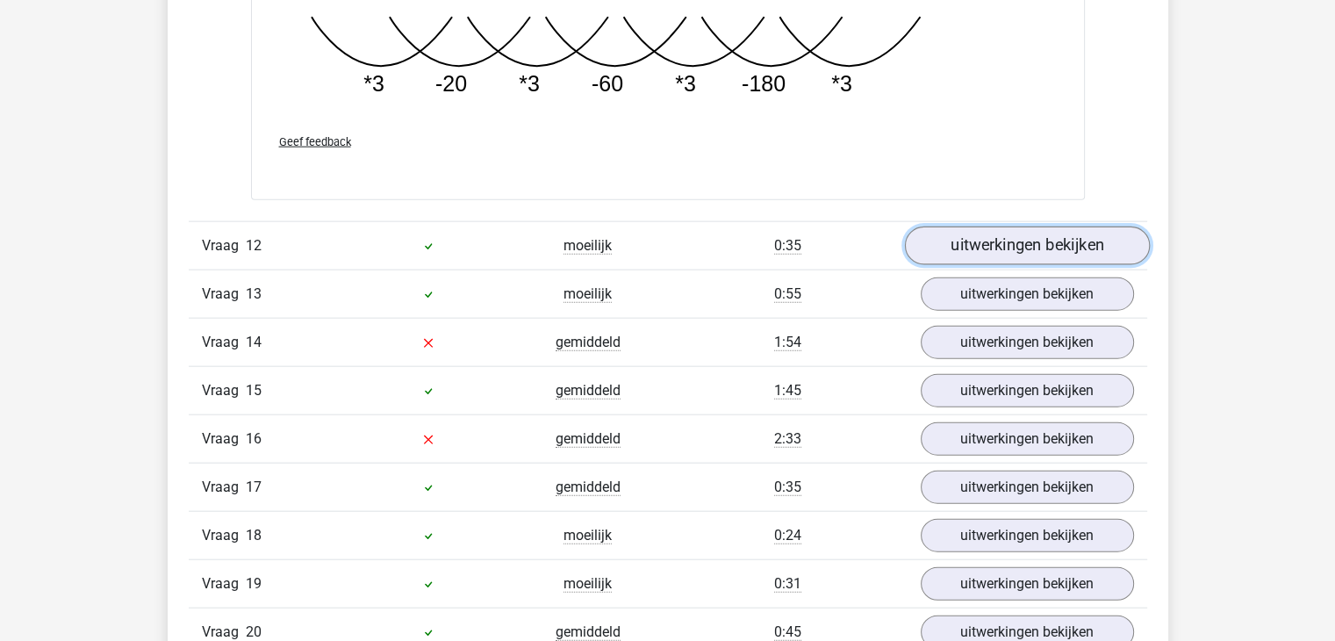
drag, startPoint x: 1035, startPoint y: 236, endPoint x: 1022, endPoint y: 237, distance: 13.2
click at [1035, 236] on link "uitwerkingen bekijken" at bounding box center [1026, 246] width 245 height 39
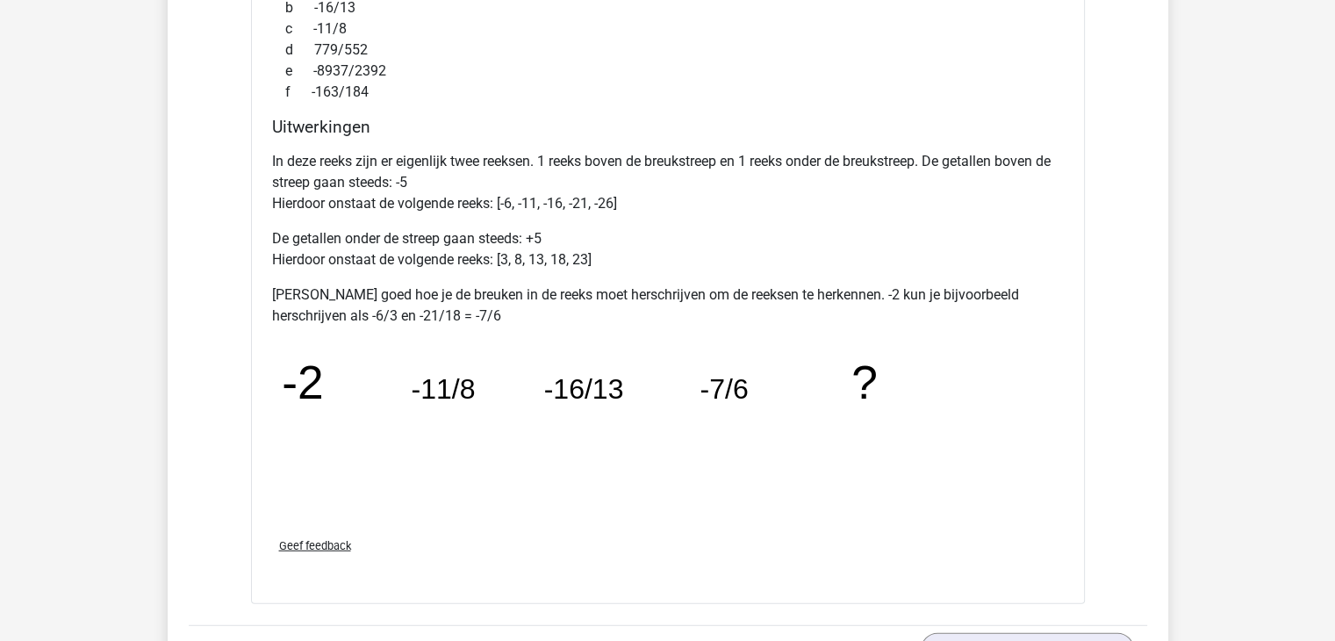
scroll to position [11324, 0]
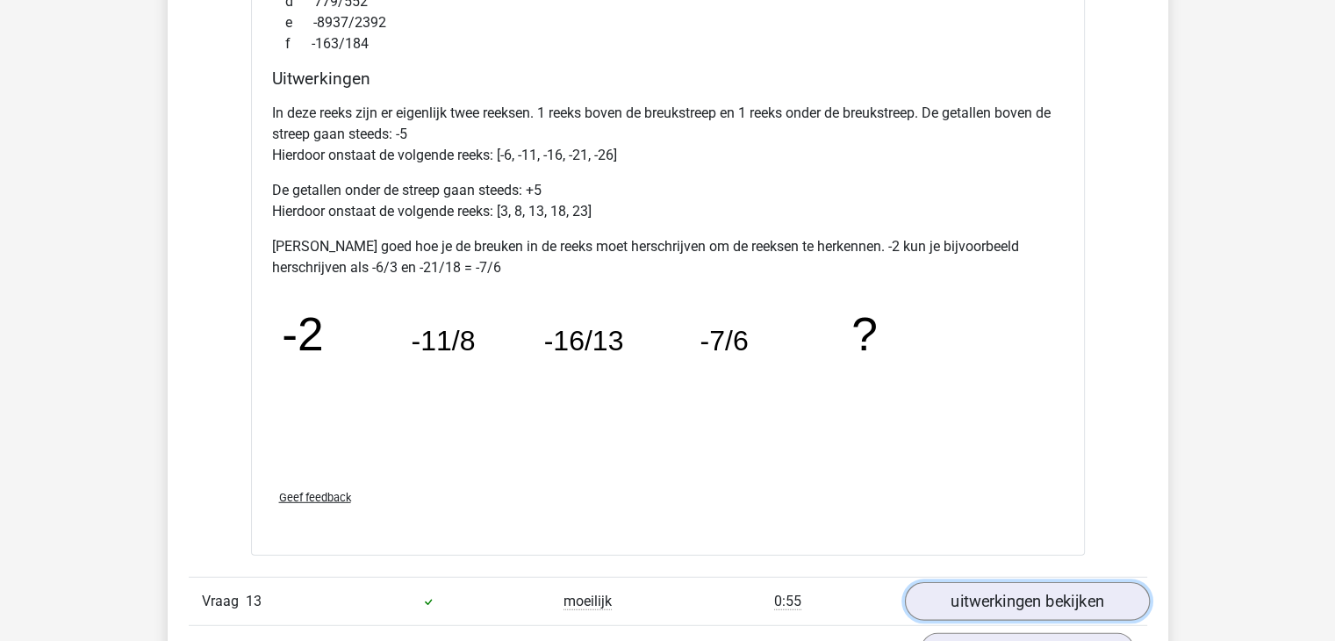
click at [1067, 594] on link "uitwerkingen bekijken" at bounding box center [1026, 601] width 245 height 39
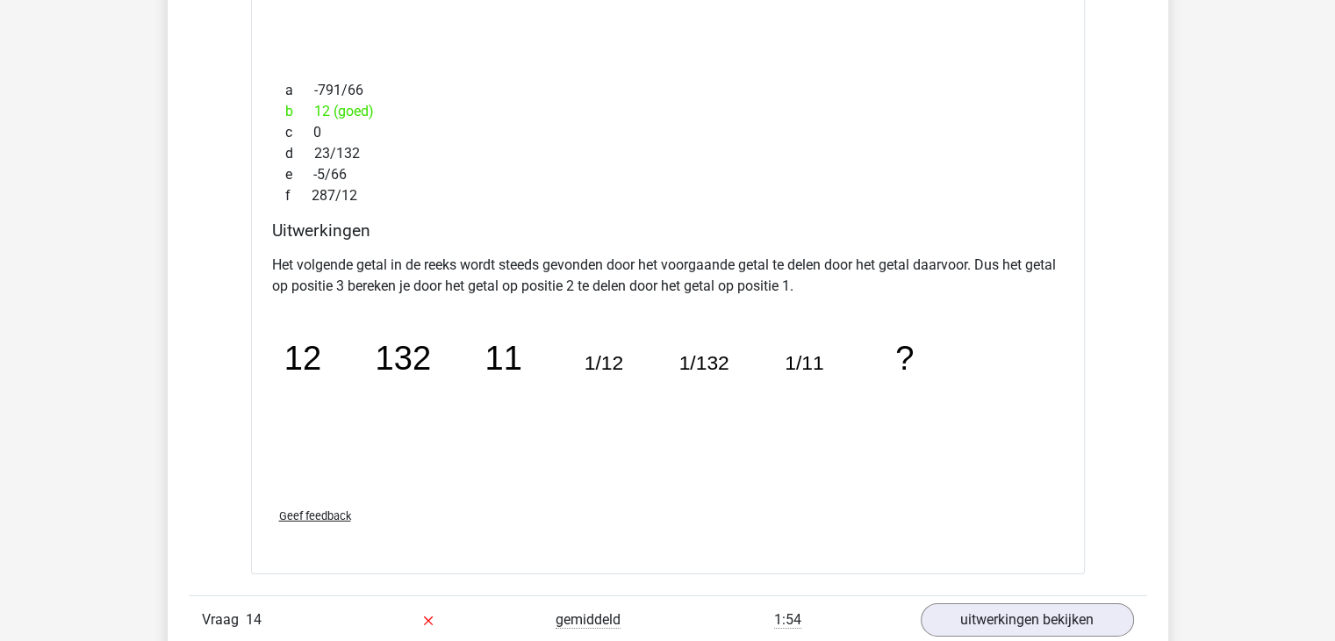
scroll to position [12289, 0]
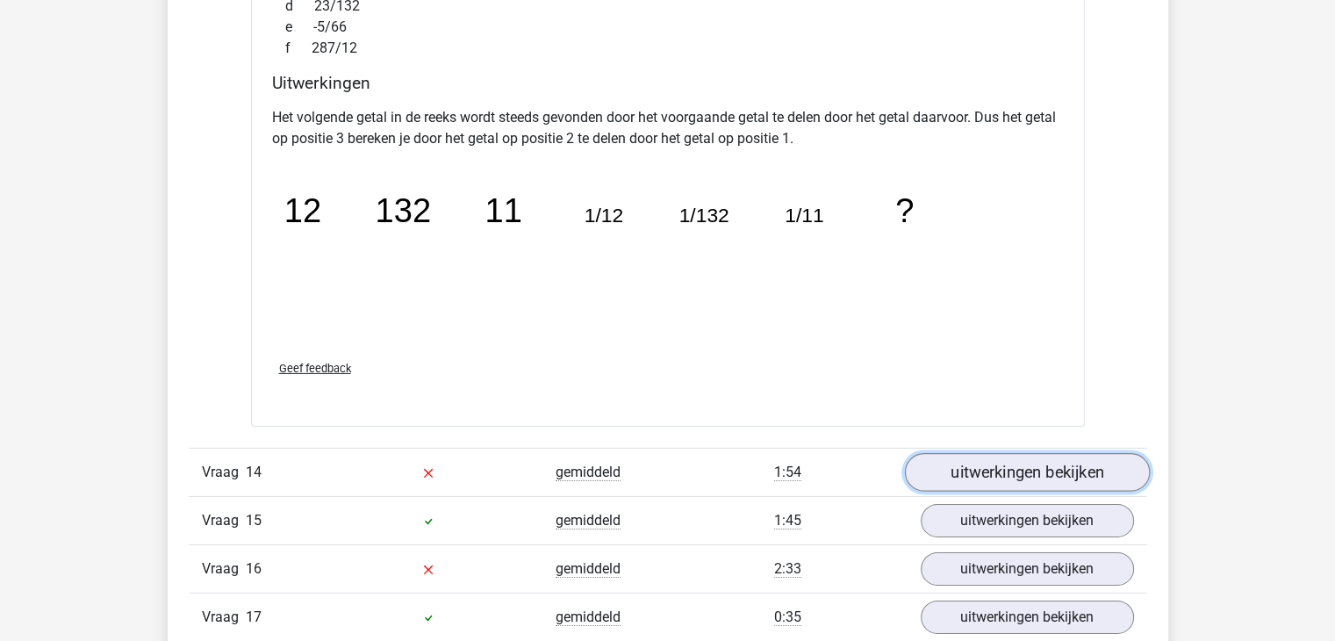
click at [969, 464] on link "uitwerkingen bekijken" at bounding box center [1026, 472] width 245 height 39
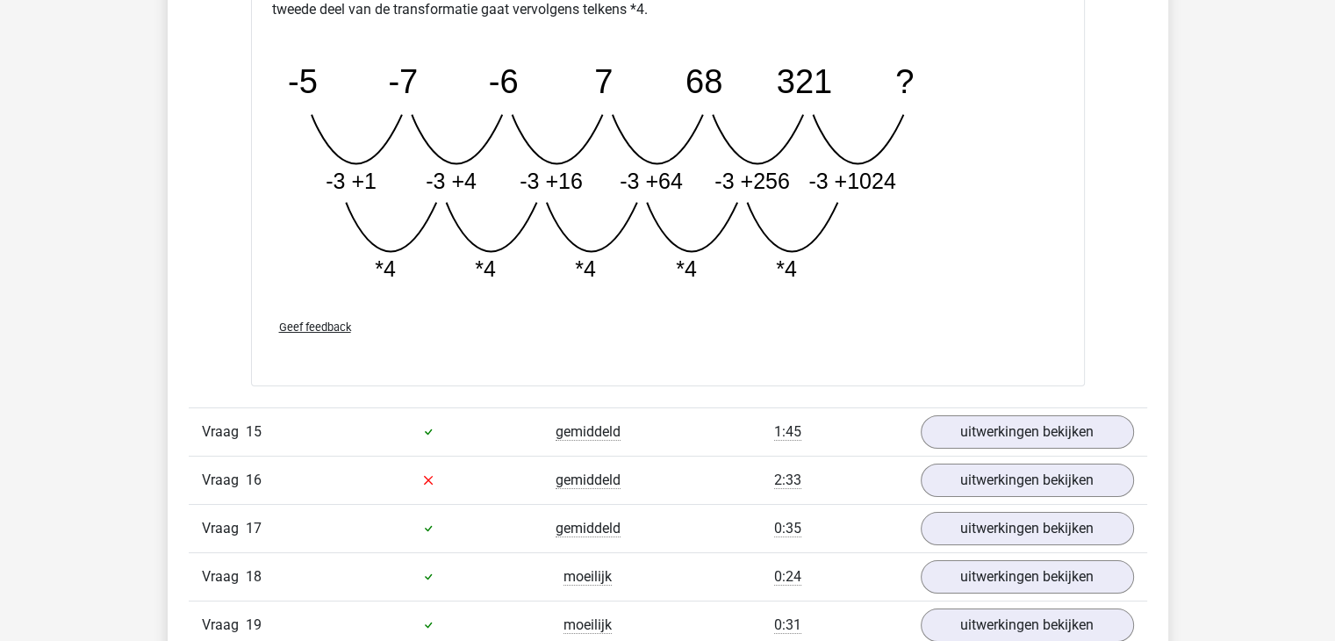
scroll to position [13255, 0]
click at [1075, 419] on link "uitwerkingen bekijken" at bounding box center [1026, 431] width 245 height 39
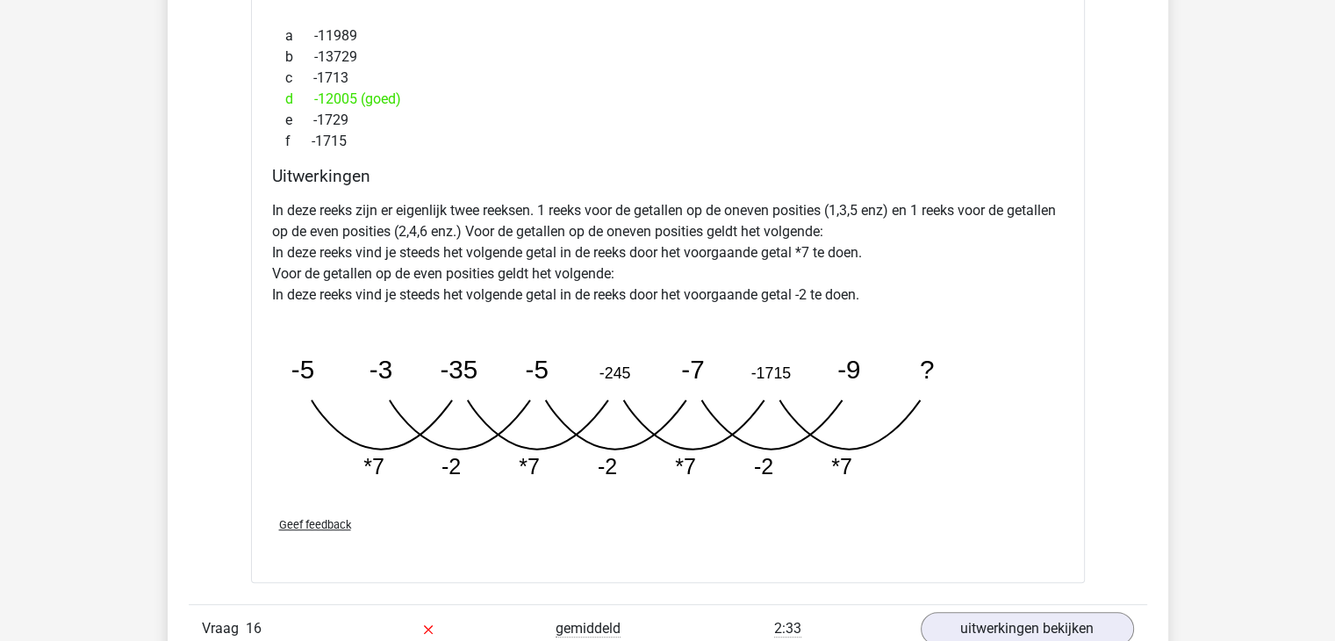
scroll to position [14132, 0]
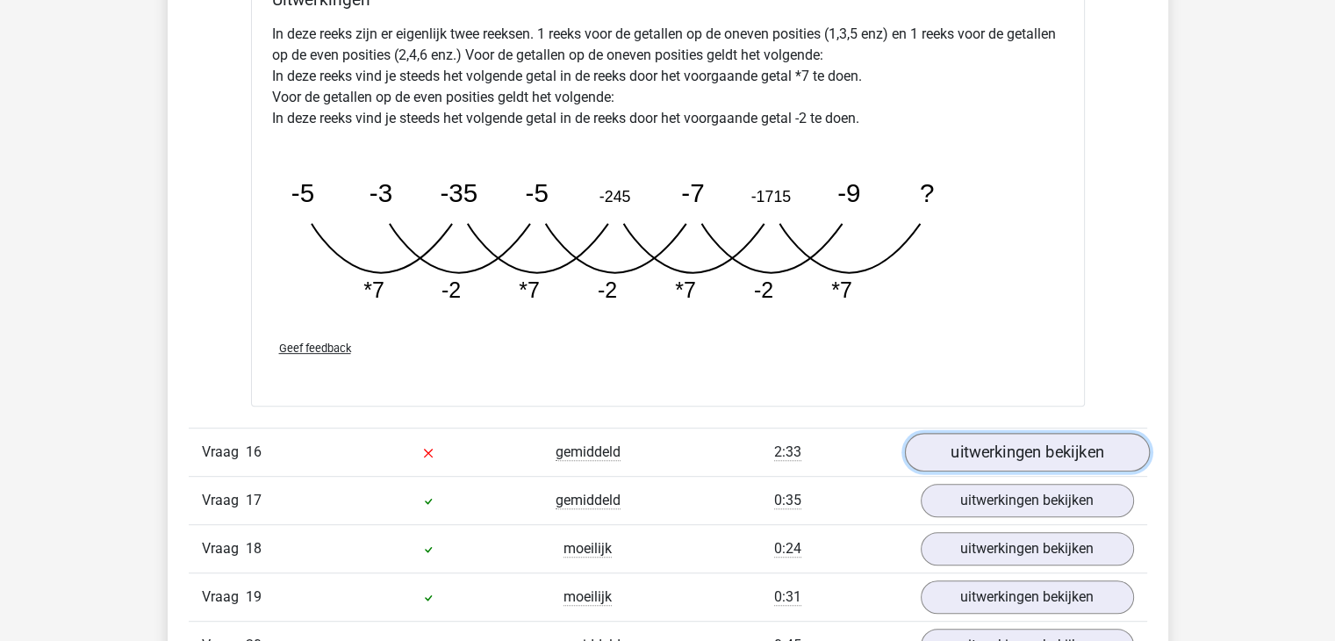
click at [981, 444] on link "uitwerkingen bekijken" at bounding box center [1026, 453] width 245 height 39
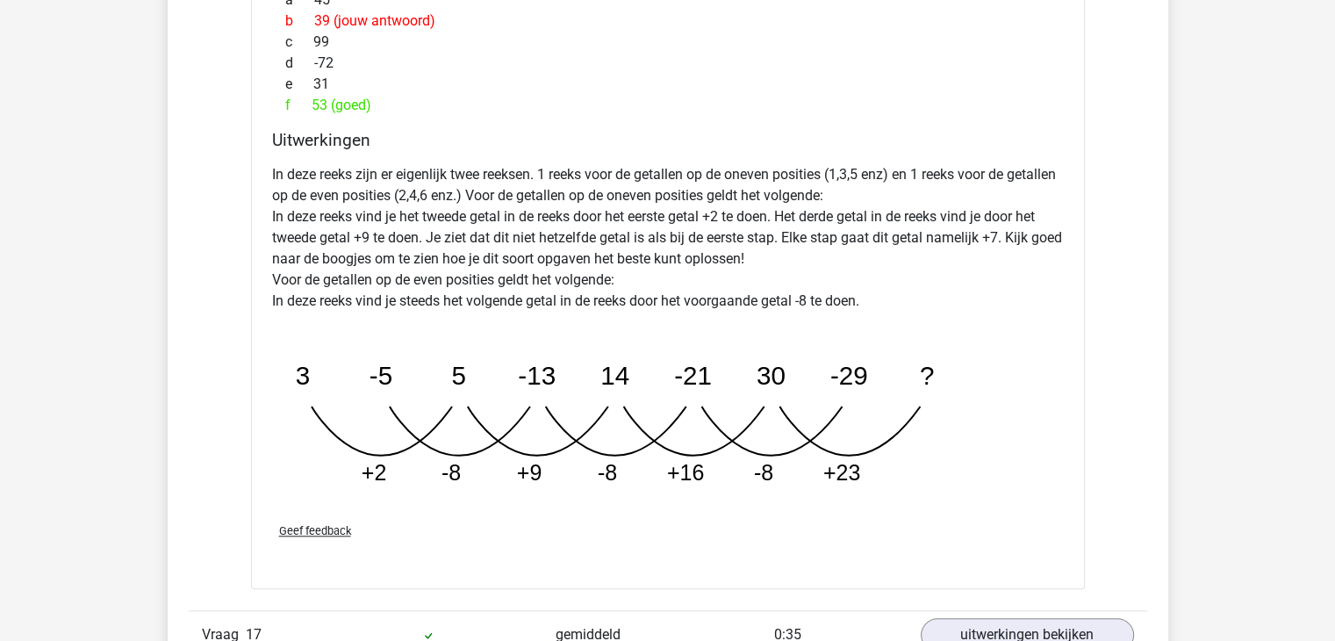
scroll to position [14922, 0]
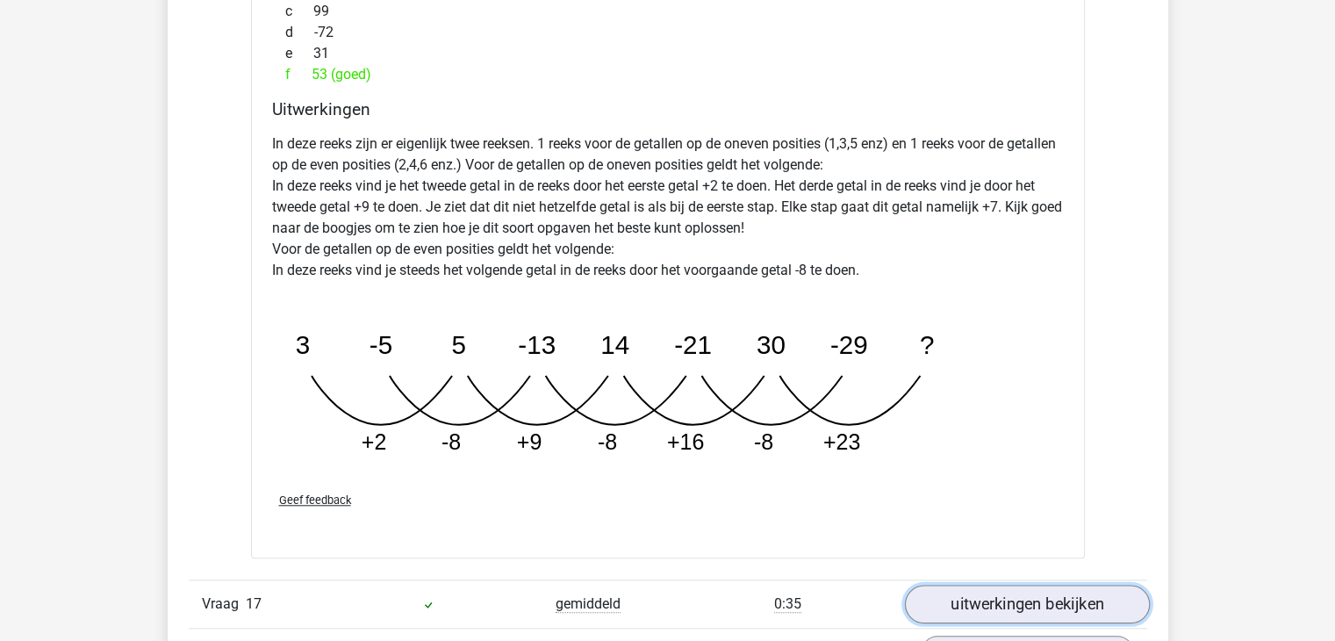
click at [1057, 590] on link "uitwerkingen bekijken" at bounding box center [1026, 604] width 245 height 39
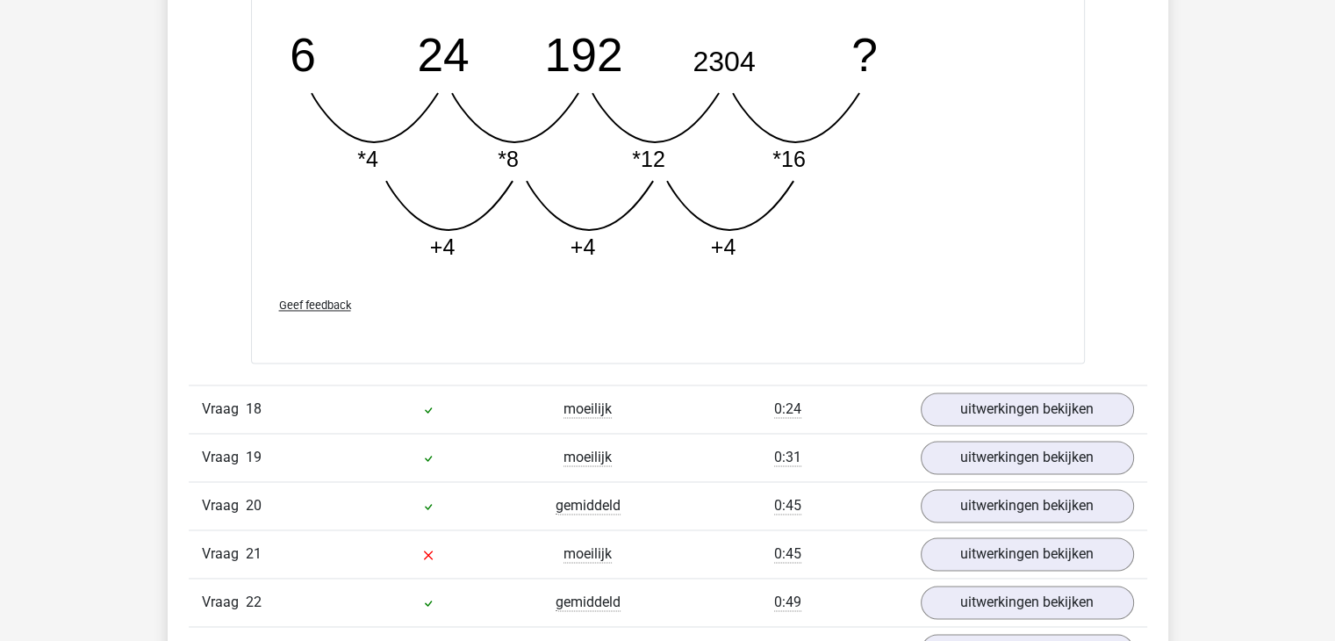
scroll to position [16064, 0]
click at [1024, 394] on link "uitwerkingen bekijken" at bounding box center [1026, 408] width 245 height 39
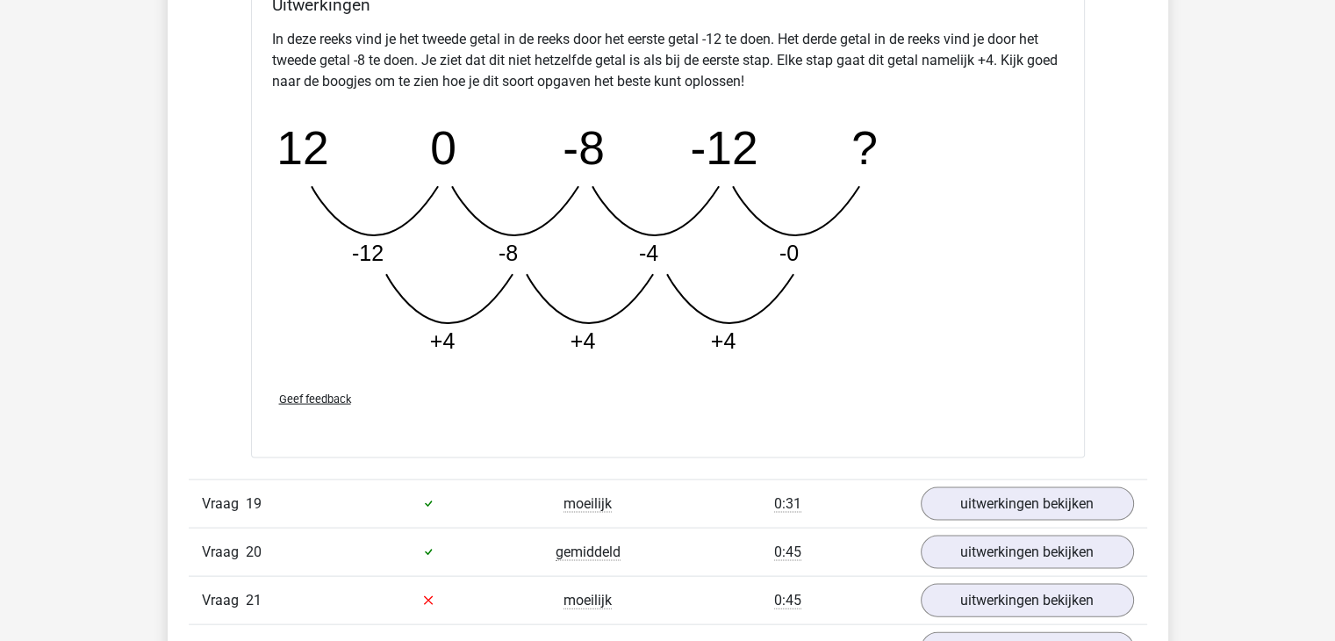
scroll to position [17117, 0]
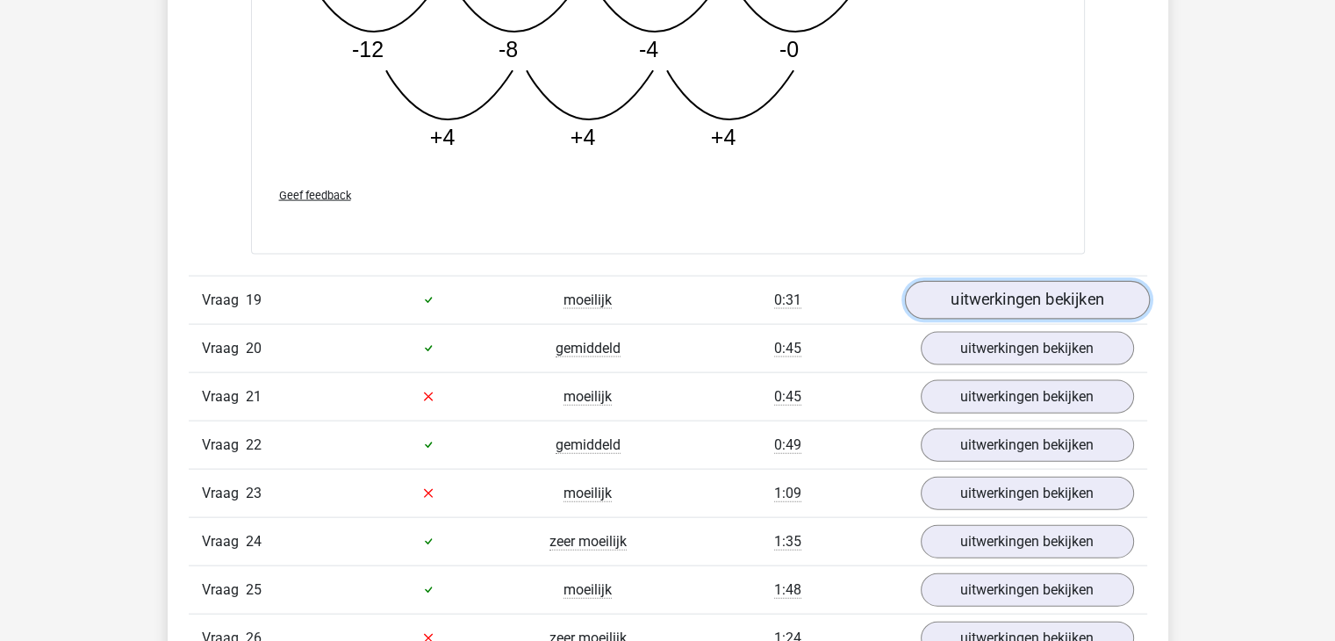
click at [1009, 288] on link "uitwerkingen bekijken" at bounding box center [1026, 300] width 245 height 39
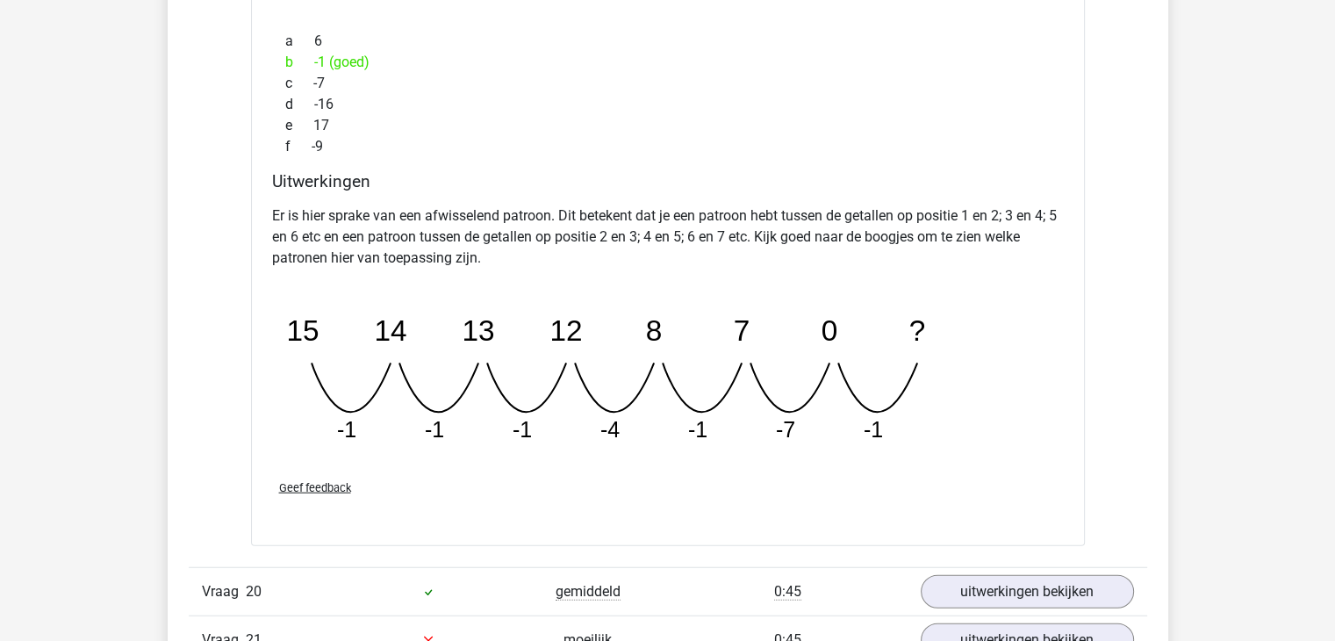
scroll to position [17731, 0]
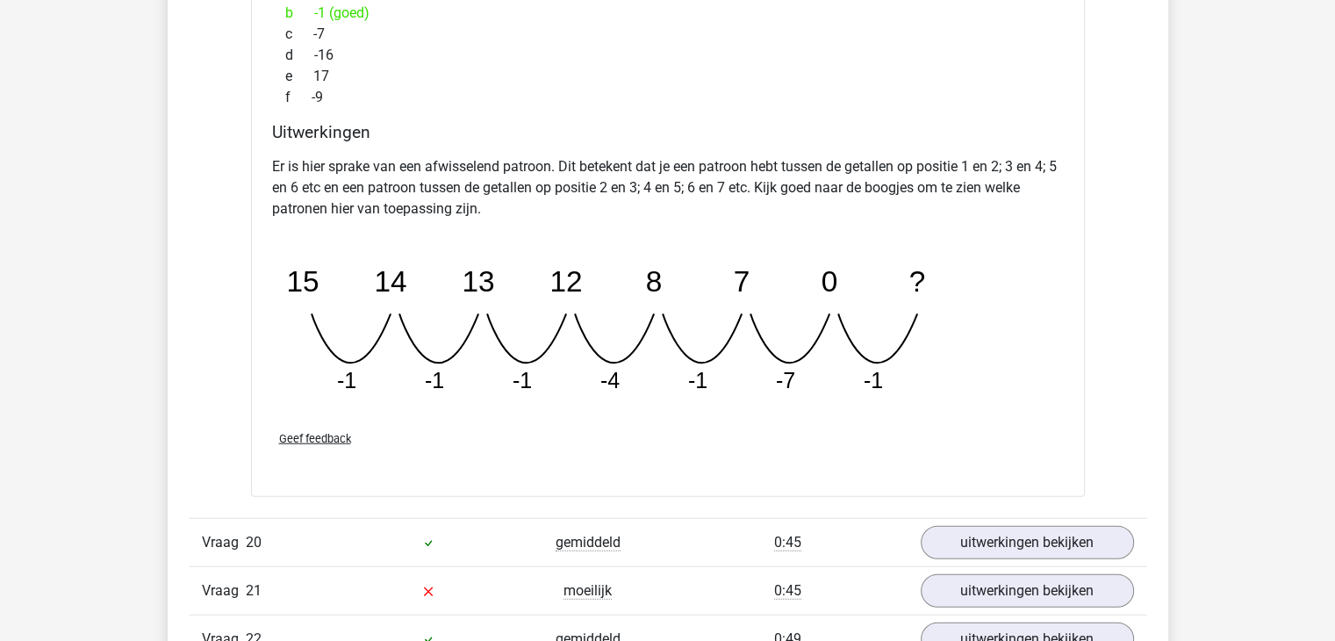
click at [984, 384] on div "Er is hier sprake van een afwisselend patroon. Dit betekent dat je een patroon …" at bounding box center [668, 282] width 792 height 267
click at [1054, 531] on link "uitwerkingen bekijken" at bounding box center [1026, 542] width 245 height 39
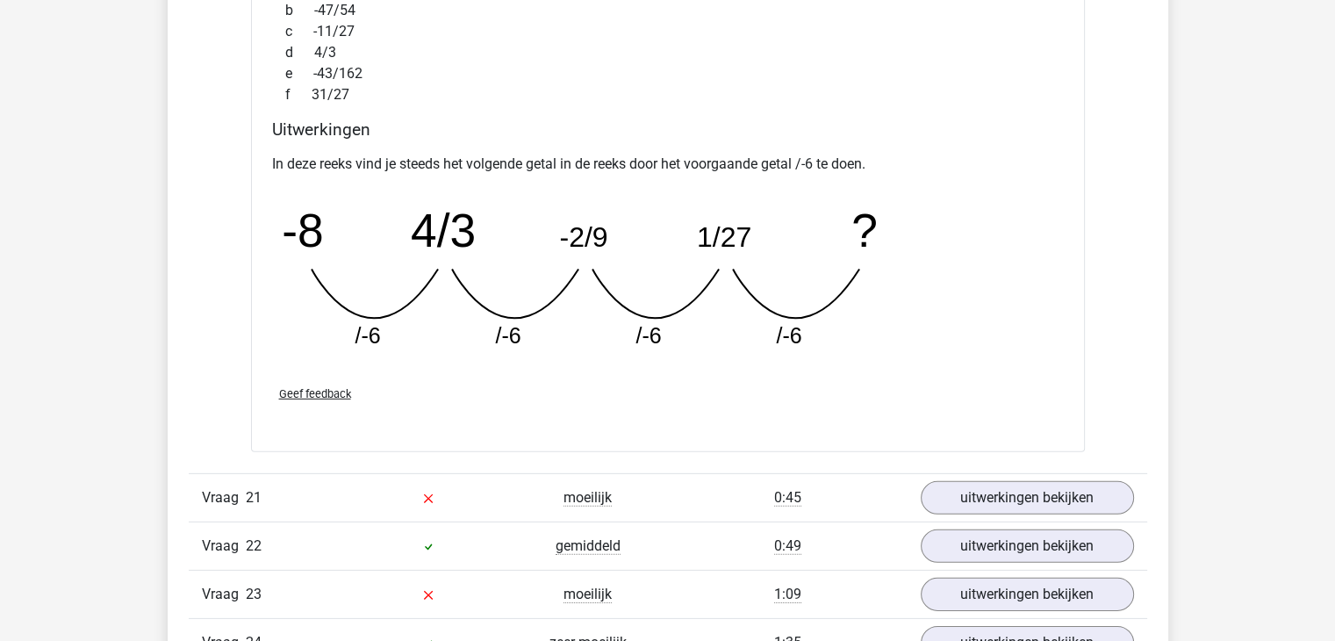
scroll to position [18609, 0]
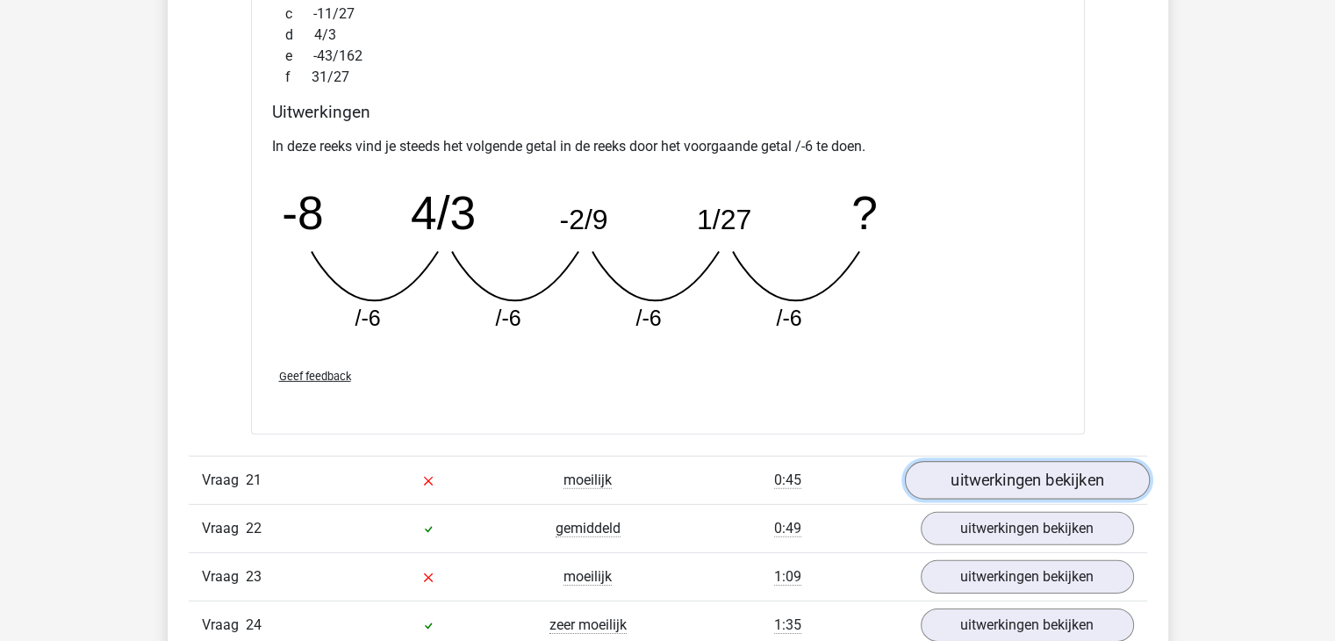
click at [1002, 470] on link "uitwerkingen bekijken" at bounding box center [1026, 480] width 245 height 39
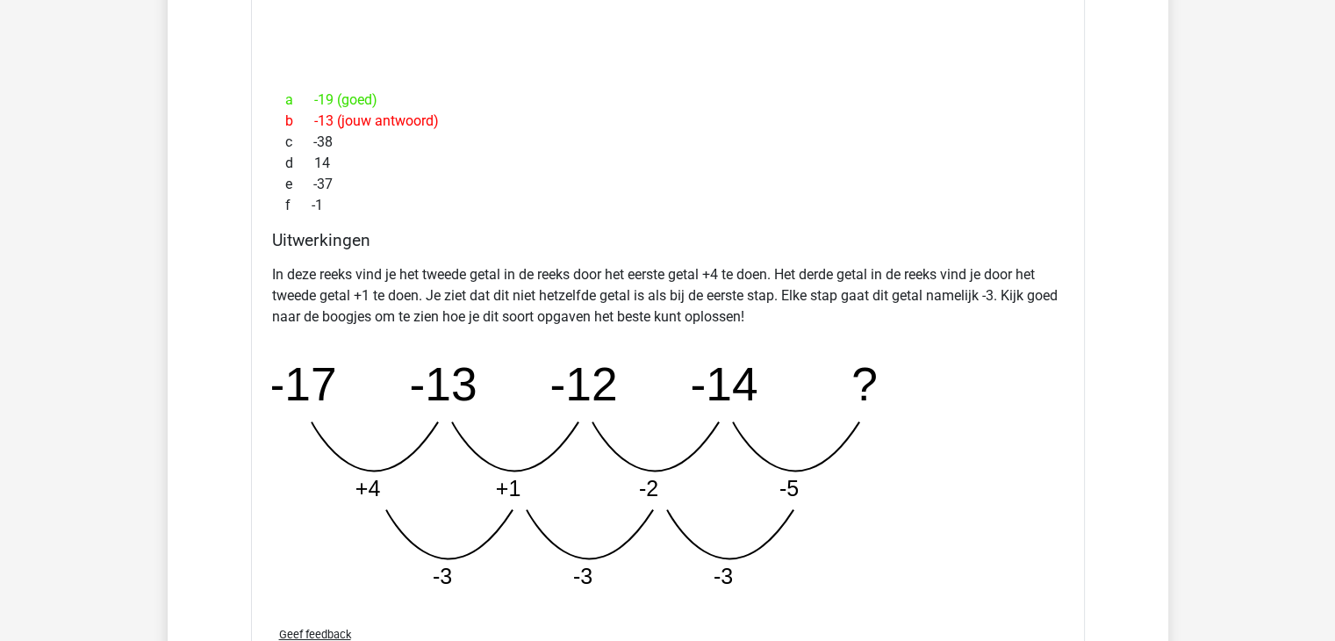
scroll to position [19399, 0]
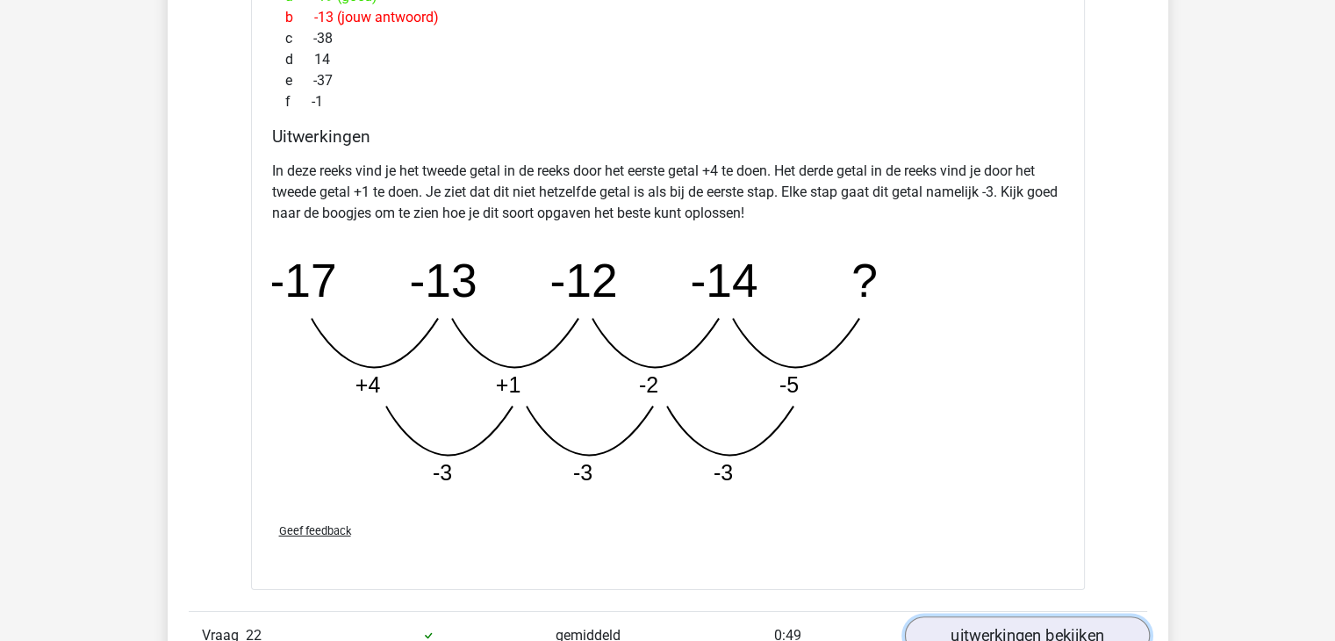
click at [990, 616] on link "uitwerkingen bekijken" at bounding box center [1026, 635] width 245 height 39
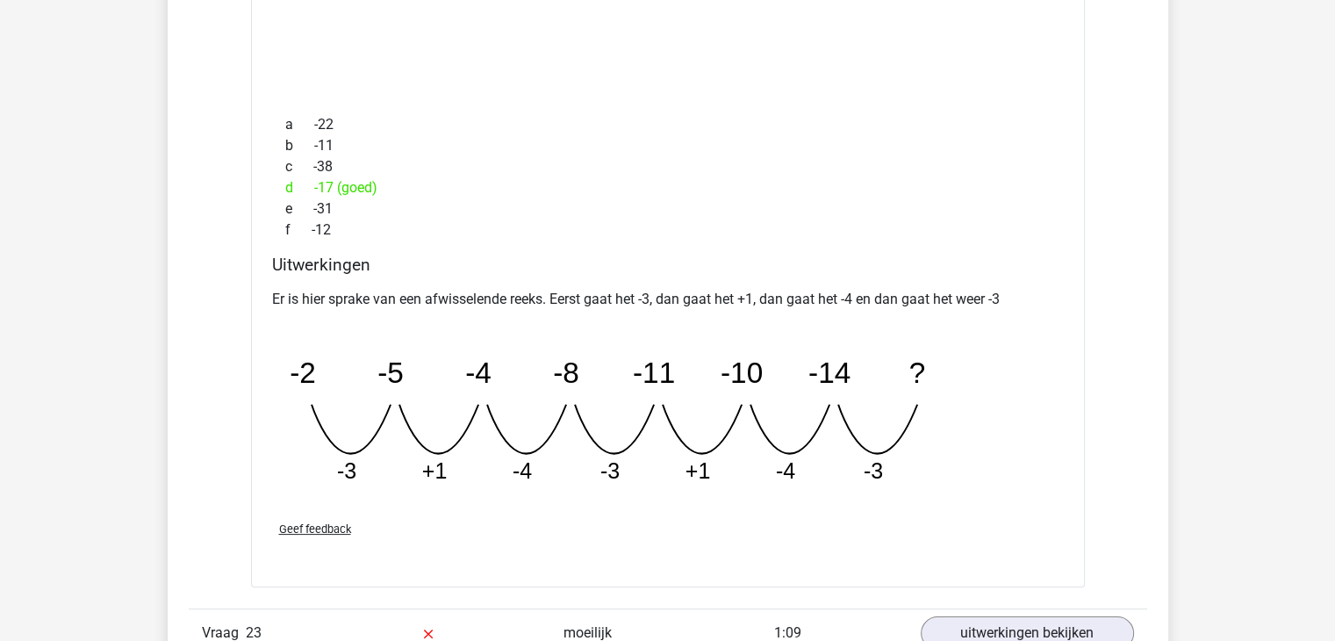
scroll to position [20365, 0]
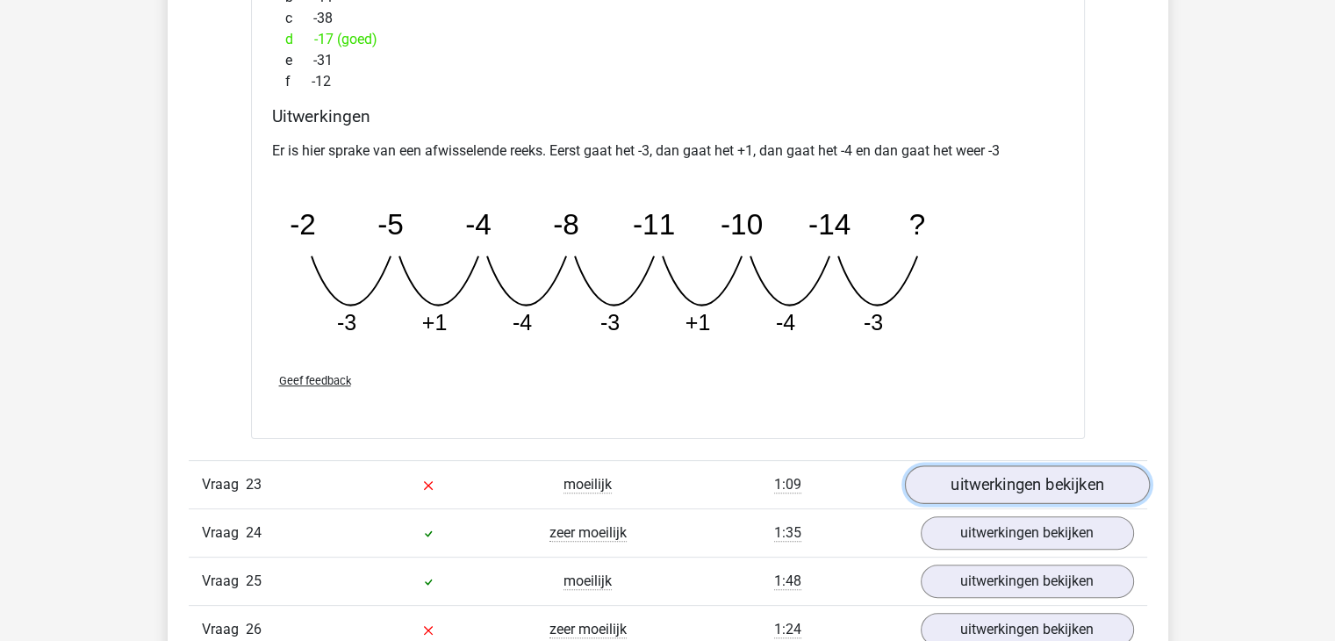
click at [952, 466] on link "uitwerkingen bekijken" at bounding box center [1026, 485] width 245 height 39
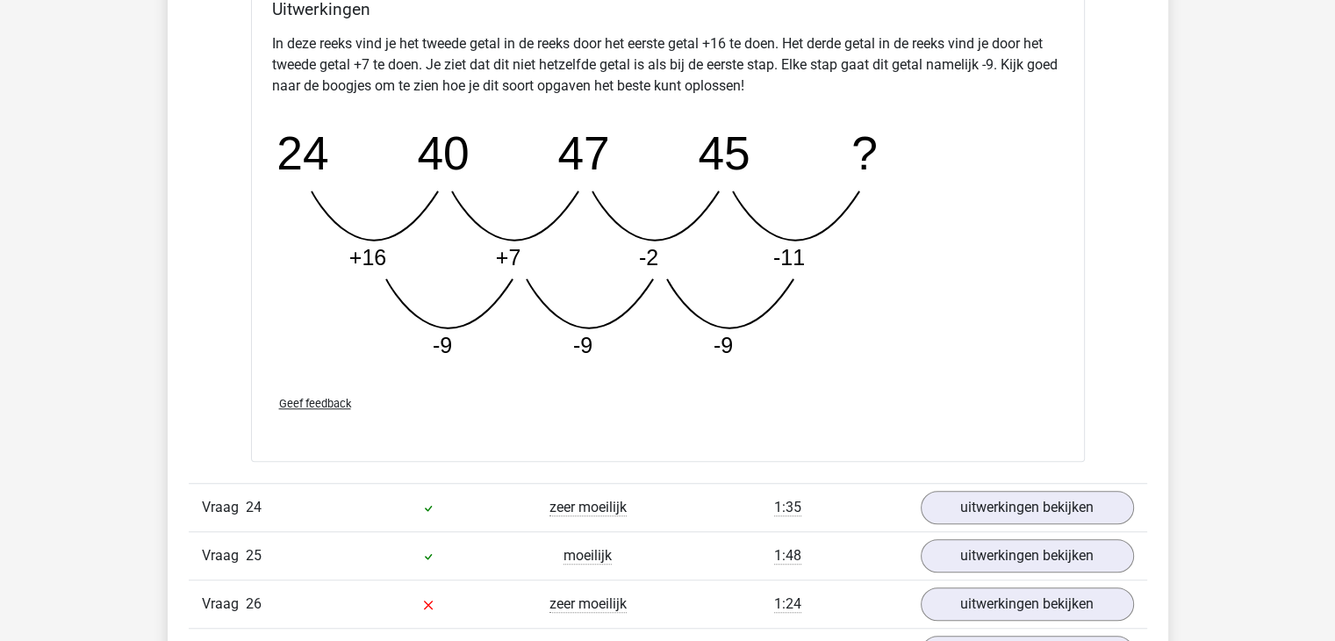
scroll to position [21330, 0]
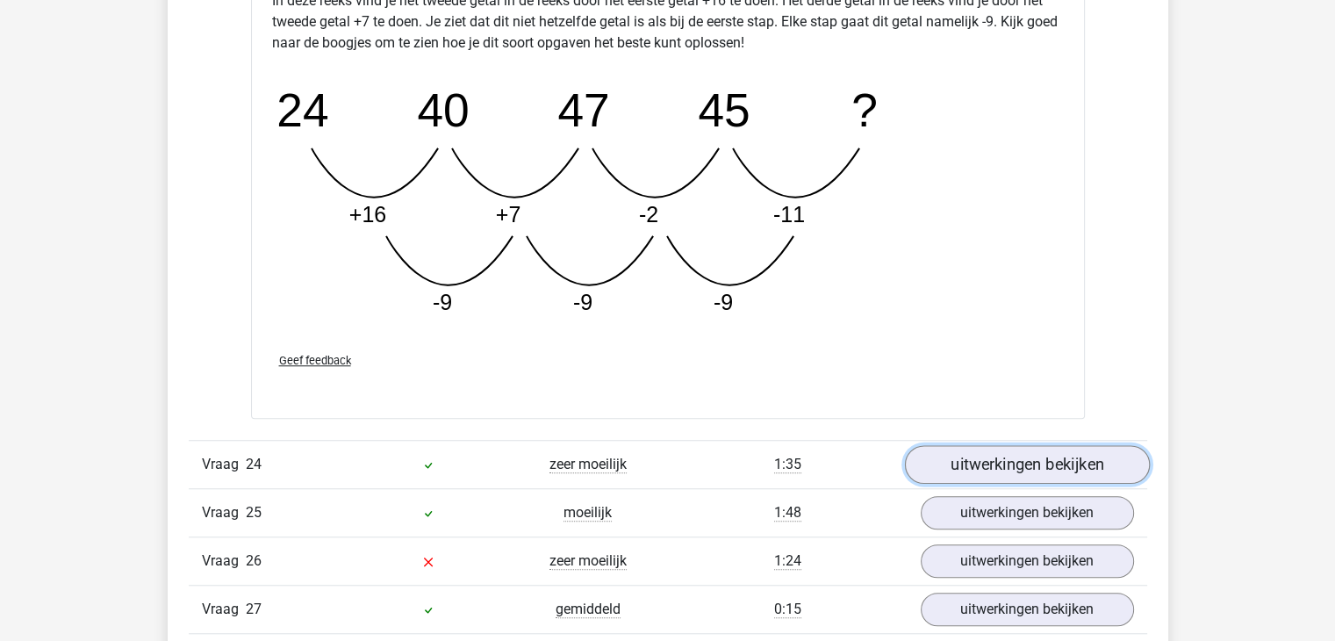
click at [976, 445] on link "uitwerkingen bekijken" at bounding box center [1026, 464] width 245 height 39
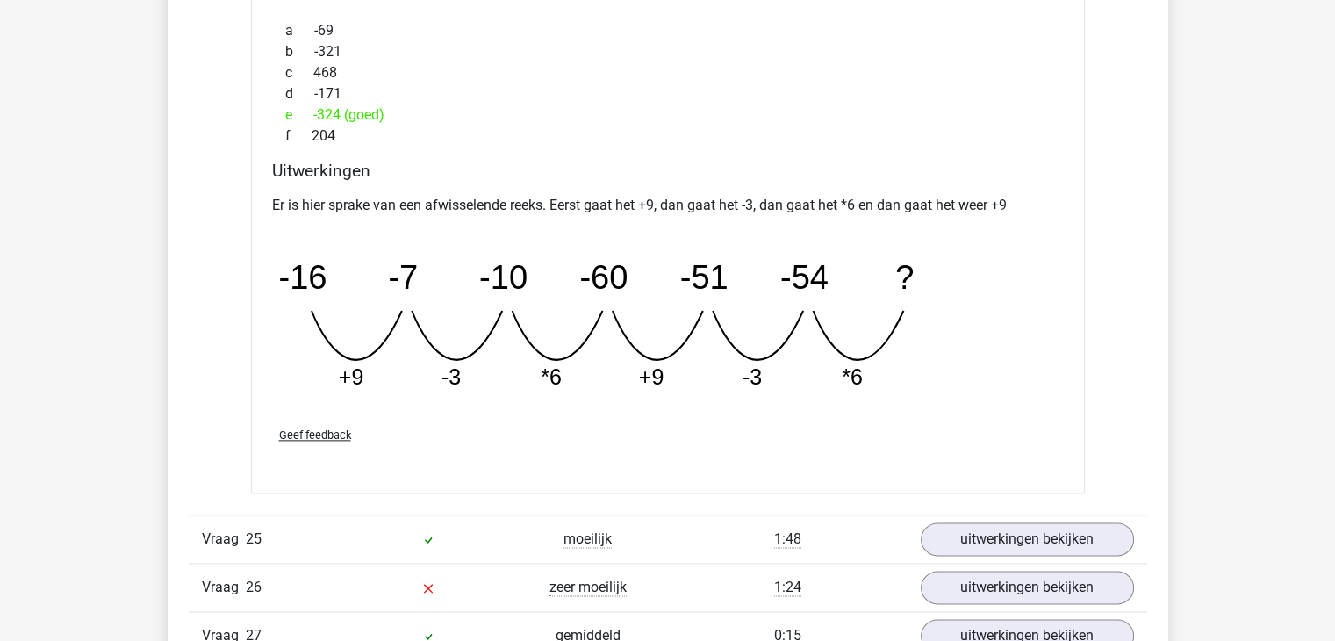
scroll to position [22120, 0]
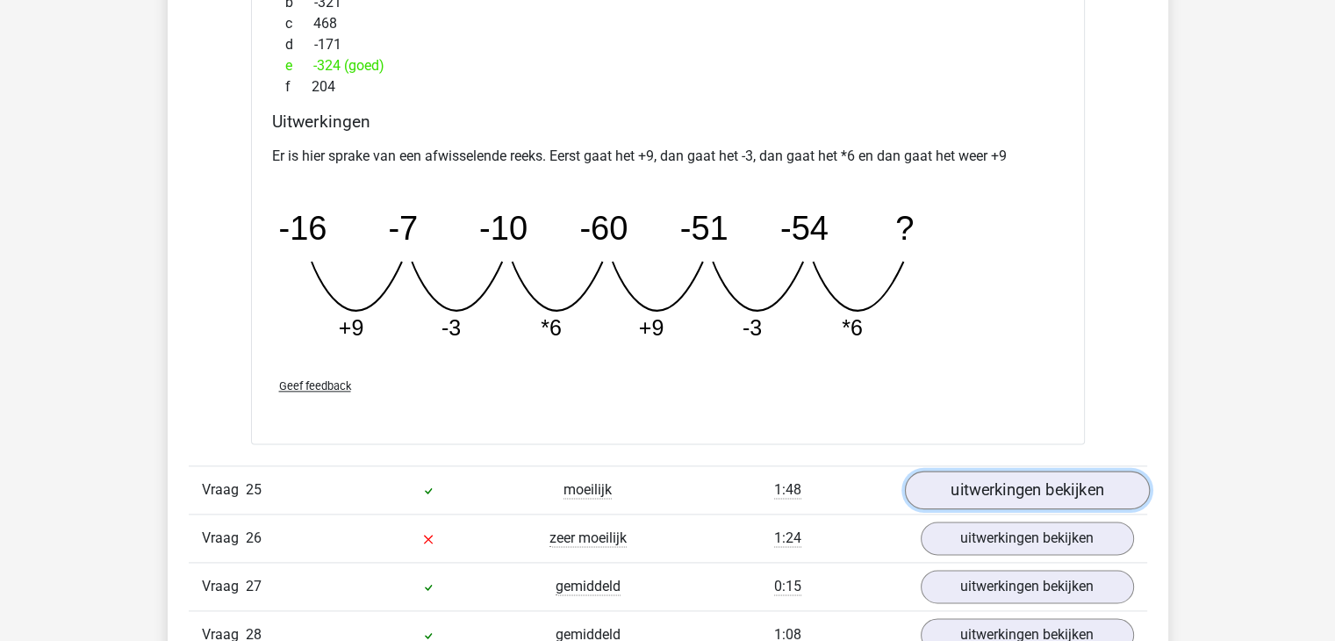
click at [1009, 470] on link "uitwerkingen bekijken" at bounding box center [1026, 489] width 245 height 39
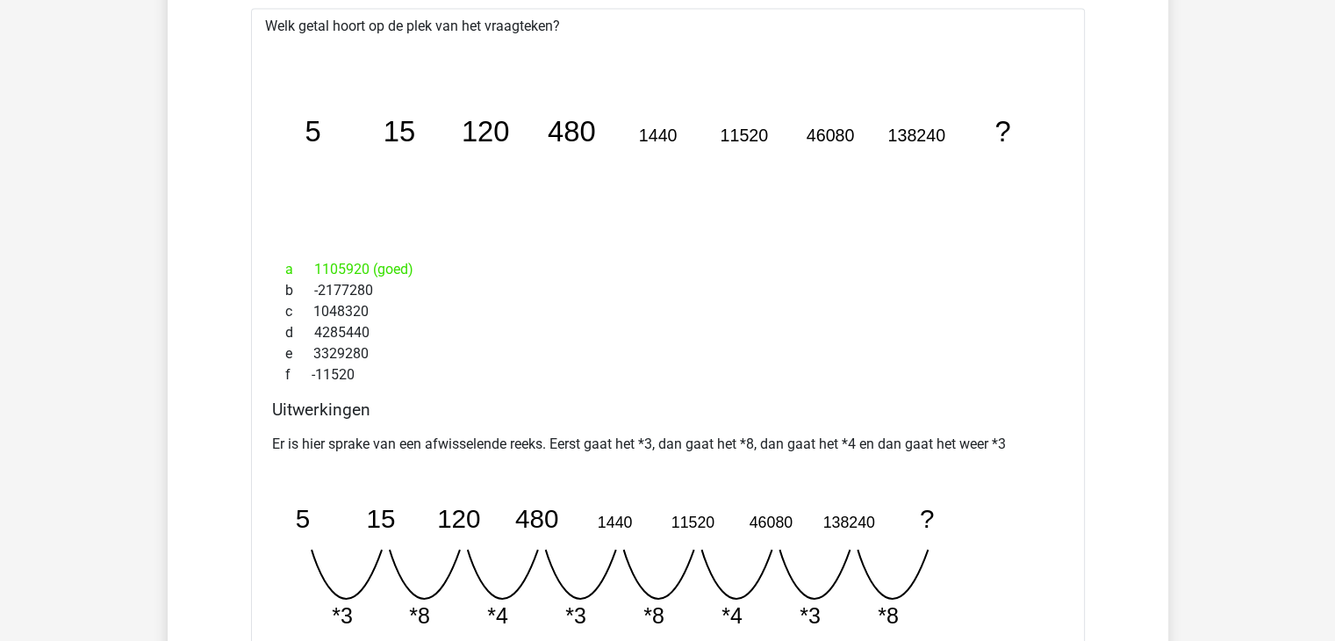
scroll to position [22823, 0]
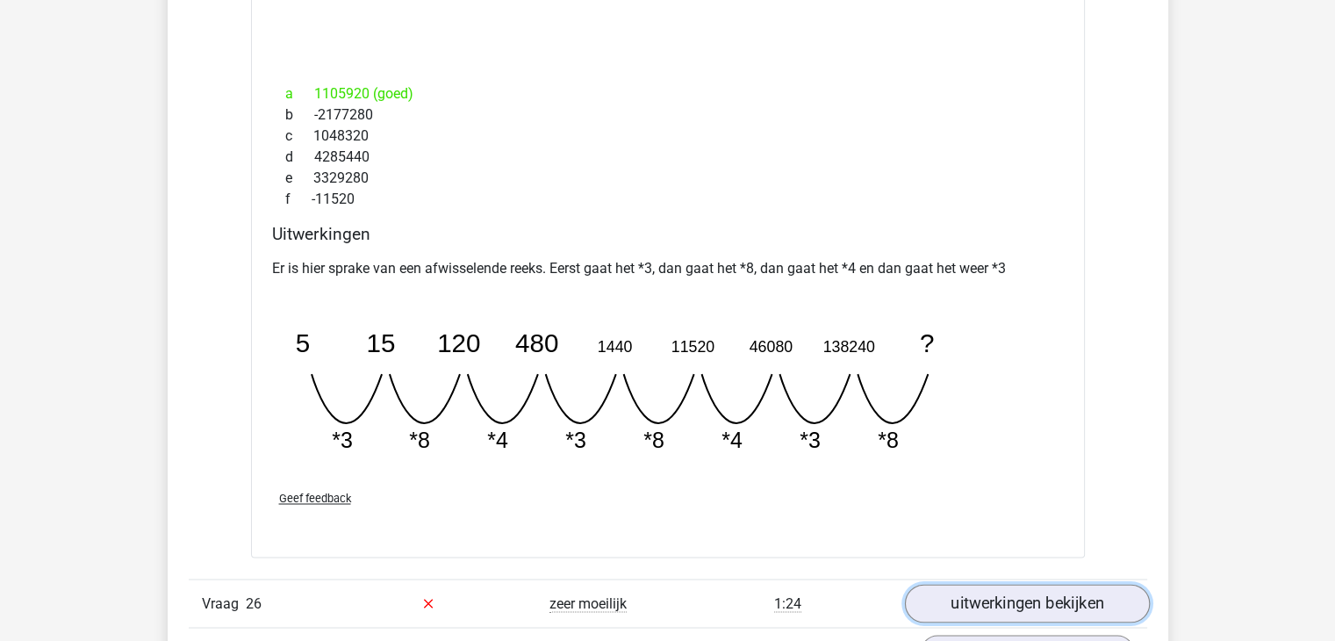
click at [1020, 585] on link "uitwerkingen bekijken" at bounding box center [1026, 603] width 245 height 39
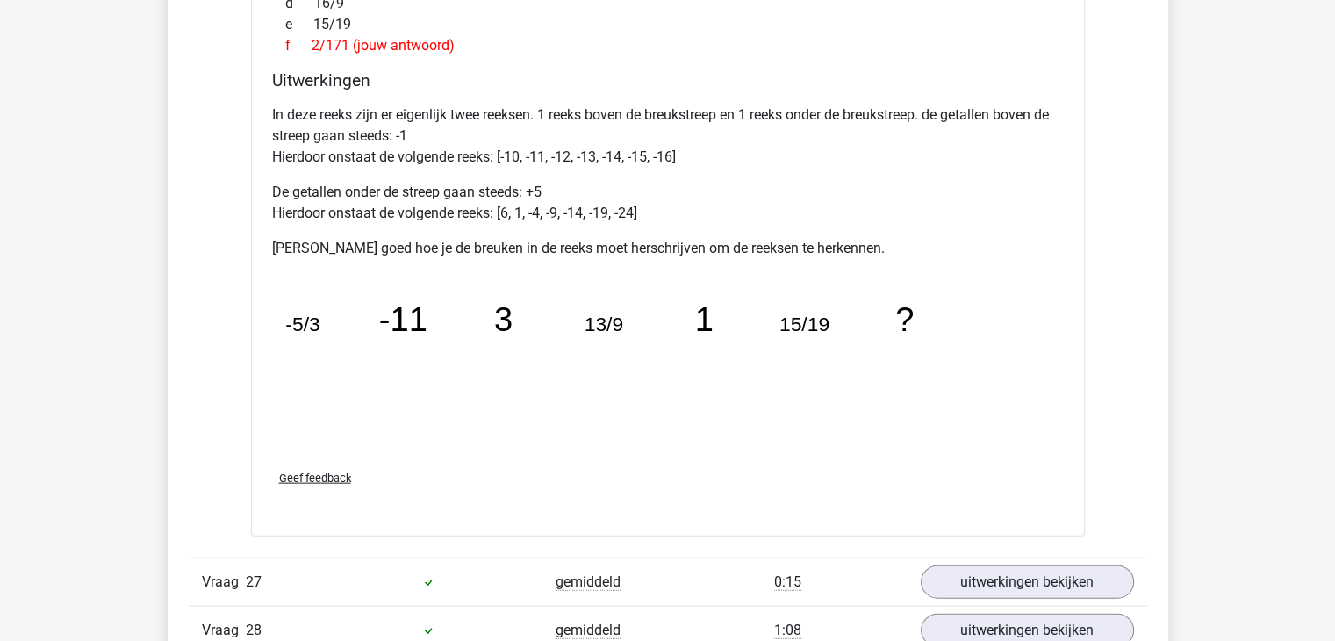
scroll to position [23876, 0]
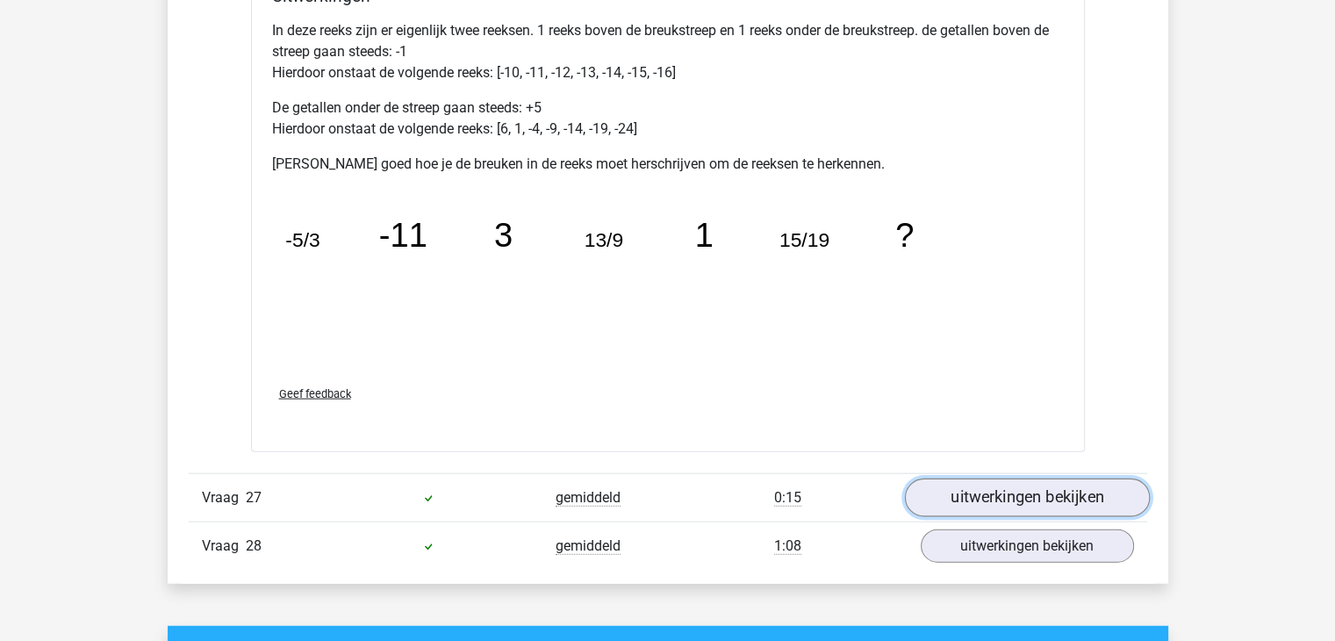
click at [1000, 478] on link "uitwerkingen bekijken" at bounding box center [1026, 497] width 245 height 39
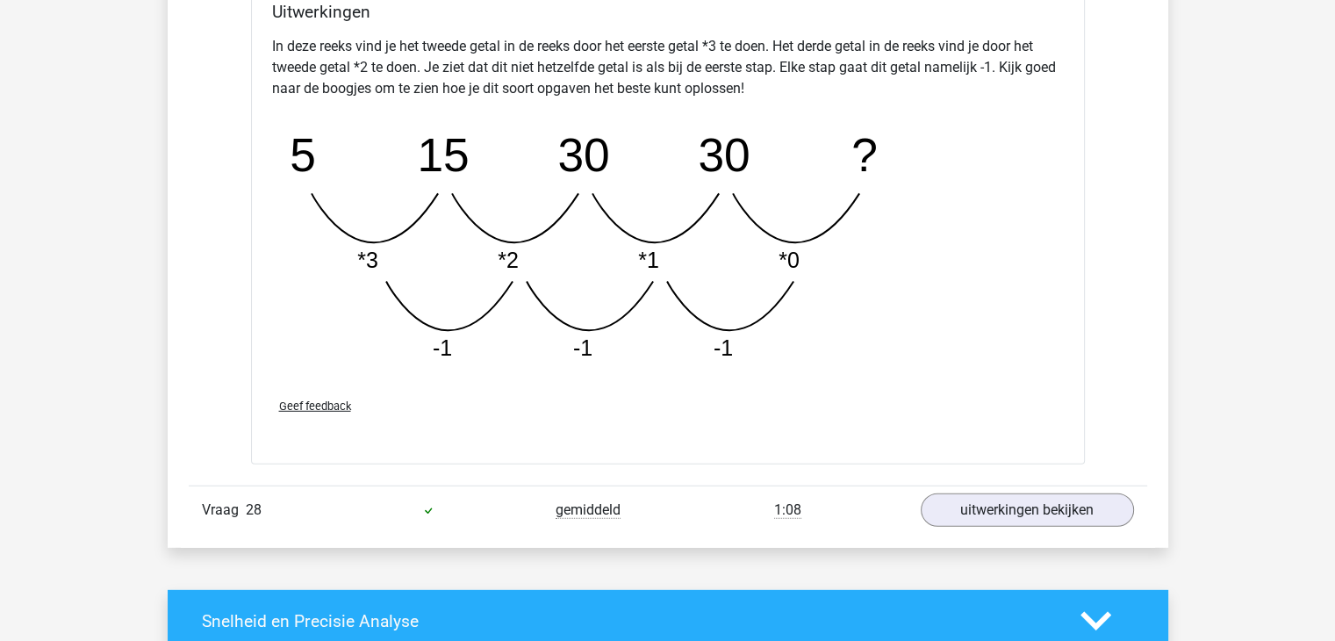
scroll to position [25017, 0]
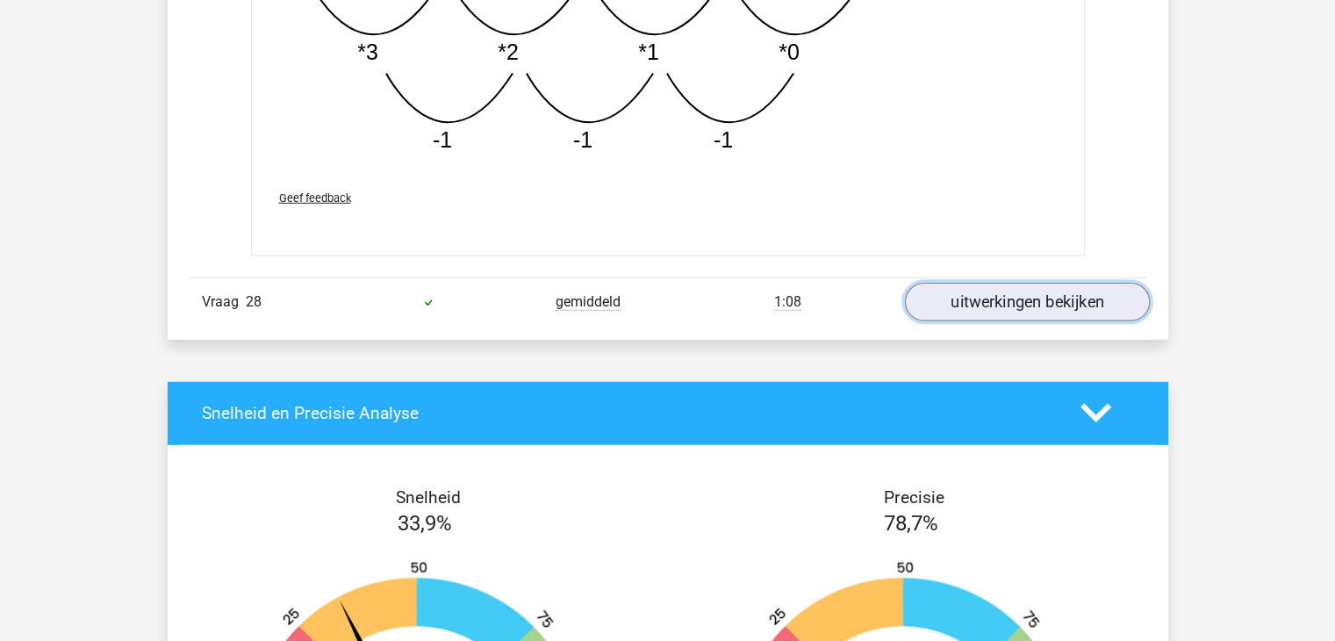
click at [999, 283] on link "uitwerkingen bekijken" at bounding box center [1026, 302] width 245 height 39
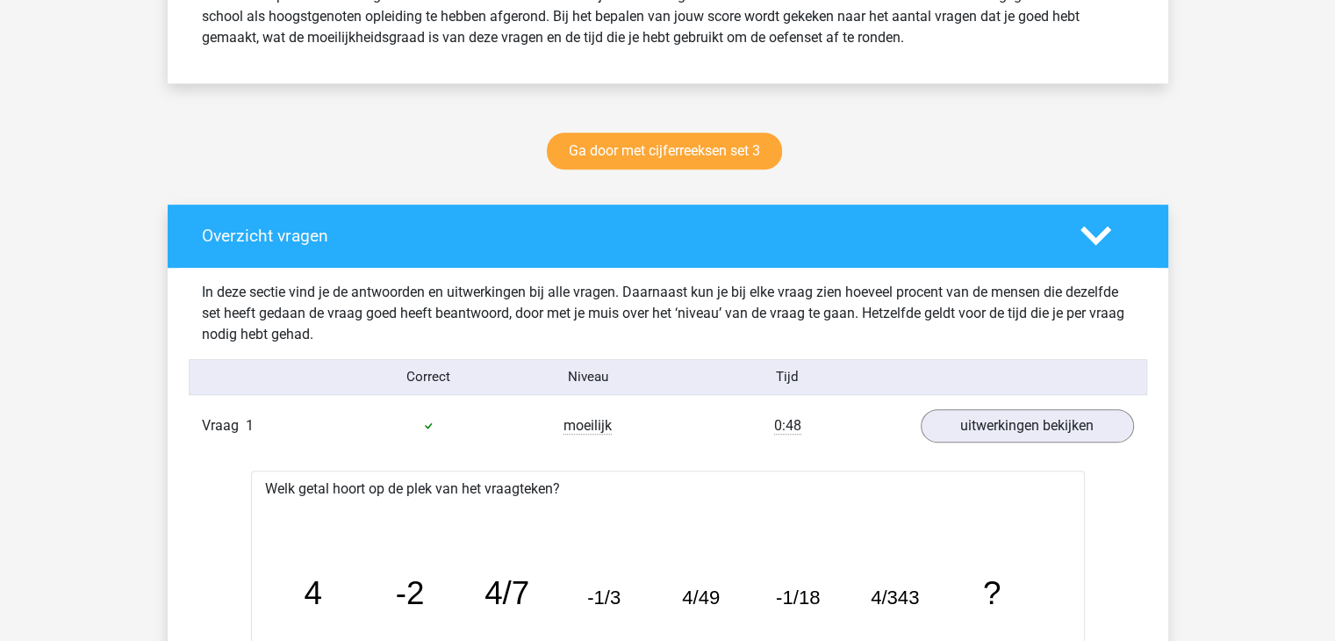
scroll to position [966, 0]
